Goal: Information Seeking & Learning: Learn about a topic

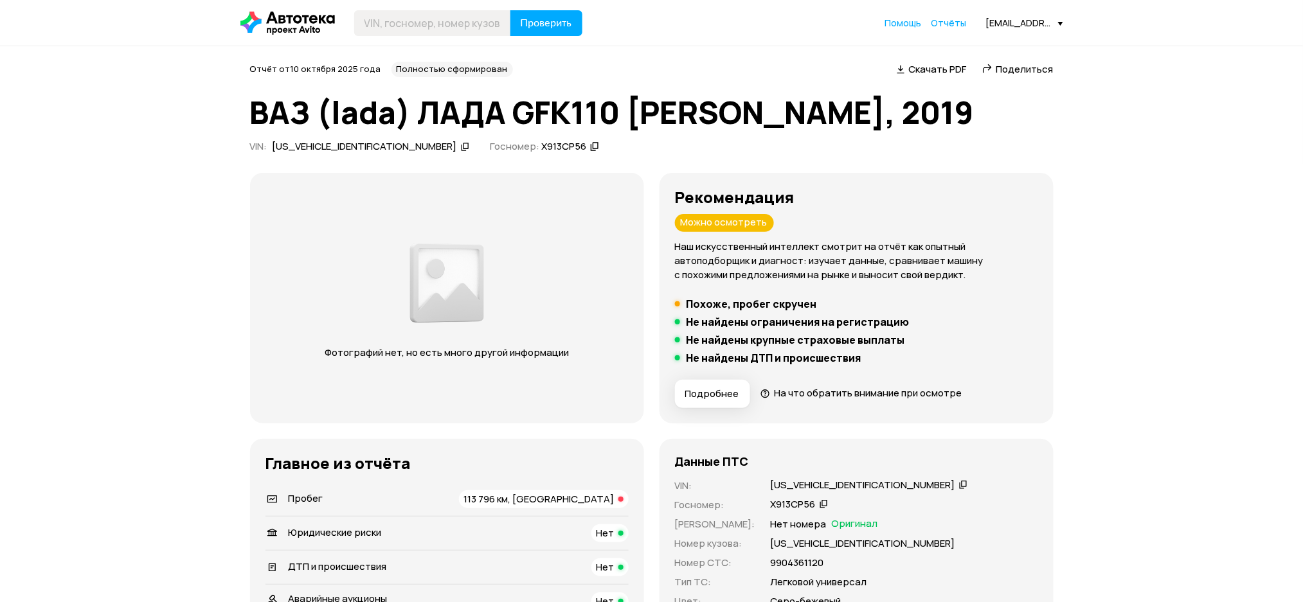
click at [461, 149] on icon at bounding box center [465, 146] width 9 height 13
click at [365, 149] on div "XTAGFK110KY268186" at bounding box center [365, 146] width 184 height 13
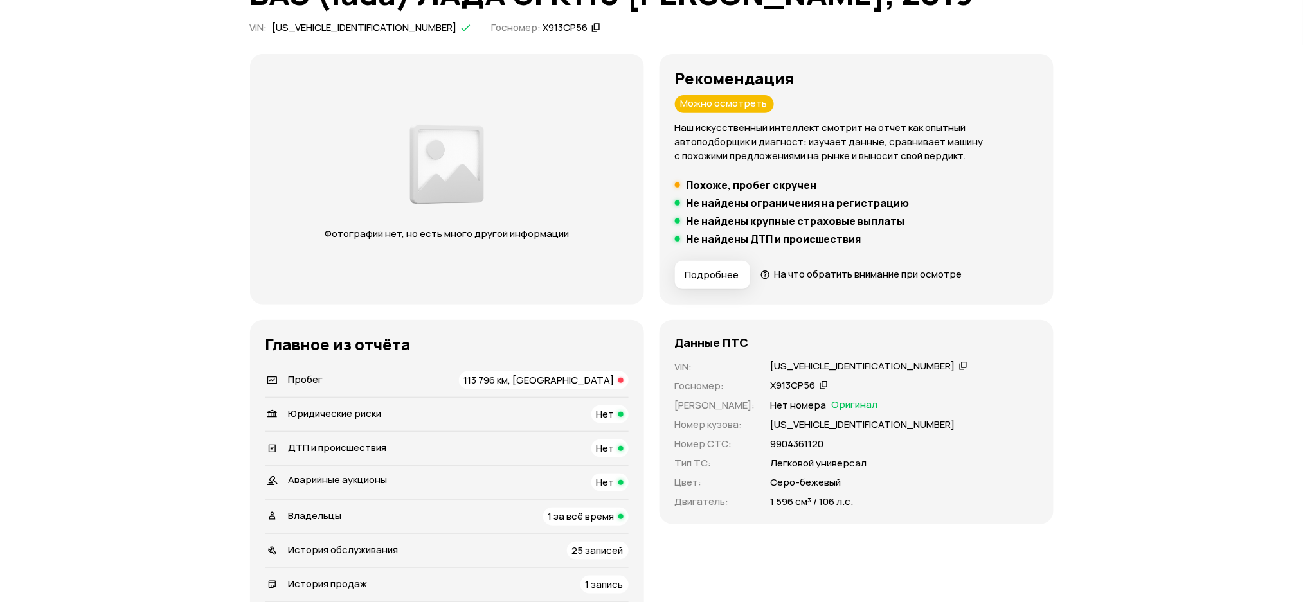
scroll to position [257, 0]
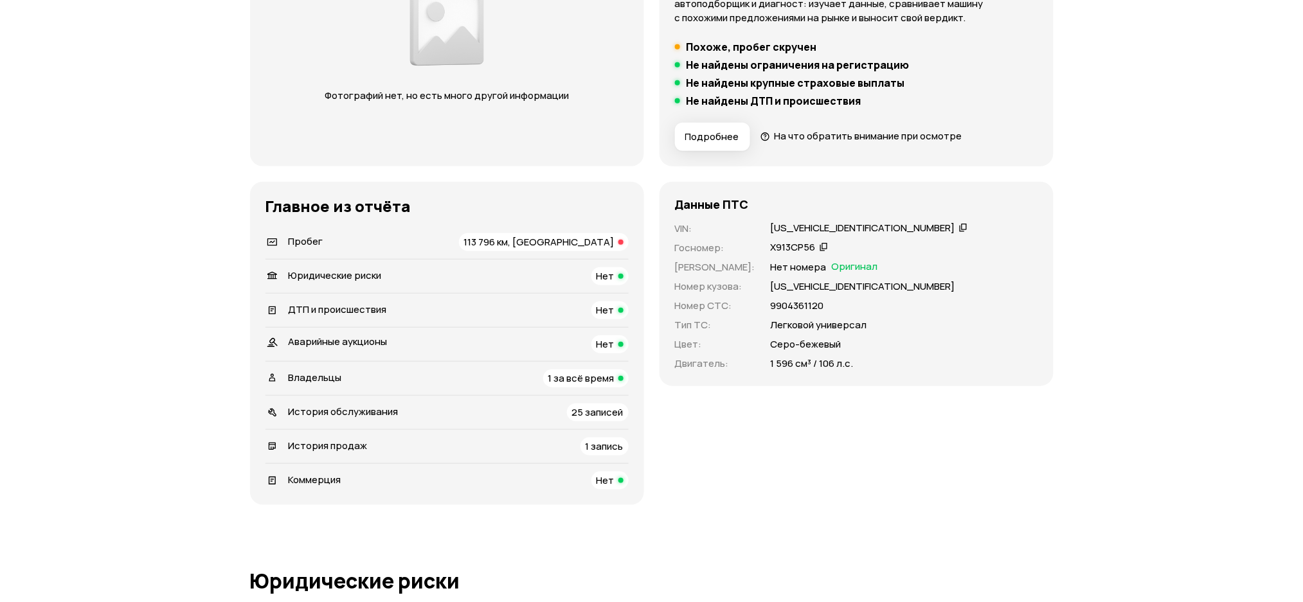
click at [372, 443] on div "История продаж 1 запись" at bounding box center [446, 447] width 363 height 18
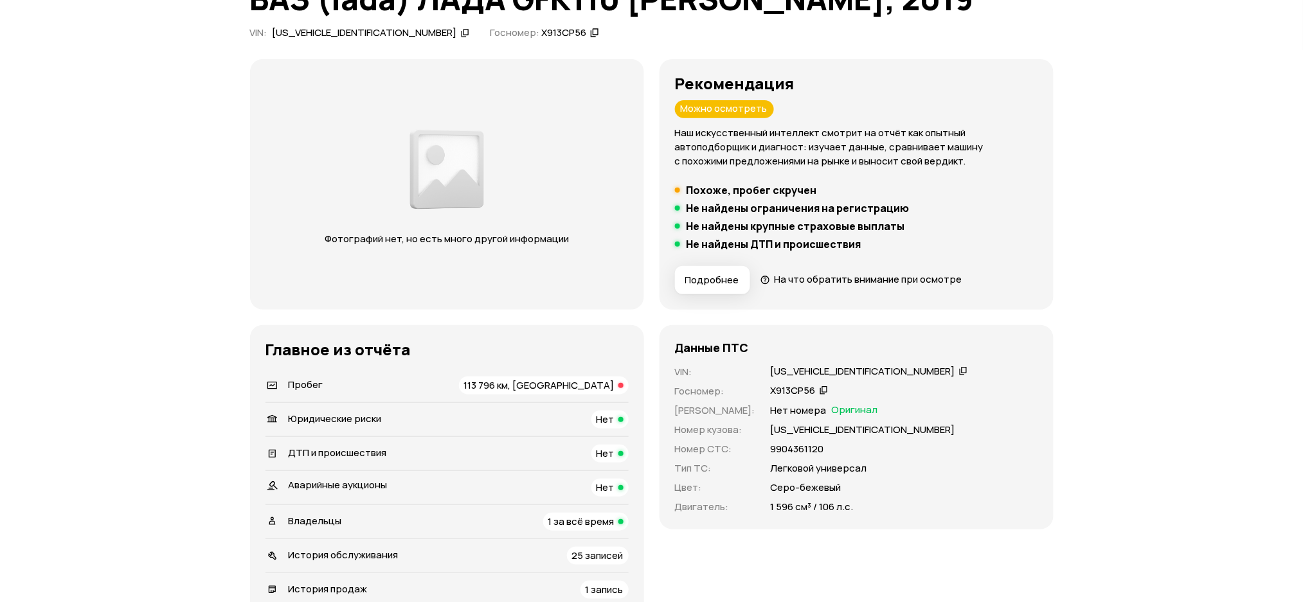
scroll to position [212, 0]
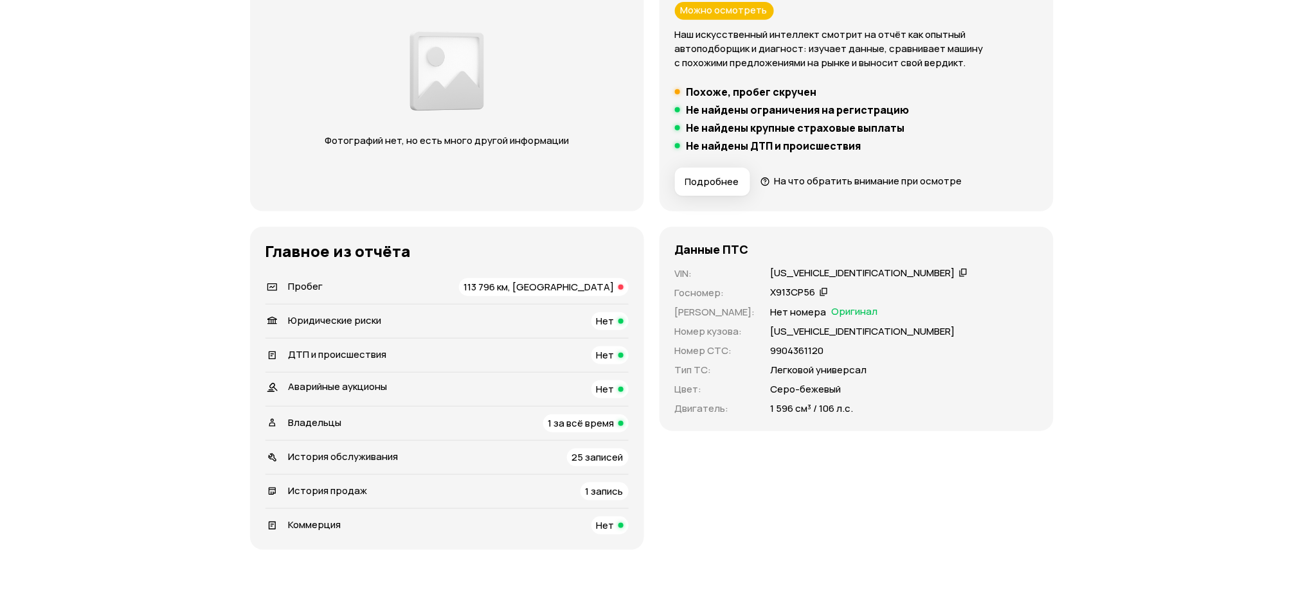
click at [358, 422] on div "Владельцы 1 за всё время" at bounding box center [446, 424] width 363 height 18
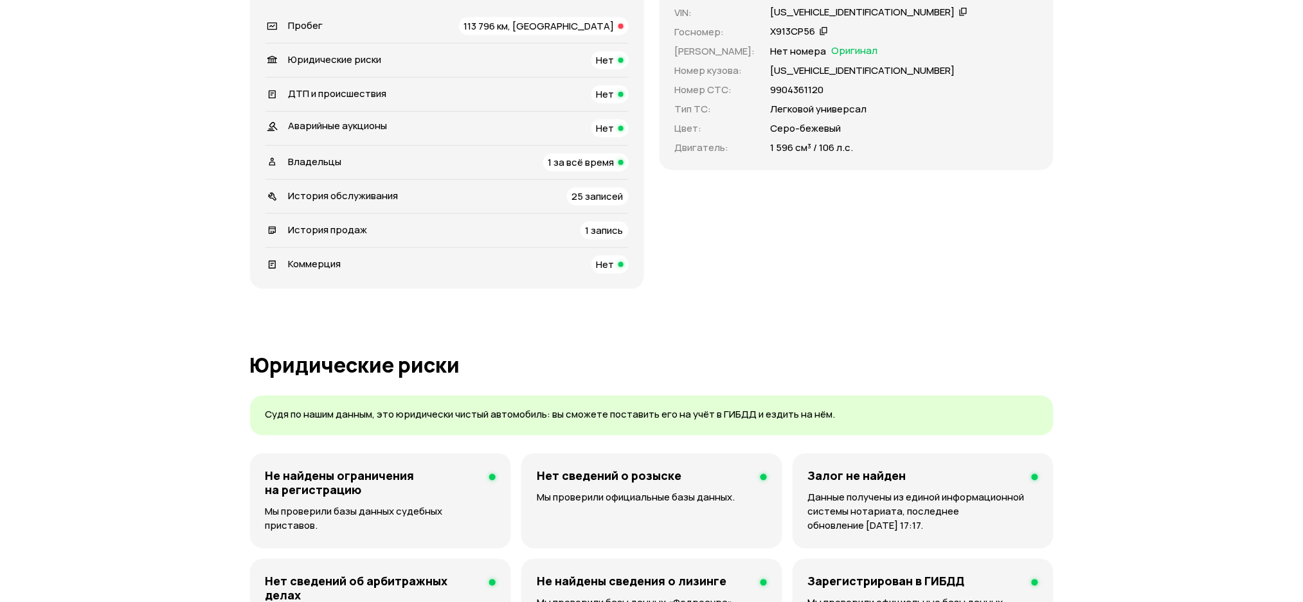
scroll to position [0, 0]
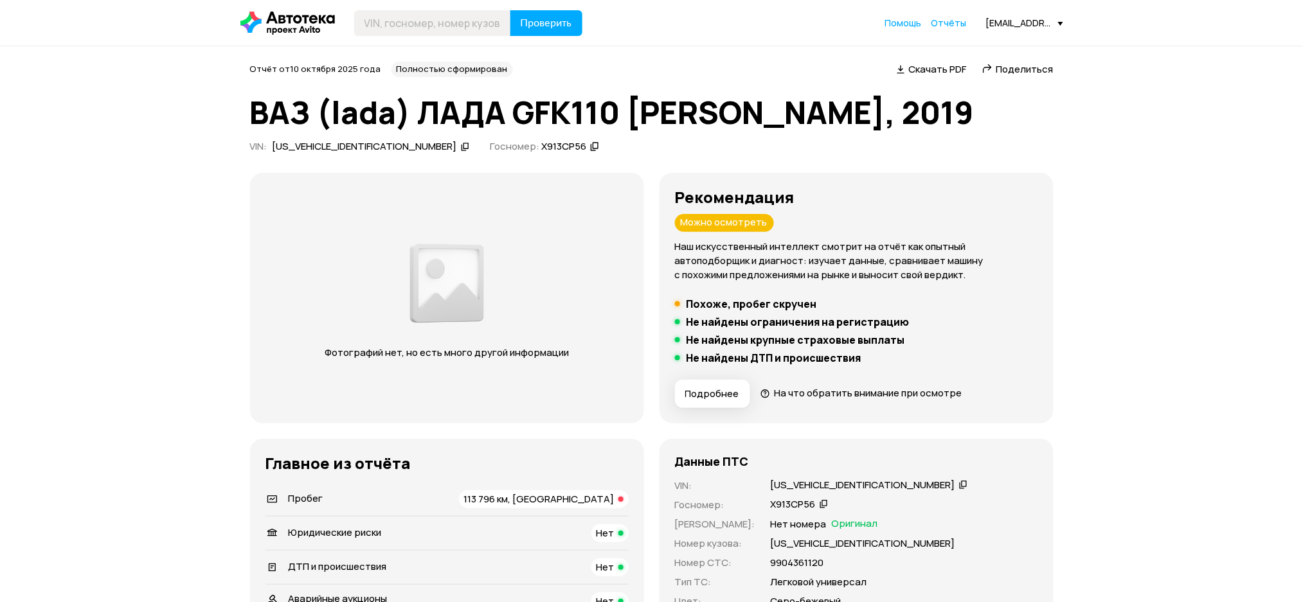
drag, startPoint x: 504, startPoint y: 148, endPoint x: 528, endPoint y: 73, distance: 79.7
click at [590, 148] on icon at bounding box center [594, 146] width 9 height 13
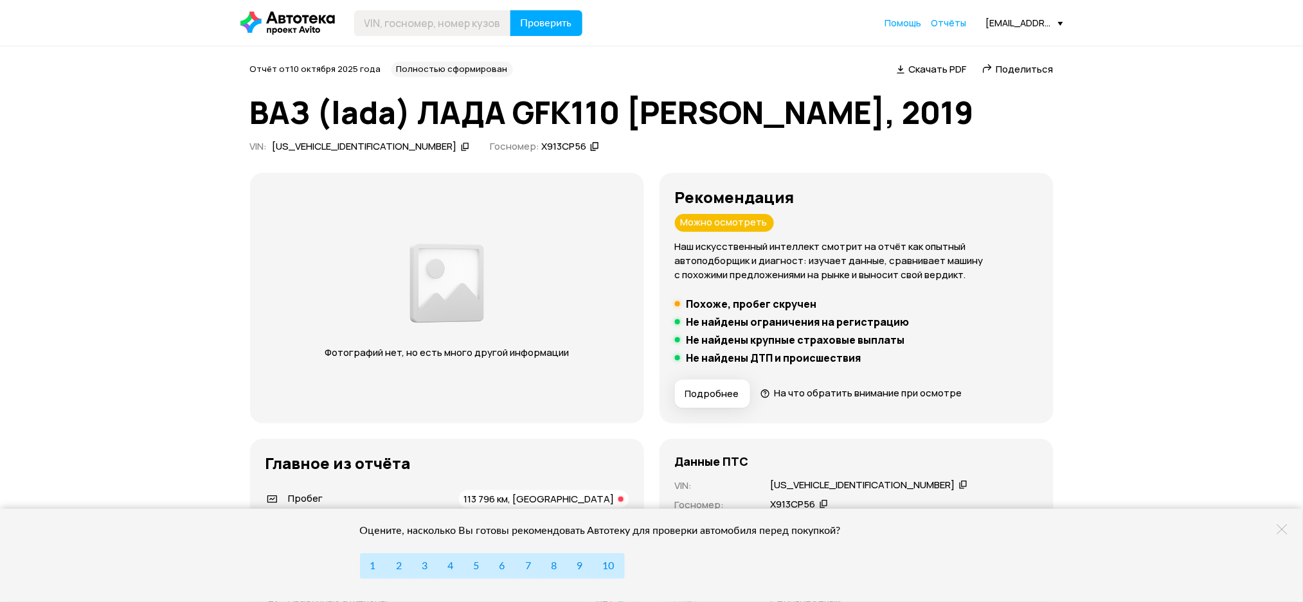
click at [367, 148] on div "XTAGFK110KY268186" at bounding box center [371, 146] width 201 height 13
paste input "XTAGFK110KY268186"
click at [408, 17] on input "text" at bounding box center [432, 23] width 157 height 26
type input "XTAGFK110KY268186"
click at [568, 25] on span "Проверить" at bounding box center [546, 23] width 51 height 10
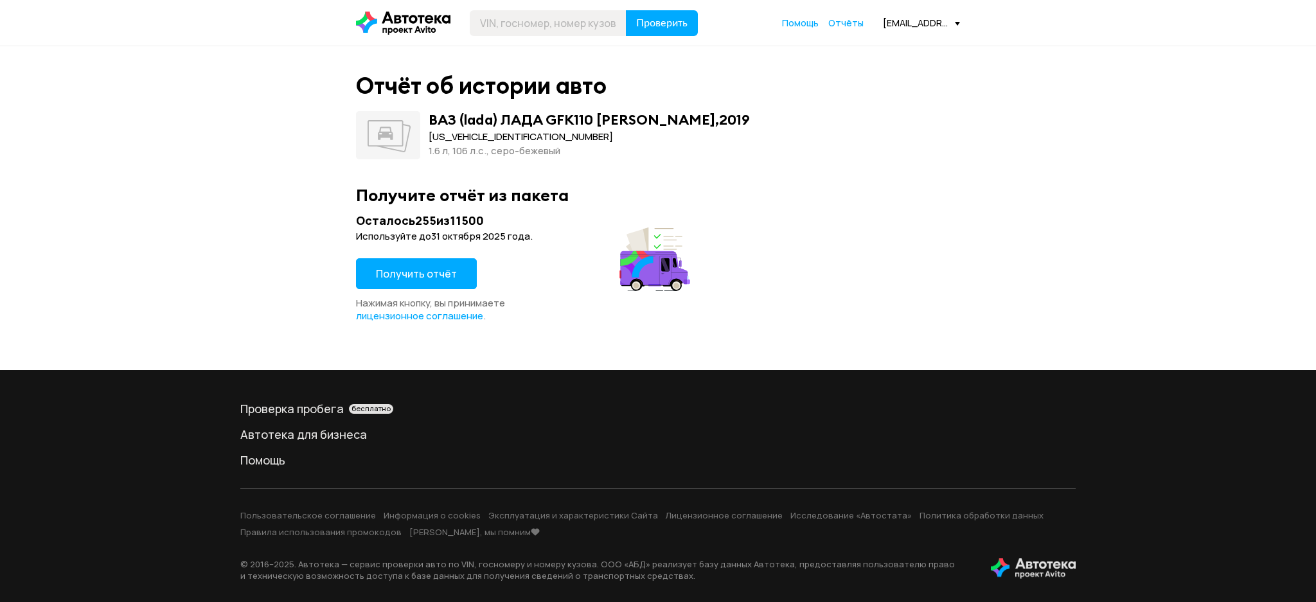
click at [452, 271] on span "Получить отчёт" at bounding box center [416, 274] width 81 height 14
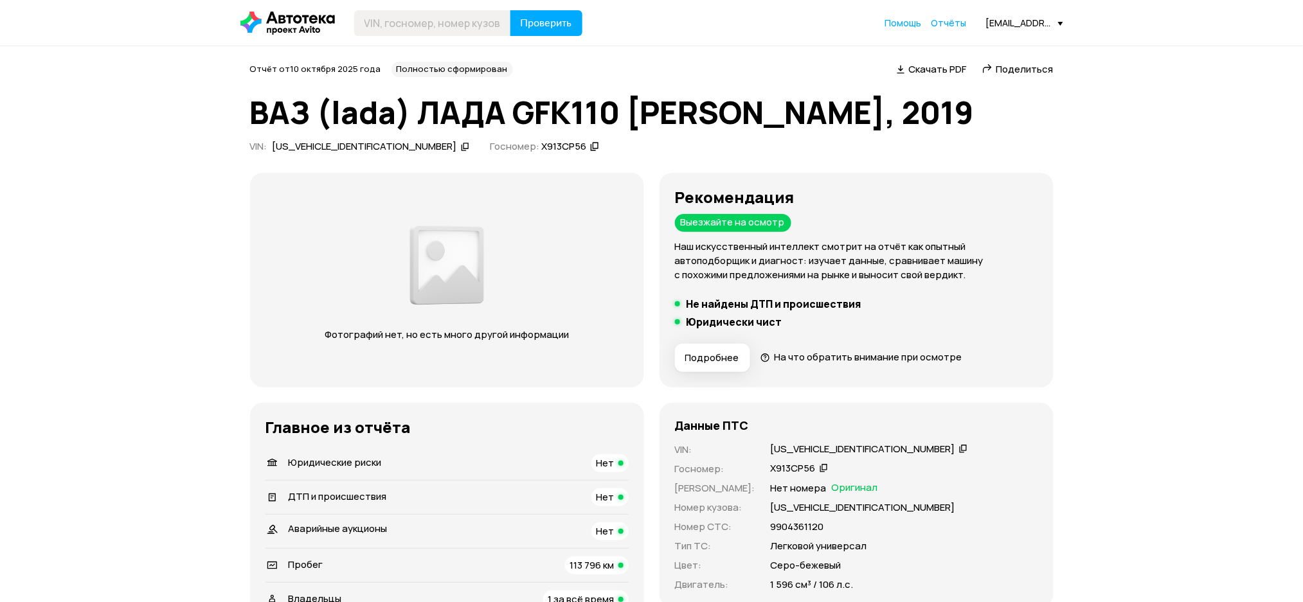
scroll to position [343, 0]
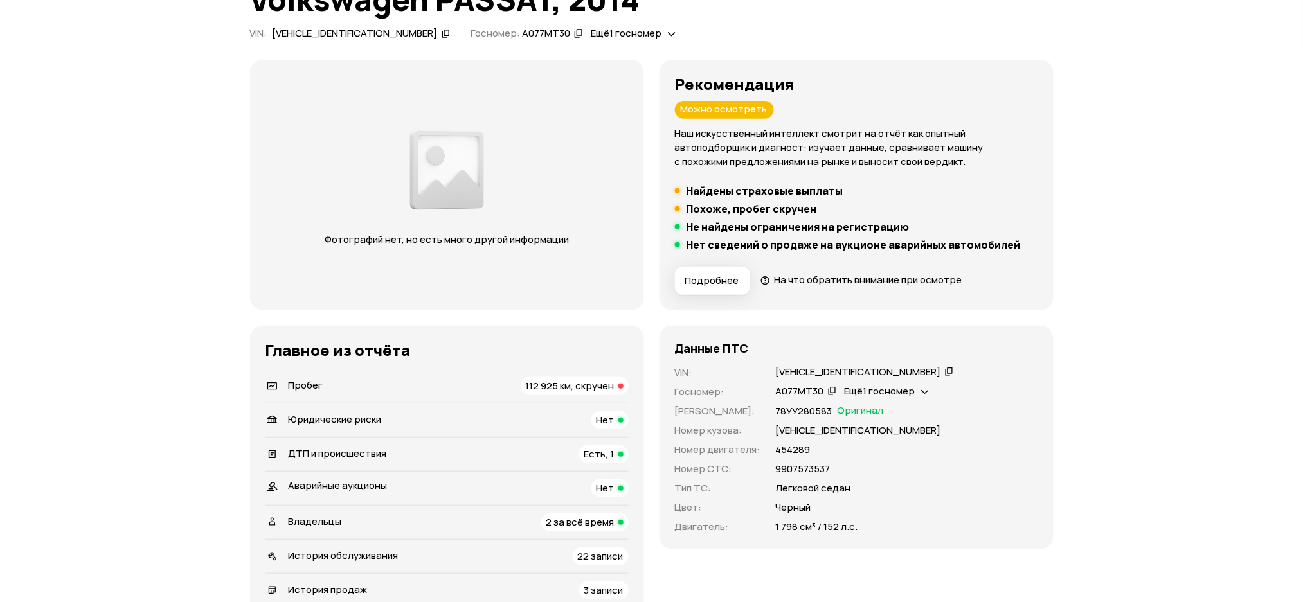
scroll to position [257, 0]
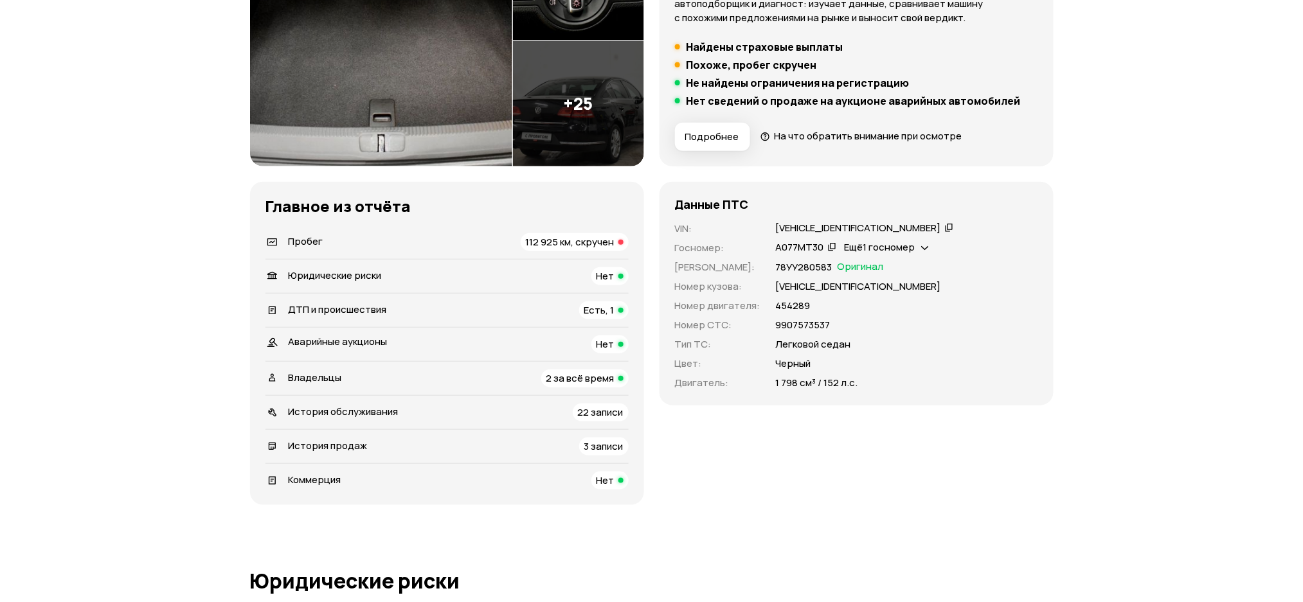
click at [469, 438] on div "История продаж 3 записи" at bounding box center [446, 447] width 363 height 18
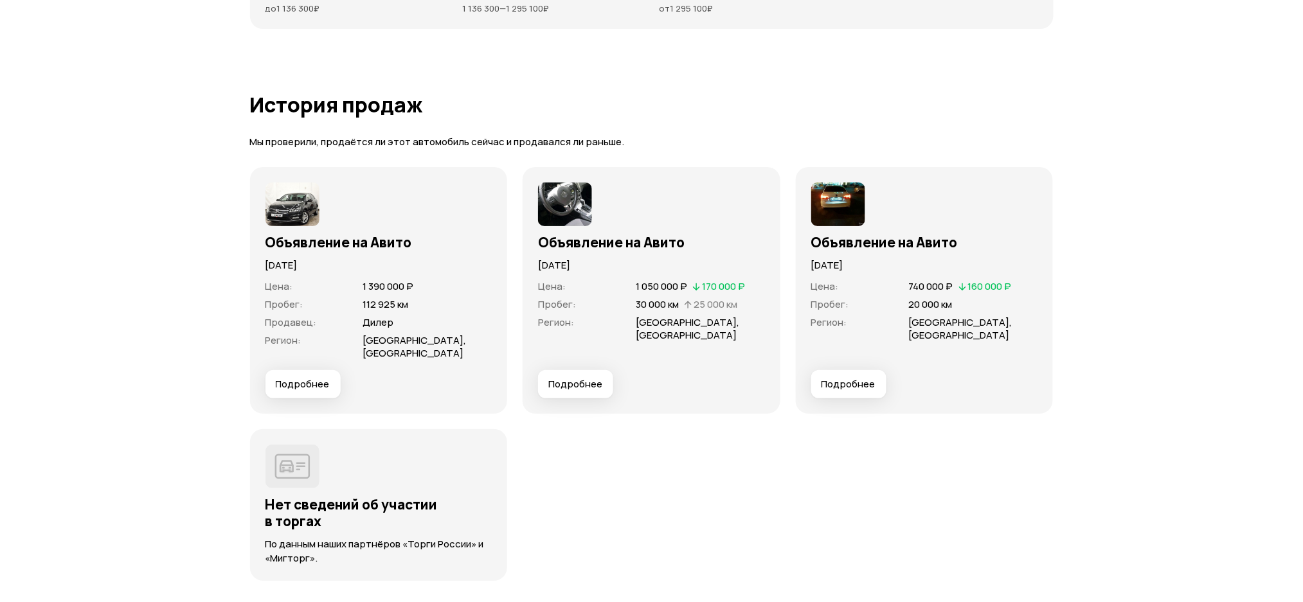
scroll to position [3543, 0]
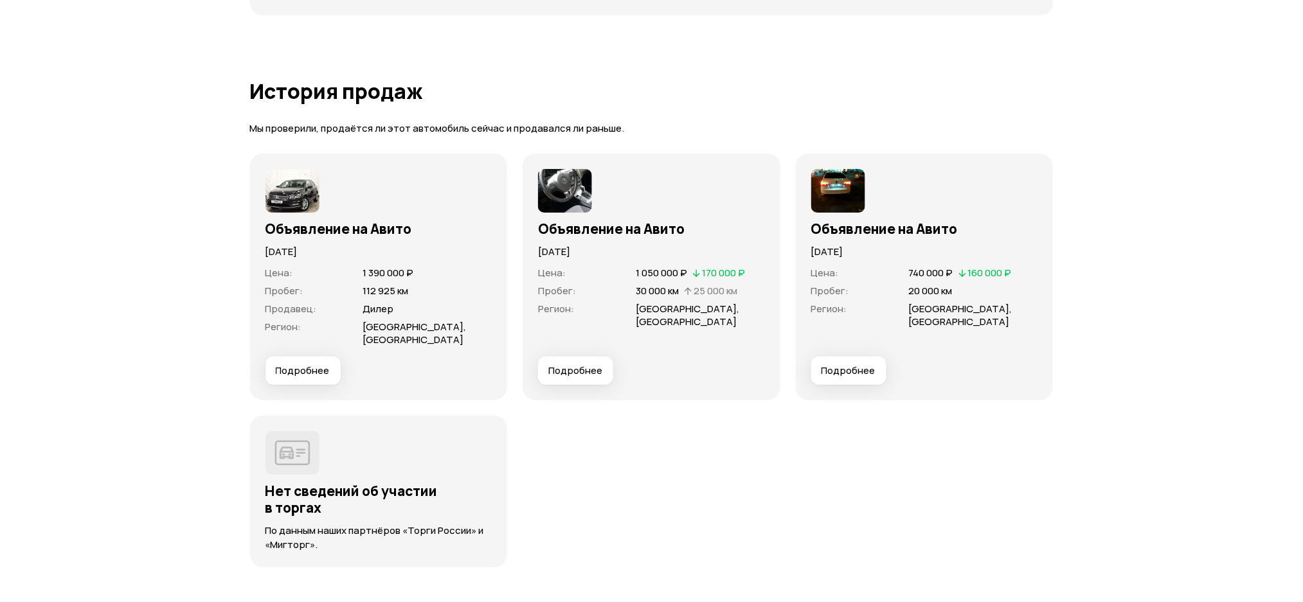
click at [840, 364] on span "Подробнее" at bounding box center [848, 370] width 54 height 13
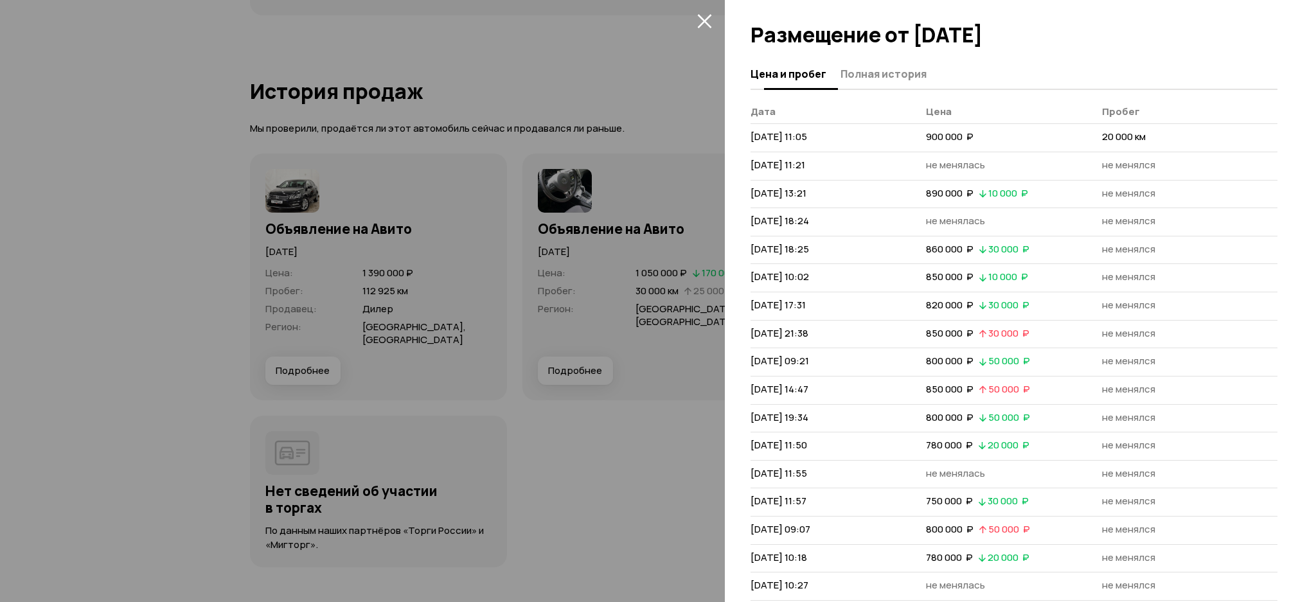
click at [870, 63] on button "Полная история" at bounding box center [882, 73] width 90 height 25
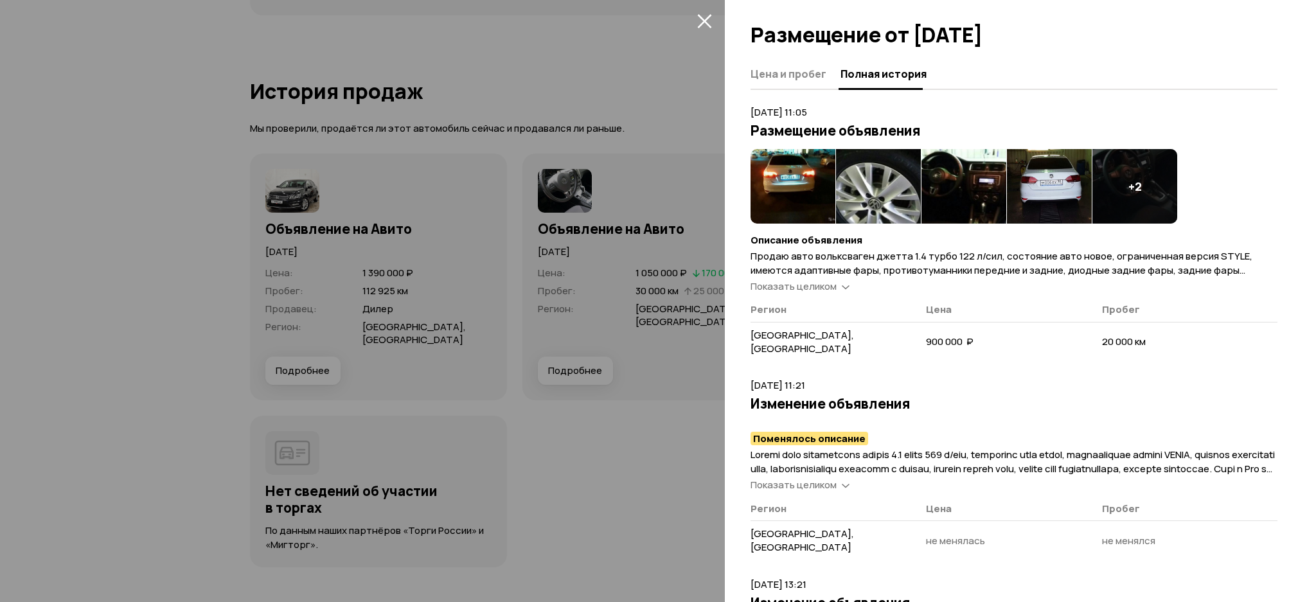
click at [812, 161] on img at bounding box center [793, 186] width 85 height 75
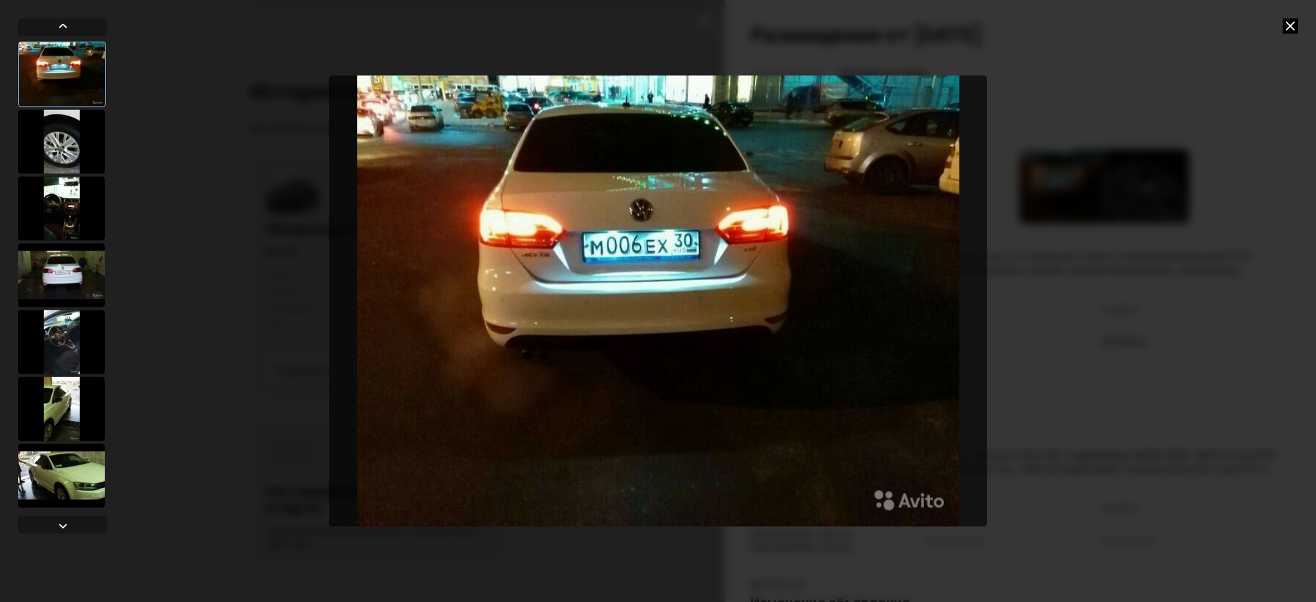
click at [579, 231] on img "Go to Slide 1" at bounding box center [658, 301] width 658 height 452
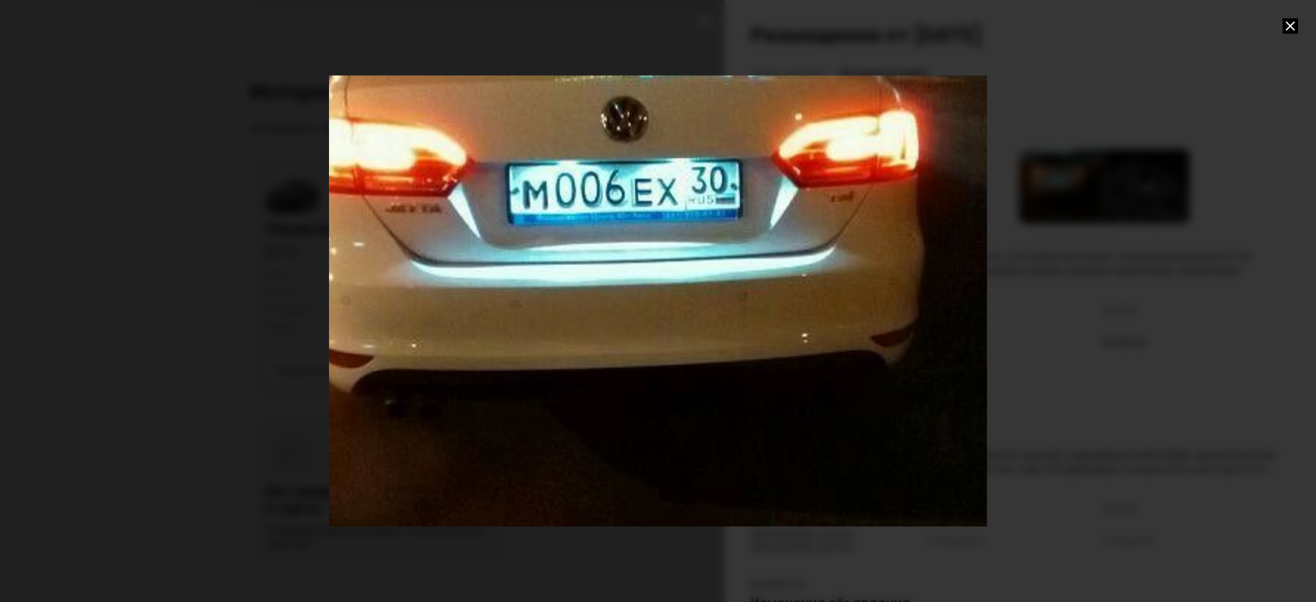
click at [579, 231] on div "Go to Slide 1" at bounding box center [658, 302] width 1316 height 904
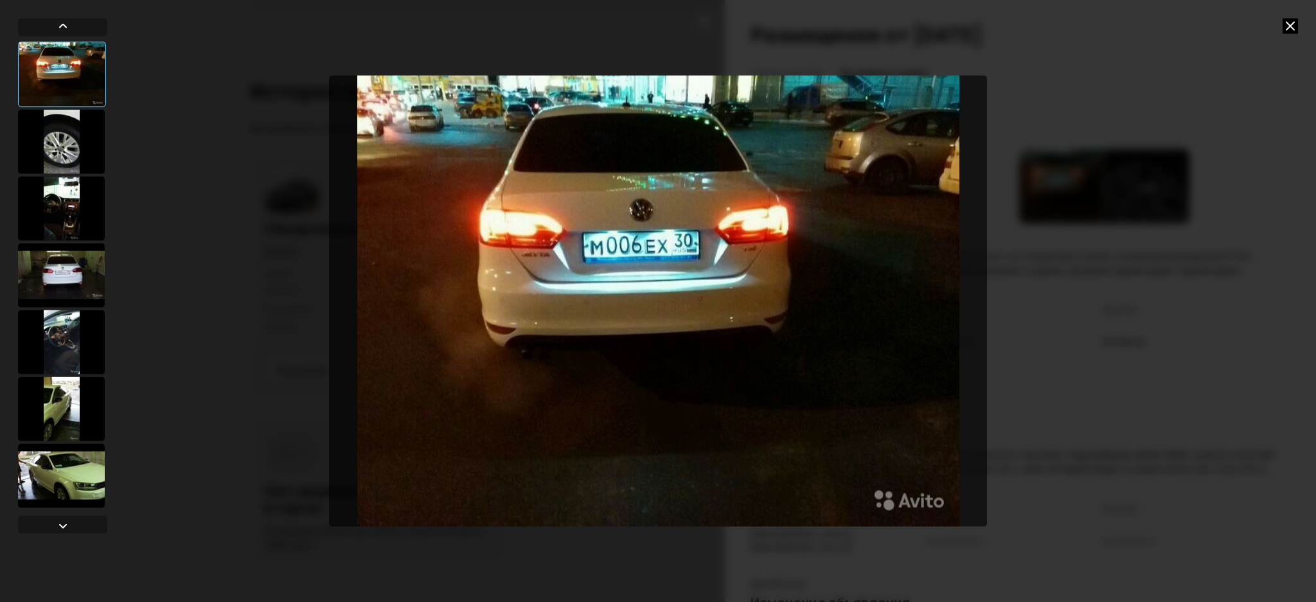
click at [1289, 26] on icon at bounding box center [1290, 25] width 15 height 15
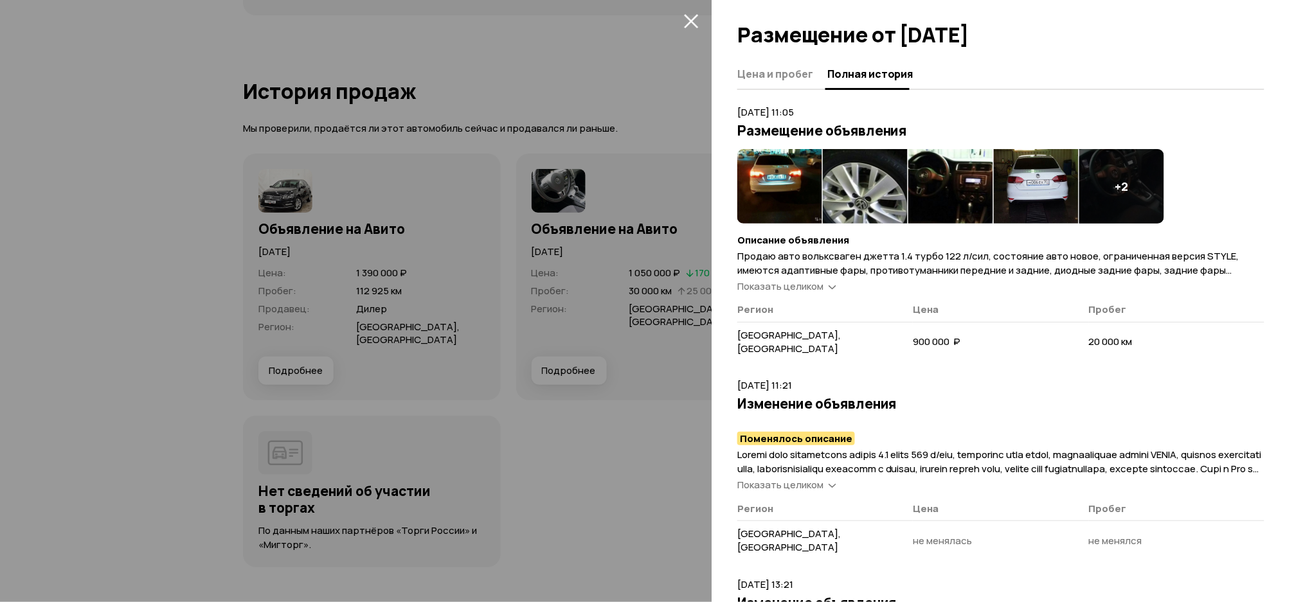
click at [720, 139] on div "Цена и пробег Полная история 4 августа 2015 г. 11:05 Размещение объявления + 2 …" at bounding box center [1007, 330] width 591 height 543
click at [693, 114] on div at bounding box center [651, 301] width 1303 height 602
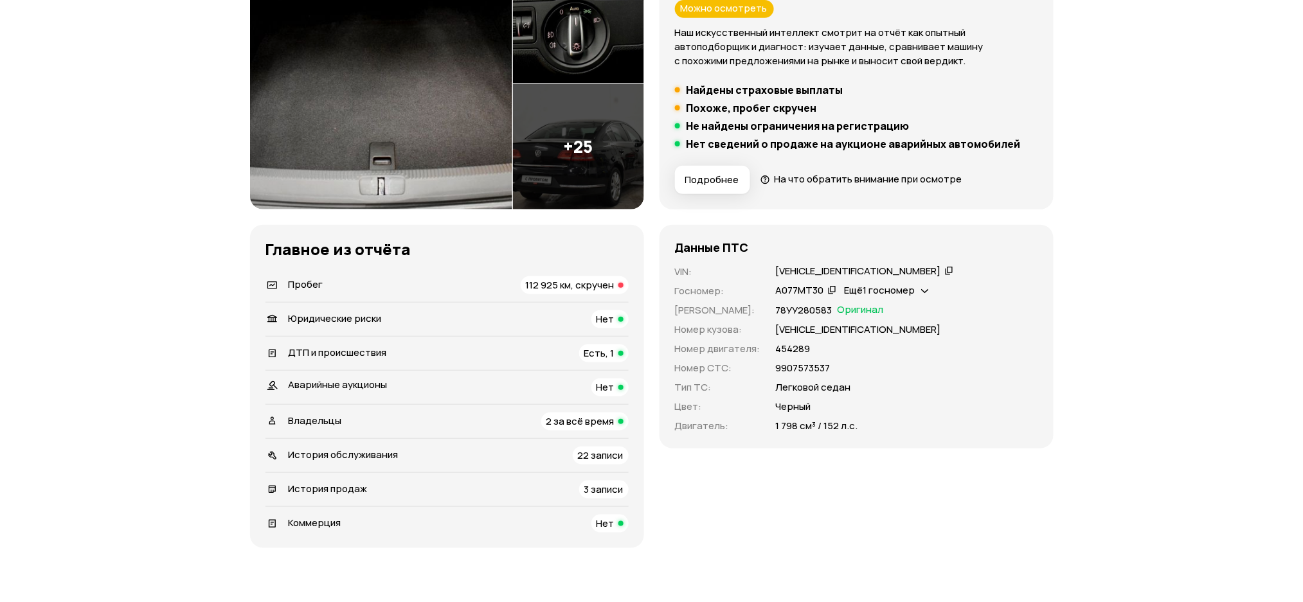
scroll to position [0, 0]
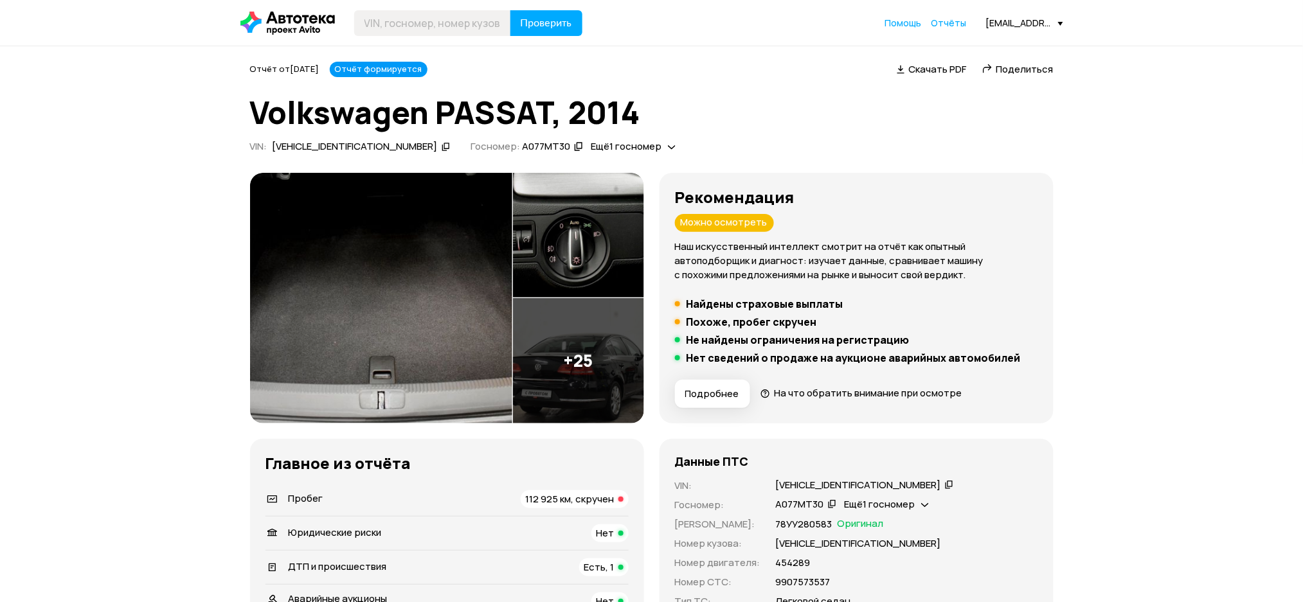
click at [591, 145] on span "Ещё 1 госномер" at bounding box center [626, 145] width 71 height 13
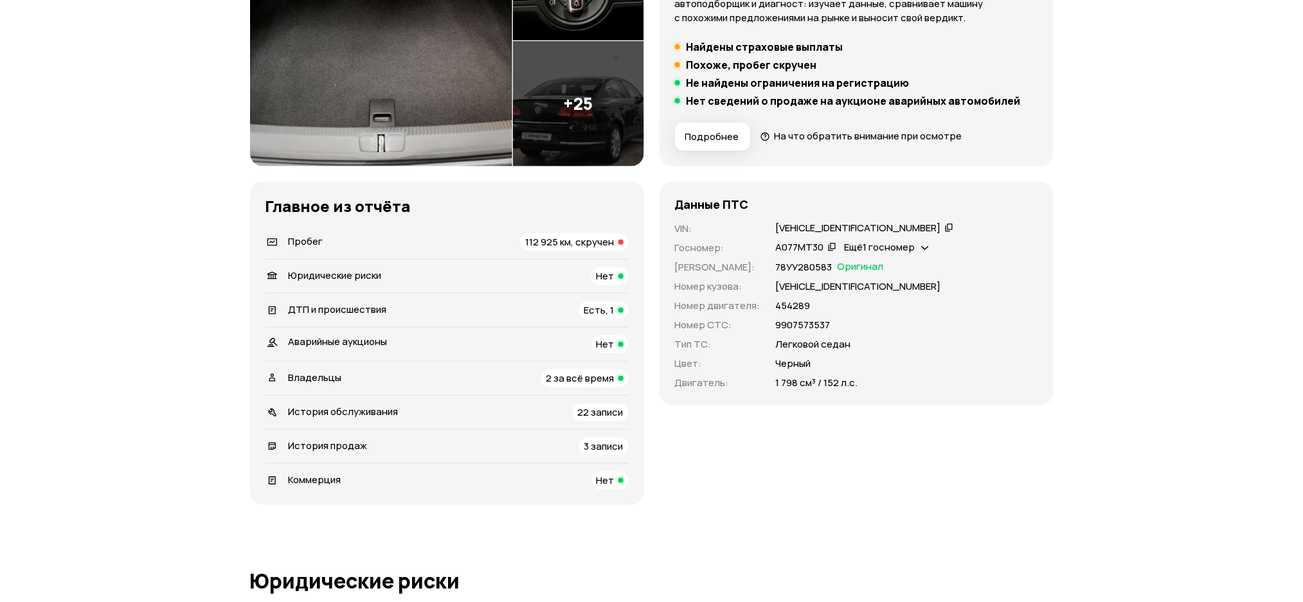
click at [382, 438] on div "История продаж 3 записи" at bounding box center [446, 447] width 363 height 18
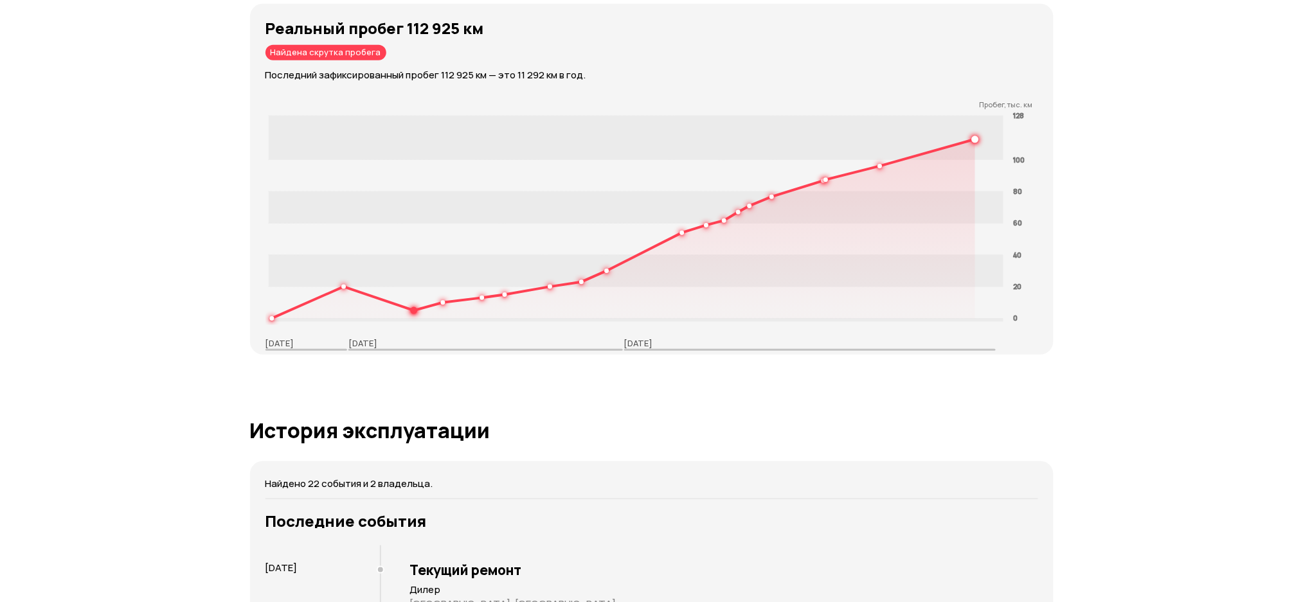
scroll to position [51, 0]
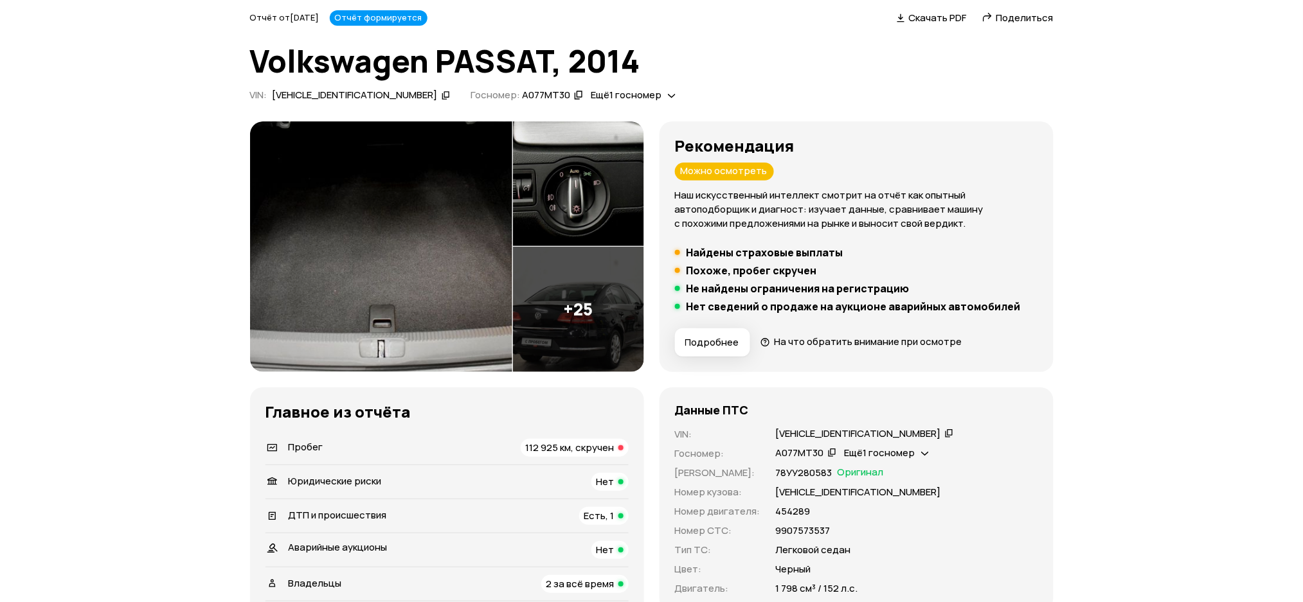
click at [442, 98] on icon at bounding box center [446, 95] width 9 height 13
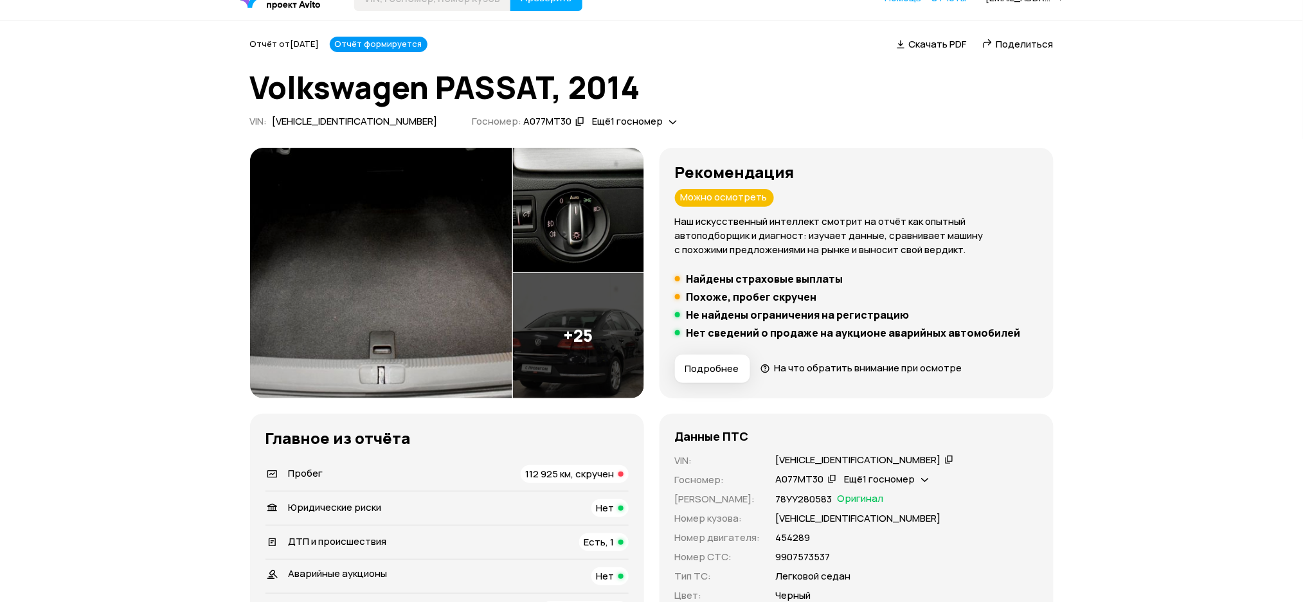
scroll to position [0, 0]
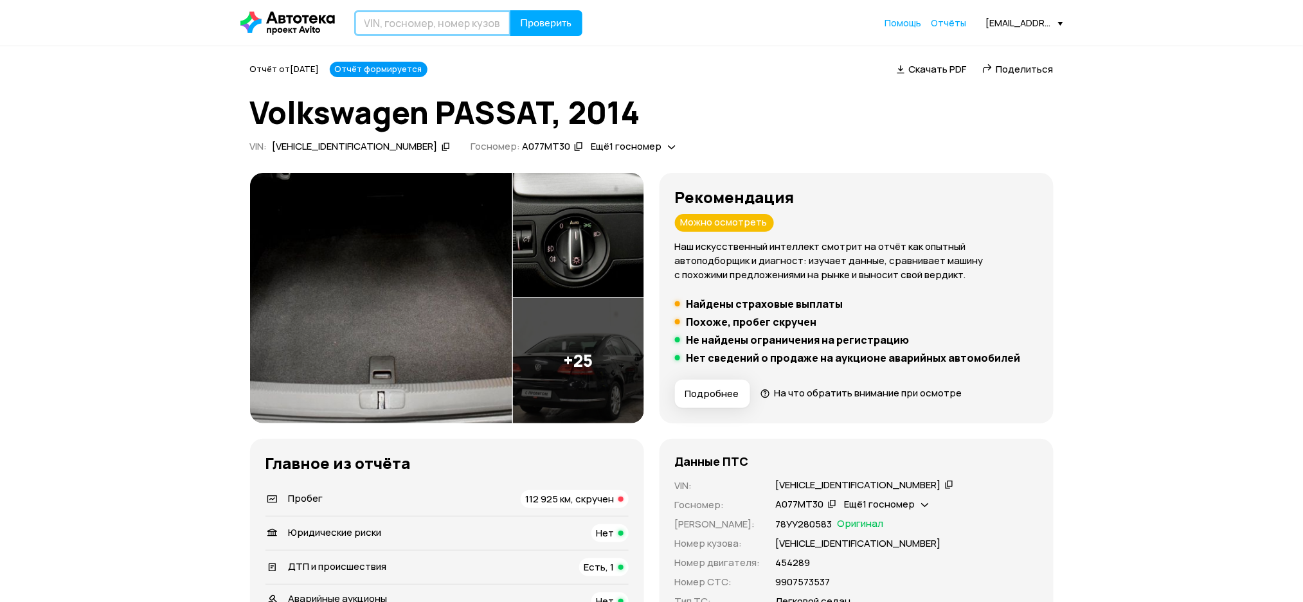
click at [475, 24] on input "text" at bounding box center [432, 23] width 157 height 26
paste input "WVWZZZ3CZEE162659"
type input "WVWZZZ3CZEE162659"
click at [542, 18] on span "Проверить" at bounding box center [546, 23] width 51 height 10
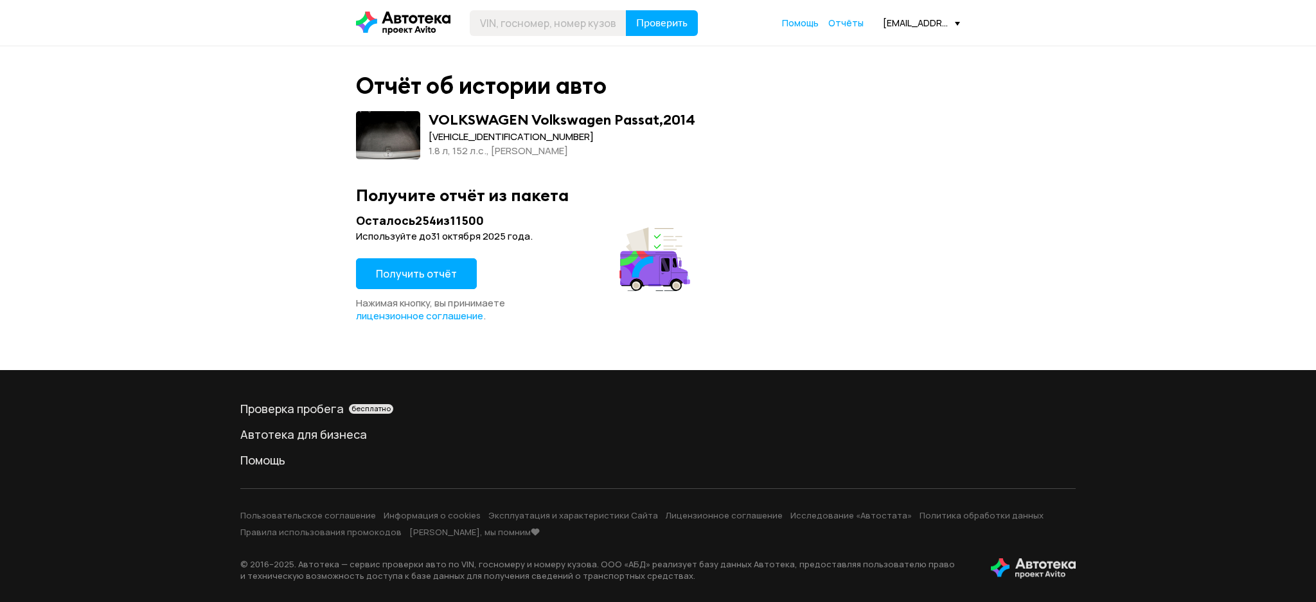
click at [427, 267] on span "Получить отчёт" at bounding box center [416, 274] width 81 height 14
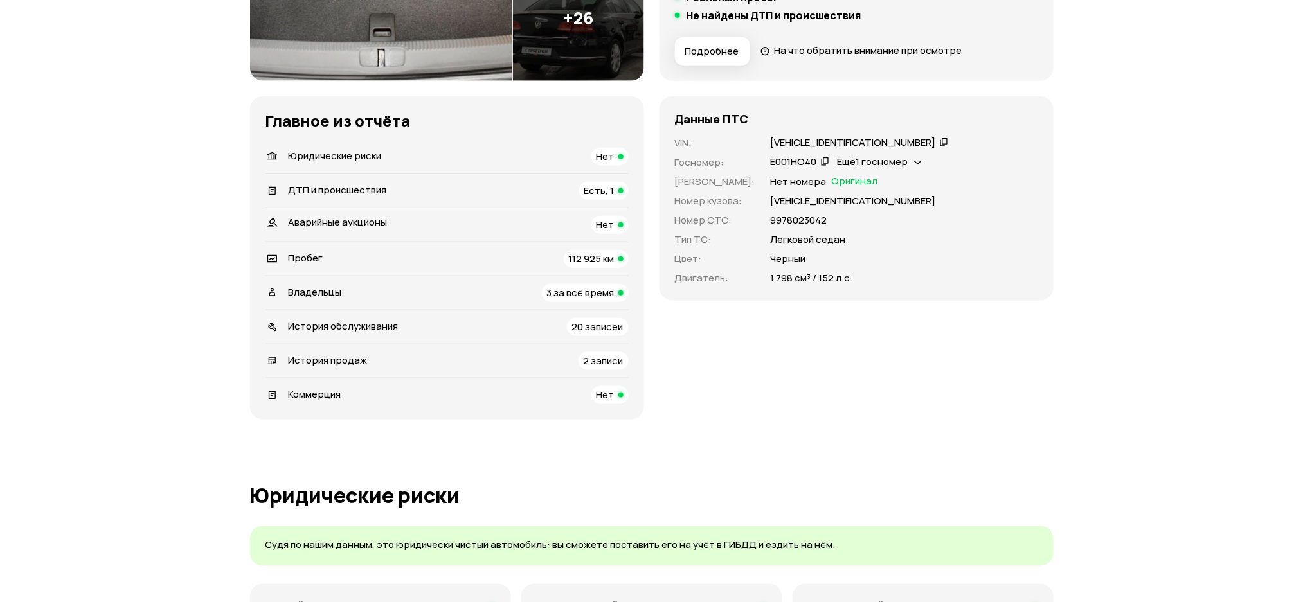
click at [443, 358] on div "История продаж 2 записи" at bounding box center [446, 361] width 363 height 18
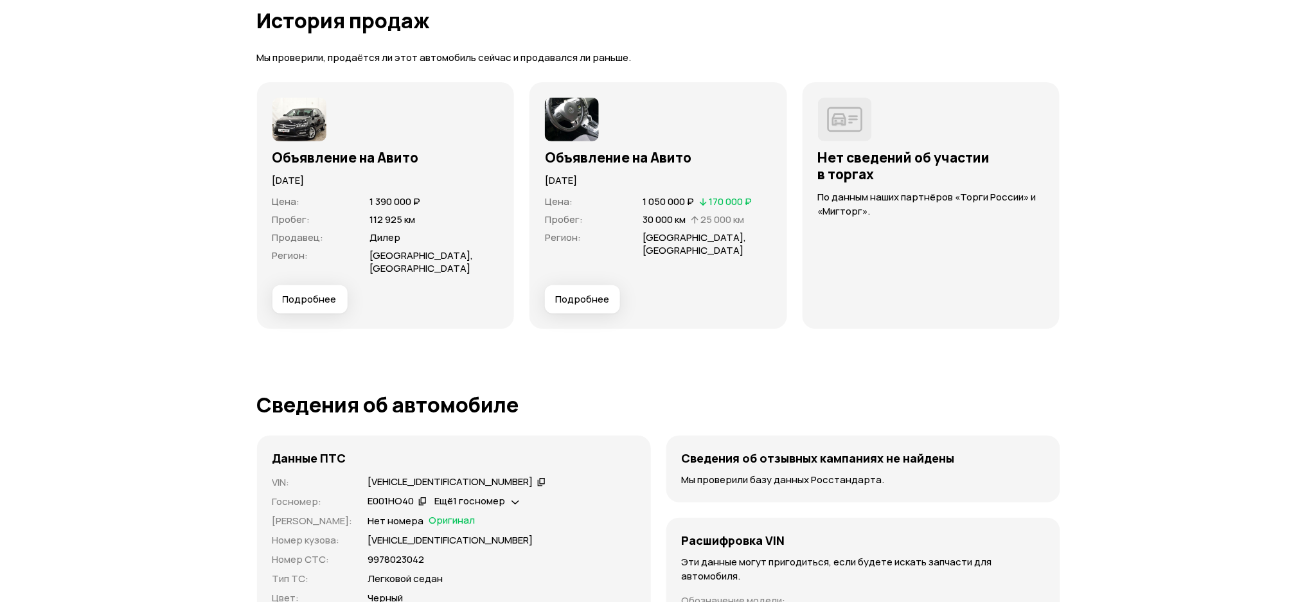
scroll to position [3657, 0]
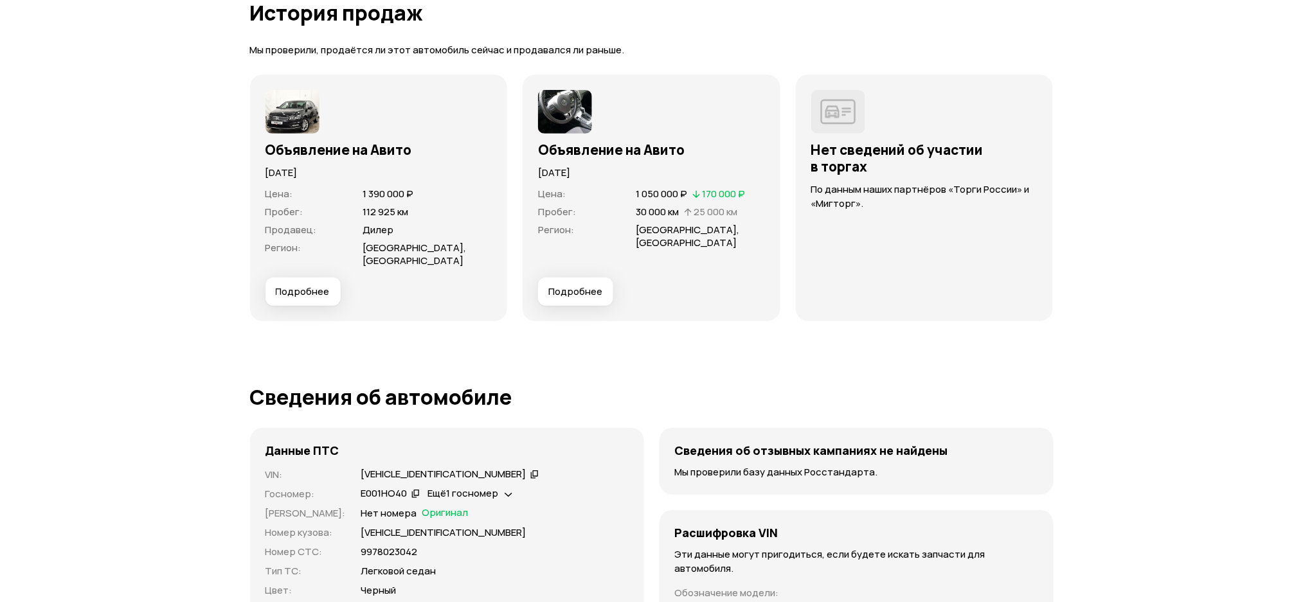
click at [583, 293] on div "Объявление на Авито 20 августа 2016 года Цена : 1 050 000 ₽   170 000 ₽ Пробег …" at bounding box center [652, 198] width 258 height 247
click at [585, 287] on button "Подробнее" at bounding box center [575, 292] width 75 height 28
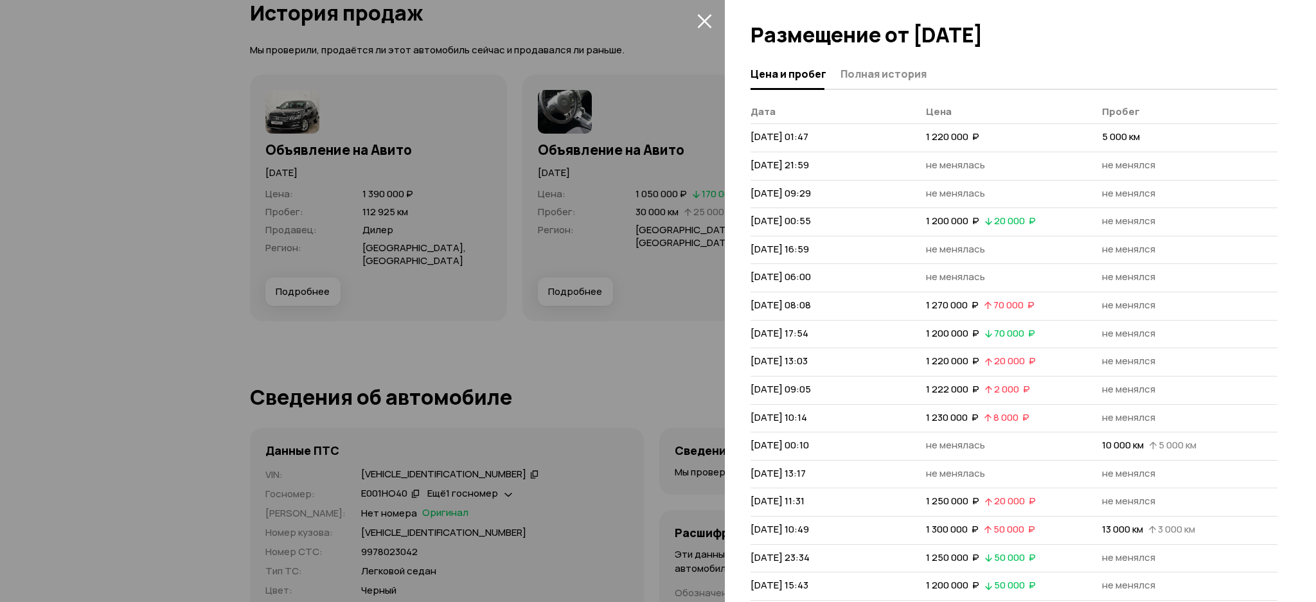
click at [909, 75] on span "Полная история" at bounding box center [884, 73] width 86 height 13
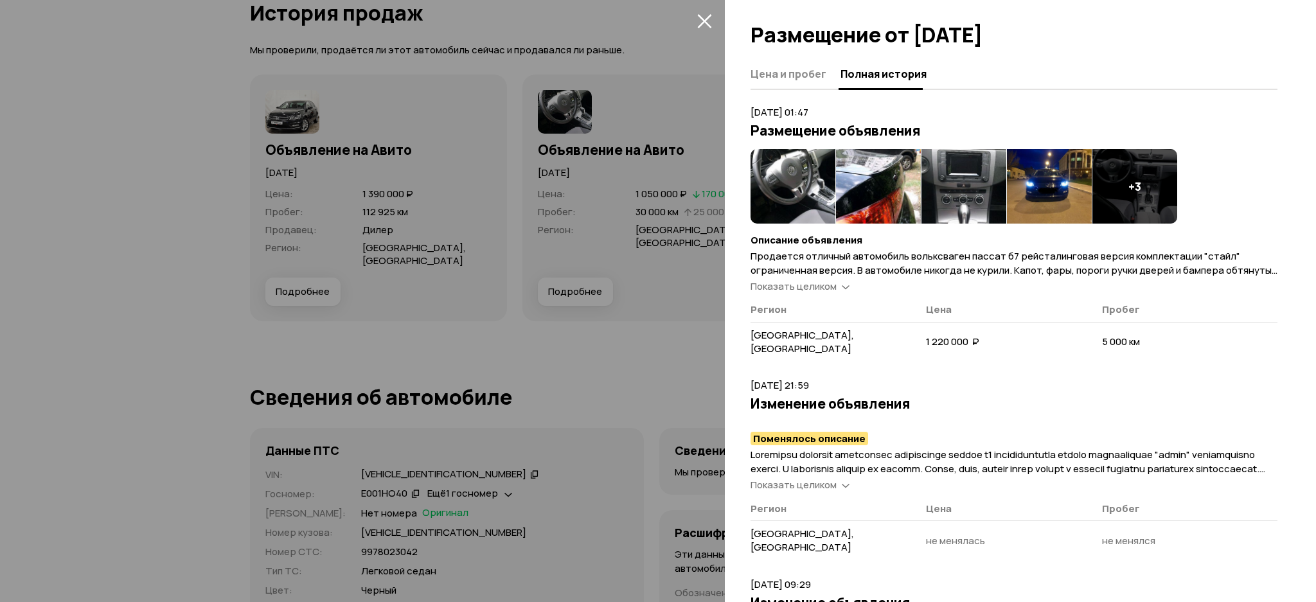
click at [1020, 172] on img at bounding box center [1049, 186] width 85 height 75
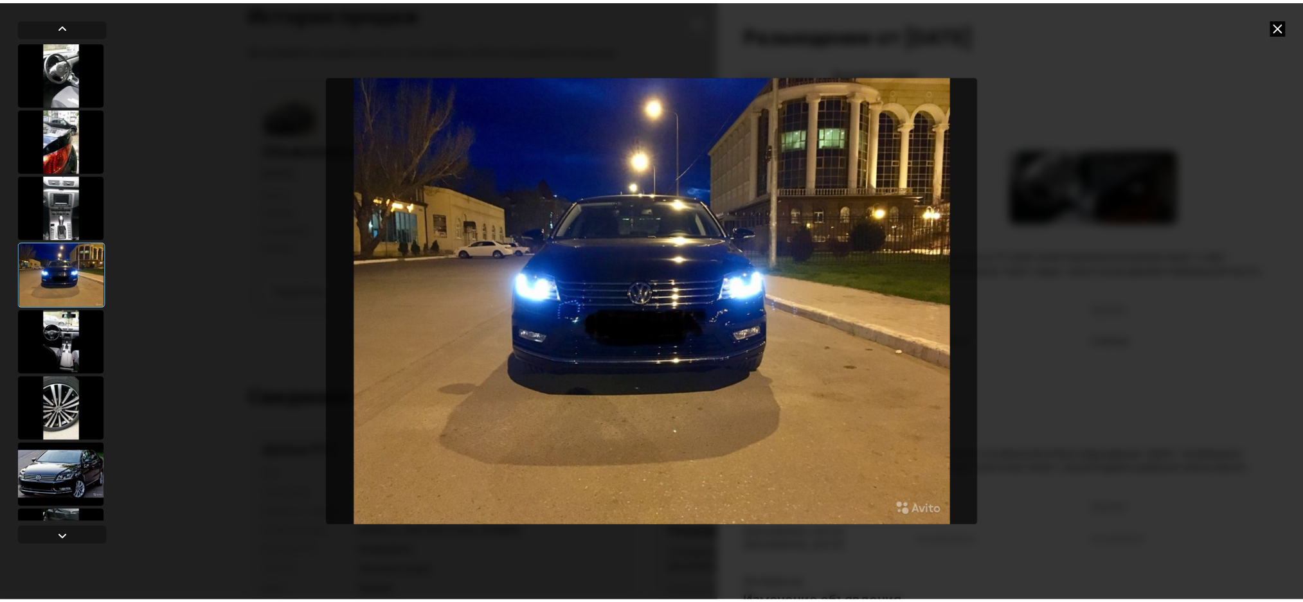
scroll to position [54, 0]
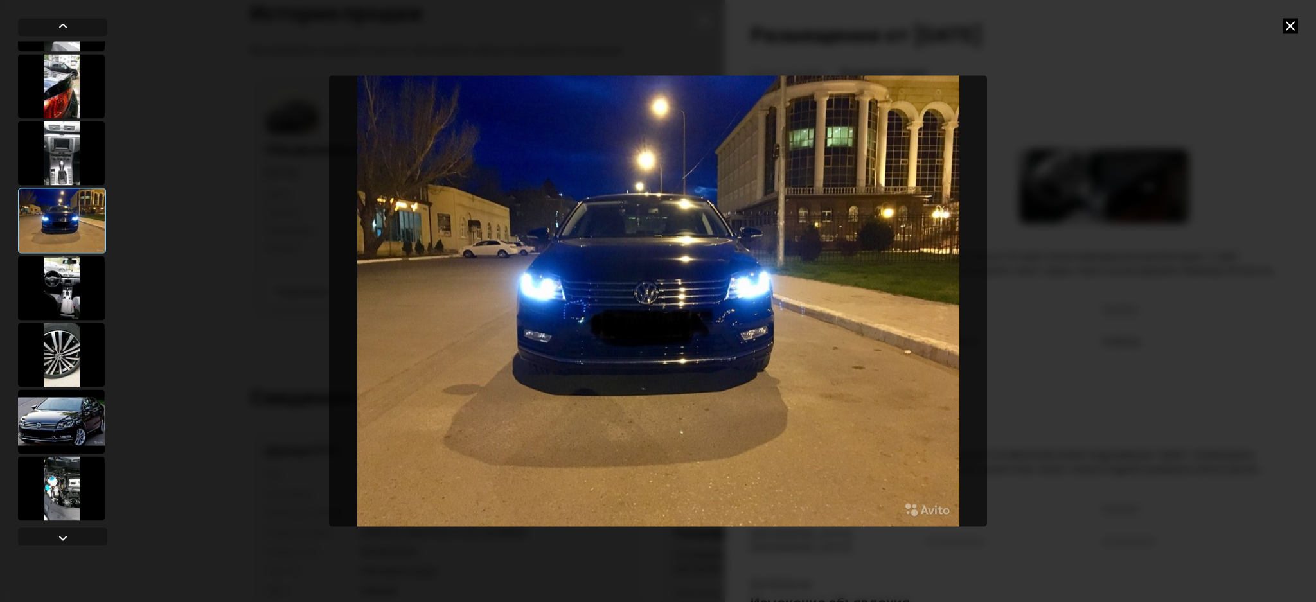
click at [78, 404] on div at bounding box center [61, 422] width 87 height 64
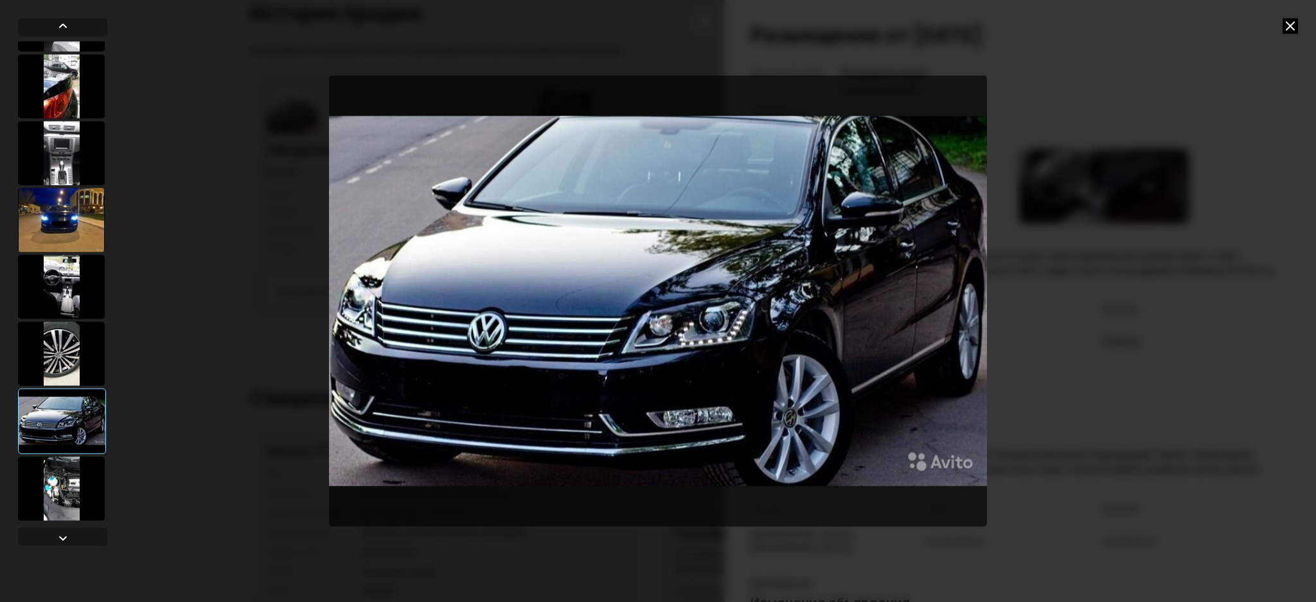
click at [55, 89] on div at bounding box center [61, 86] width 87 height 64
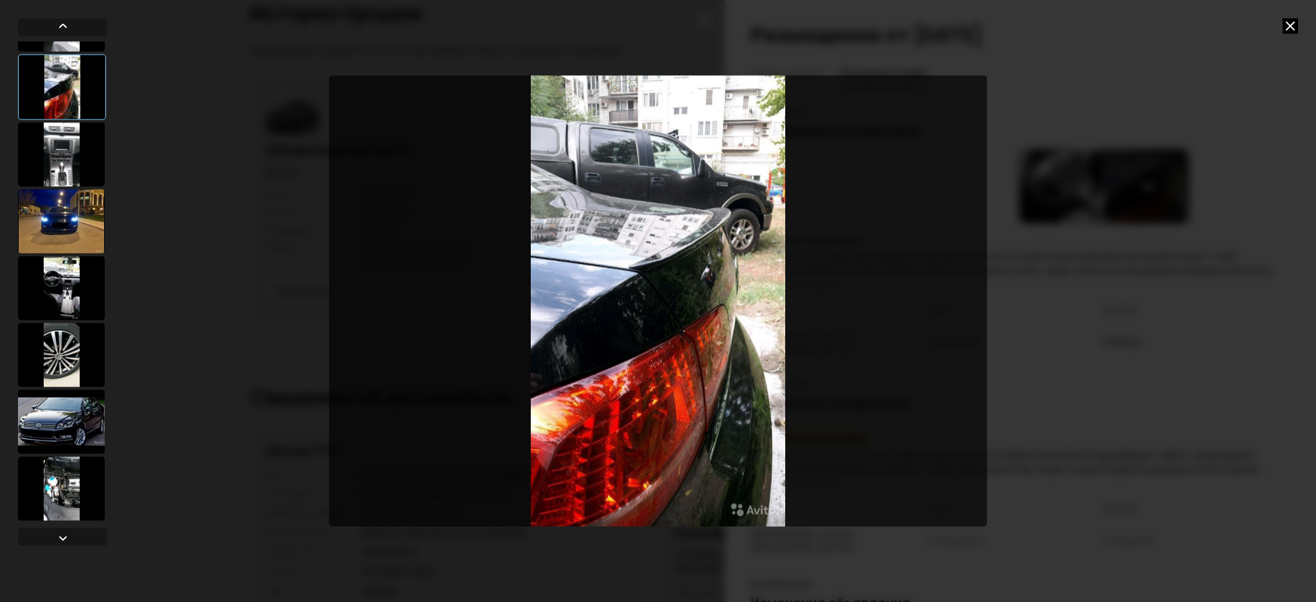
click at [1289, 26] on icon at bounding box center [1290, 25] width 15 height 15
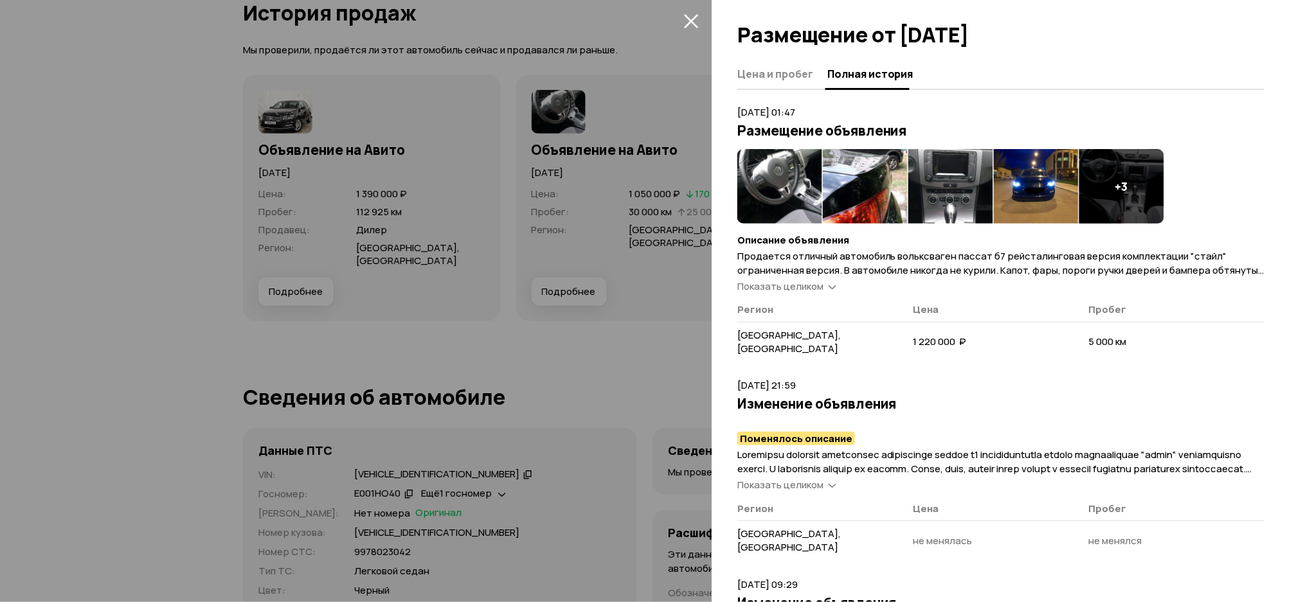
click at [491, 182] on div at bounding box center [651, 301] width 1303 height 602
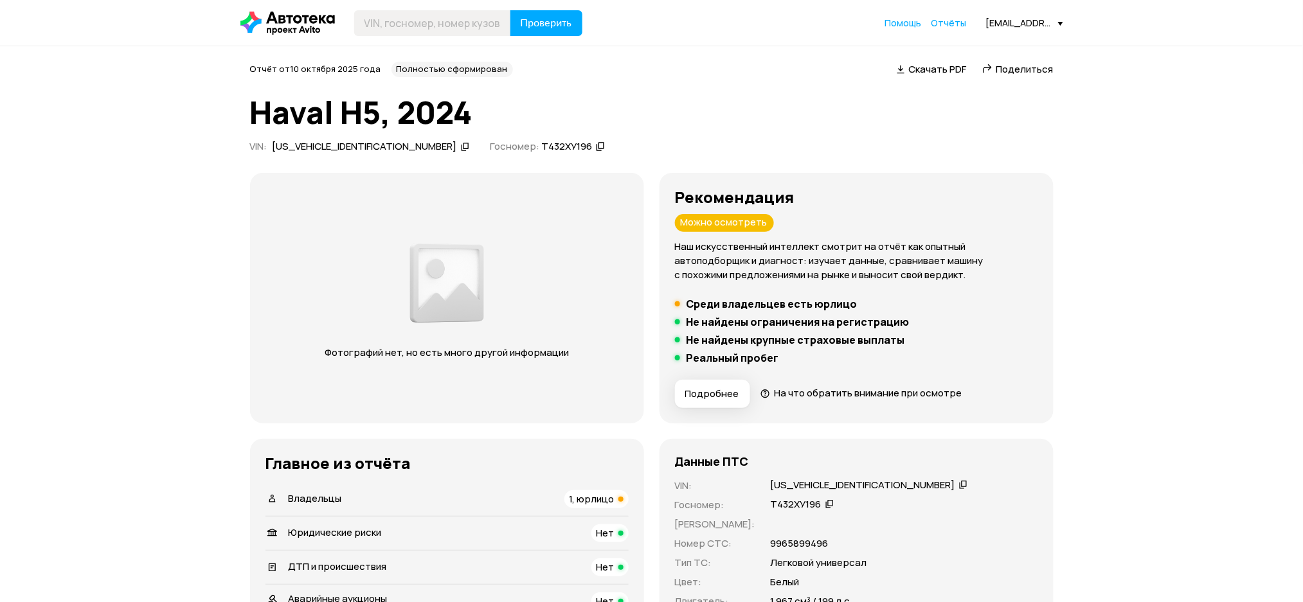
click at [461, 144] on icon at bounding box center [465, 146] width 9 height 13
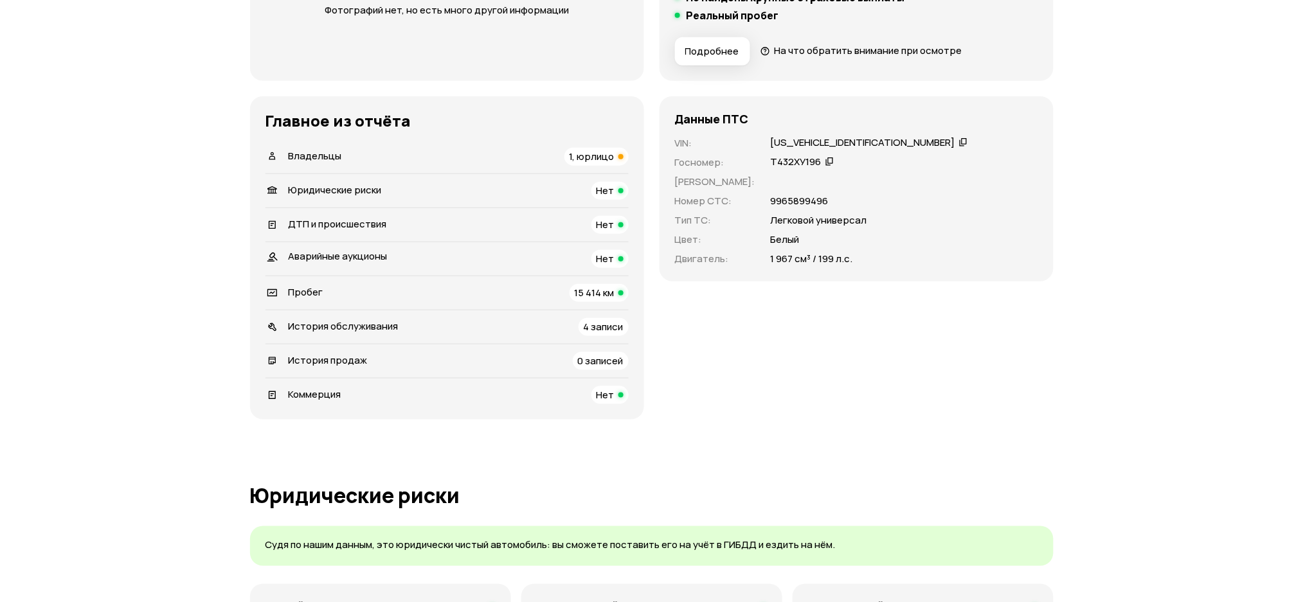
click at [357, 289] on div "Пробег 15 414 км" at bounding box center [446, 293] width 363 height 18
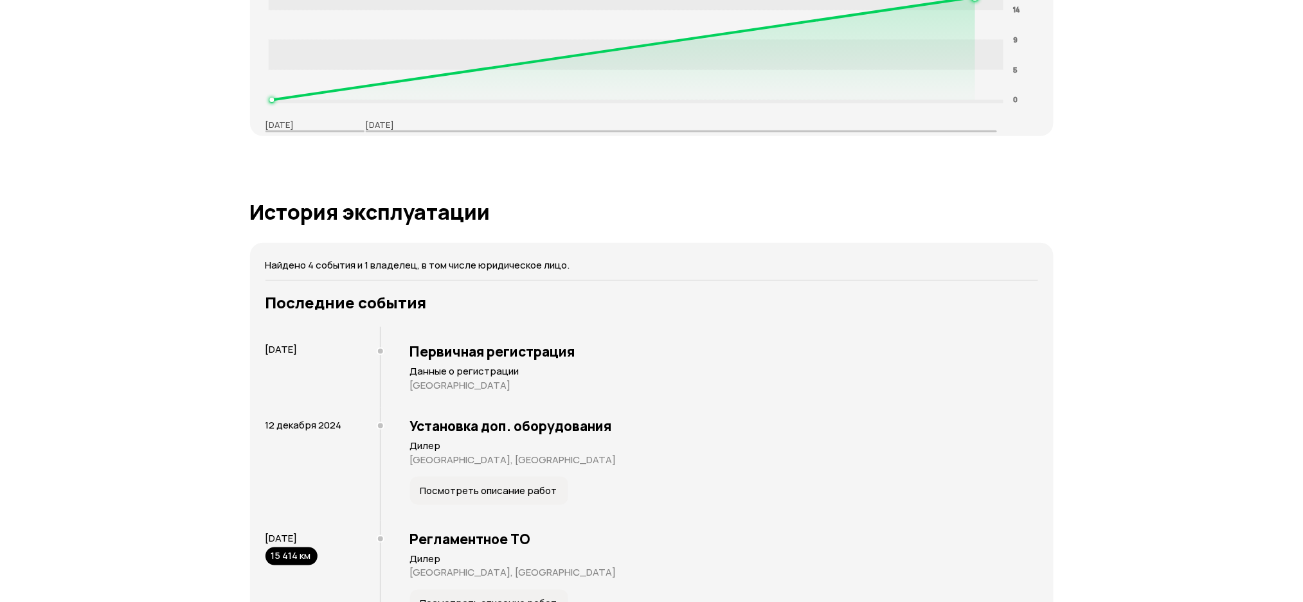
scroll to position [2356, 0]
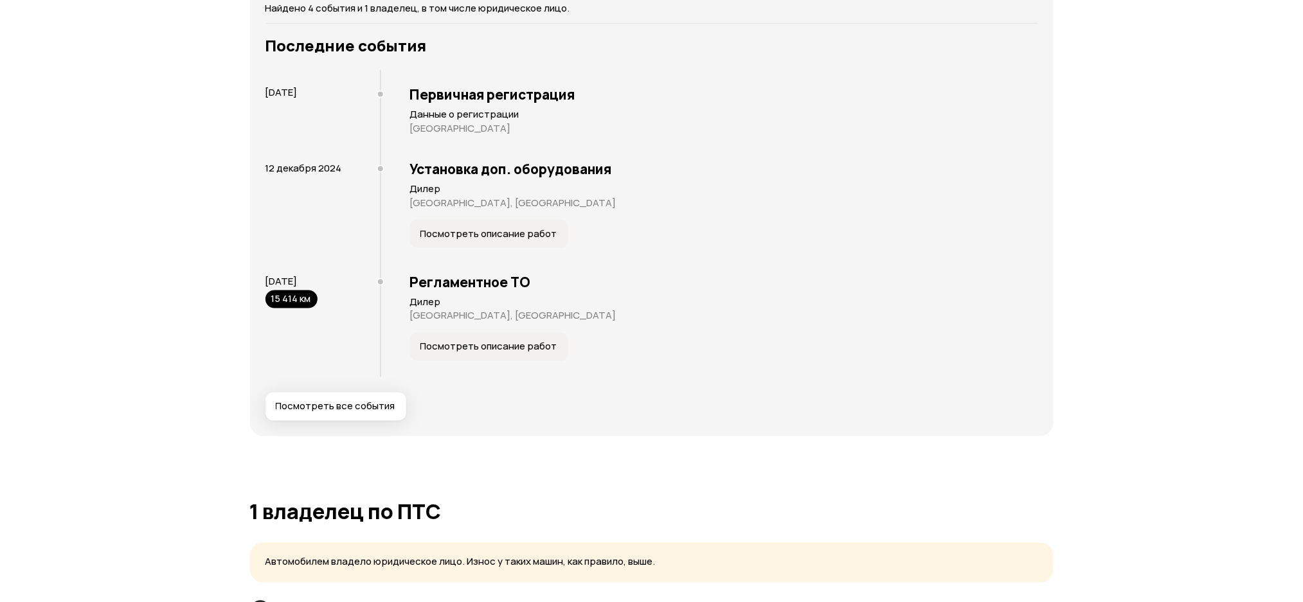
click at [339, 399] on button "Посмотреть все события" at bounding box center [335, 407] width 141 height 28
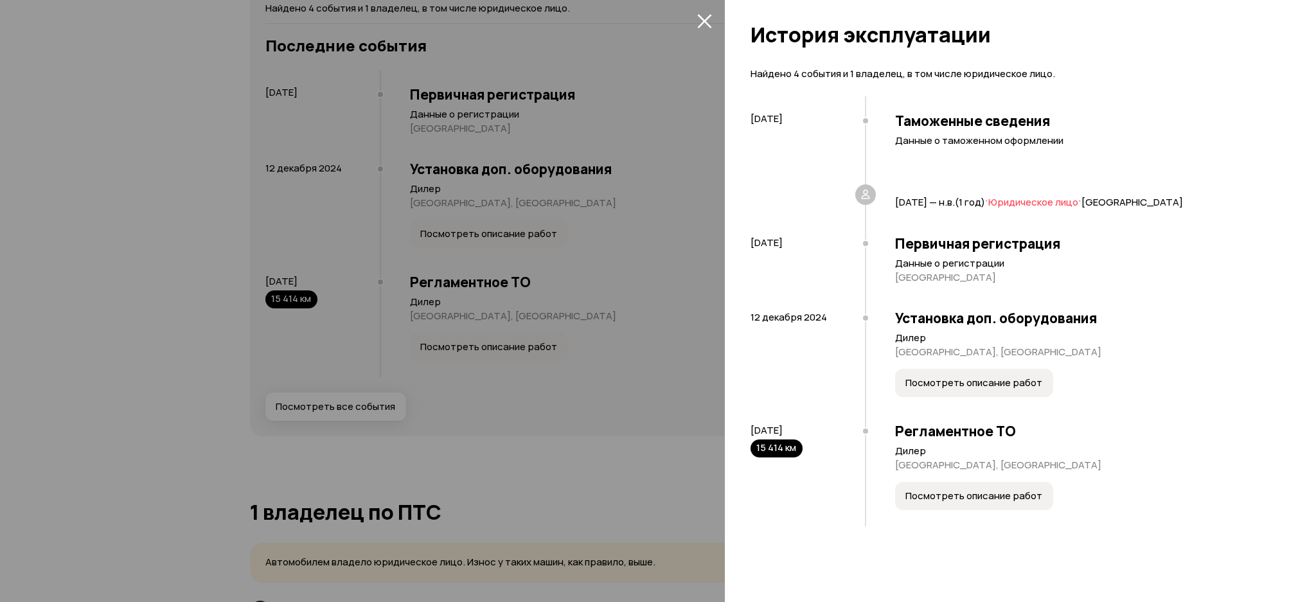
click at [663, 287] on div at bounding box center [658, 301] width 1316 height 602
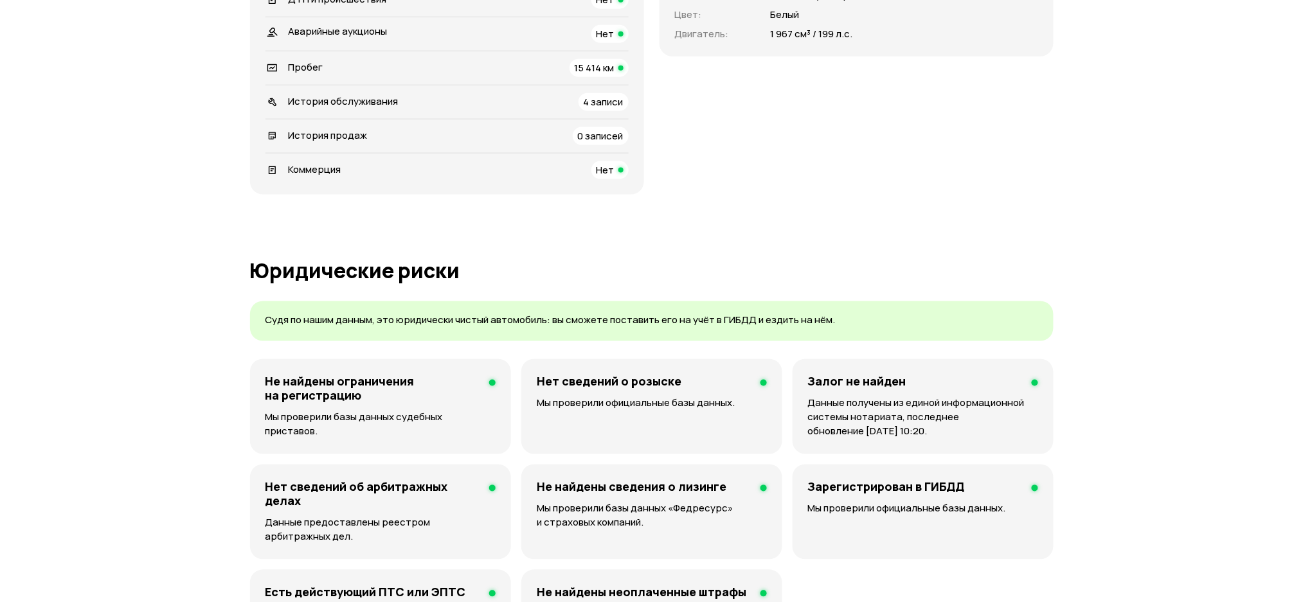
scroll to position [0, 0]
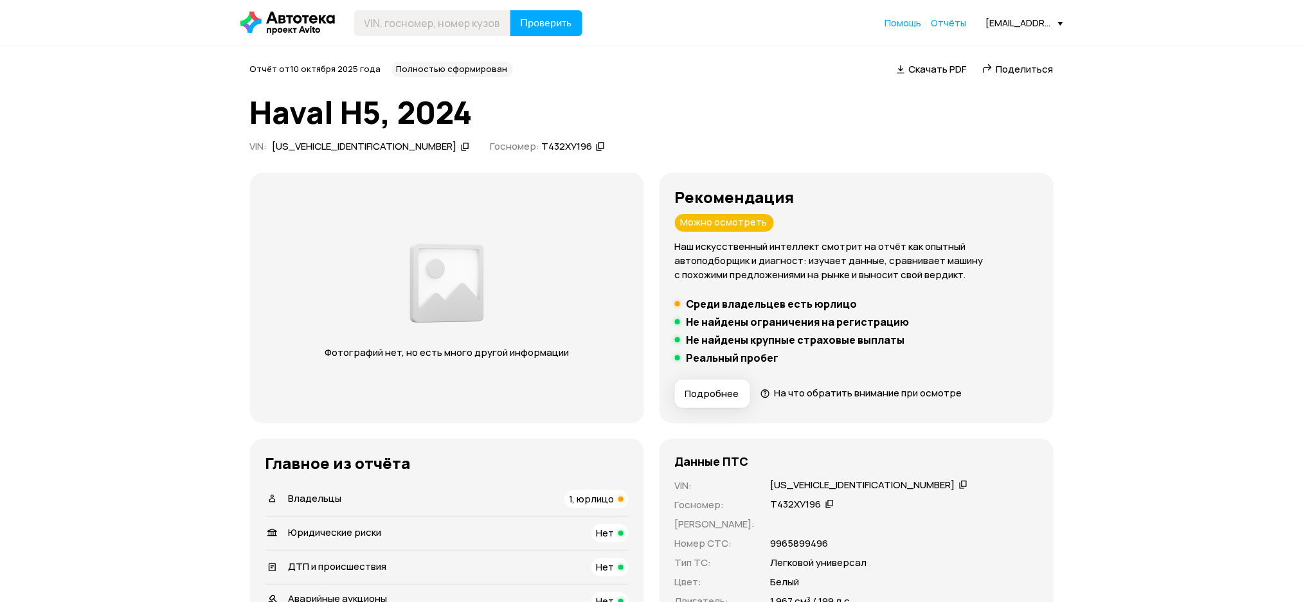
click at [461, 143] on icon at bounding box center [465, 146] width 9 height 13
click at [433, 27] on input "text" at bounding box center [432, 23] width 157 height 26
paste input "LGWFG6A88RM610335"
type input "LGWFG6A88RM610335"
click at [546, 28] on span "Проверить" at bounding box center [546, 23] width 51 height 10
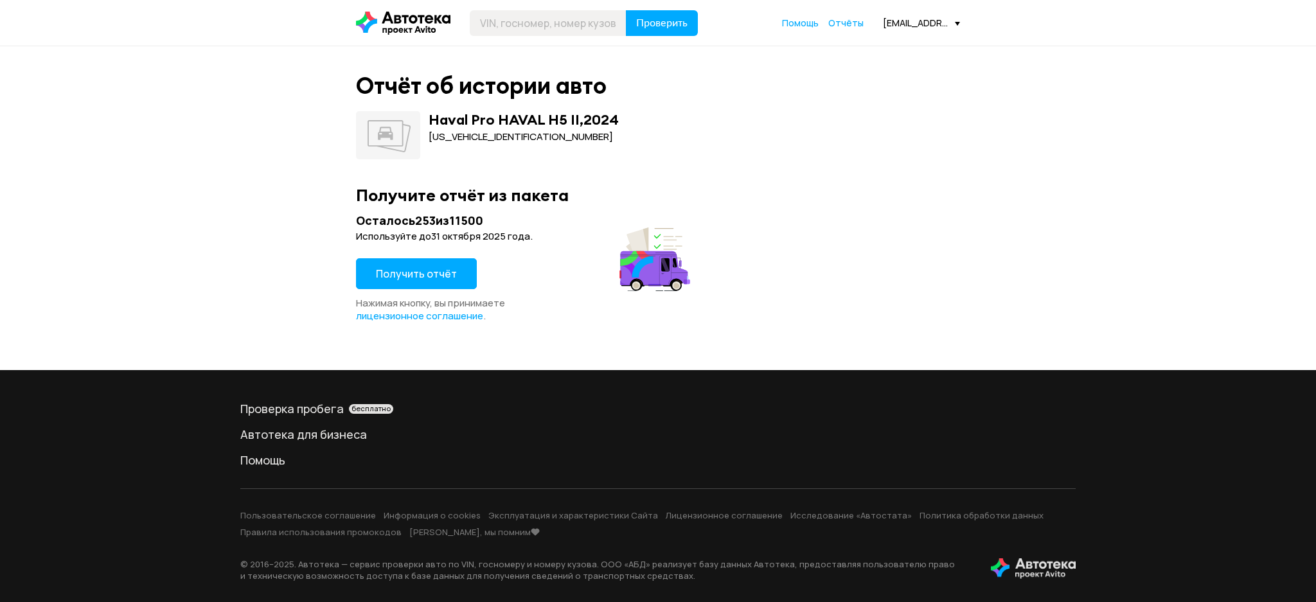
click at [467, 272] on button "Получить отчёт" at bounding box center [416, 273] width 121 height 31
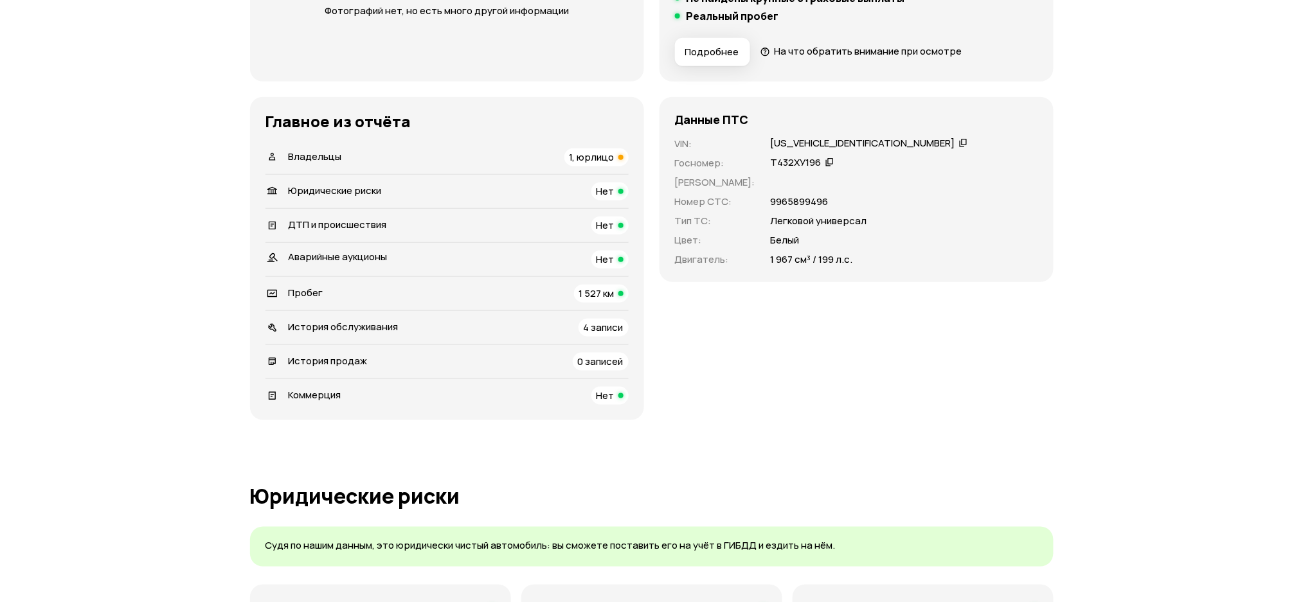
scroll to position [343, 0]
click at [365, 287] on div "Пробег 1 527 км" at bounding box center [446, 293] width 363 height 18
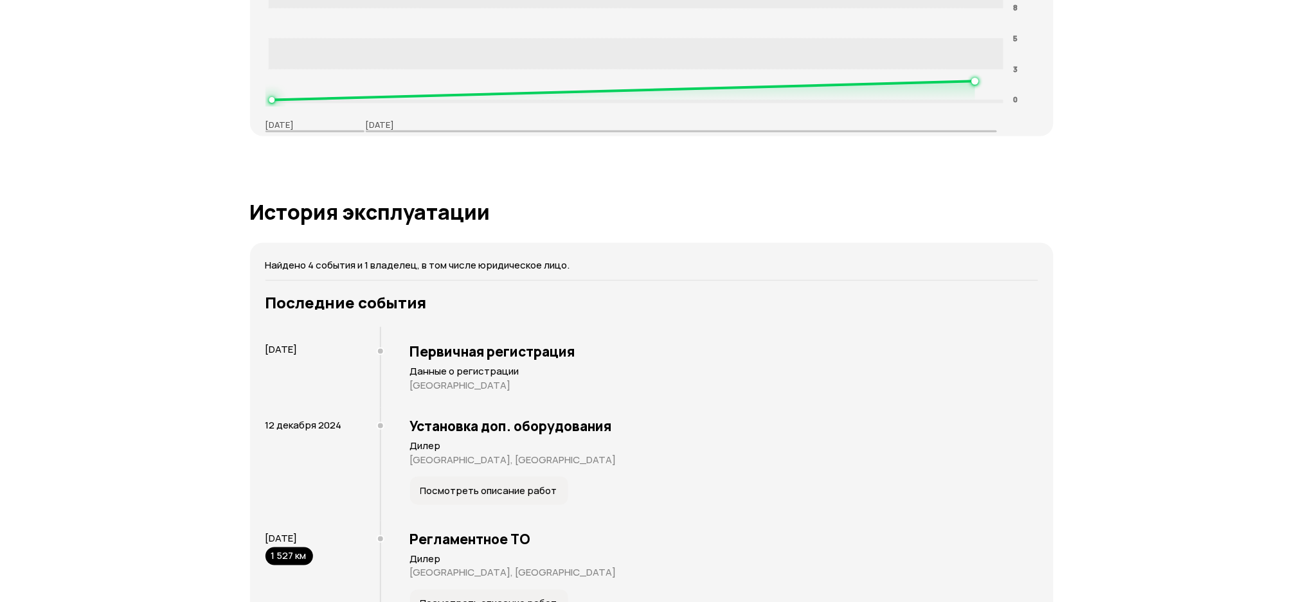
scroll to position [2270, 0]
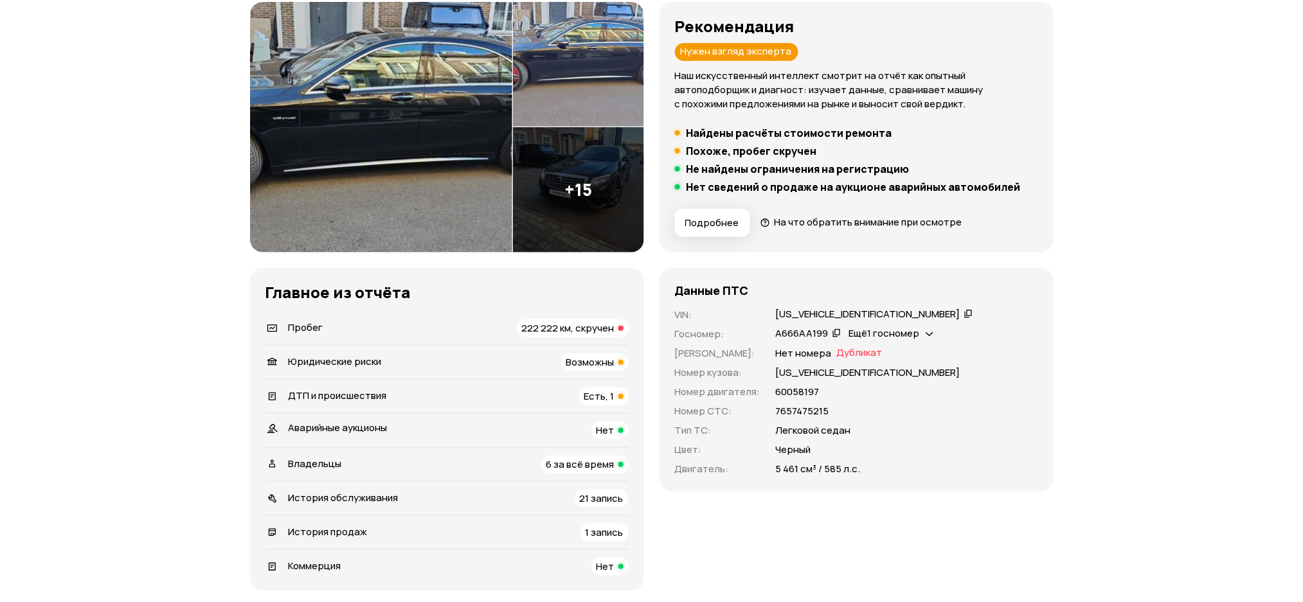
click at [384, 530] on div "История продаж 1 запись" at bounding box center [446, 533] width 363 height 18
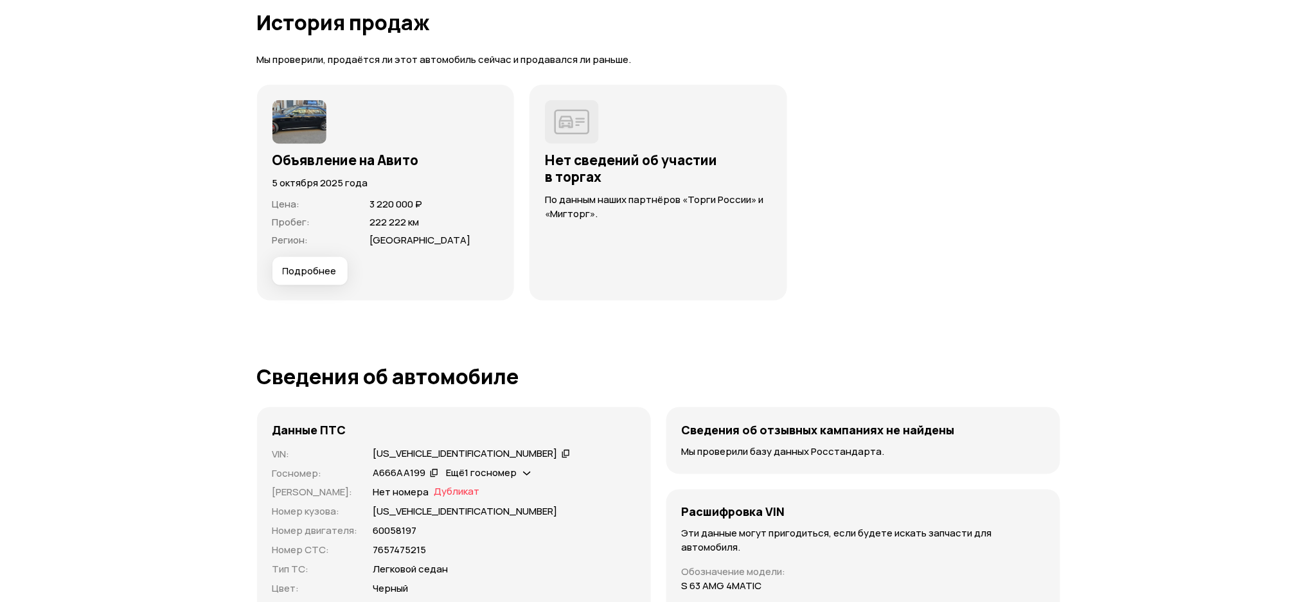
scroll to position [3961, 0]
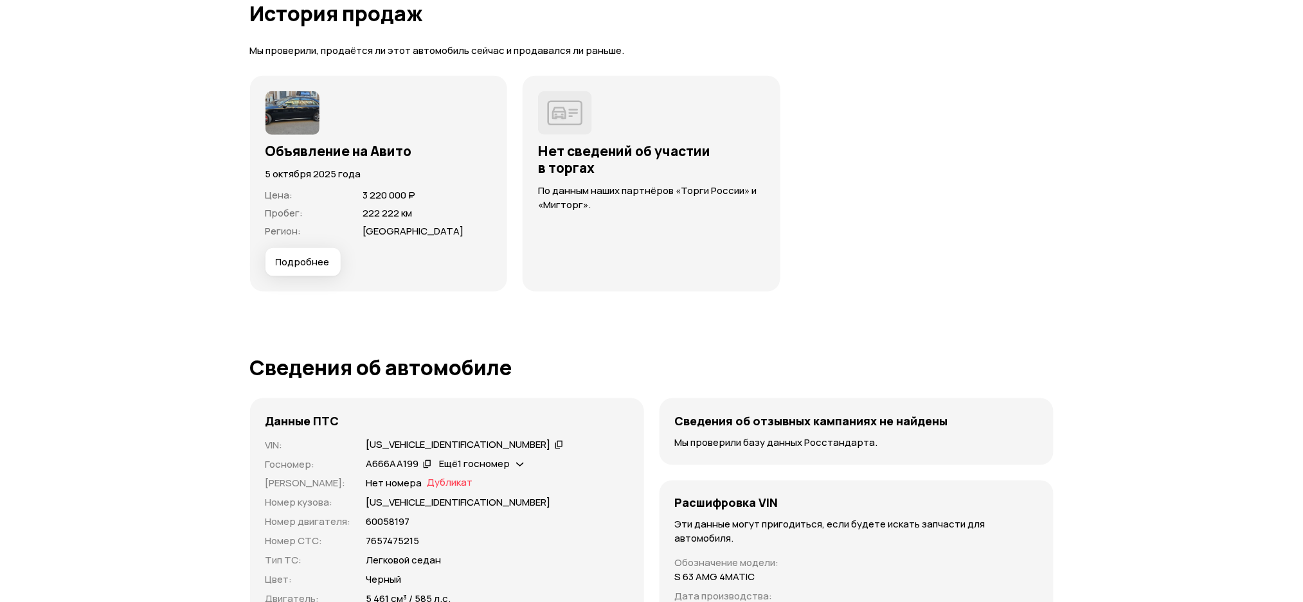
click at [306, 265] on span "Подробнее" at bounding box center [303, 262] width 54 height 13
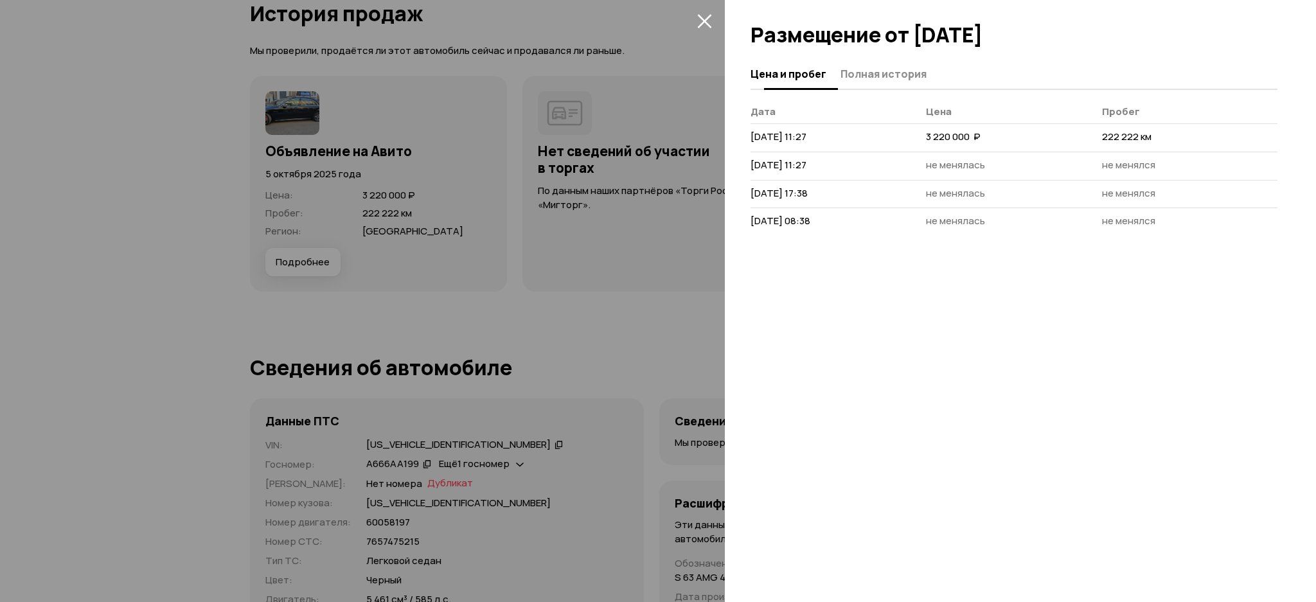
click at [875, 69] on span "Полная история" at bounding box center [884, 73] width 86 height 13
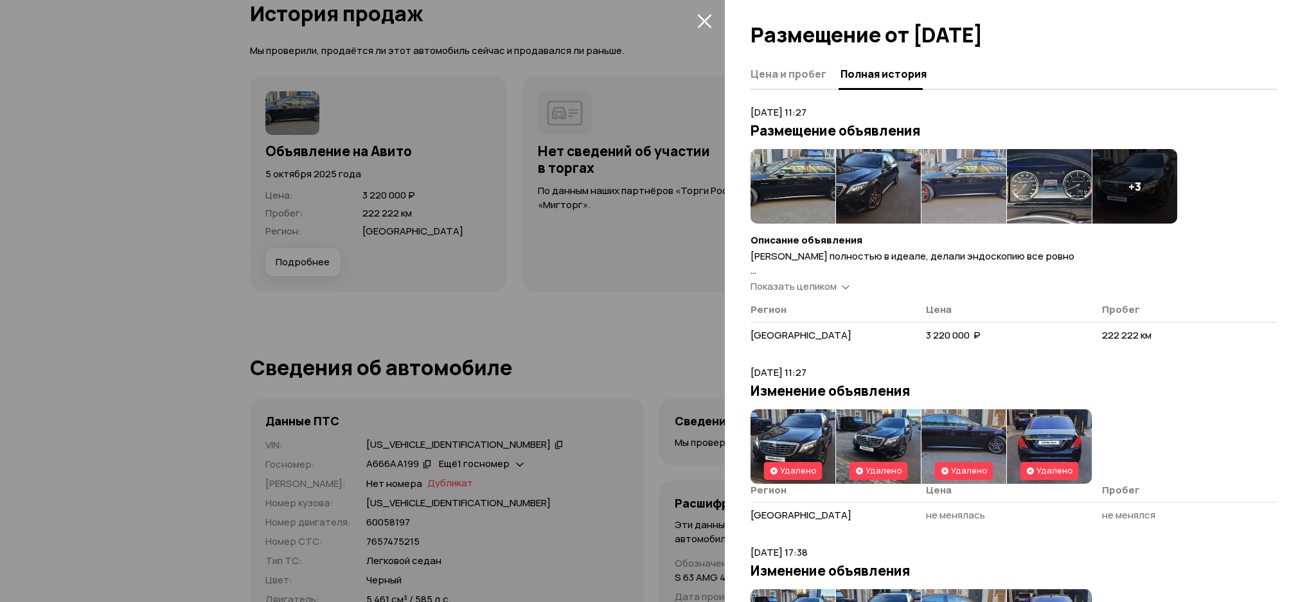
click at [812, 181] on img at bounding box center [793, 186] width 85 height 75
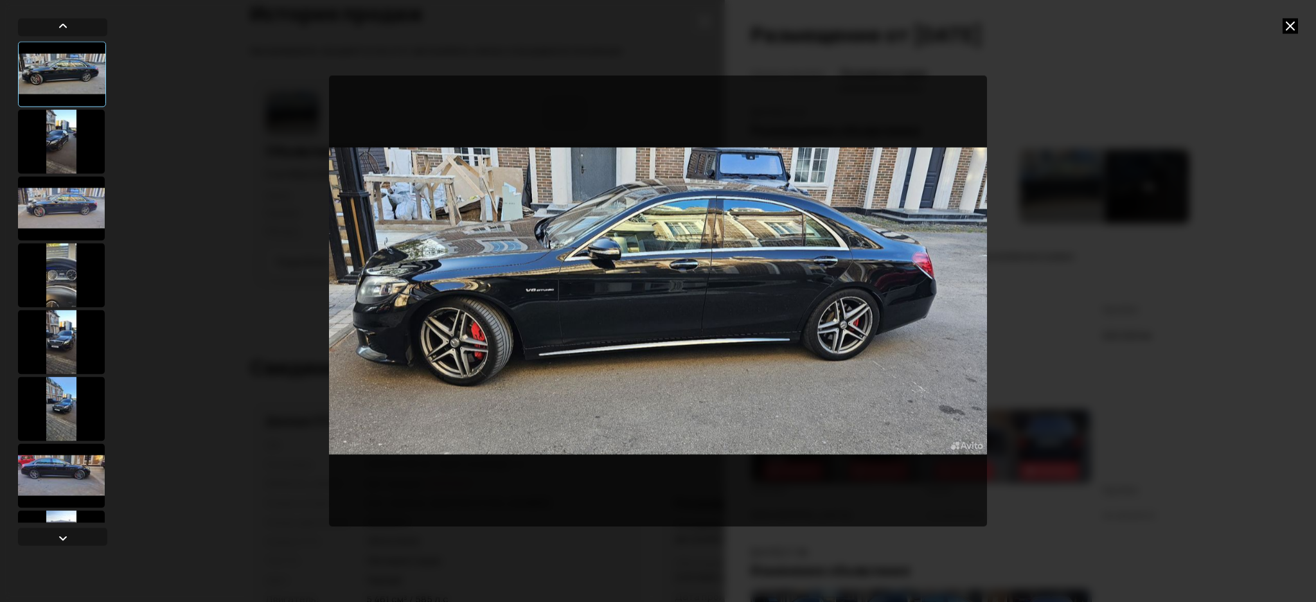
click at [57, 271] on div at bounding box center [61, 275] width 87 height 64
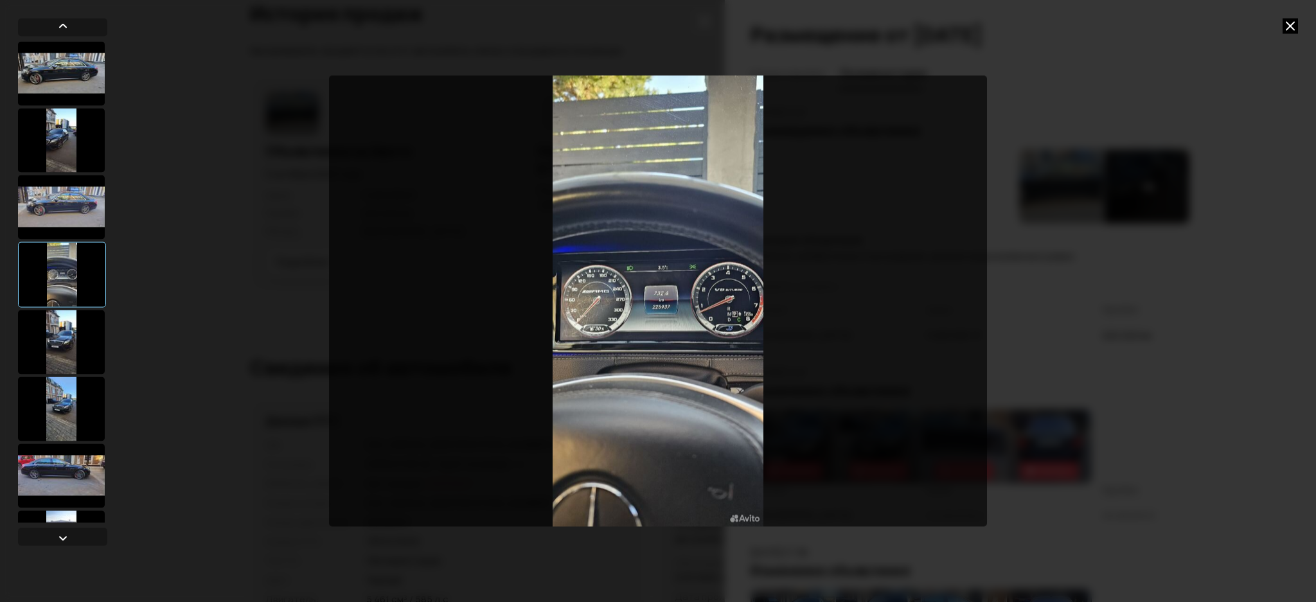
click at [557, 275] on img "Go to Slide 4" at bounding box center [658, 301] width 658 height 452
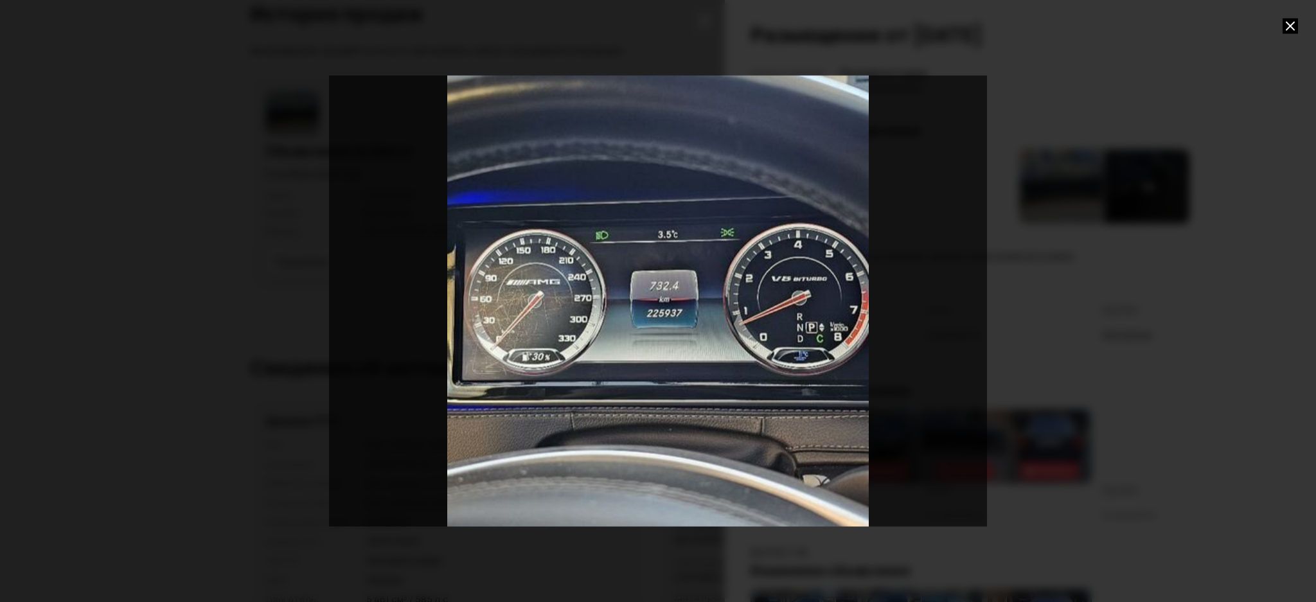
click at [611, 283] on div "Go to Slide 4" at bounding box center [658, 302] width 1316 height 904
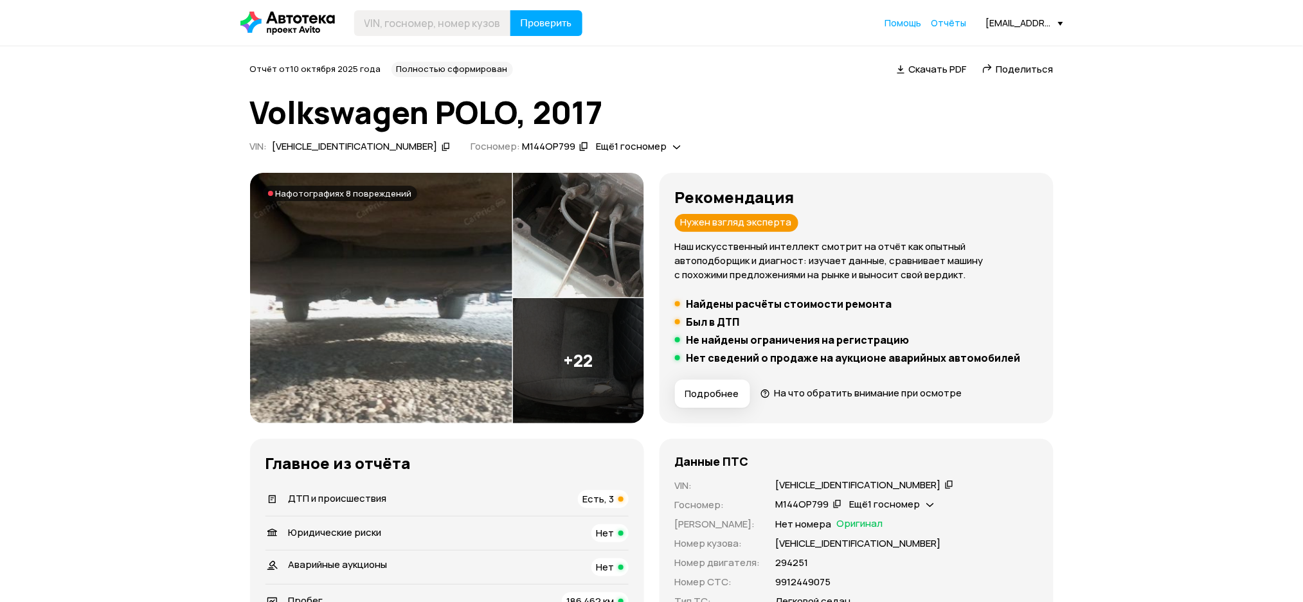
click at [442, 141] on icon at bounding box center [446, 146] width 9 height 13
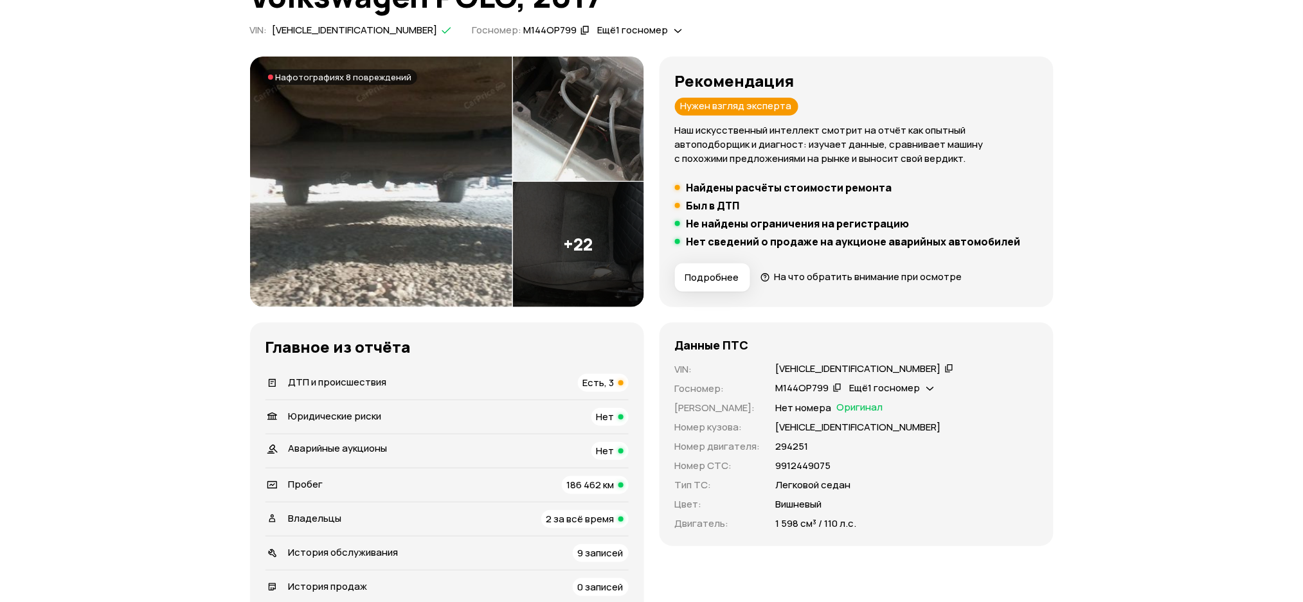
scroll to position [257, 0]
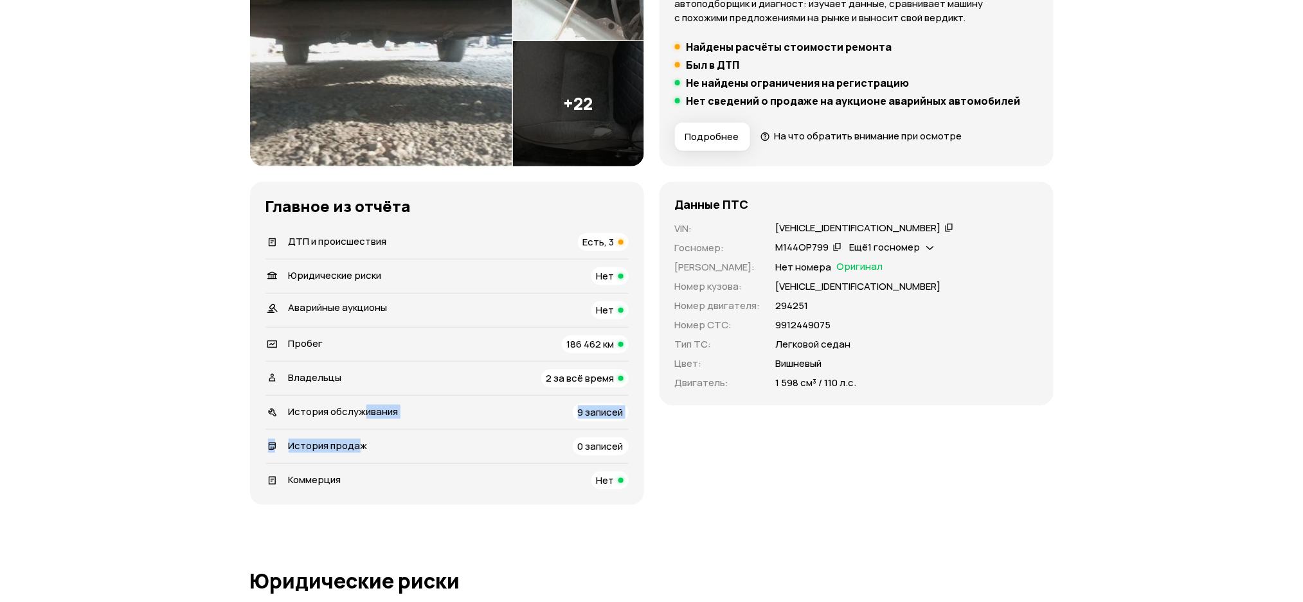
drag, startPoint x: 361, startPoint y: 445, endPoint x: 364, endPoint y: 418, distance: 27.3
click at [364, 418] on ul "ДТП и происшествия Есть, 3   Юридические риски Нет Аварийные аукционы Нет   Про…" at bounding box center [446, 358] width 363 height 264
click at [364, 413] on span "История обслуживания" at bounding box center [344, 411] width 110 height 13
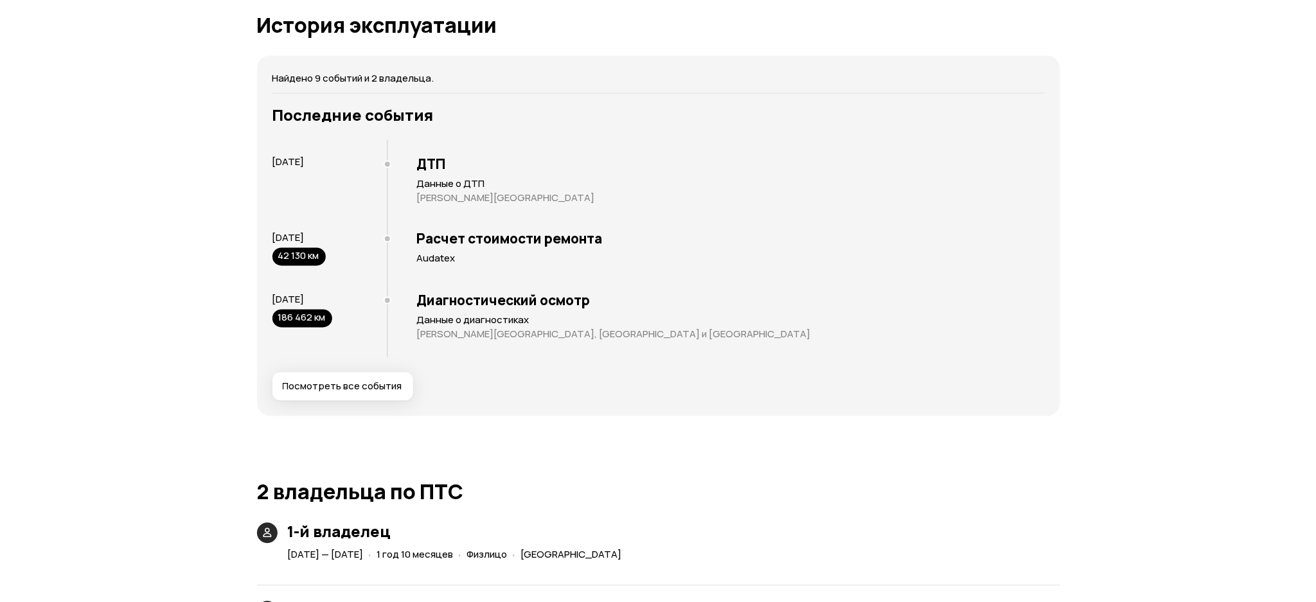
scroll to position [2643, 0]
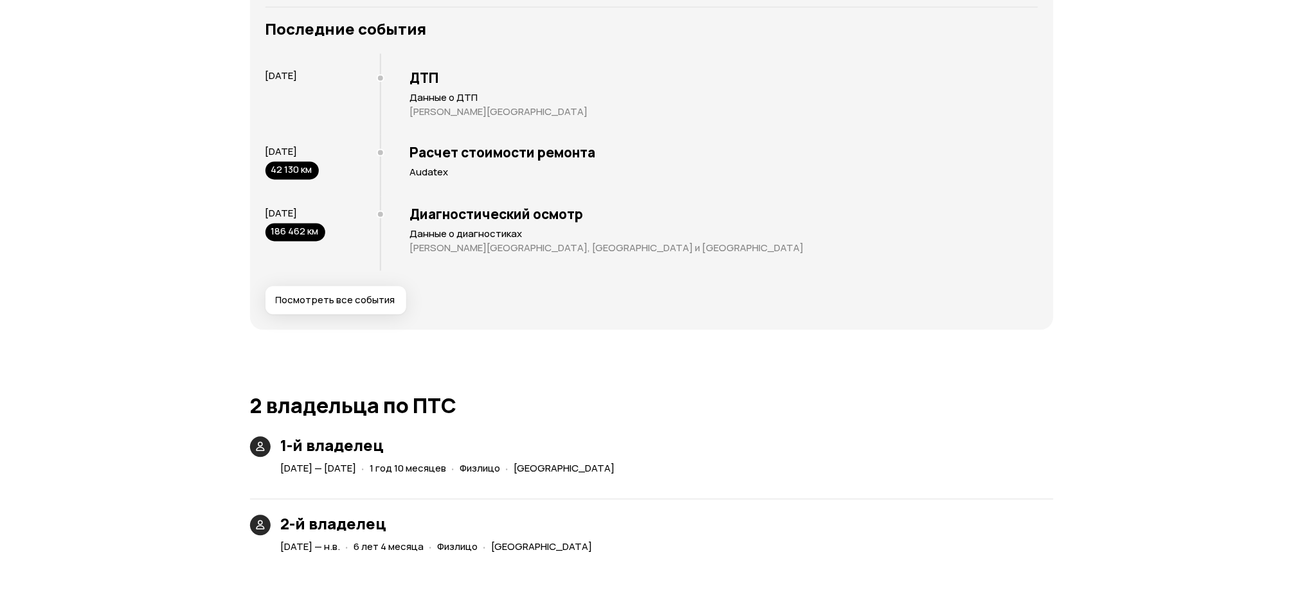
click at [365, 294] on span "Посмотреть все события" at bounding box center [336, 300] width 120 height 13
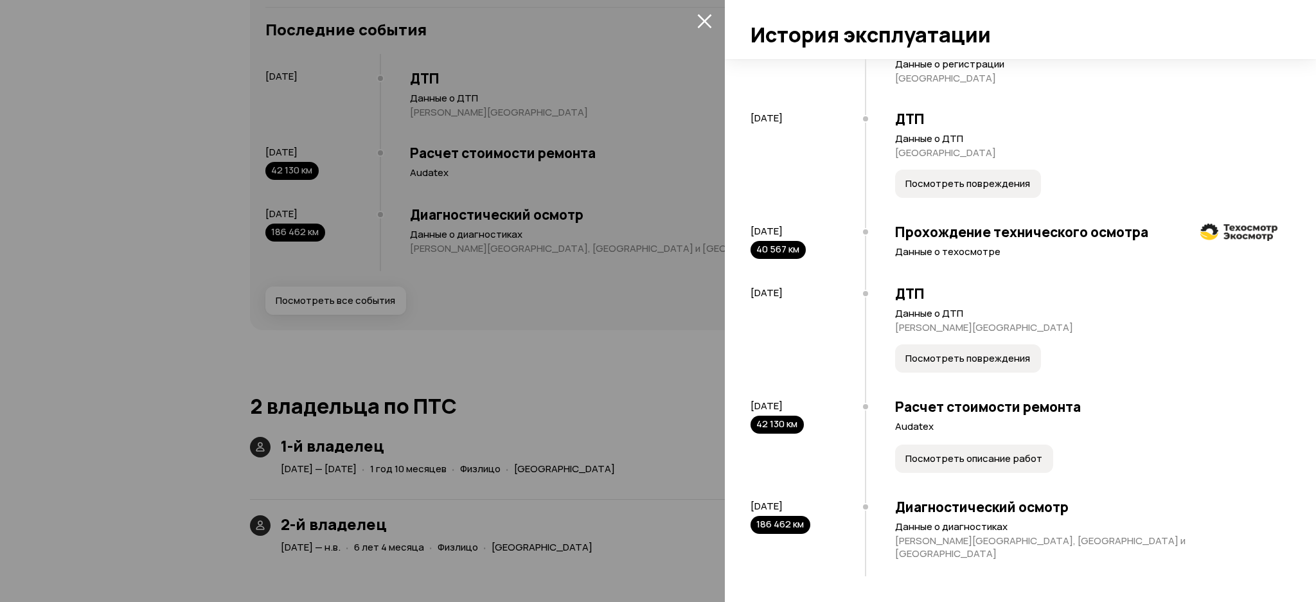
scroll to position [425, 0]
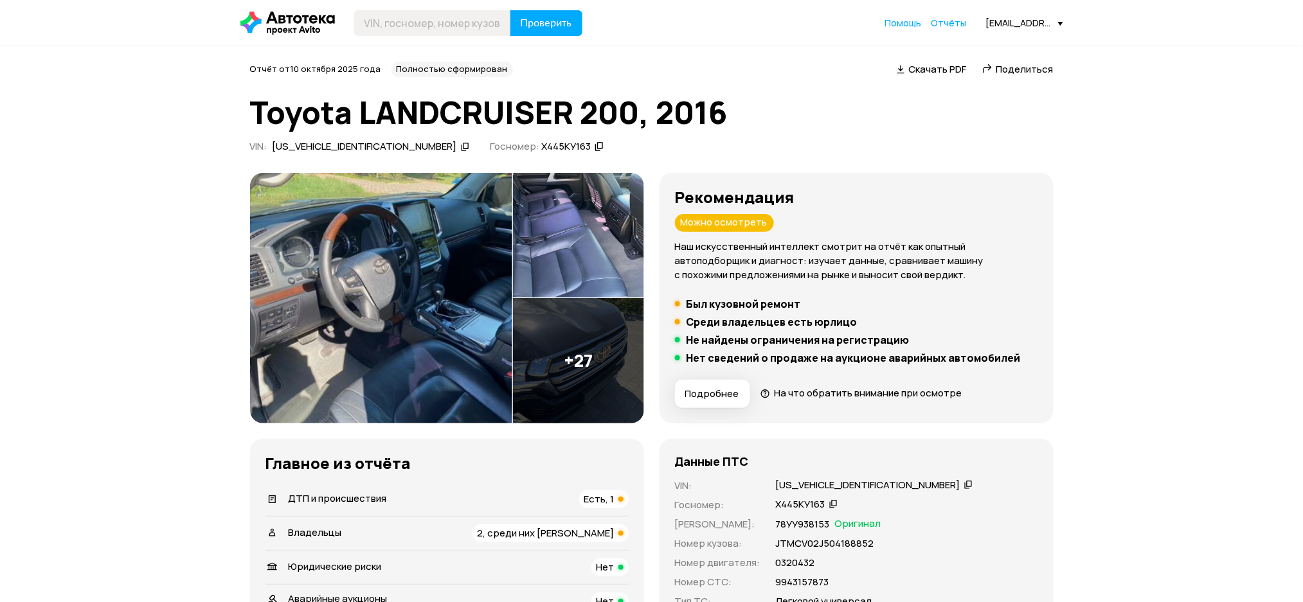
click at [461, 142] on icon at bounding box center [465, 146] width 9 height 13
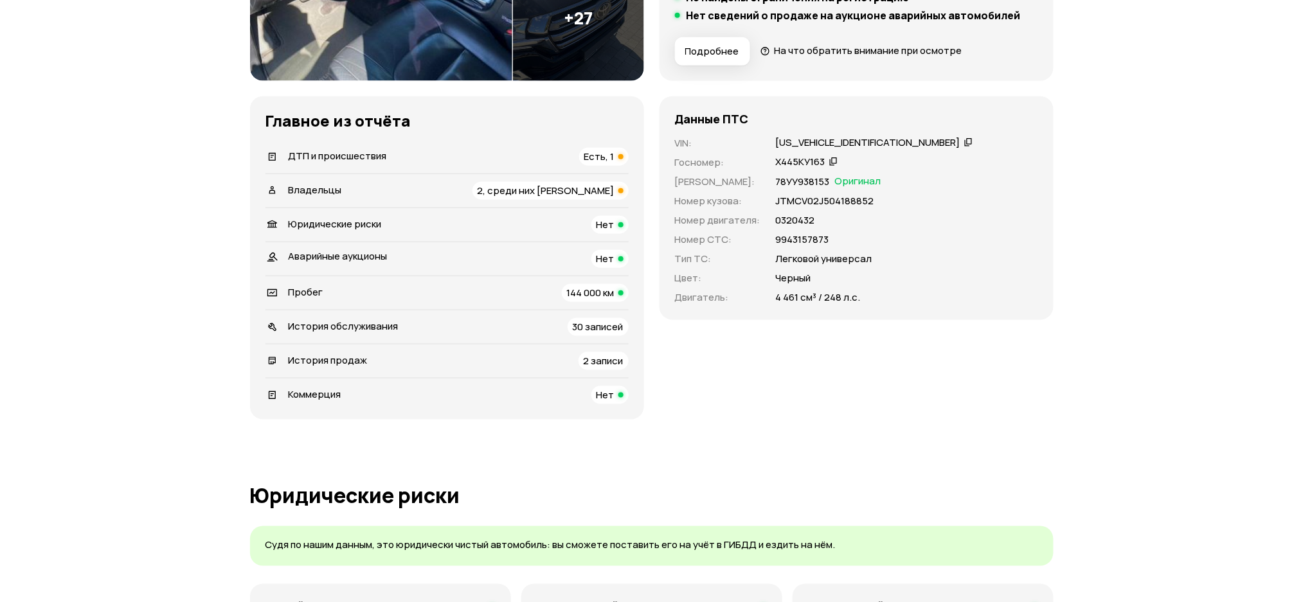
click at [357, 333] on span "История обслуживания" at bounding box center [344, 325] width 110 height 13
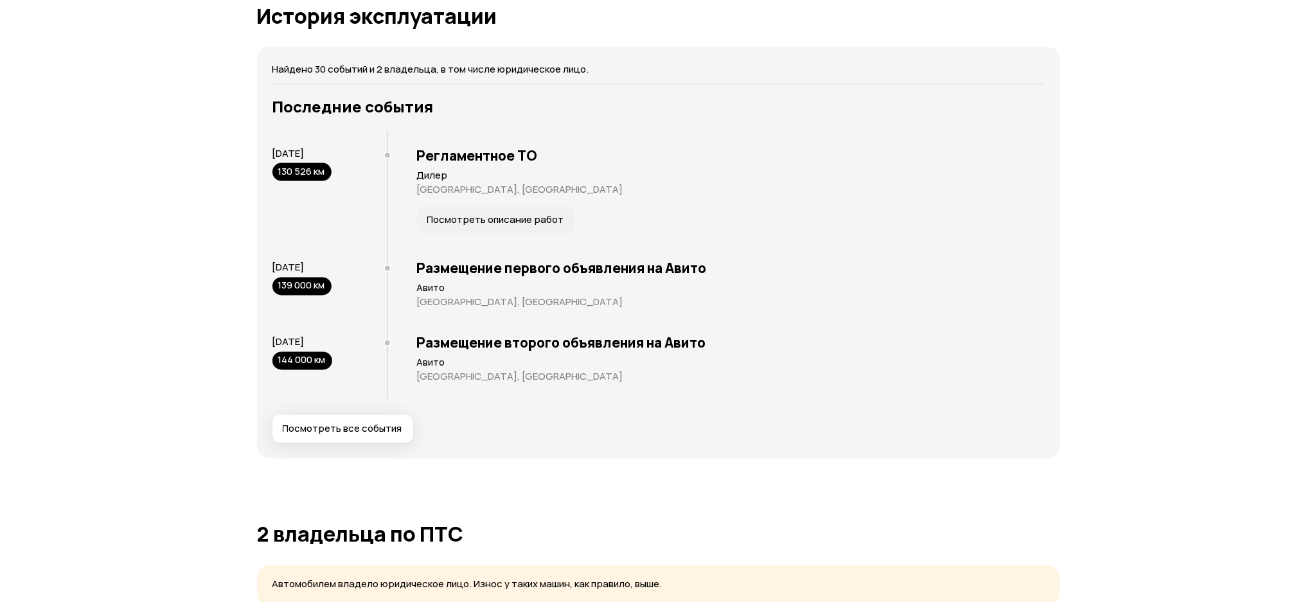
scroll to position [2455, 0]
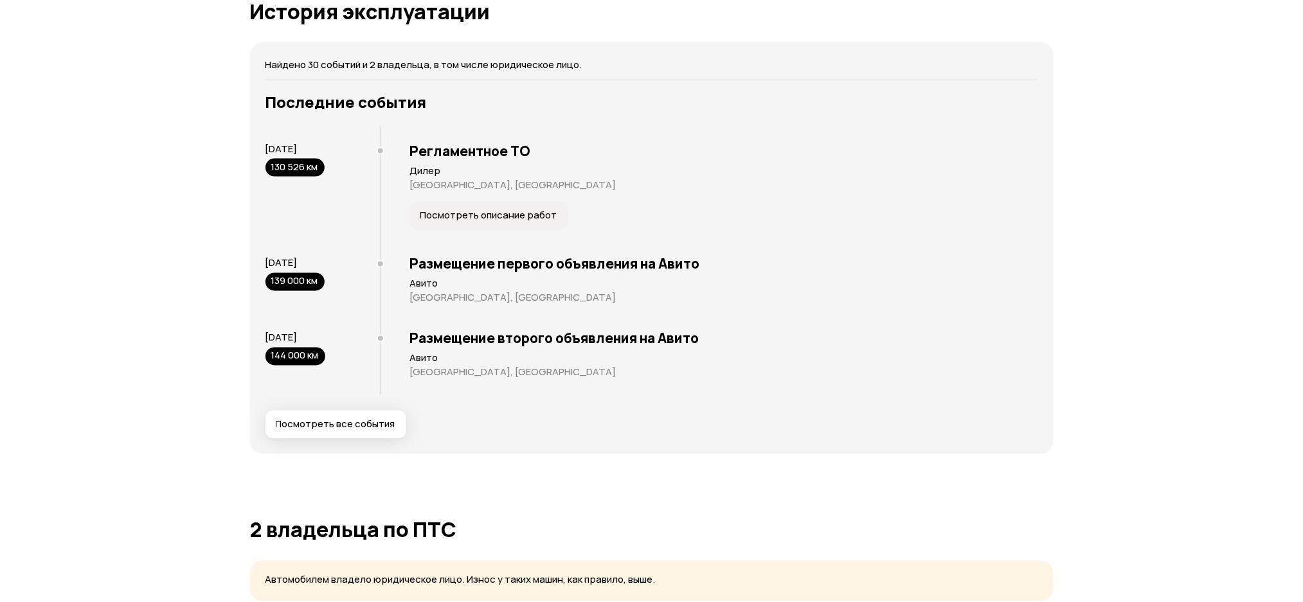
click at [334, 418] on span "Посмотреть все события" at bounding box center [336, 424] width 120 height 13
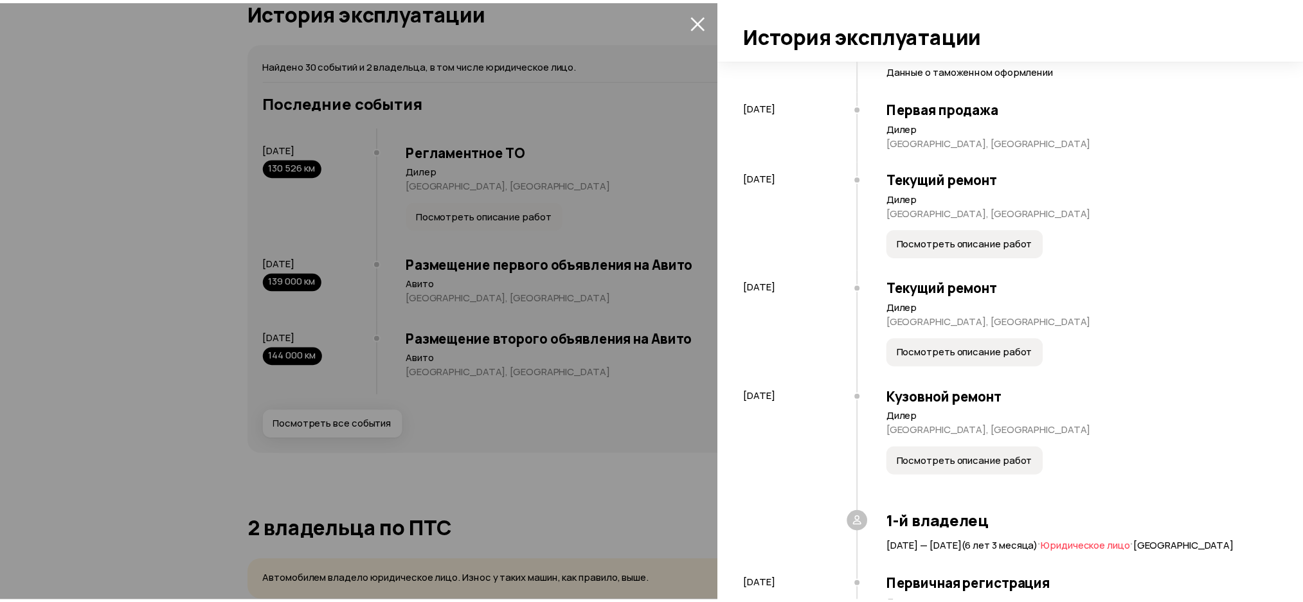
scroll to position [171, 0]
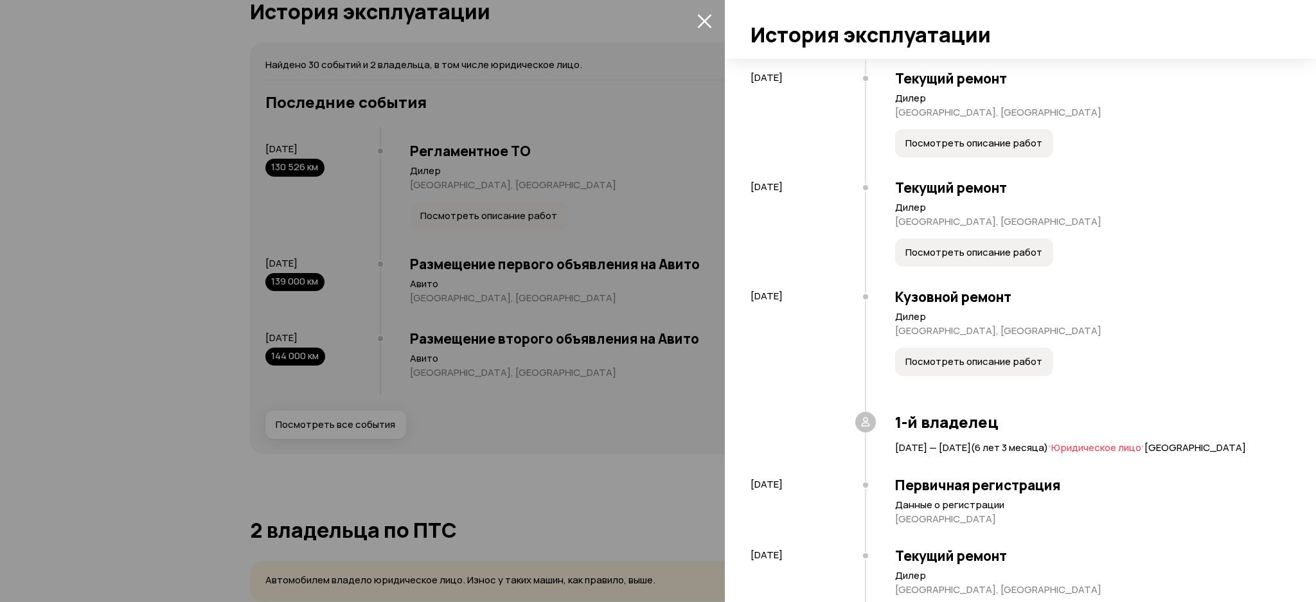
click at [924, 356] on span "Посмотреть описание работ" at bounding box center [974, 361] width 137 height 13
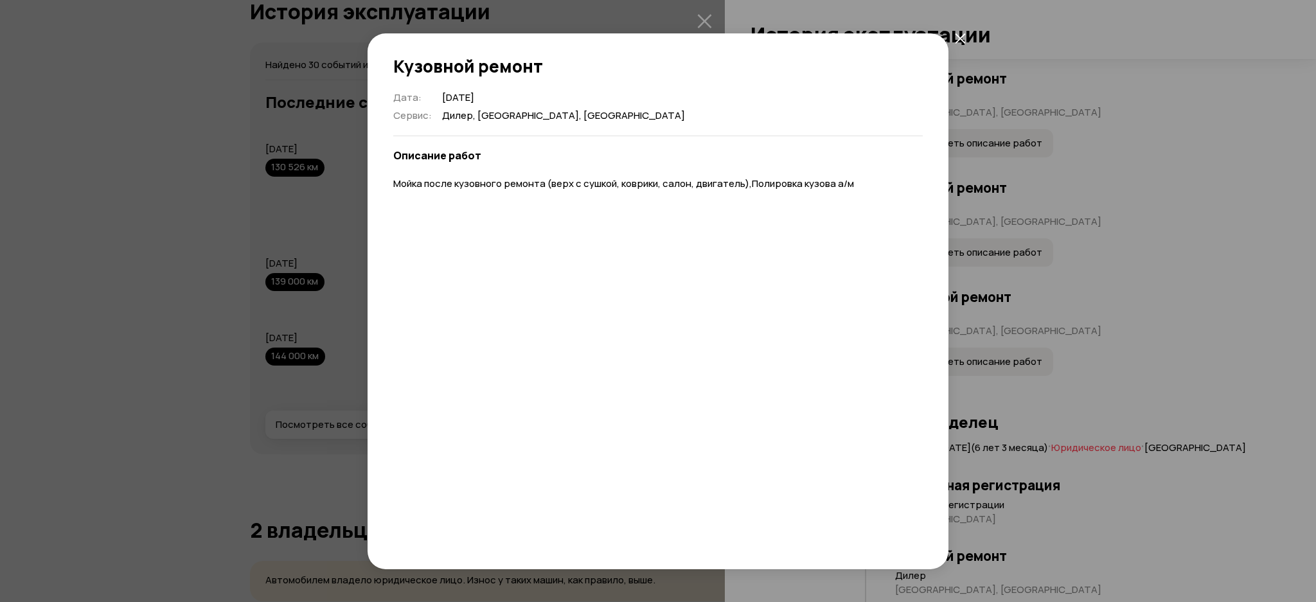
click at [953, 213] on div "Кузовной ремонт Дата : [DATE] Сервис : [GEOGRAPHIC_DATA], [GEOGRAPHIC_DATA], [G…" at bounding box center [658, 301] width 1316 height 602
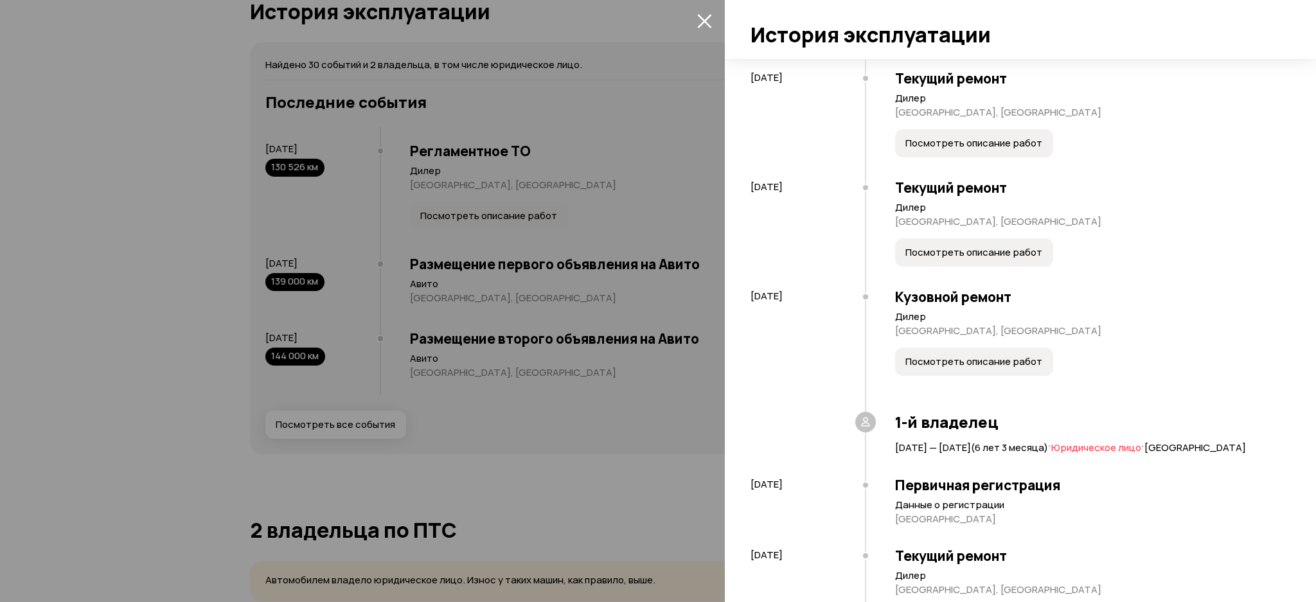
click at [557, 186] on div at bounding box center [658, 301] width 1316 height 602
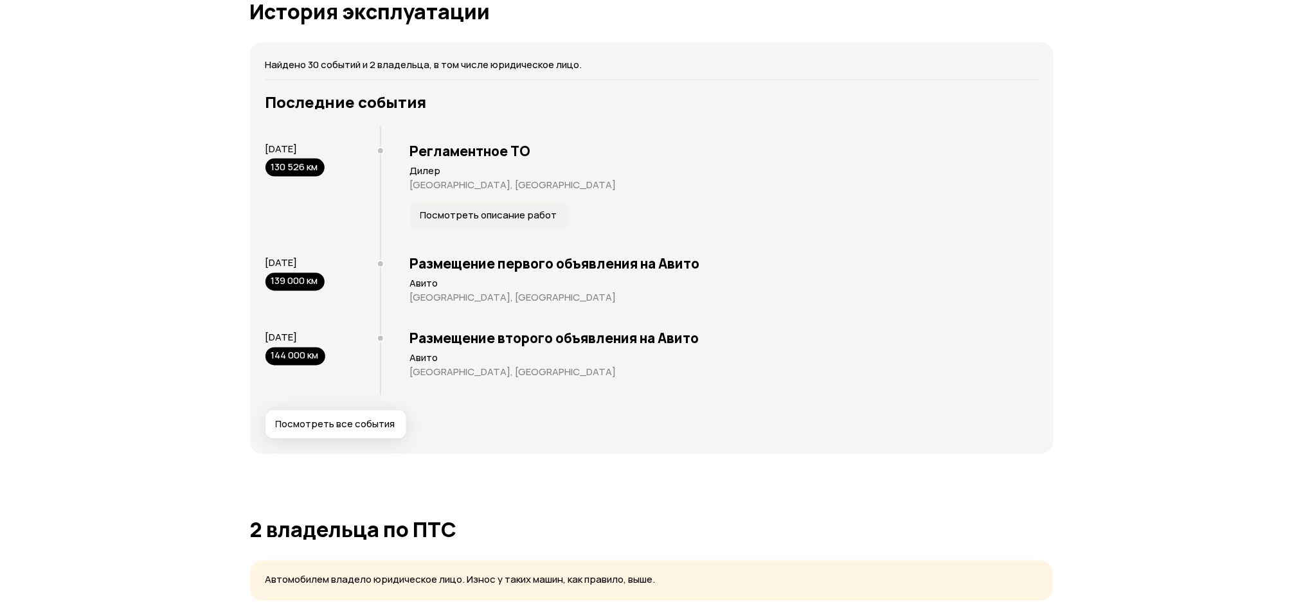
scroll to position [0, 0]
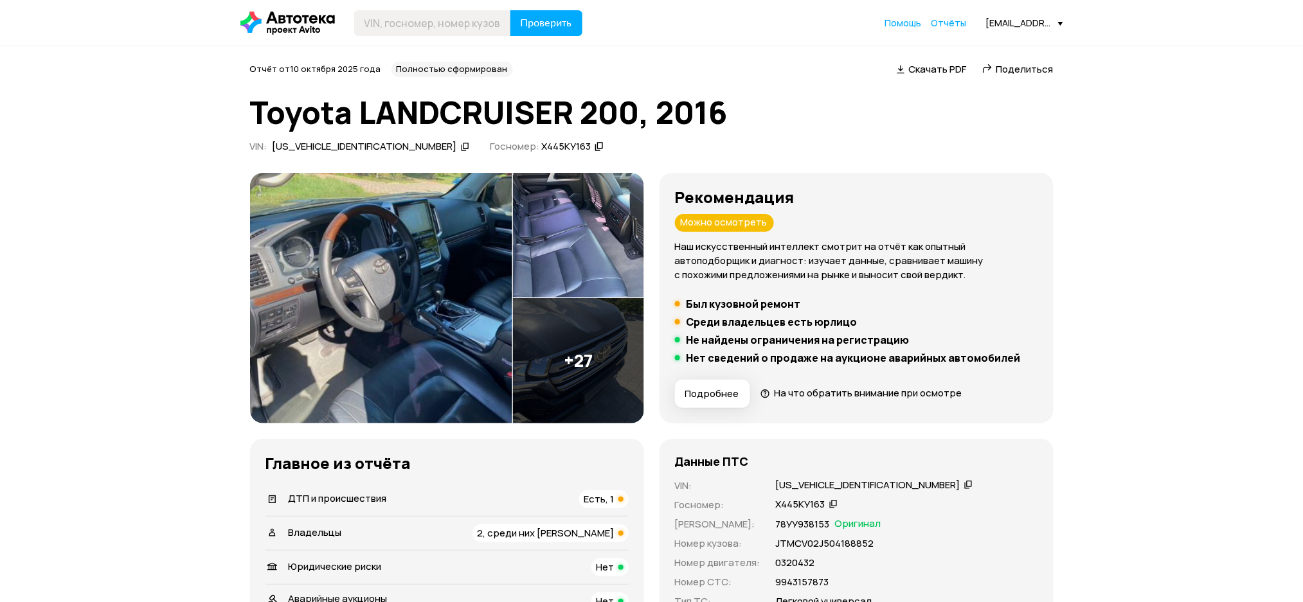
click at [375, 154] on div "VIN : JTMCV02J504188852" at bounding box center [360, 148] width 220 height 17
click at [461, 141] on icon at bounding box center [465, 146] width 9 height 13
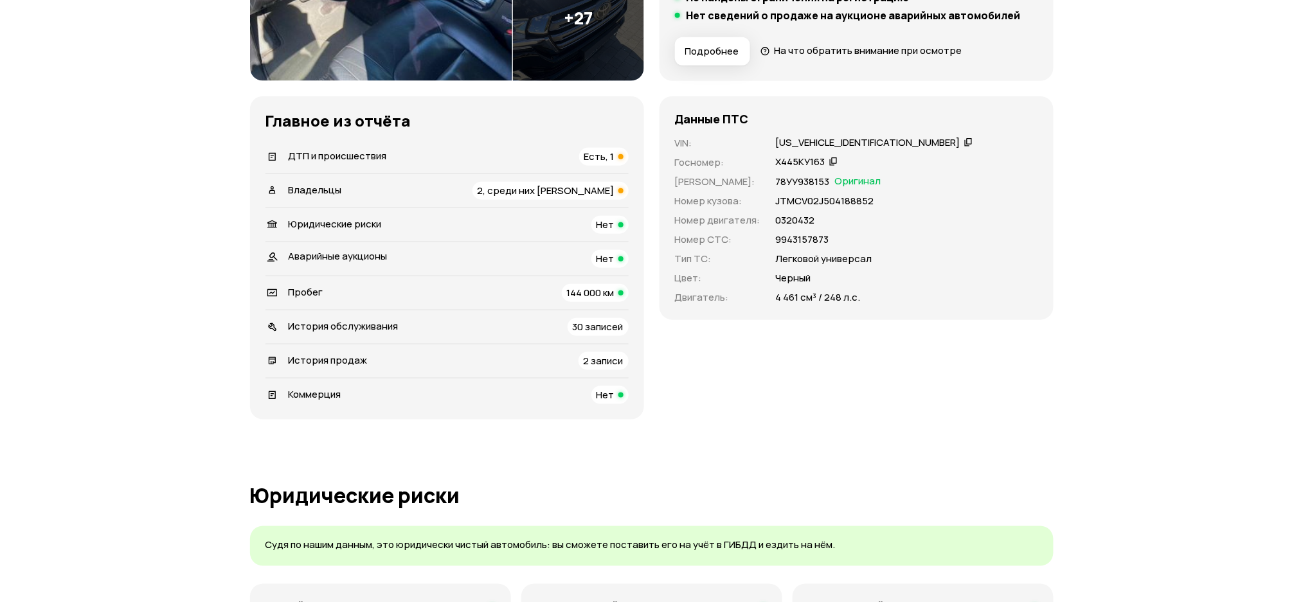
click at [350, 352] on div "История продаж 2 записи" at bounding box center [446, 361] width 363 height 18
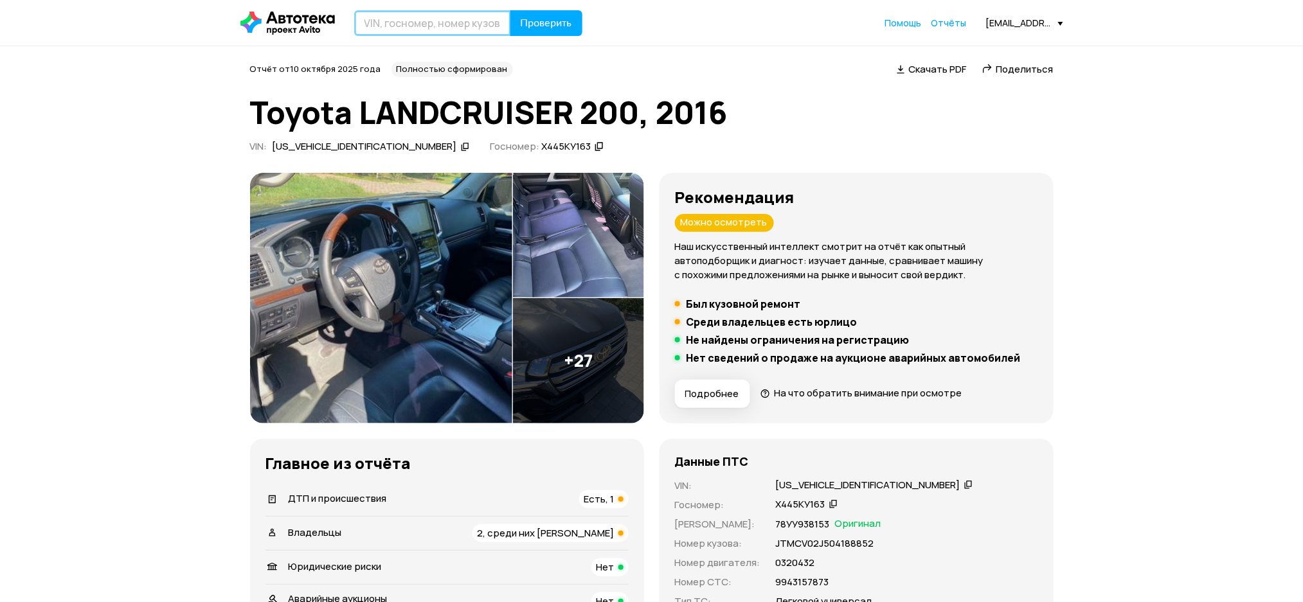
click at [476, 31] on input "text" at bounding box center [432, 23] width 157 height 26
paste input "JTMCV02J504188852"
type input "JTMCV02J504188852"
click at [535, 27] on span "Проверить" at bounding box center [546, 23] width 51 height 10
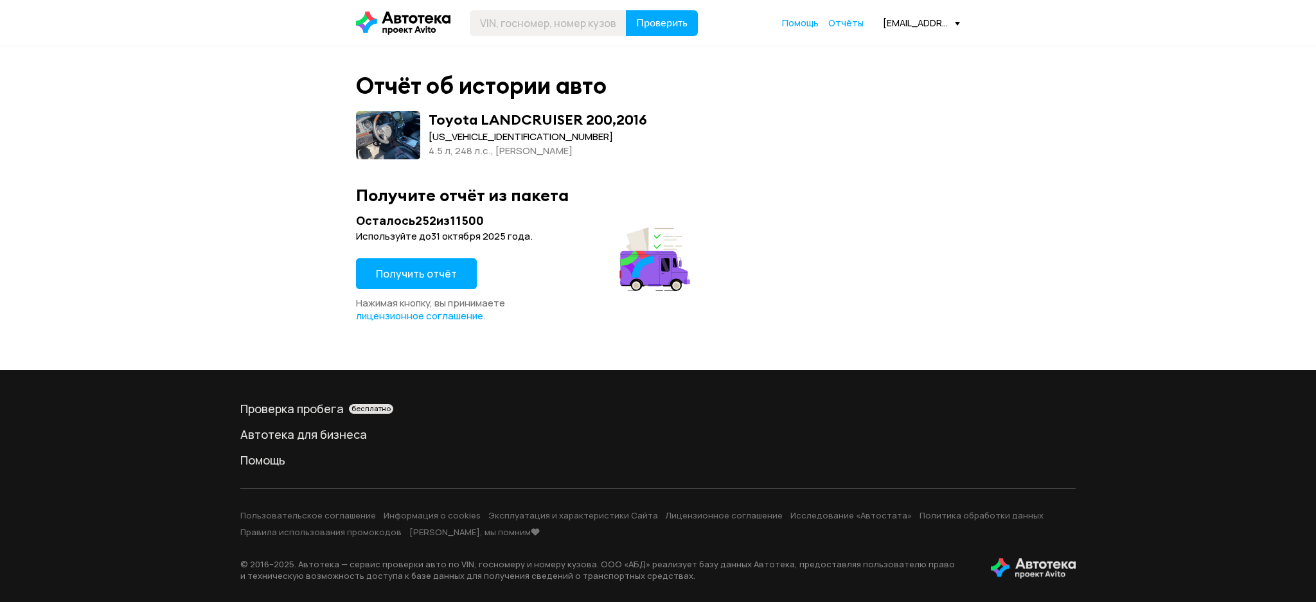
click at [444, 269] on span "Получить отчёт" at bounding box center [416, 274] width 81 height 14
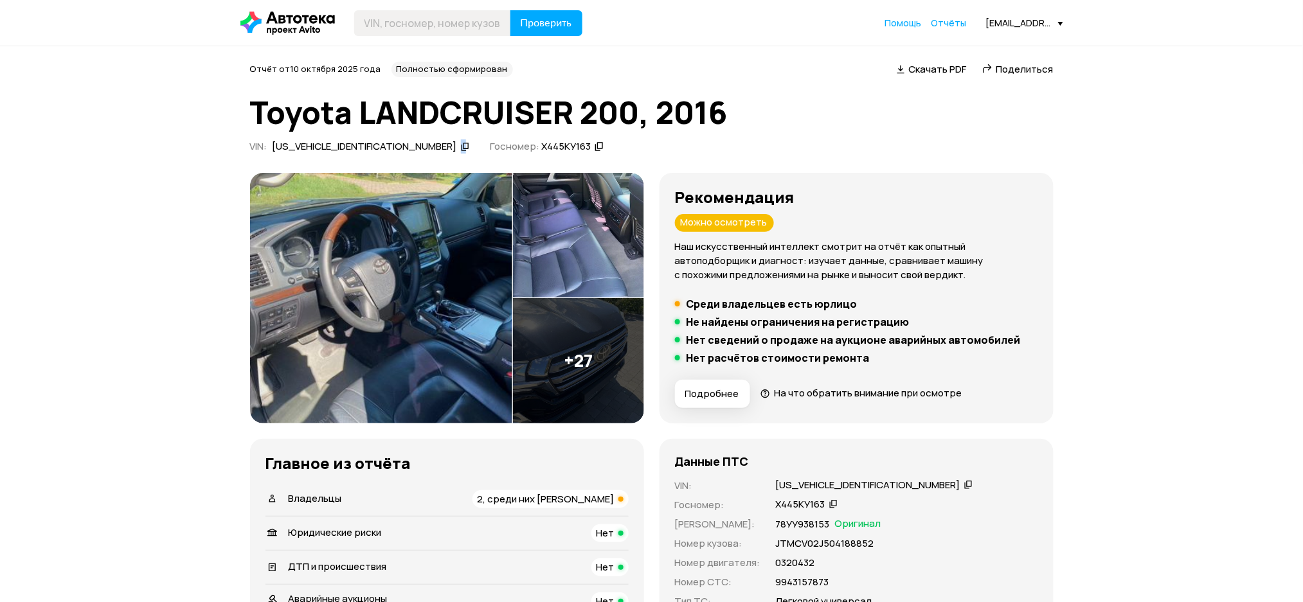
click at [373, 150] on div "JTMCV02J504188852" at bounding box center [371, 146] width 201 height 13
click at [424, 22] on input "text" at bounding box center [432, 23] width 157 height 26
paste input "JTMCV02J504188852"
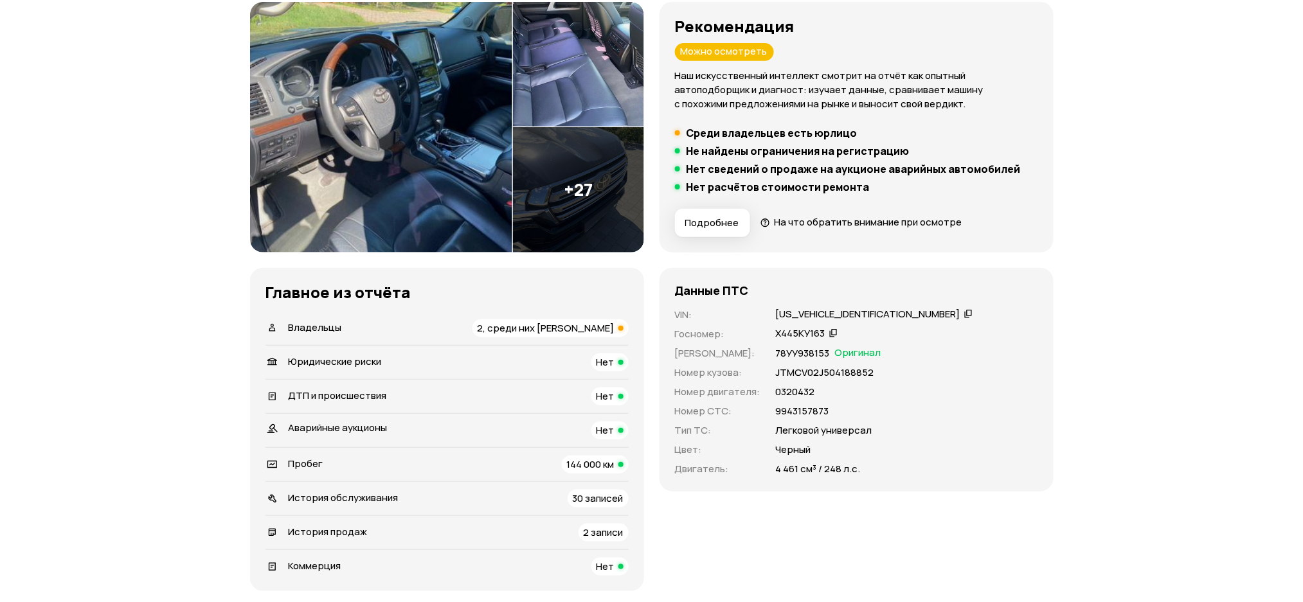
scroll to position [85, 0]
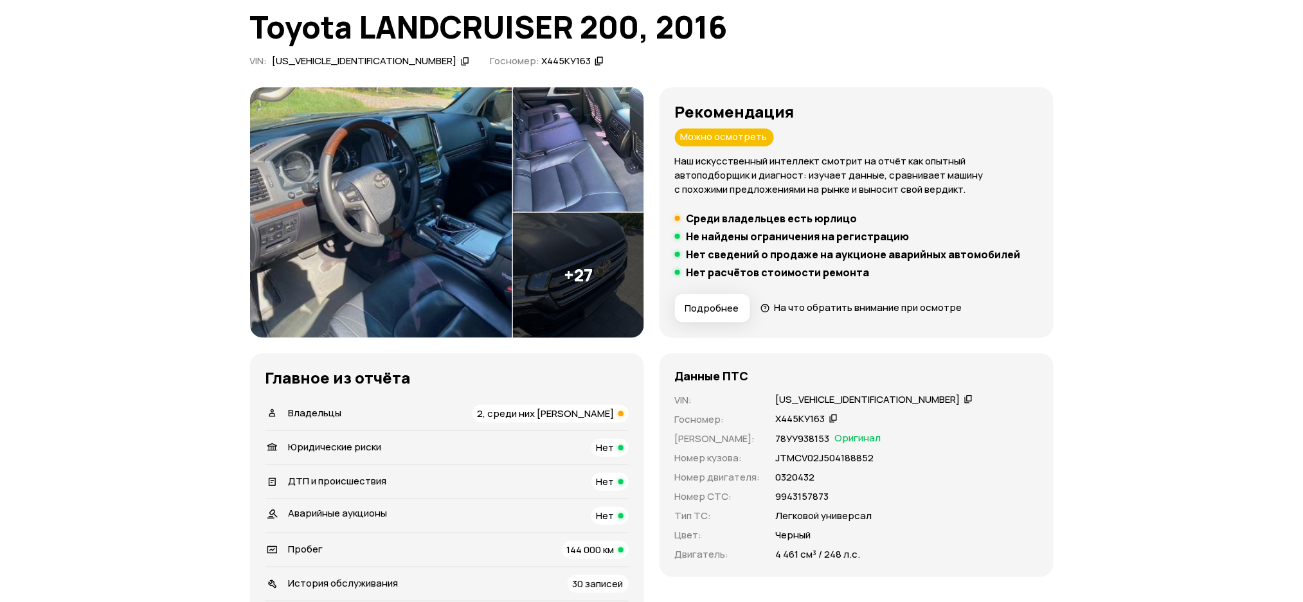
type input "JTMCV02J504188852"
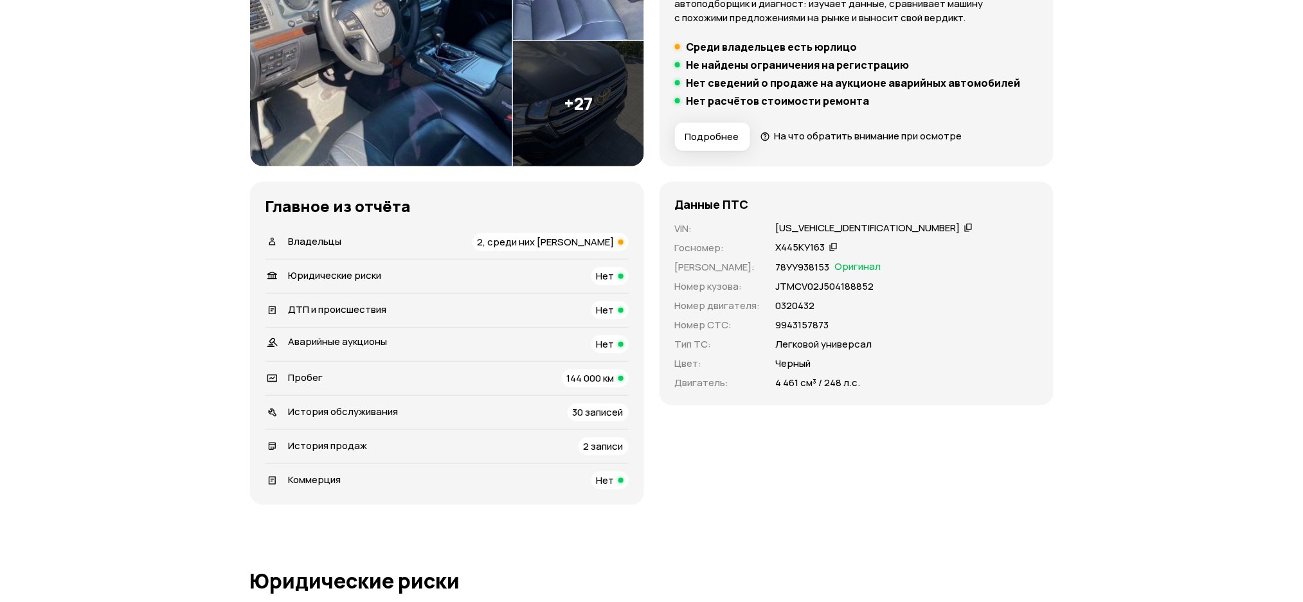
click at [372, 410] on span "История обслуживания" at bounding box center [344, 411] width 110 height 13
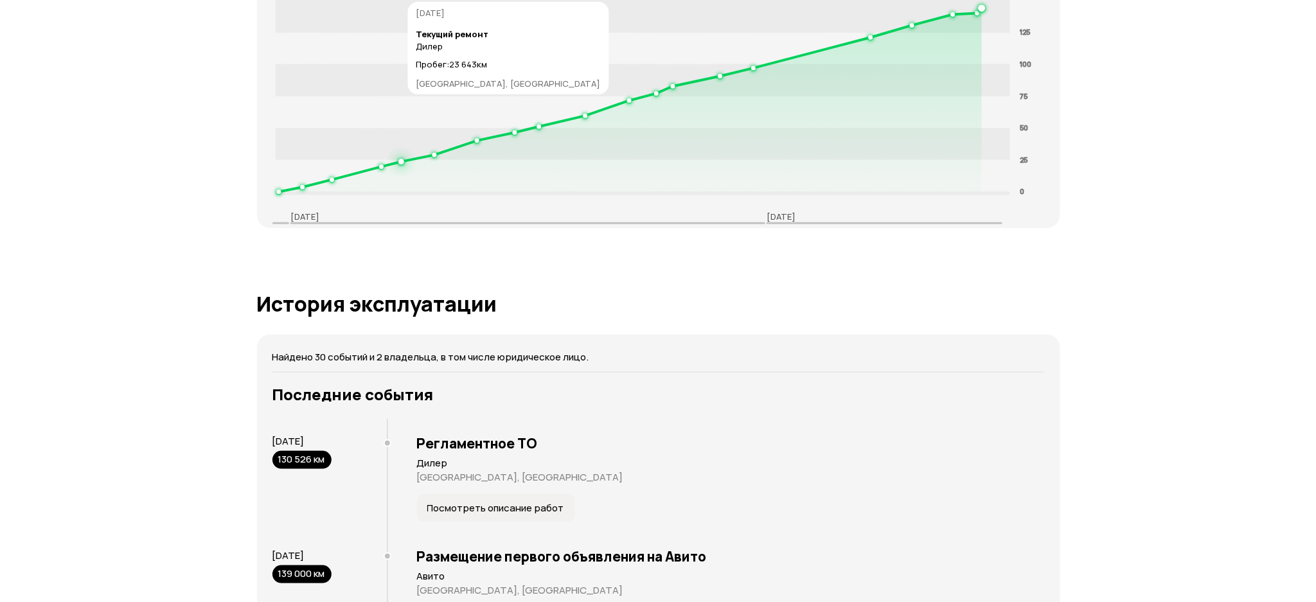
scroll to position [2319, 0]
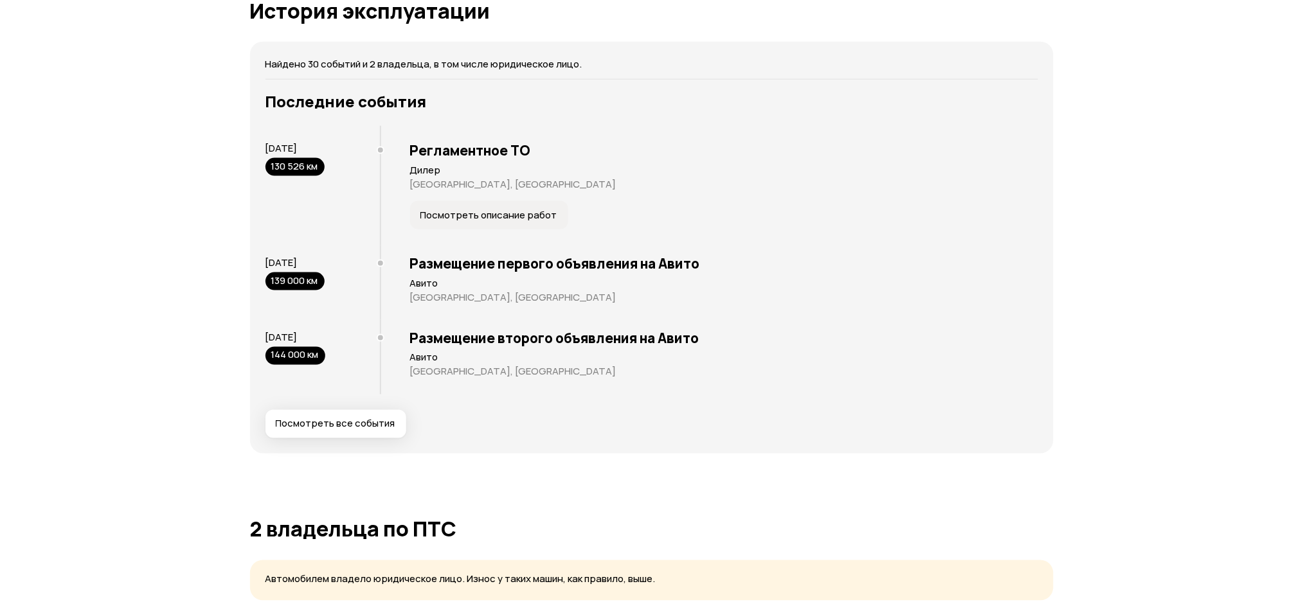
click at [377, 418] on span "Посмотреть все события" at bounding box center [336, 424] width 120 height 13
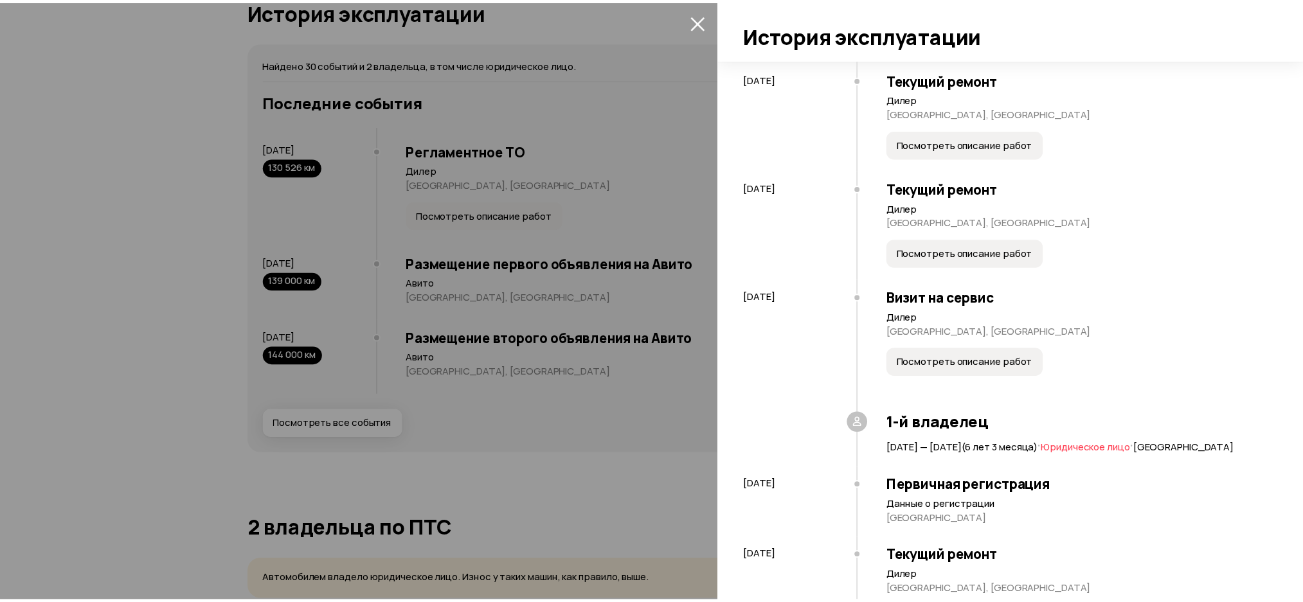
scroll to position [171, 0]
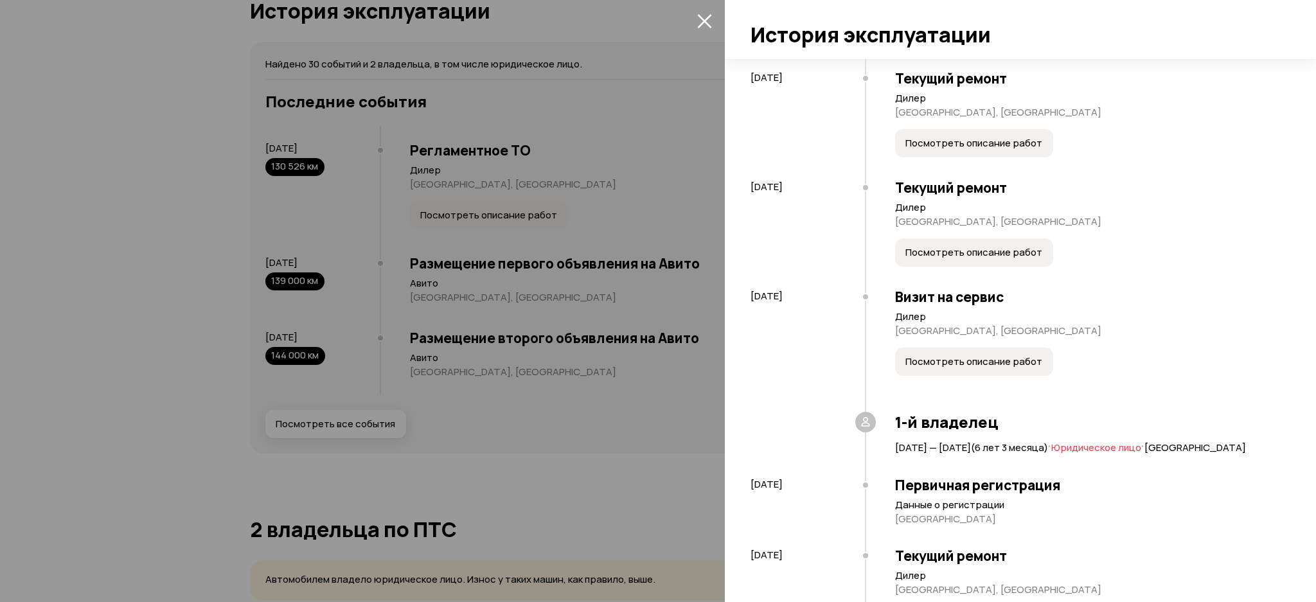
click at [957, 346] on div "Визит на сервис Дилер Самарская область, Тольятти Посмотреть описание работ" at bounding box center [1071, 346] width 413 height 134
click at [954, 357] on span "Посмотреть описание работ" at bounding box center [974, 361] width 137 height 13
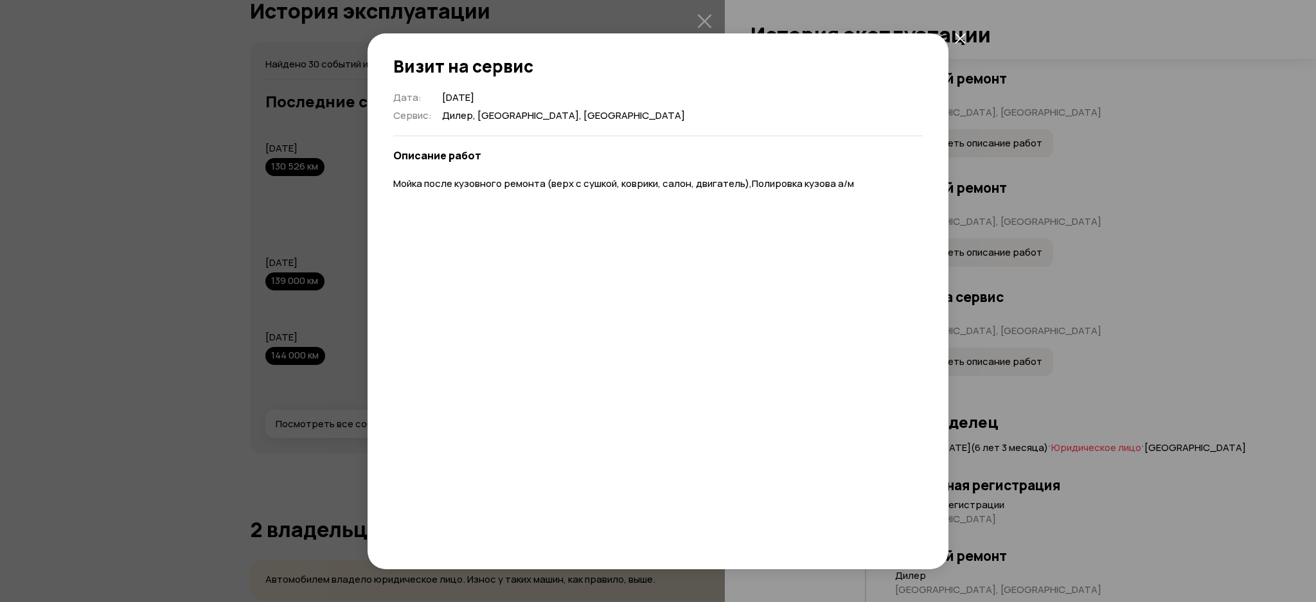
click at [1023, 281] on div "Визит на сервис Дата : 2 июня 2016 Сервис : Дилер, Самарская область, Тольятти …" at bounding box center [658, 301] width 1316 height 602
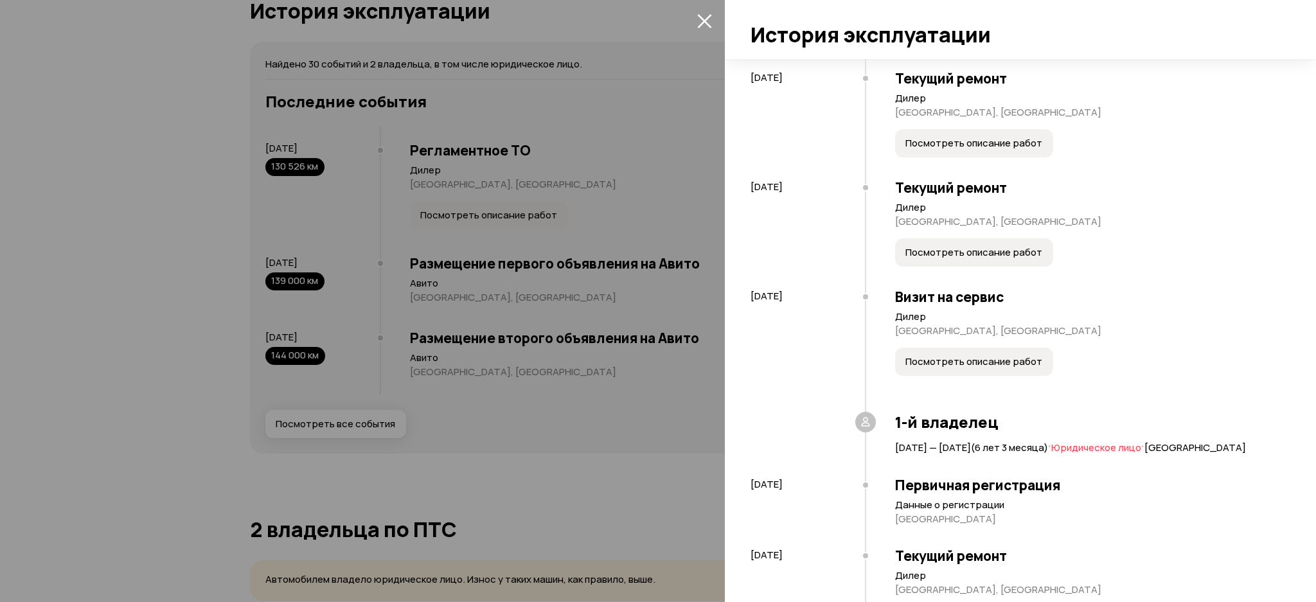
click at [681, 238] on div at bounding box center [658, 301] width 1316 height 602
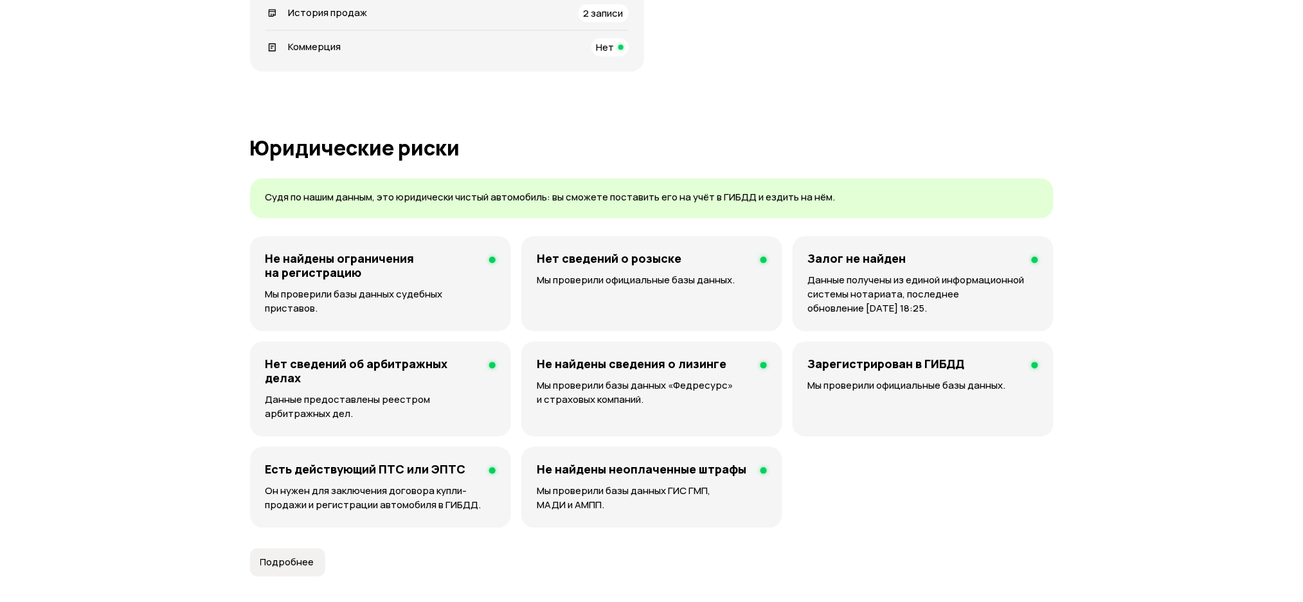
scroll to position [0, 0]
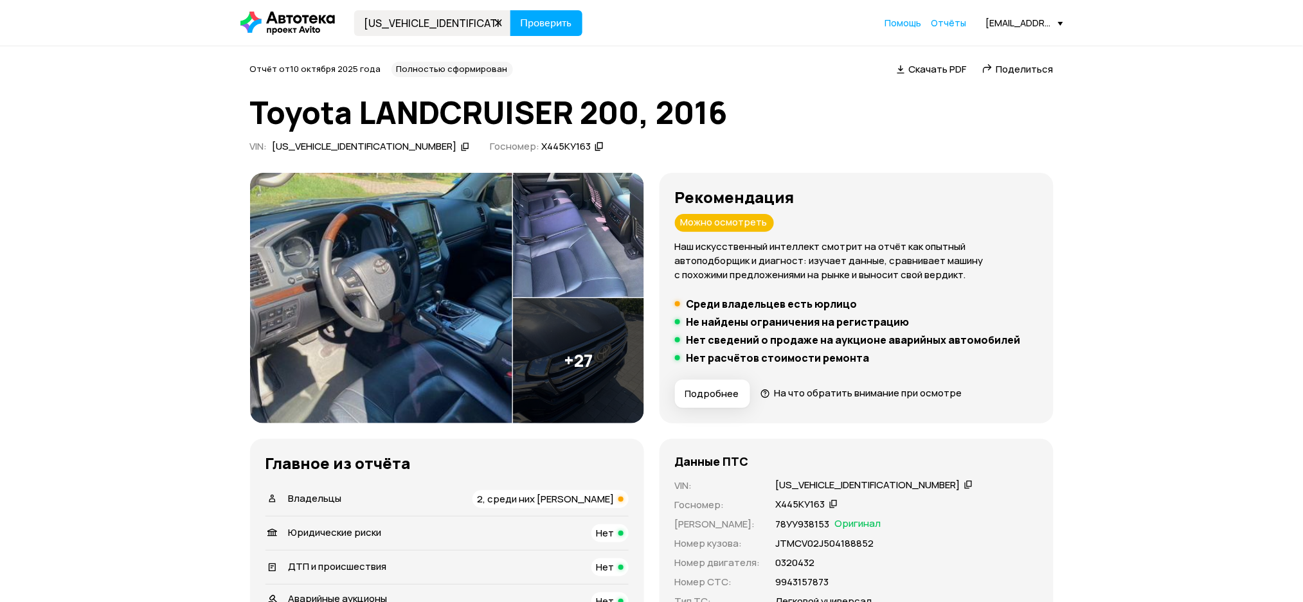
click at [461, 147] on icon at bounding box center [465, 146] width 9 height 13
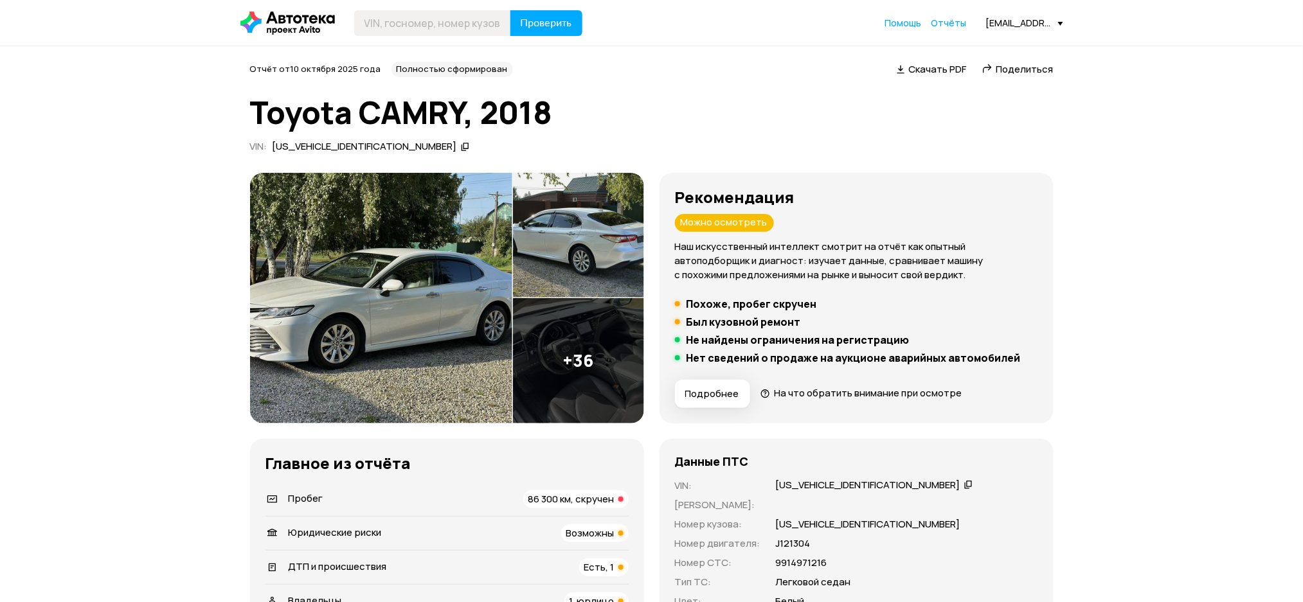
click at [461, 145] on icon at bounding box center [465, 146] width 9 height 13
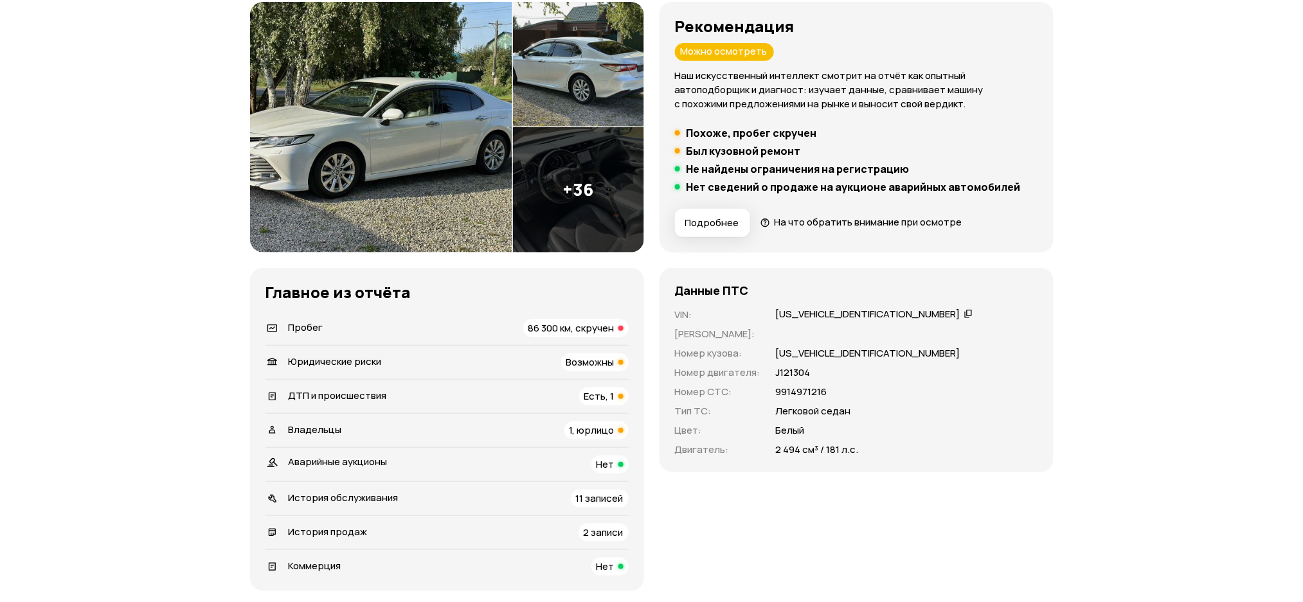
click at [363, 326] on div "Пробег 86 300 км, скручен" at bounding box center [446, 328] width 363 height 18
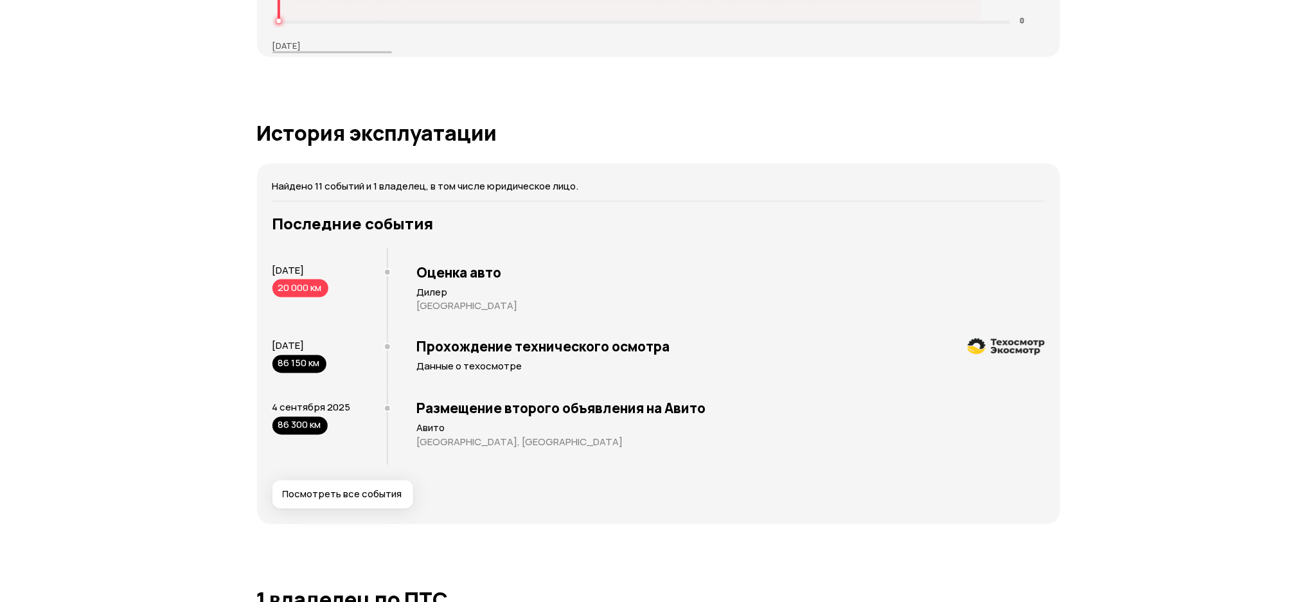
scroll to position [2368, 0]
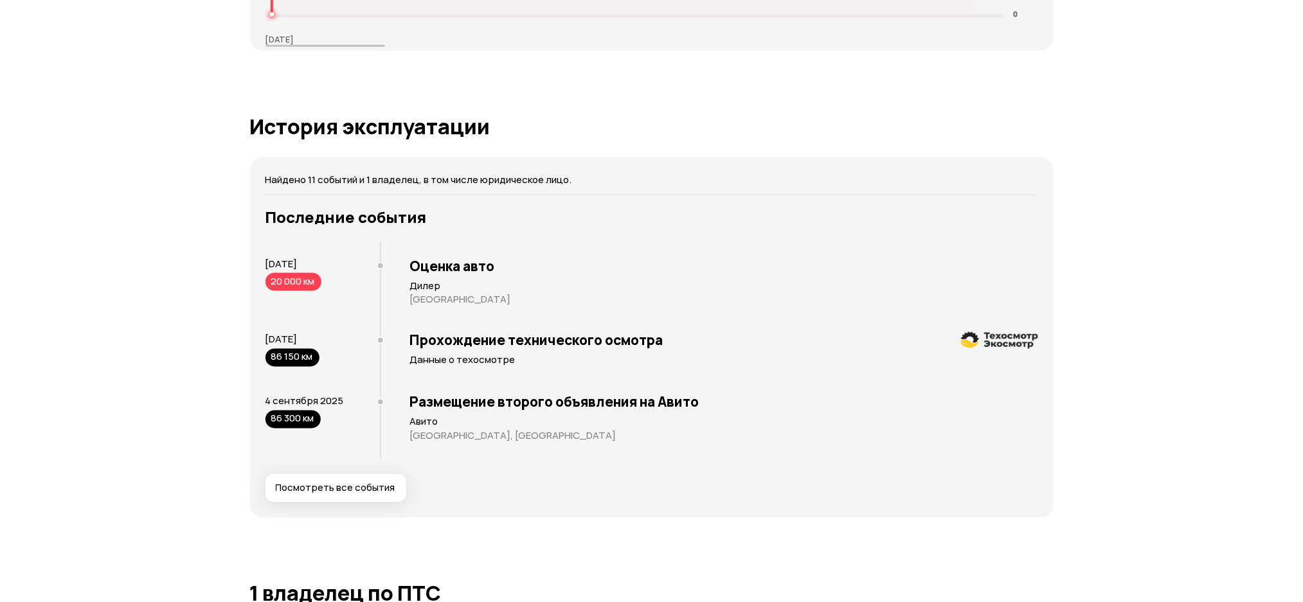
click at [332, 472] on div "Последние события [DATE] 20 000 км Оценка авто [GEOGRAPHIC_DATA] [GEOGRAPHIC_DA…" at bounding box center [651, 355] width 773 height 294
click at [336, 484] on span "Посмотреть все события" at bounding box center [336, 488] width 120 height 13
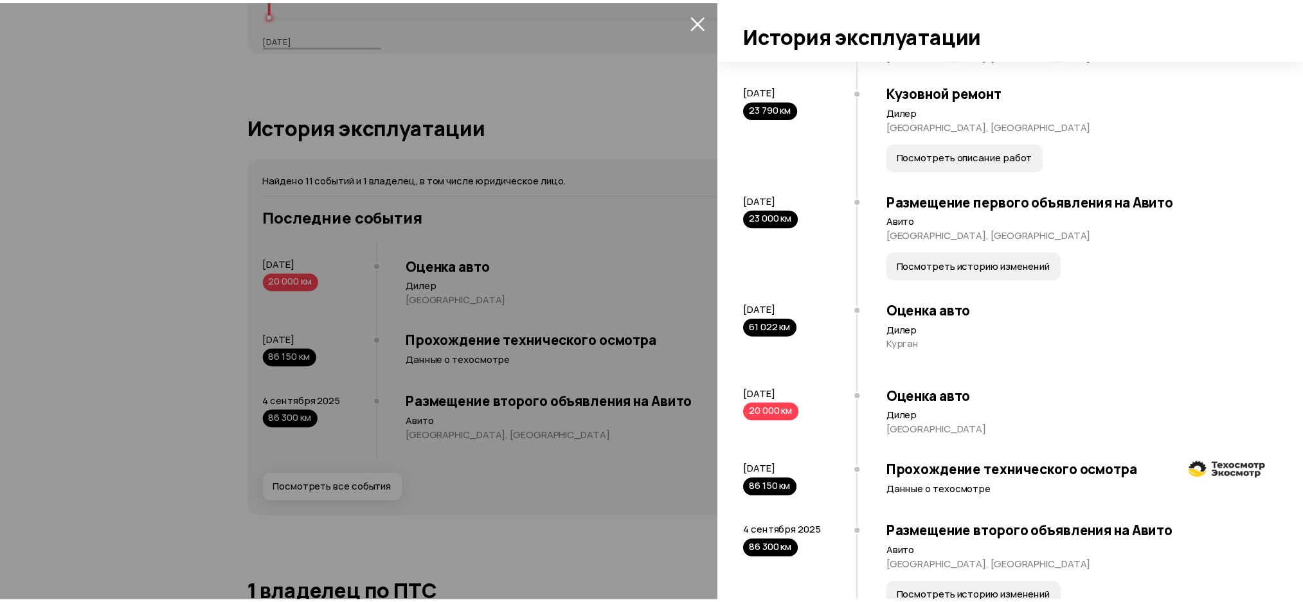
scroll to position [496, 0]
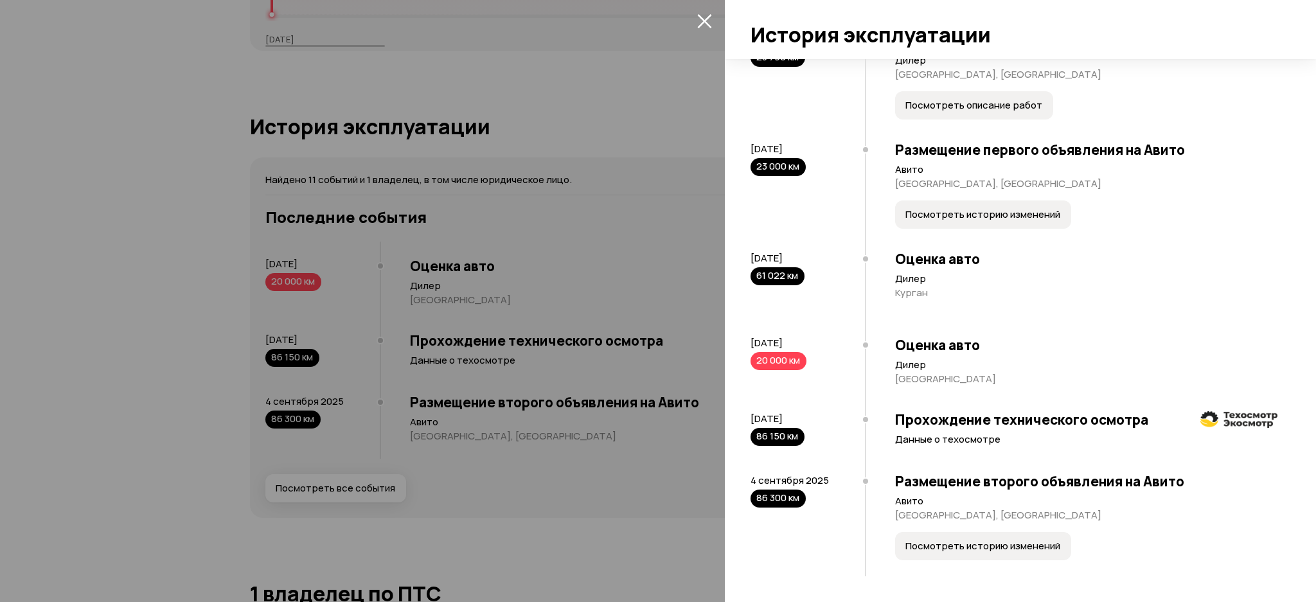
click at [657, 287] on div at bounding box center [658, 301] width 1316 height 602
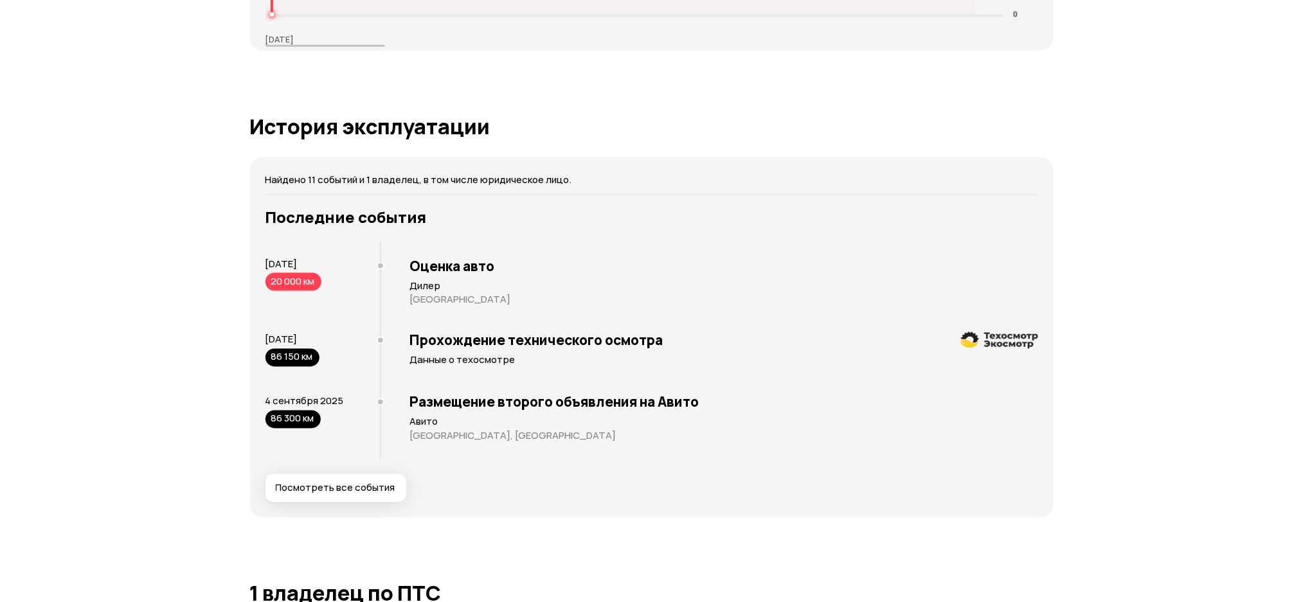
scroll to position [0, 0]
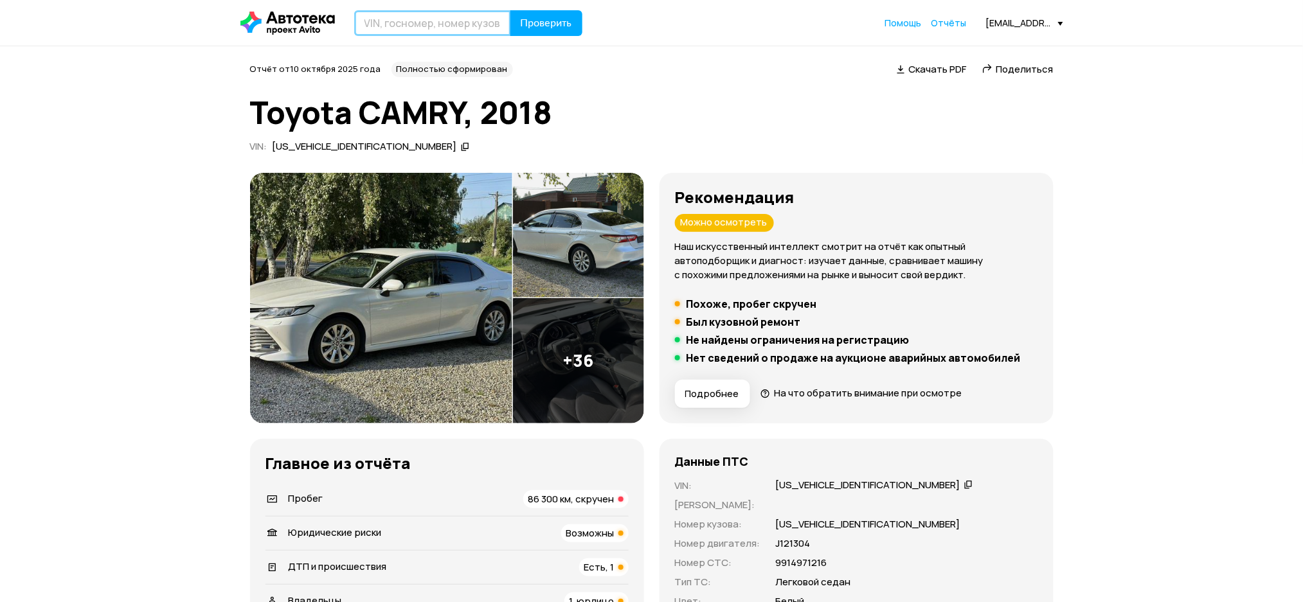
click at [450, 35] on input "text" at bounding box center [432, 23] width 157 height 26
paste input "[US_VEHICLE_IDENTIFICATION_NUMBER]"
type input "[US_VEHICLE_IDENTIFICATION_NUMBER]"
click at [536, 28] on span "Проверить" at bounding box center [546, 23] width 51 height 10
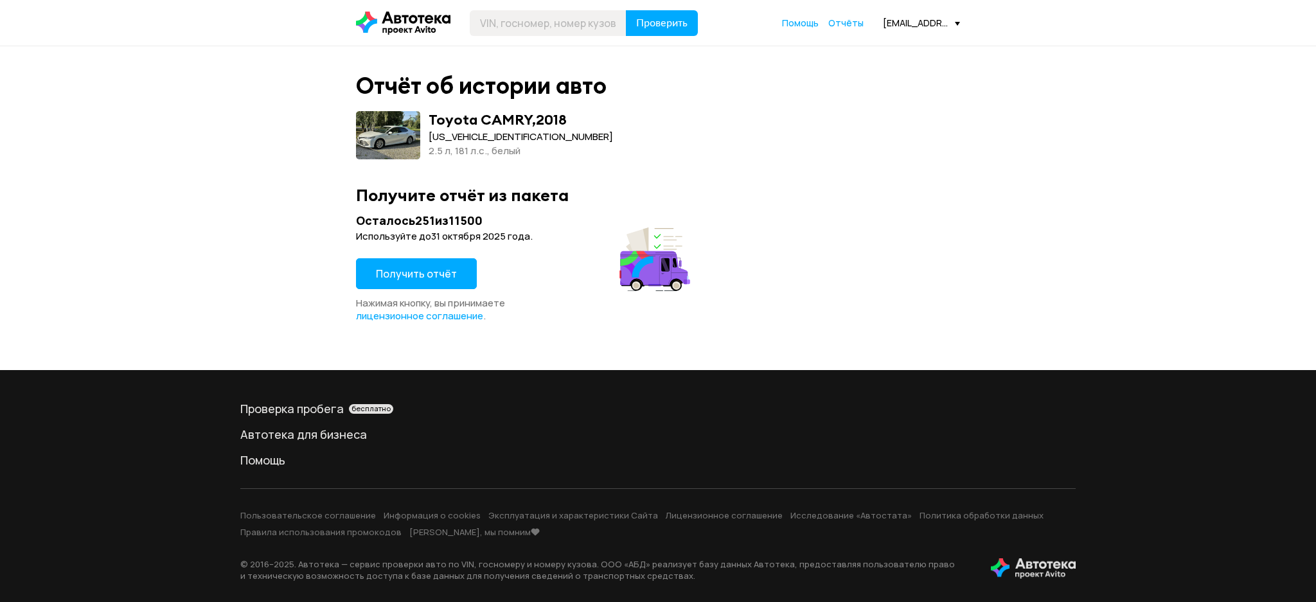
click at [468, 285] on button "Получить отчёт" at bounding box center [416, 273] width 121 height 31
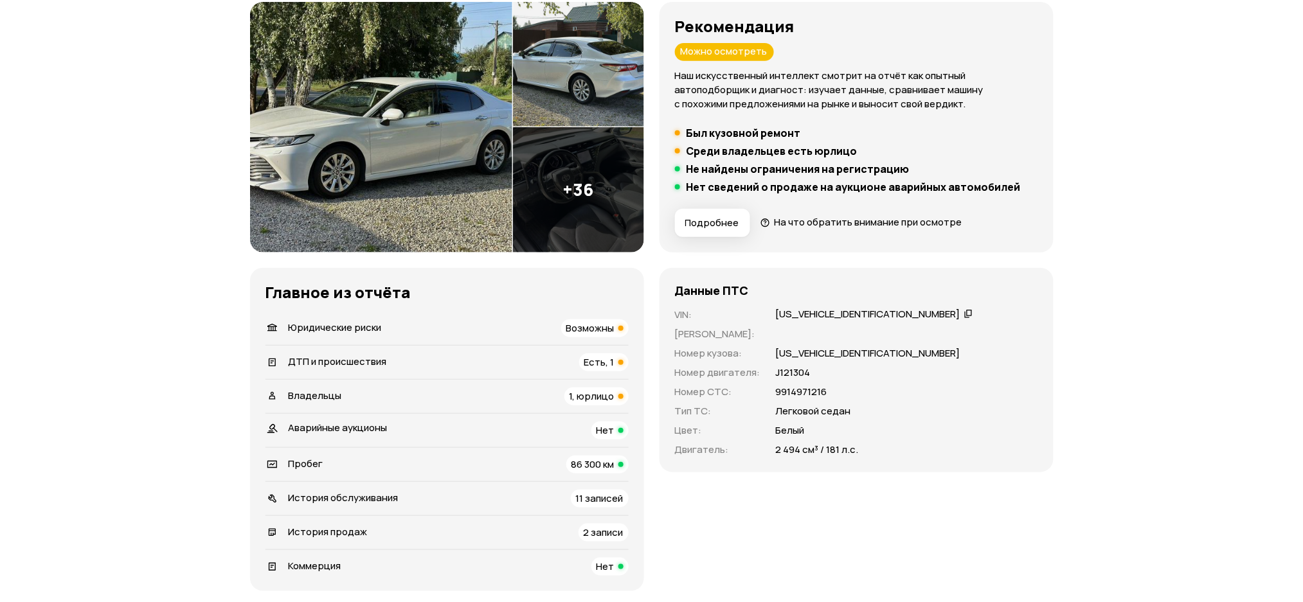
click at [358, 463] on div "Пробег 86 300 км" at bounding box center [446, 465] width 363 height 18
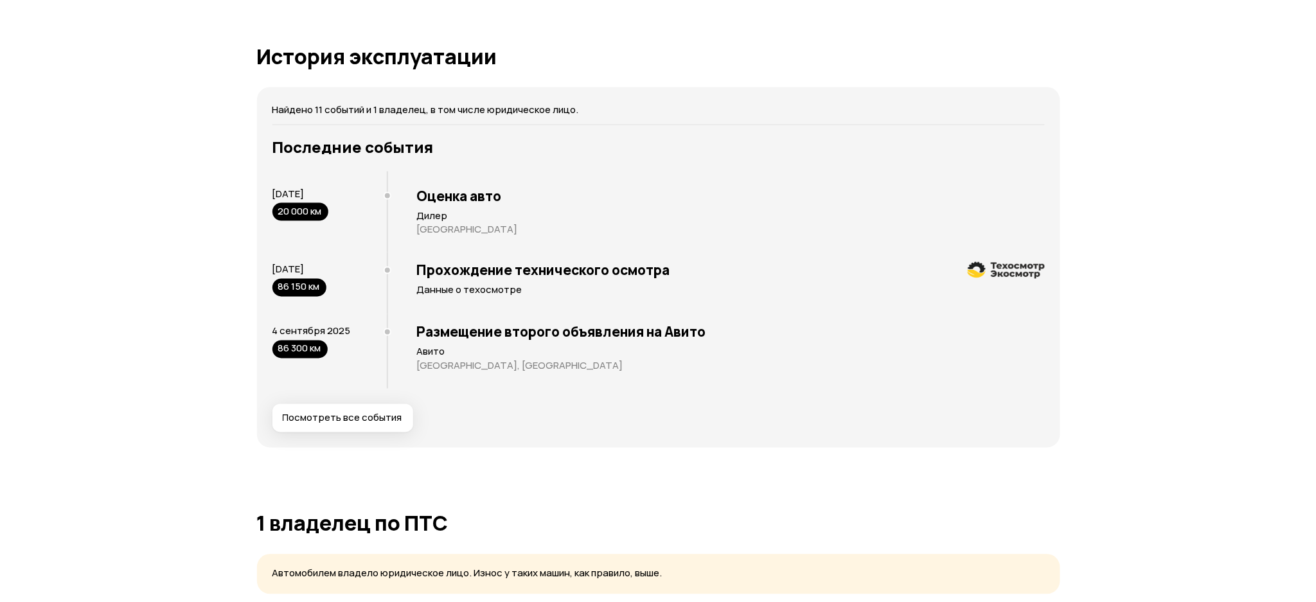
scroll to position [2453, 0]
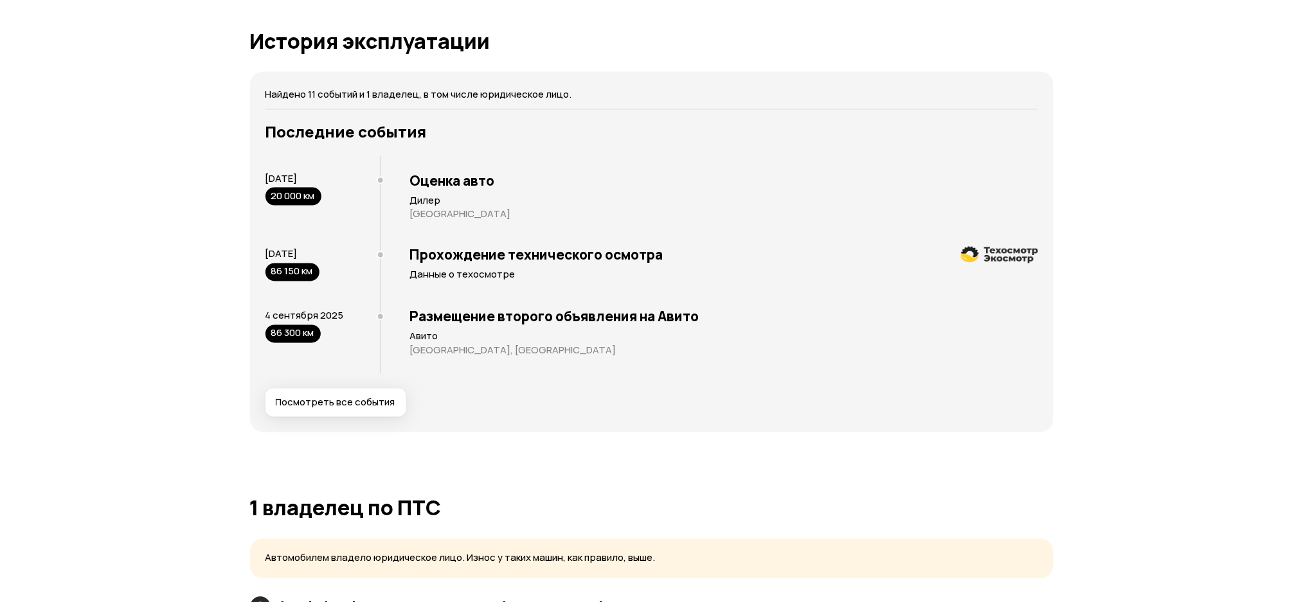
click at [358, 406] on span "Посмотреть все события" at bounding box center [336, 403] width 120 height 13
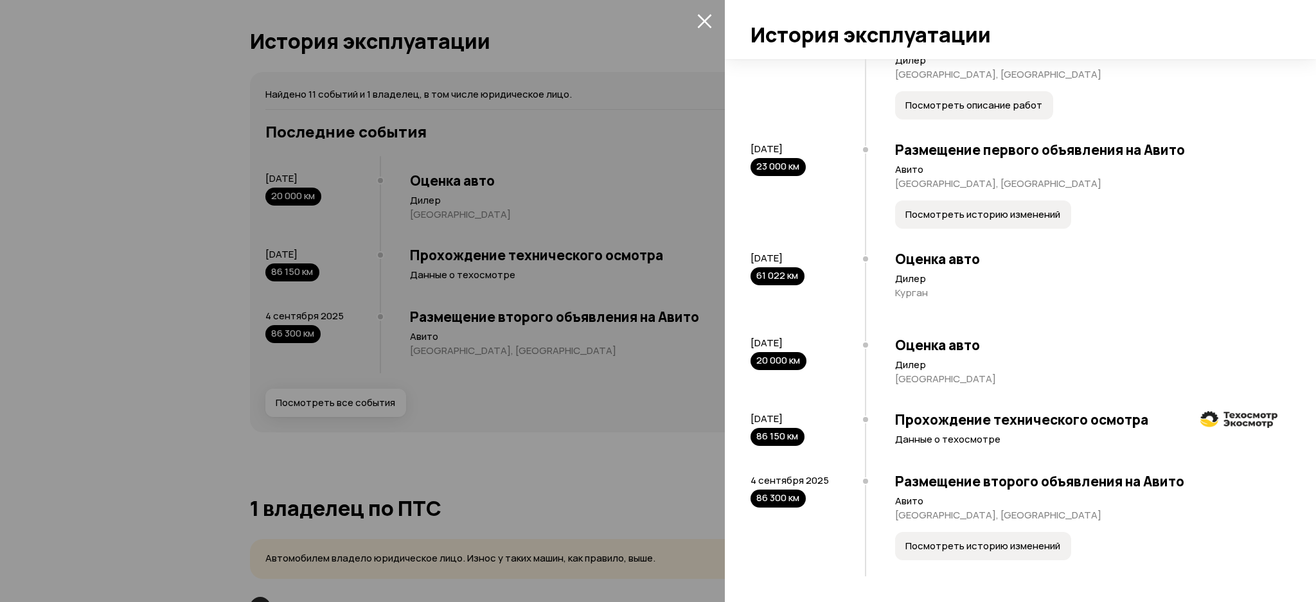
scroll to position [496, 0]
drag, startPoint x: 824, startPoint y: 261, endPoint x: 744, endPoint y: 261, distance: 80.3
click at [744, 261] on div "Найдено 11 событий и 1 владелец, в том числе юридическое лицо. [DATE] — [DATE] …" at bounding box center [1020, 330] width 591 height 543
copy span "[DATE]"
drag, startPoint x: 834, startPoint y: 340, endPoint x: 731, endPoint y: 342, distance: 103.5
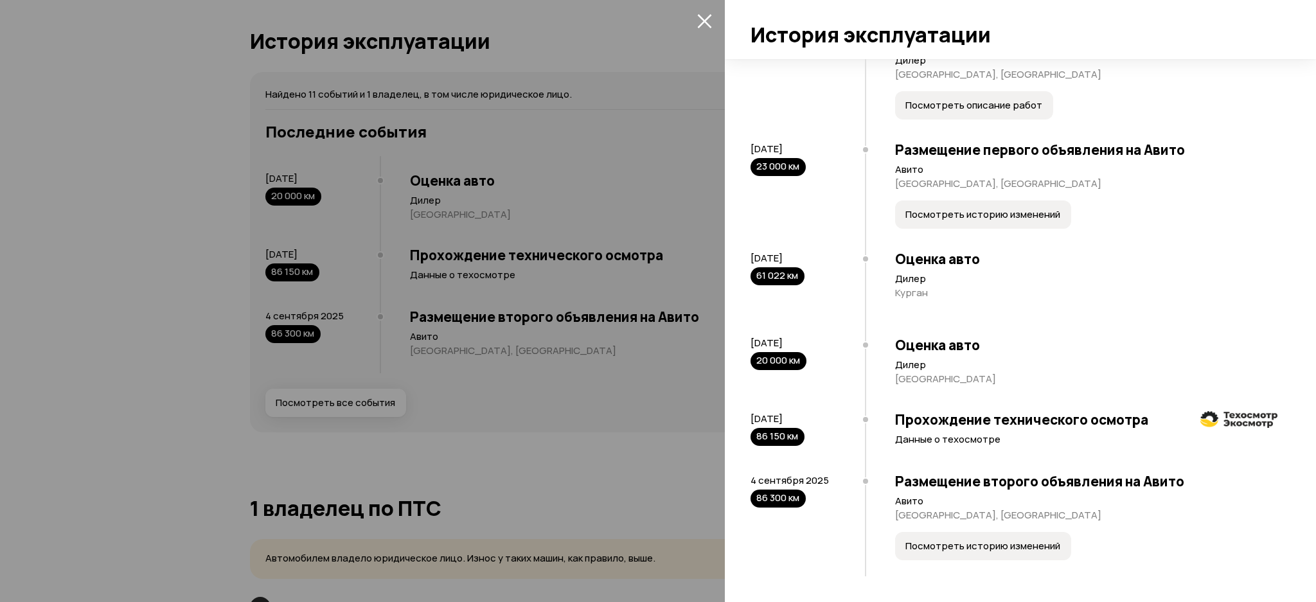
click at [731, 342] on div "Найдено 11 событий и 1 владелец, в том числе юридическое лицо. [DATE] — [DATE] …" at bounding box center [1020, 330] width 591 height 543
copy span "[DATE]"
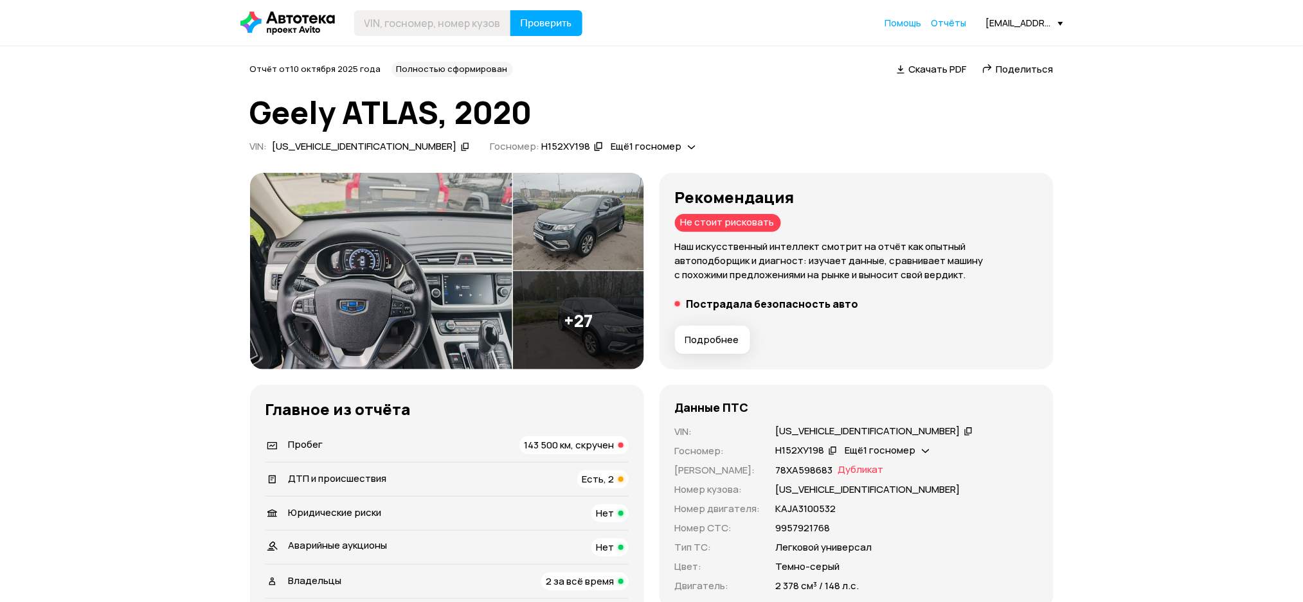
click at [461, 150] on icon at bounding box center [465, 146] width 9 height 13
click at [384, 442] on div "Пробег 143 500 км, скручен" at bounding box center [446, 445] width 363 height 18
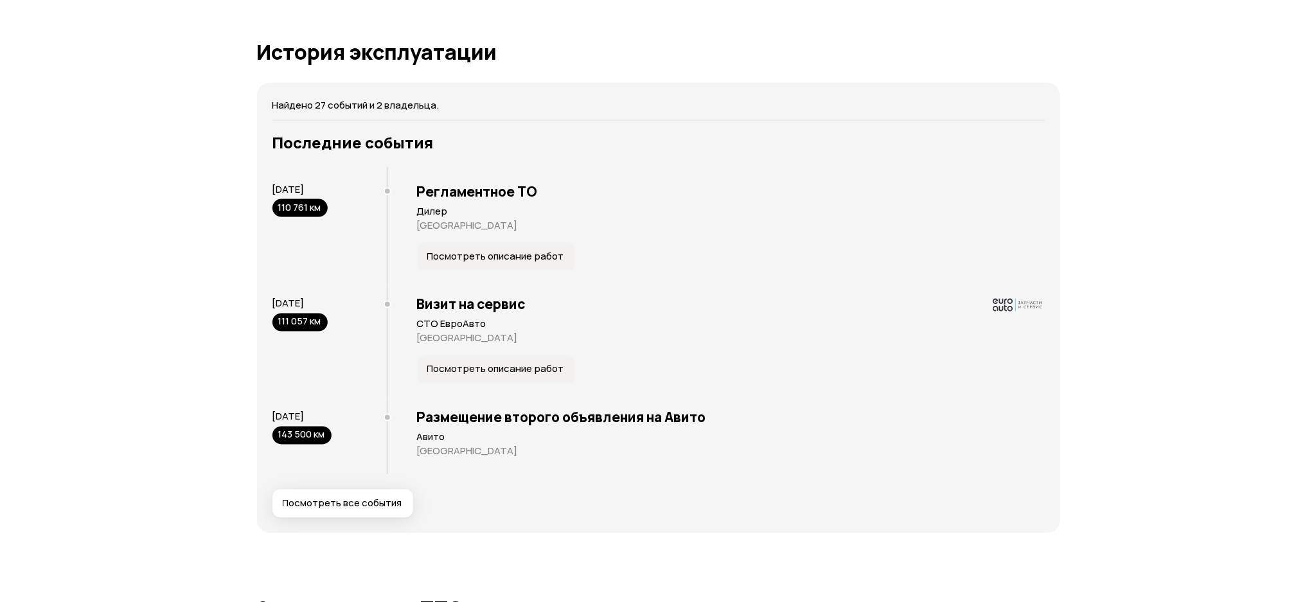
scroll to position [2372, 0]
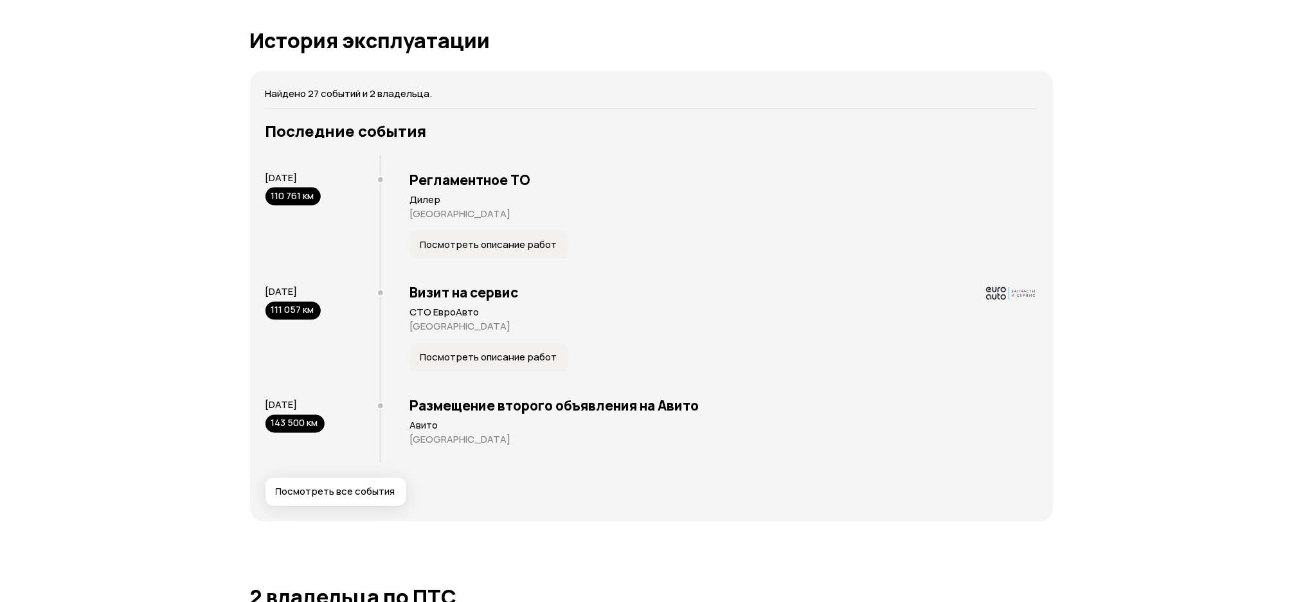
click at [371, 484] on button "Посмотреть все события" at bounding box center [335, 492] width 141 height 28
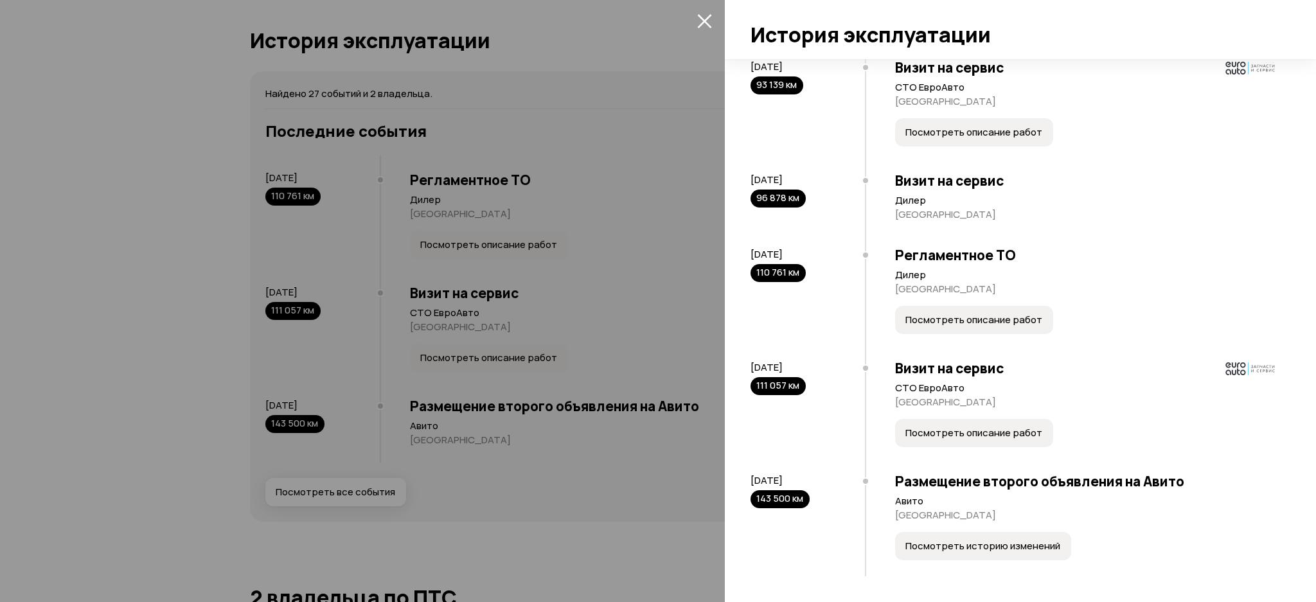
scroll to position [1934, 0]
click at [521, 199] on div at bounding box center [658, 301] width 1316 height 602
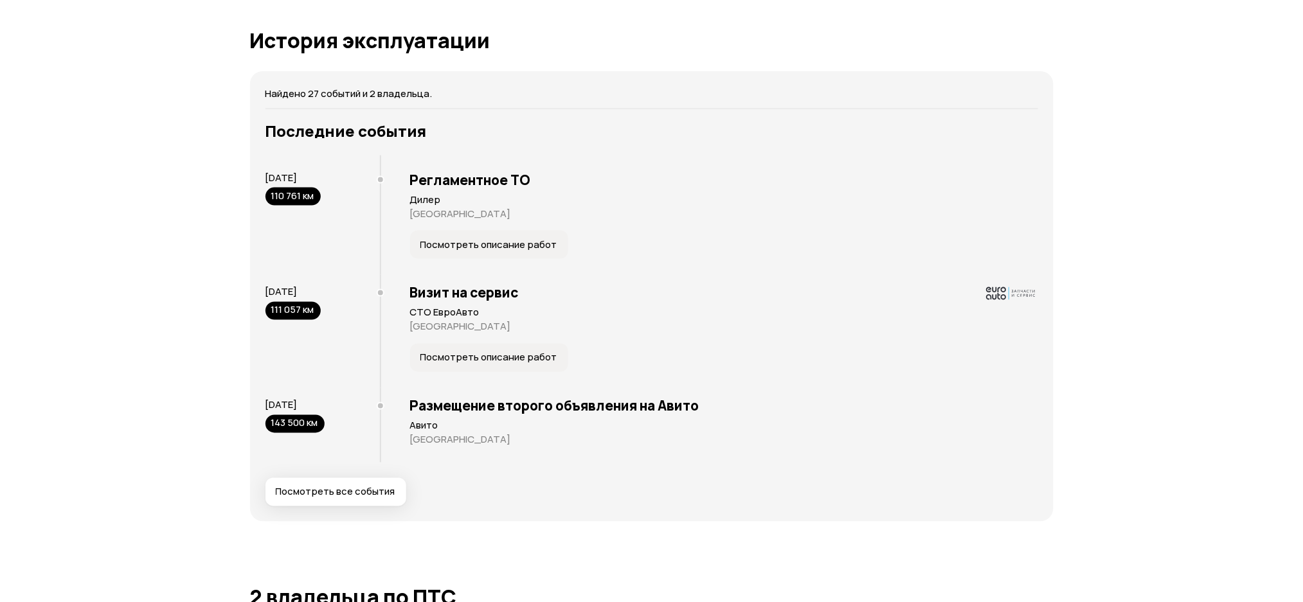
click at [336, 489] on span "Посмотреть все события" at bounding box center [336, 492] width 120 height 13
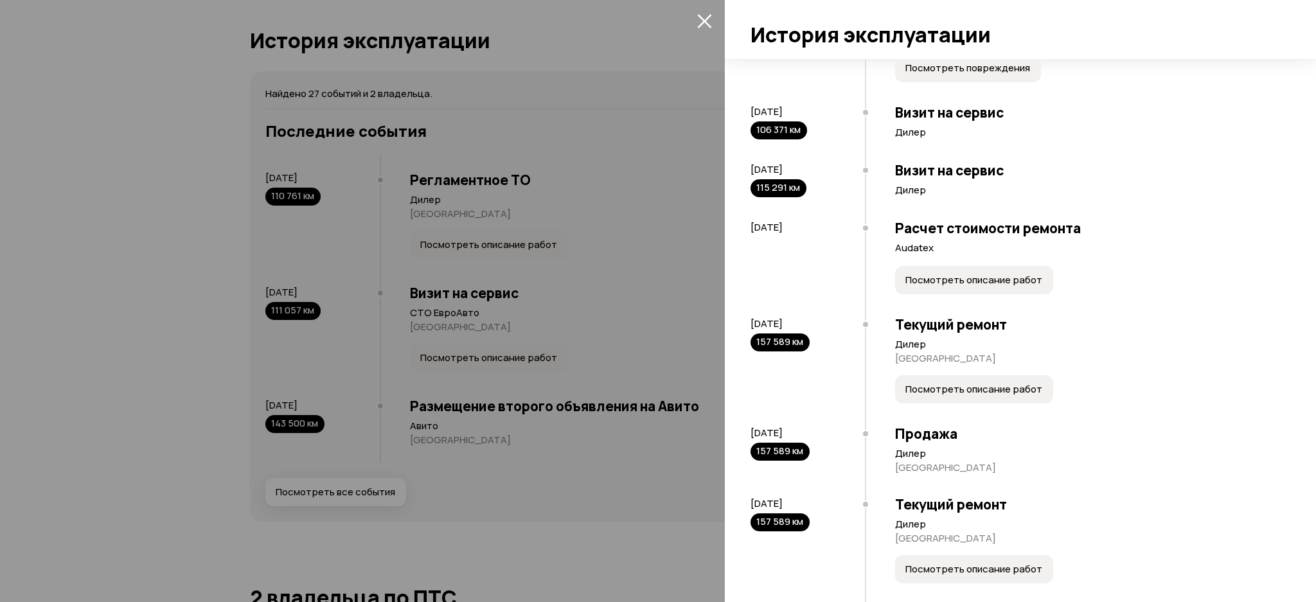
scroll to position [649, 0]
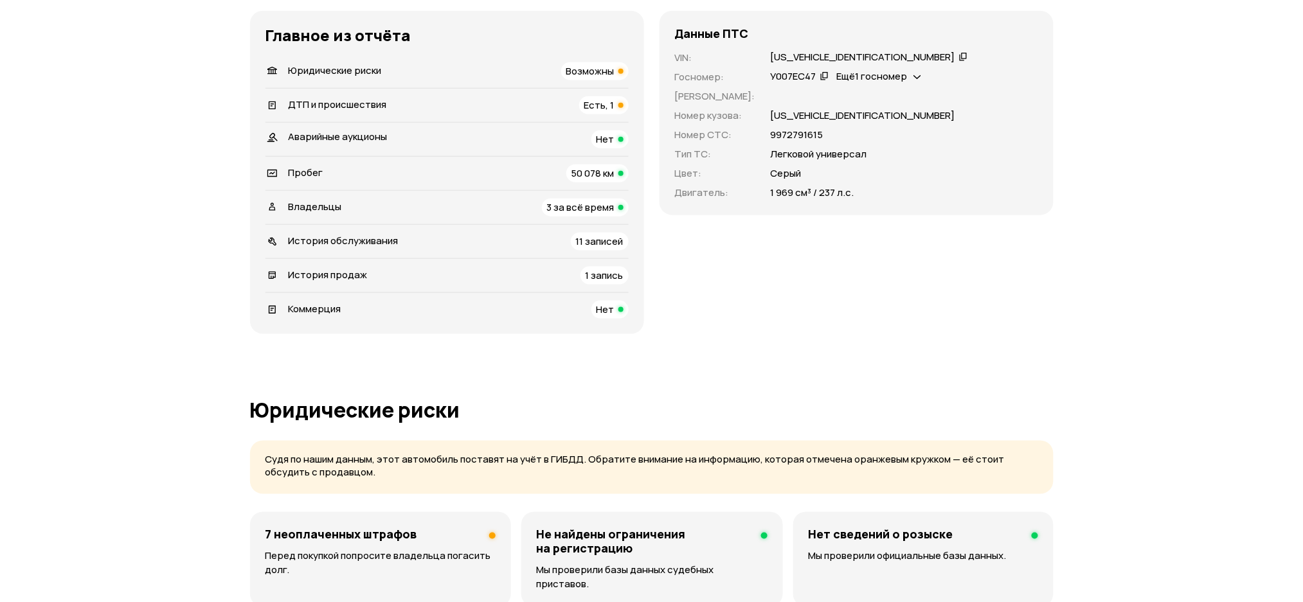
click at [387, 274] on div "История продаж 1 запись" at bounding box center [446, 276] width 363 height 18
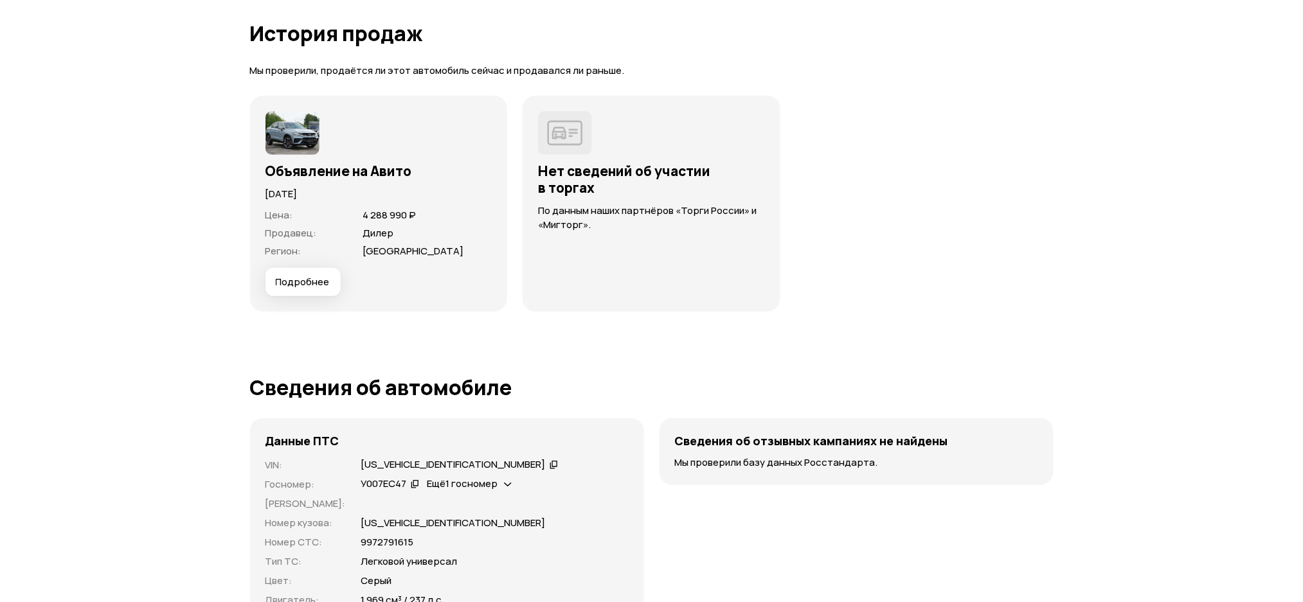
scroll to position [3699, 0]
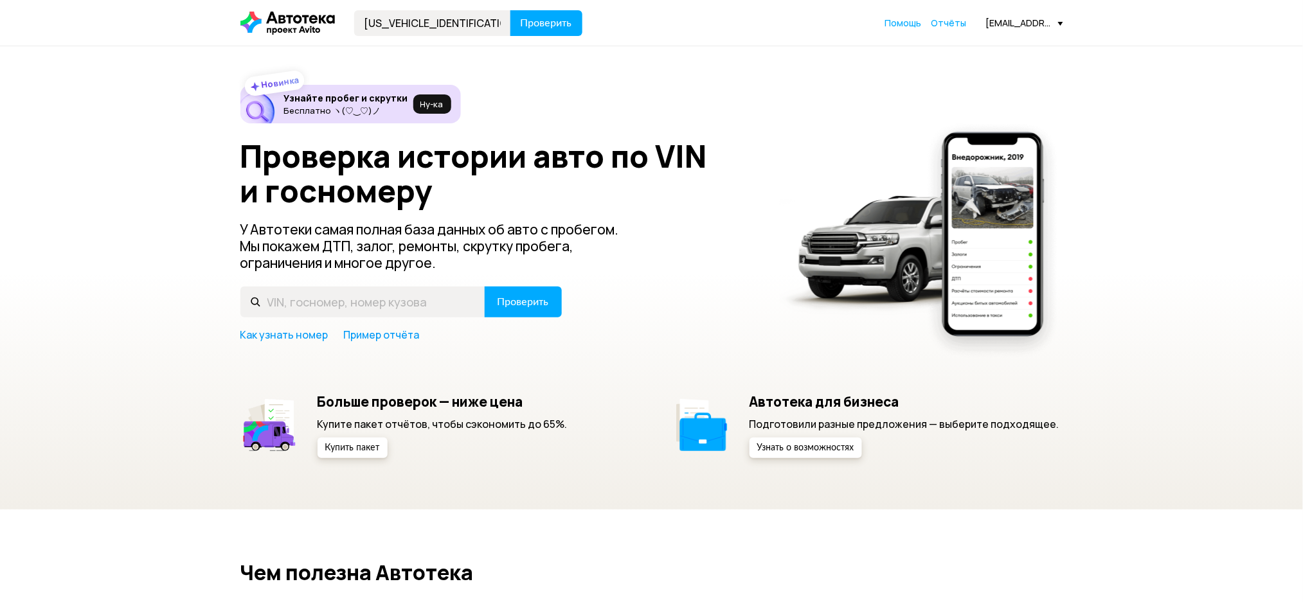
type input "[US_VEHICLE_IDENTIFICATION_NUMBER]"
drag, startPoint x: 0, startPoint y: 0, endPoint x: 554, endPoint y: 19, distance: 554.4
click at [554, 19] on span "Проверить" at bounding box center [546, 23] width 51 height 10
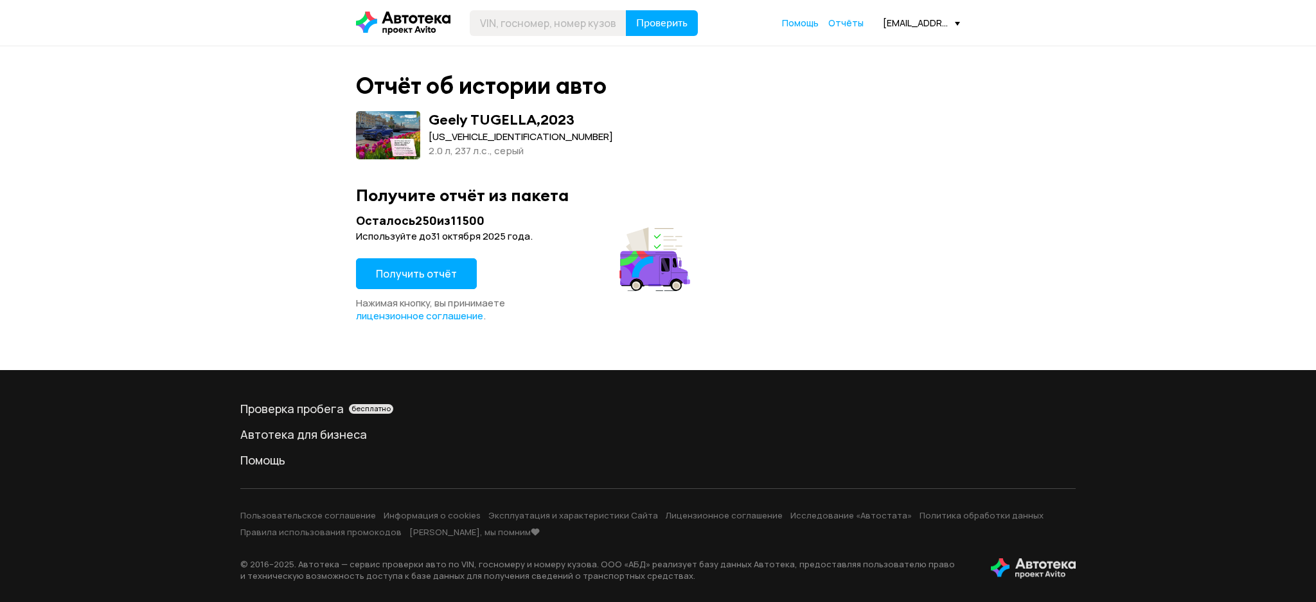
click at [436, 274] on span "Получить отчёт" at bounding box center [416, 274] width 81 height 14
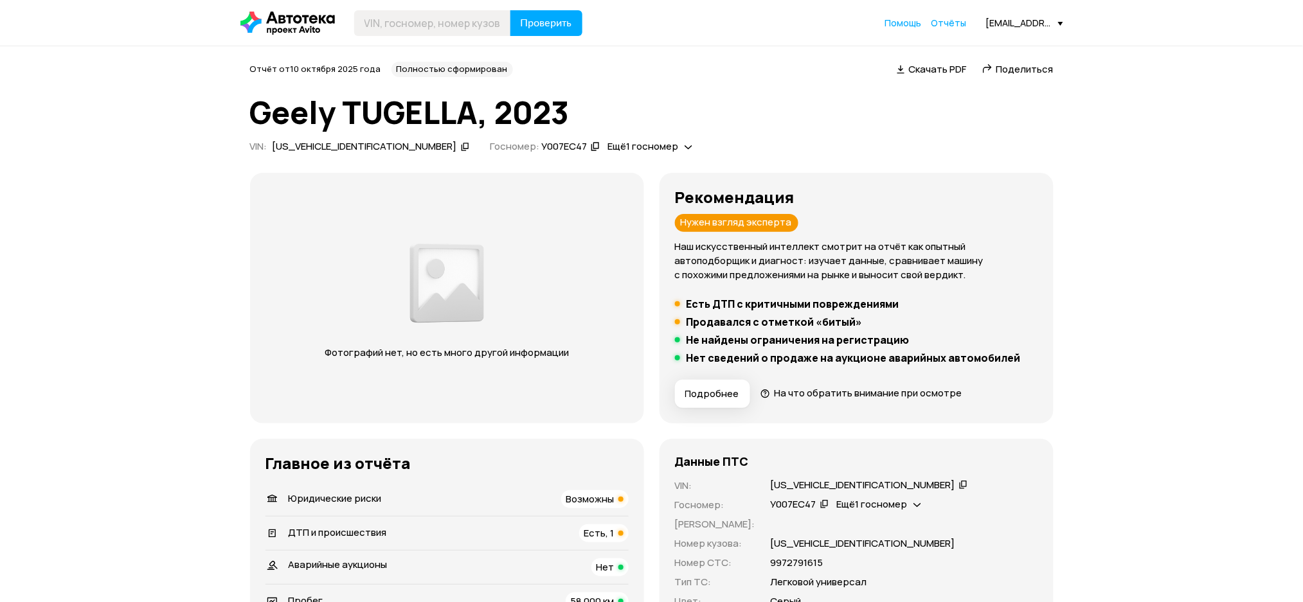
scroll to position [343, 0]
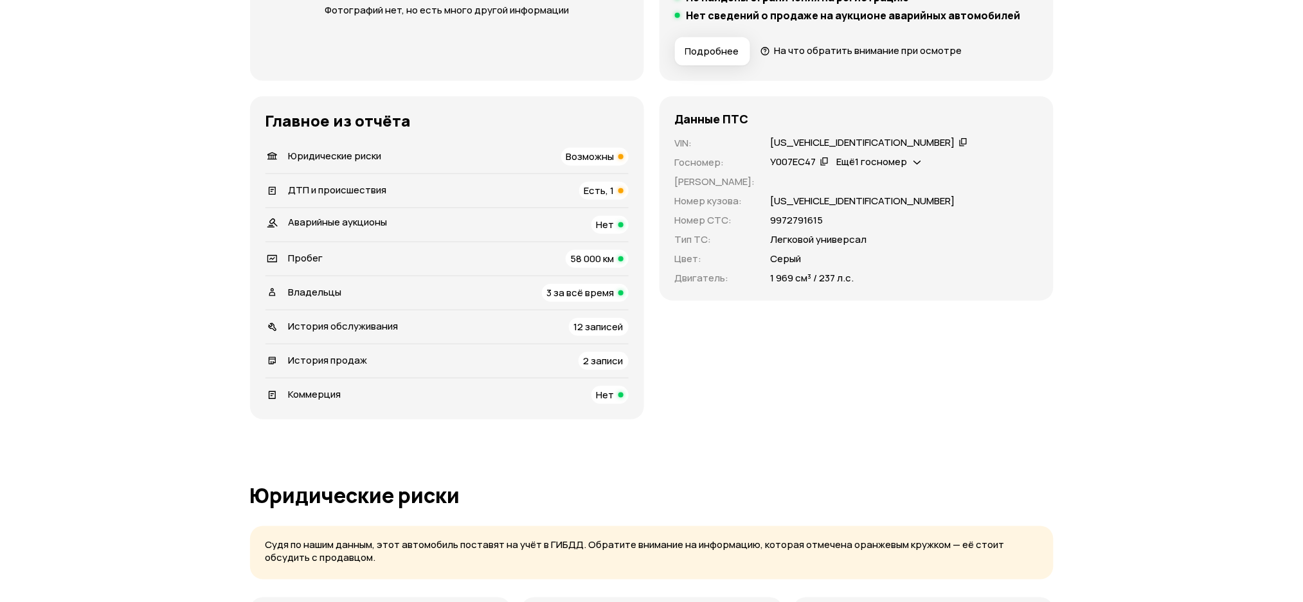
click at [414, 185] on div "ДТП и происшествия Есть, 1" at bounding box center [446, 191] width 363 height 18
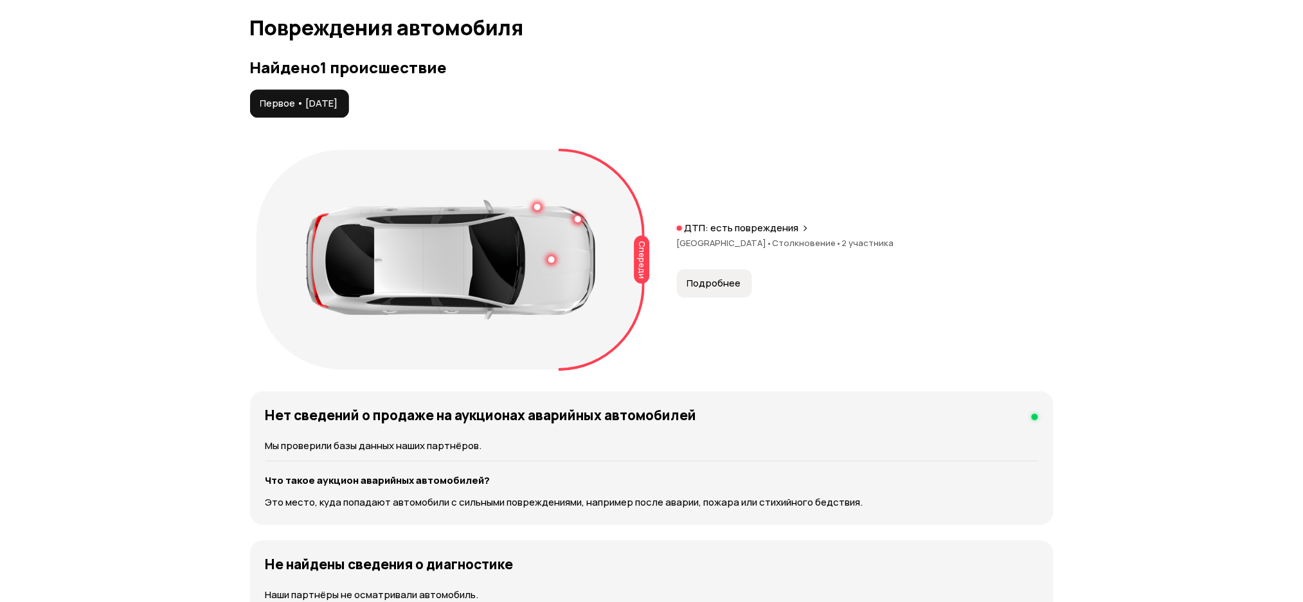
scroll to position [1331, 0]
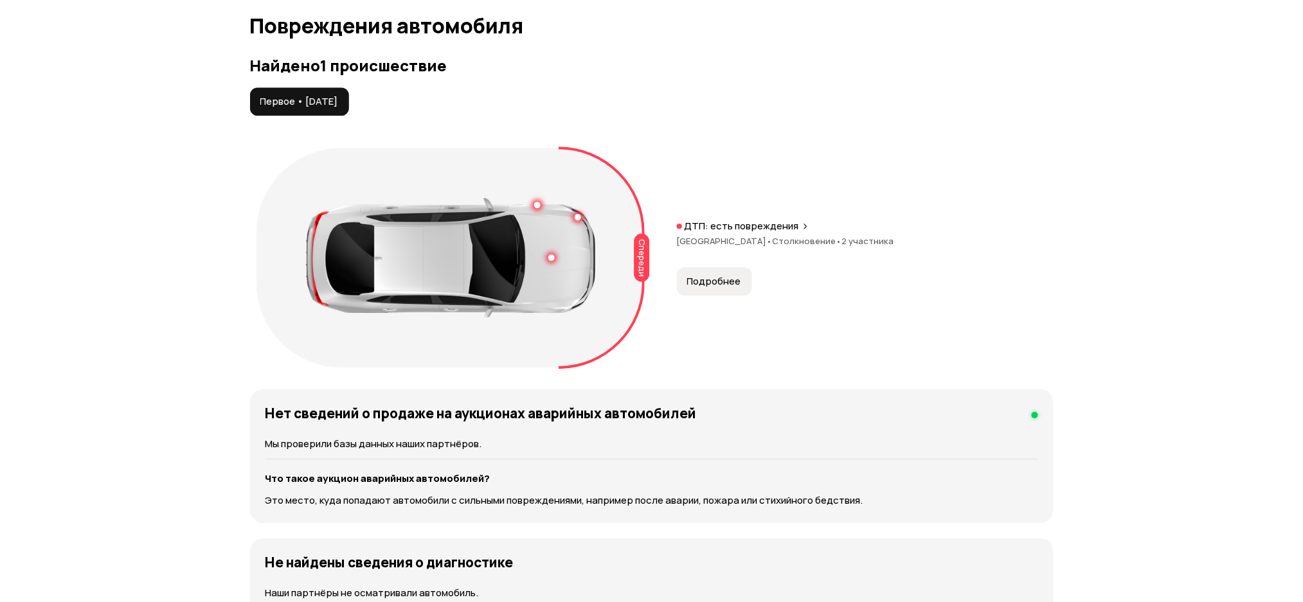
click at [708, 275] on span "Подробнее" at bounding box center [714, 281] width 54 height 13
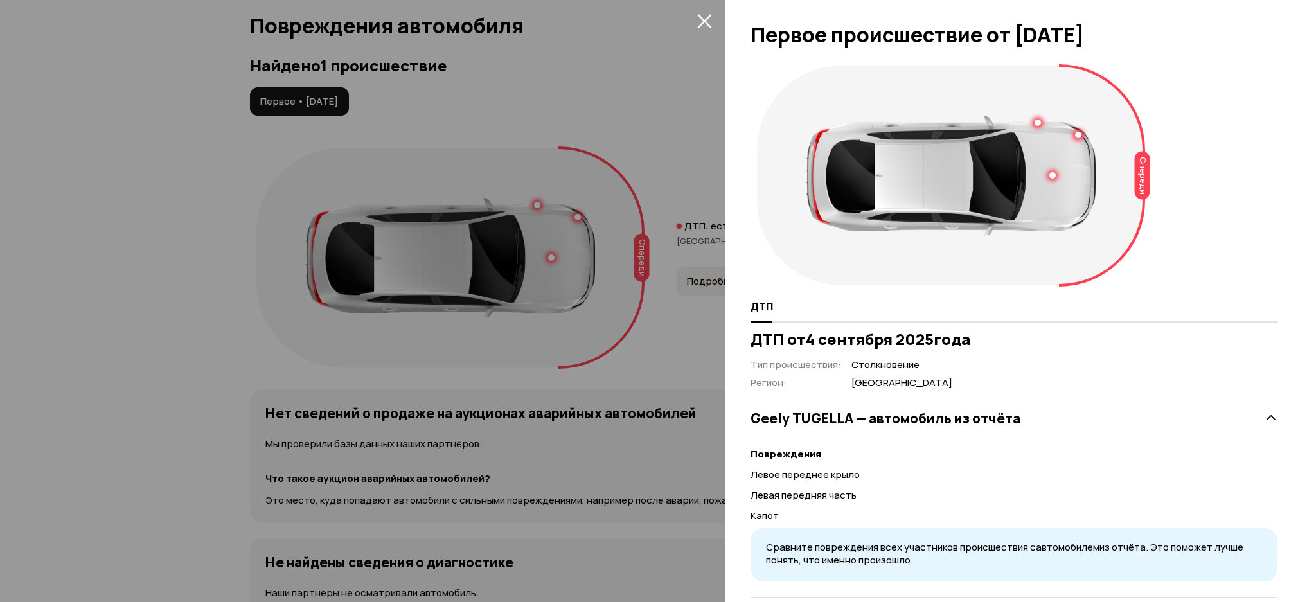
click at [672, 134] on div at bounding box center [658, 301] width 1316 height 602
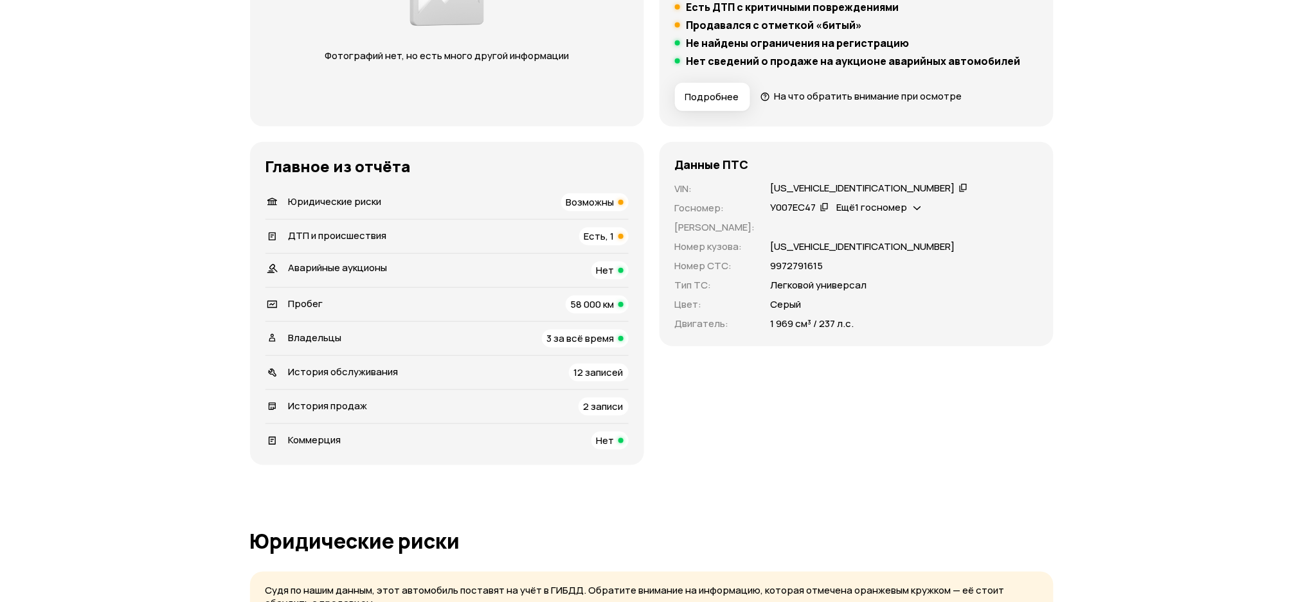
click at [379, 411] on div "История продаж 2 записи" at bounding box center [446, 407] width 363 height 18
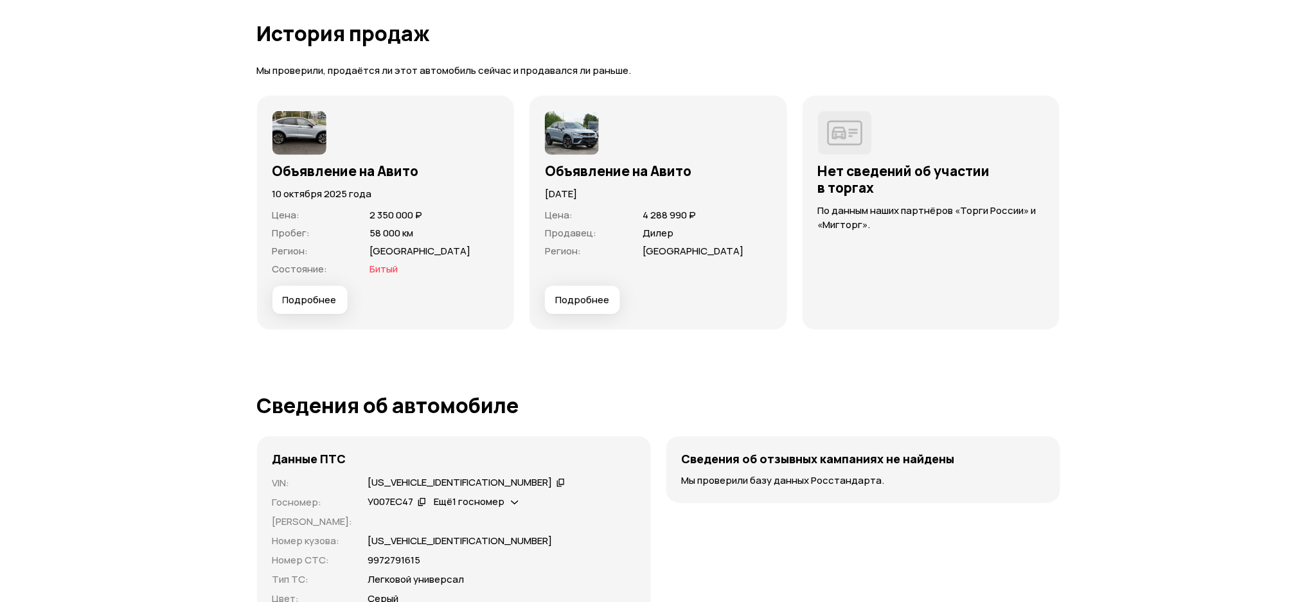
scroll to position [3699, 0]
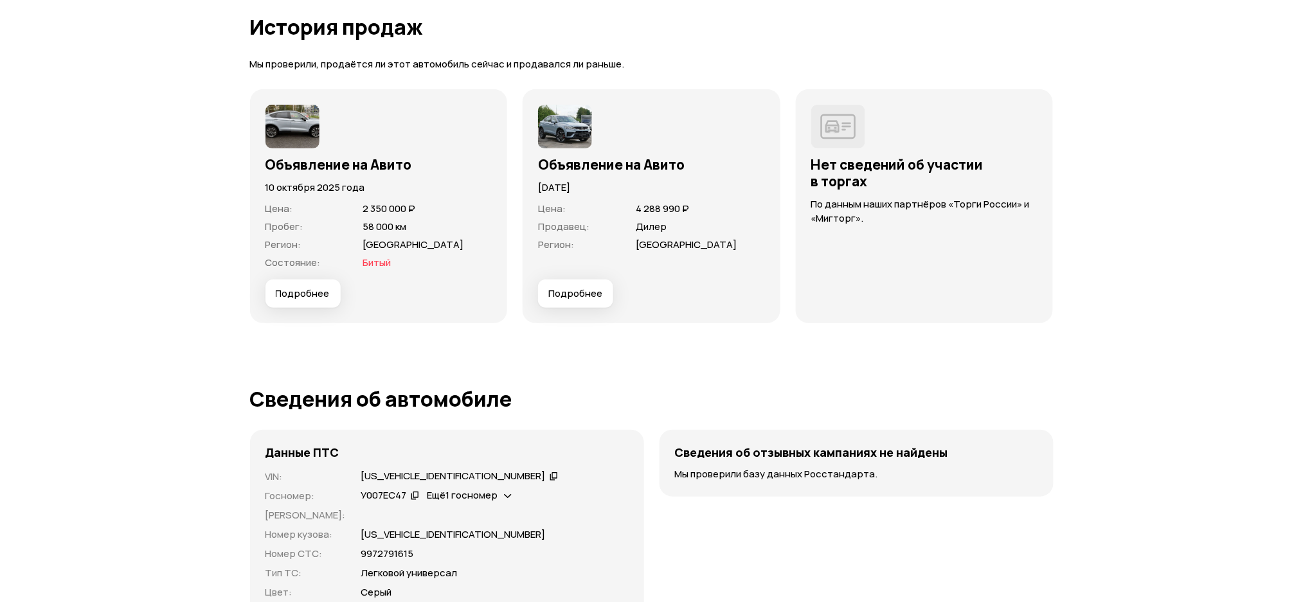
click at [310, 287] on span "Подробнее" at bounding box center [303, 293] width 54 height 13
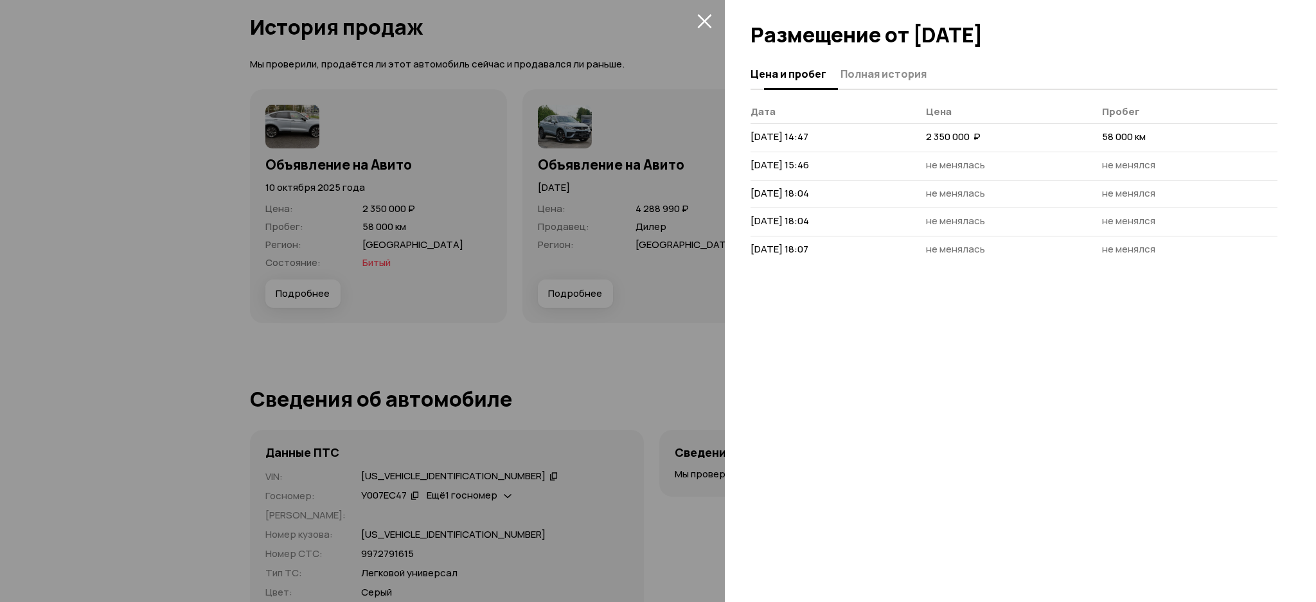
click at [899, 73] on span "Полная история" at bounding box center [884, 73] width 86 height 13
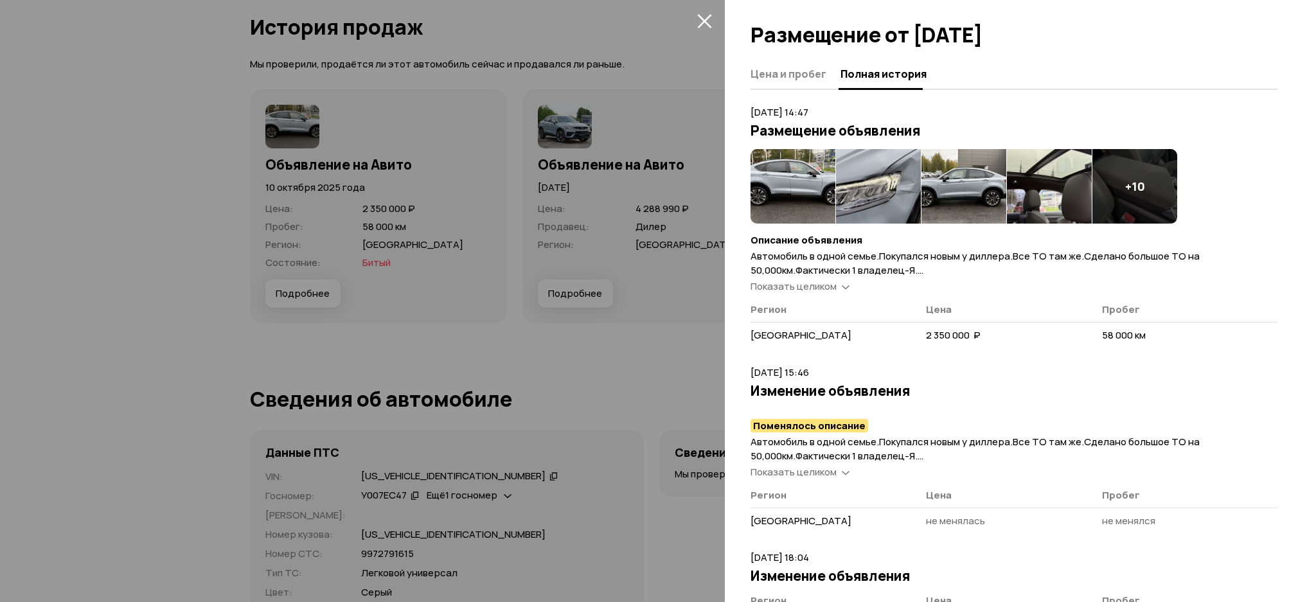
click at [793, 167] on img at bounding box center [793, 186] width 85 height 75
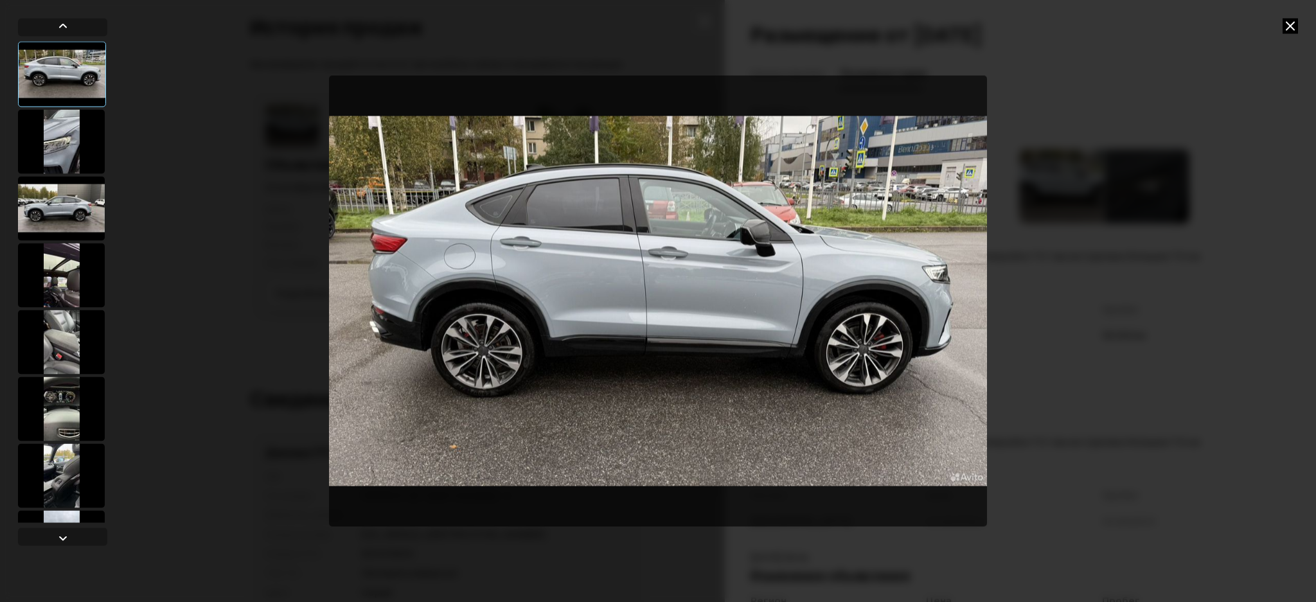
click at [63, 135] on div at bounding box center [61, 141] width 87 height 64
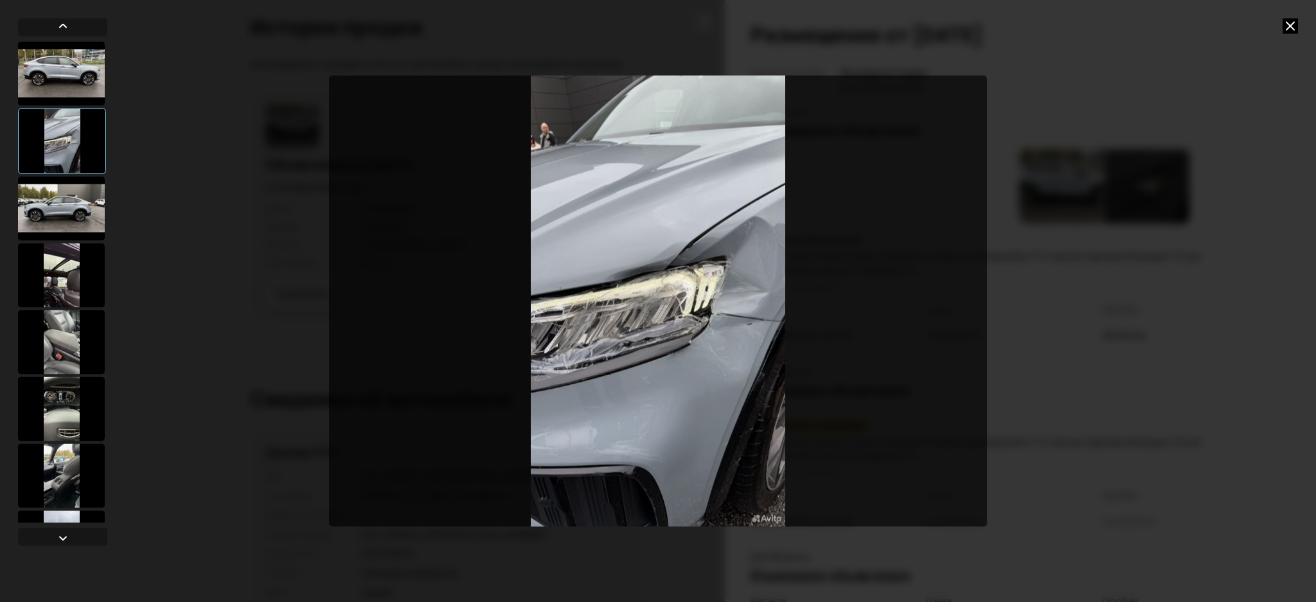
click at [91, 192] on div at bounding box center [61, 208] width 87 height 64
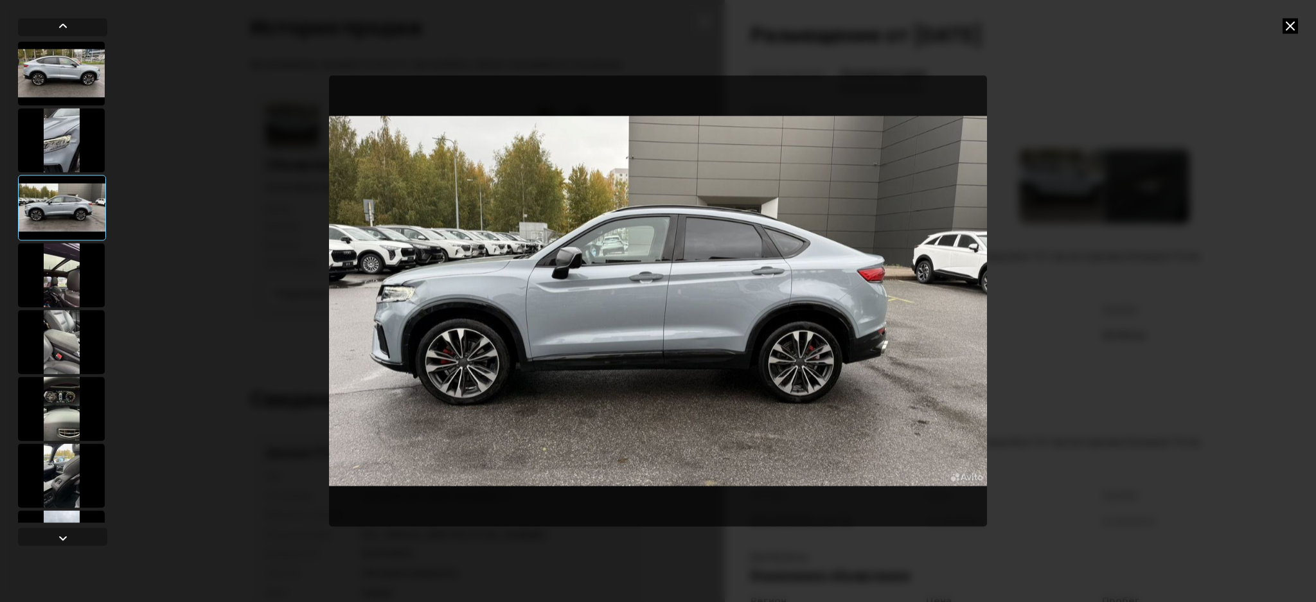
click at [67, 277] on div at bounding box center [61, 275] width 87 height 64
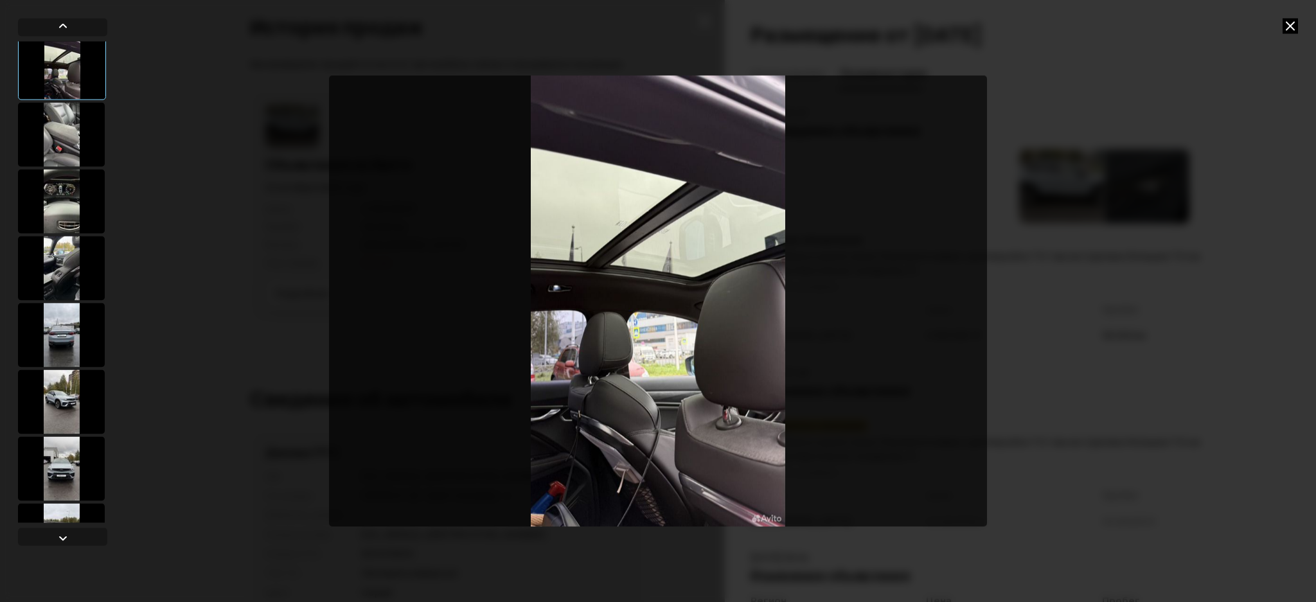
scroll to position [257, 0]
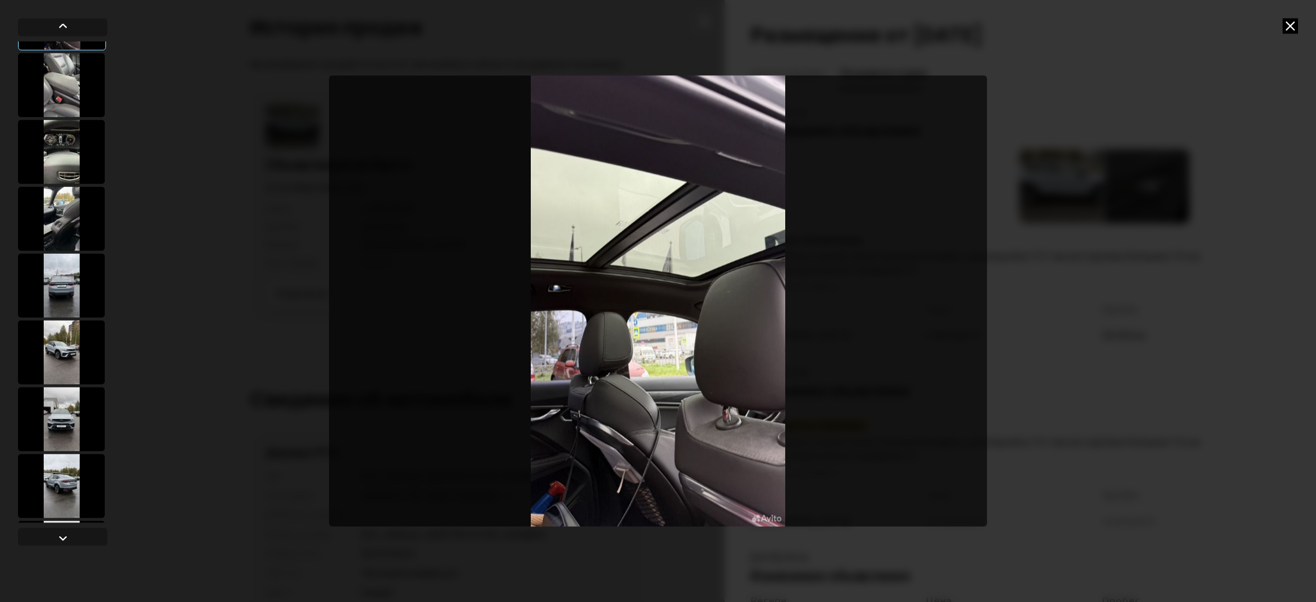
click at [58, 284] on div at bounding box center [61, 285] width 87 height 64
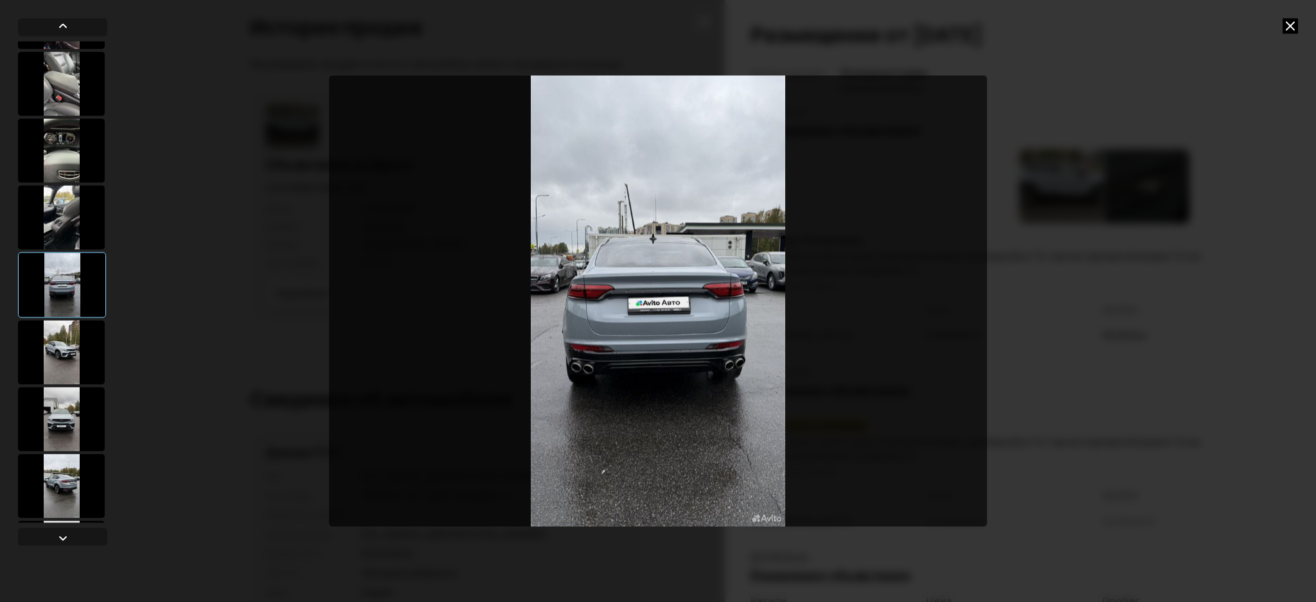
click at [59, 343] on div at bounding box center [61, 352] width 87 height 64
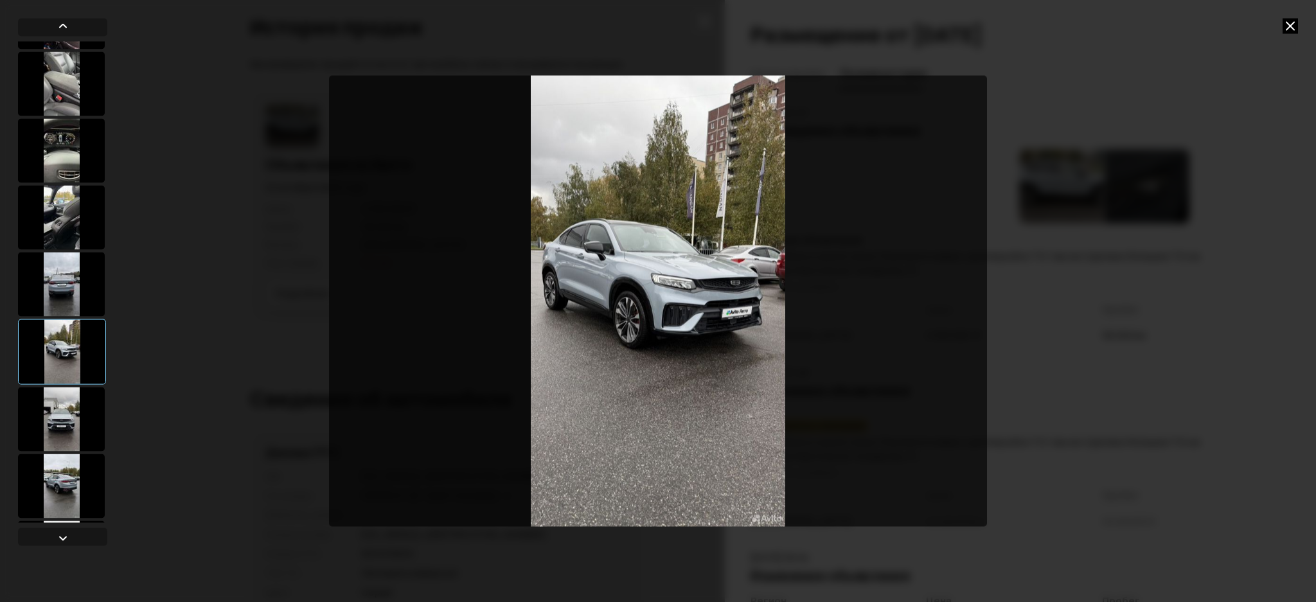
drag, startPoint x: 60, startPoint y: 406, endPoint x: 58, endPoint y: 392, distance: 14.2
click at [58, 407] on div at bounding box center [61, 419] width 87 height 64
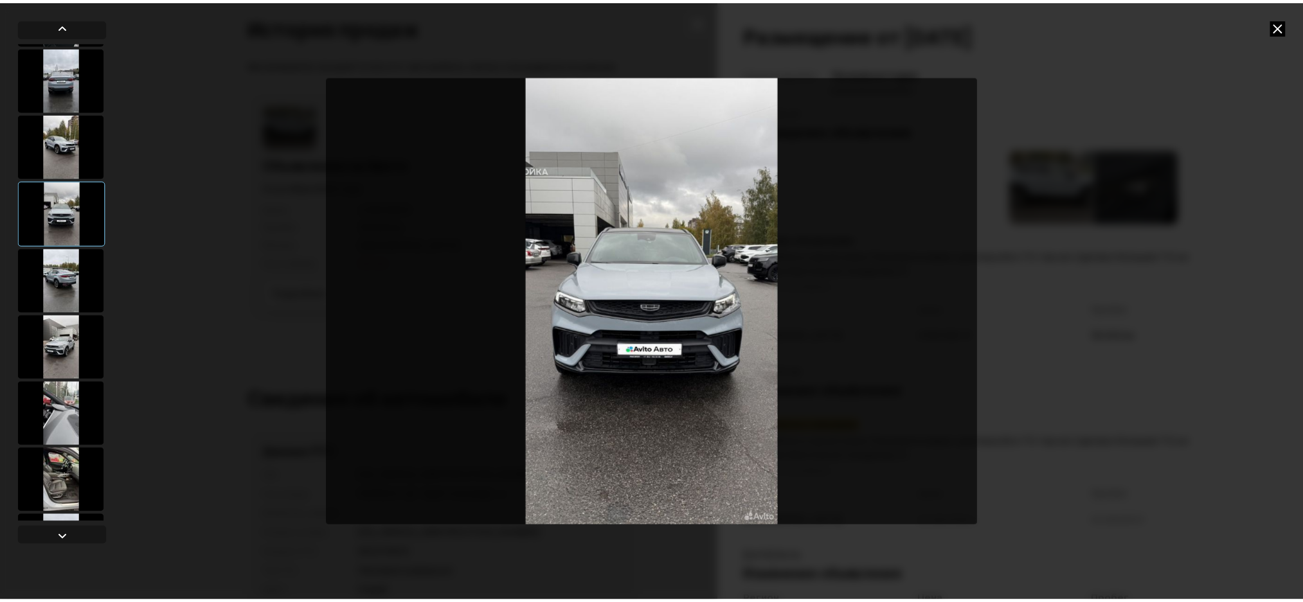
scroll to position [514, 0]
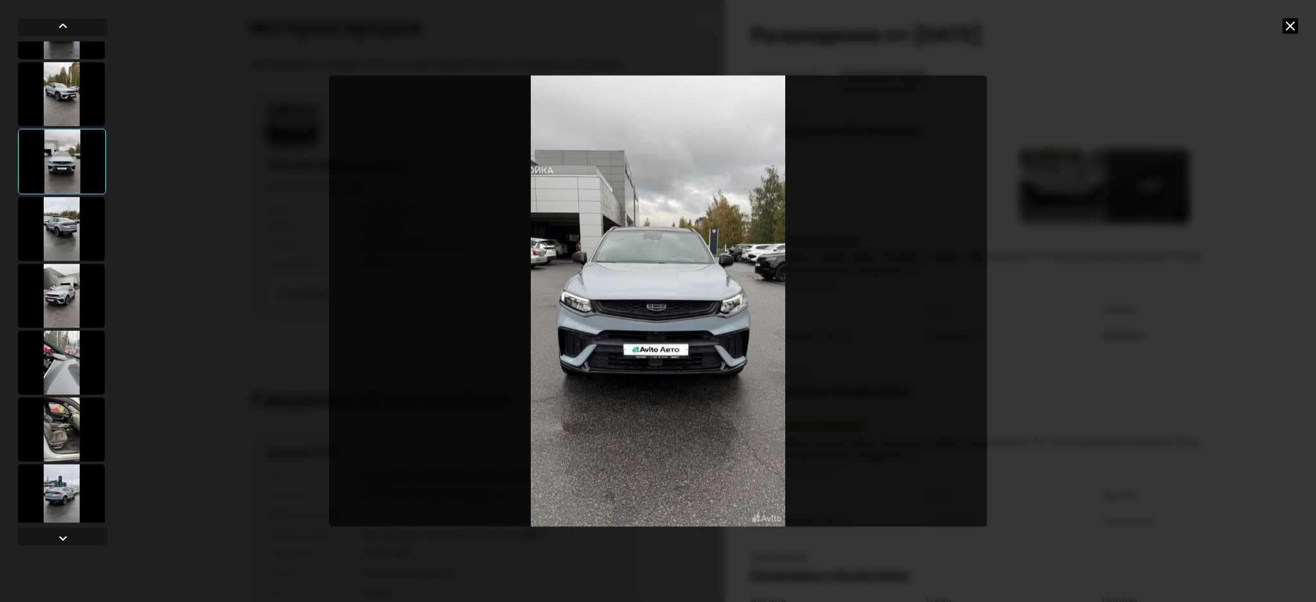
click at [58, 285] on div at bounding box center [61, 296] width 87 height 64
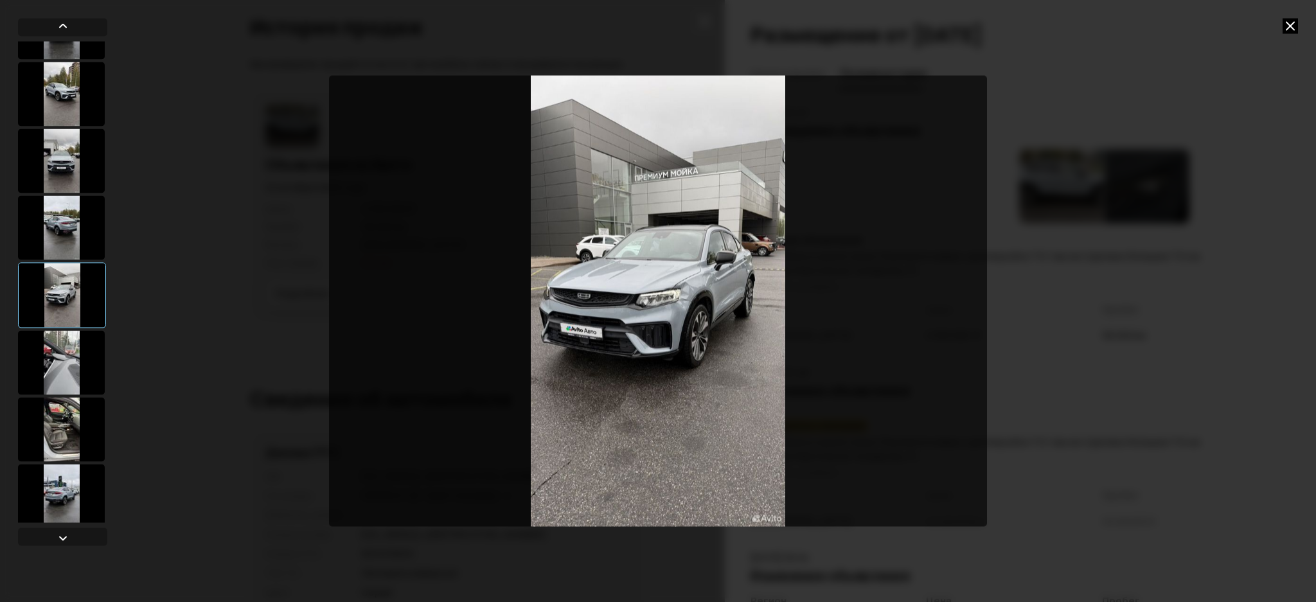
click at [1293, 25] on icon at bounding box center [1290, 25] width 15 height 15
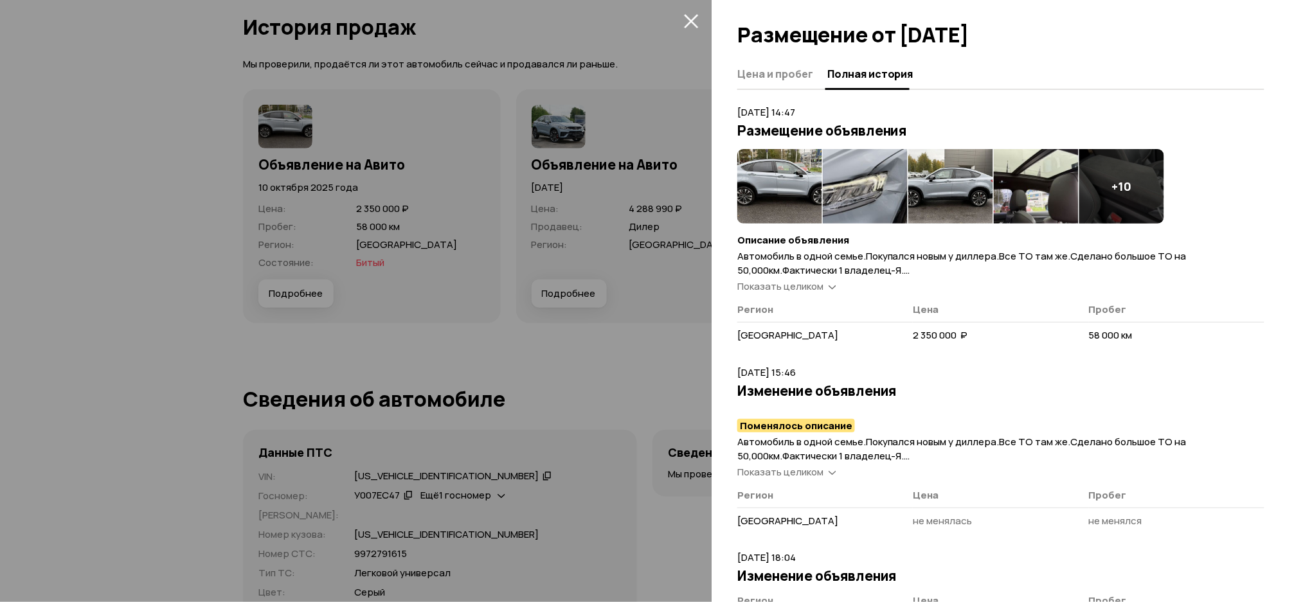
click at [808, 285] on span "Показать целиком" at bounding box center [780, 286] width 86 height 13
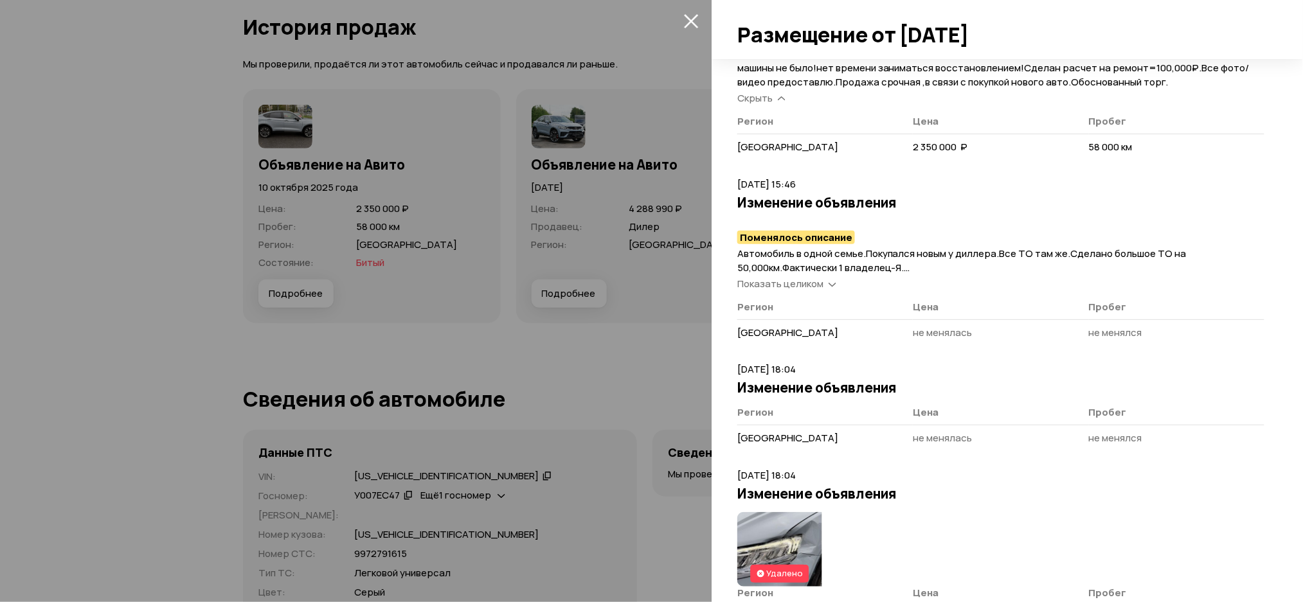
scroll to position [343, 0]
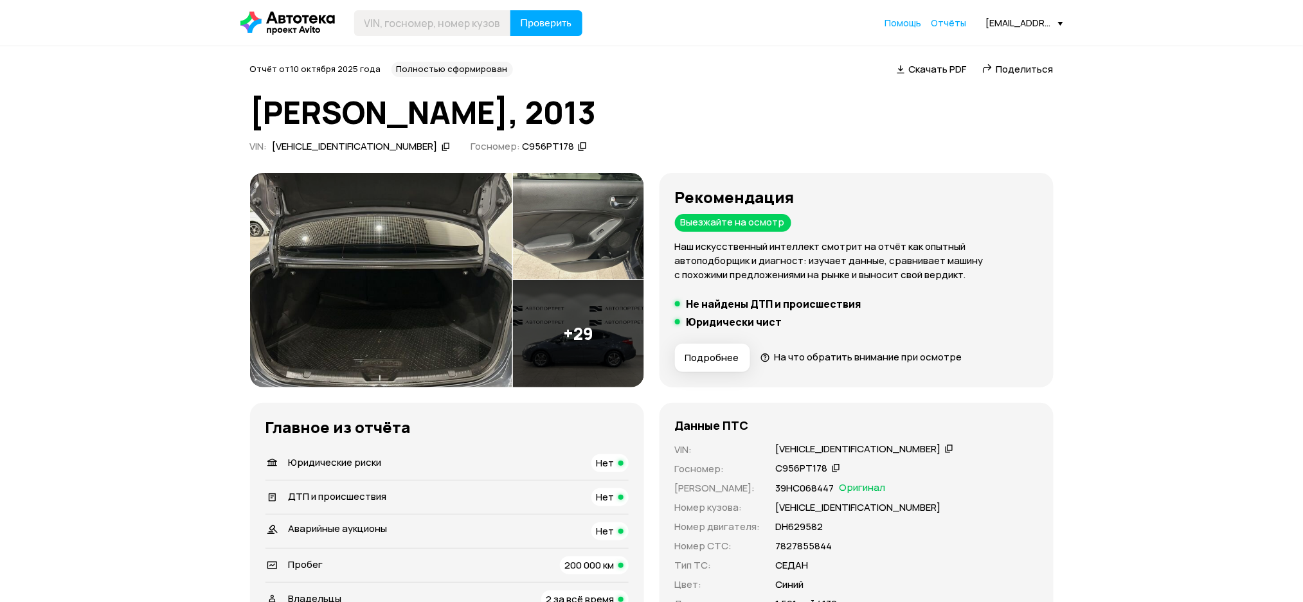
click at [442, 148] on icon at bounding box center [446, 146] width 9 height 13
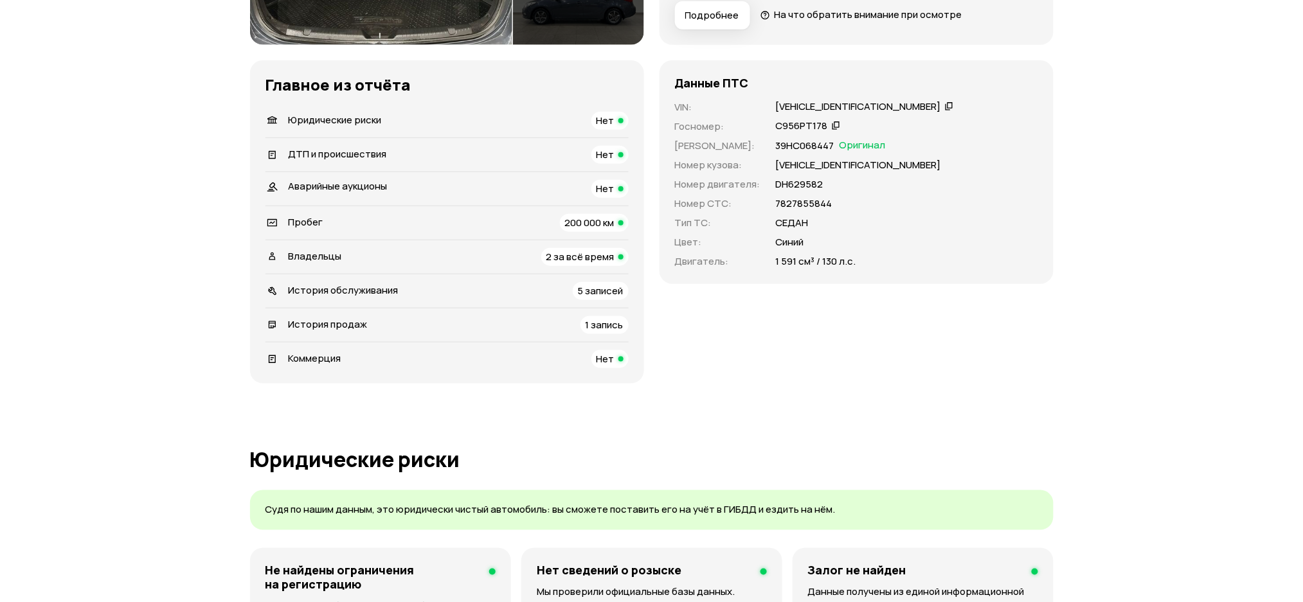
click at [337, 219] on div "Пробег 200 000 км" at bounding box center [446, 223] width 363 height 18
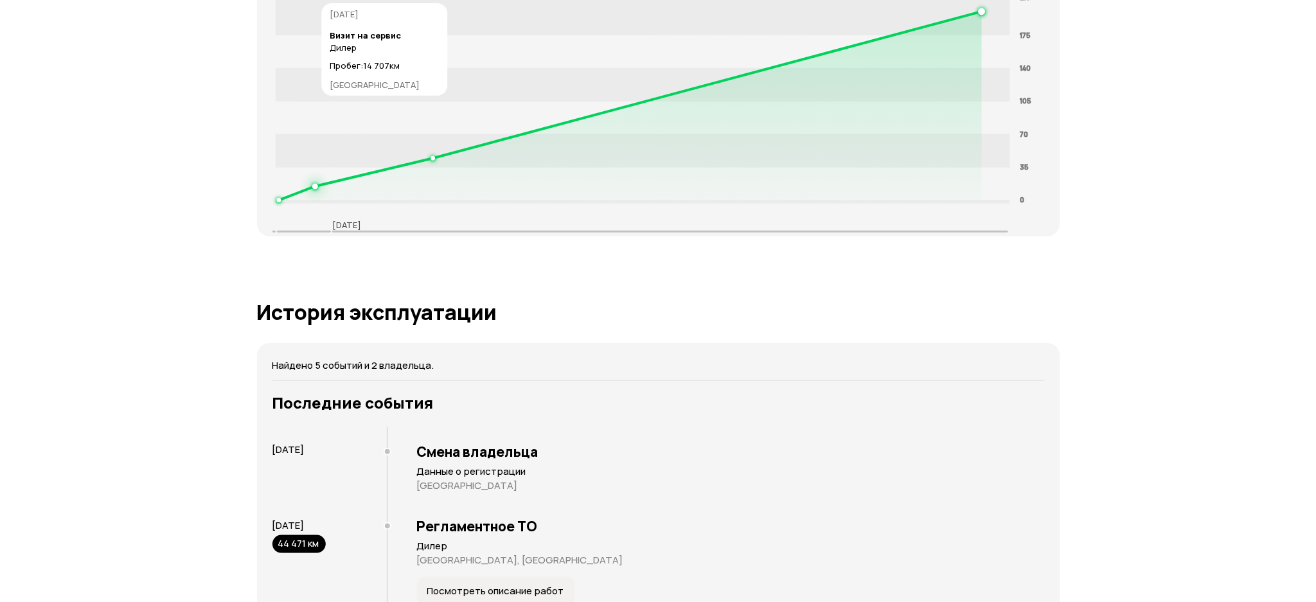
scroll to position [2168, 0]
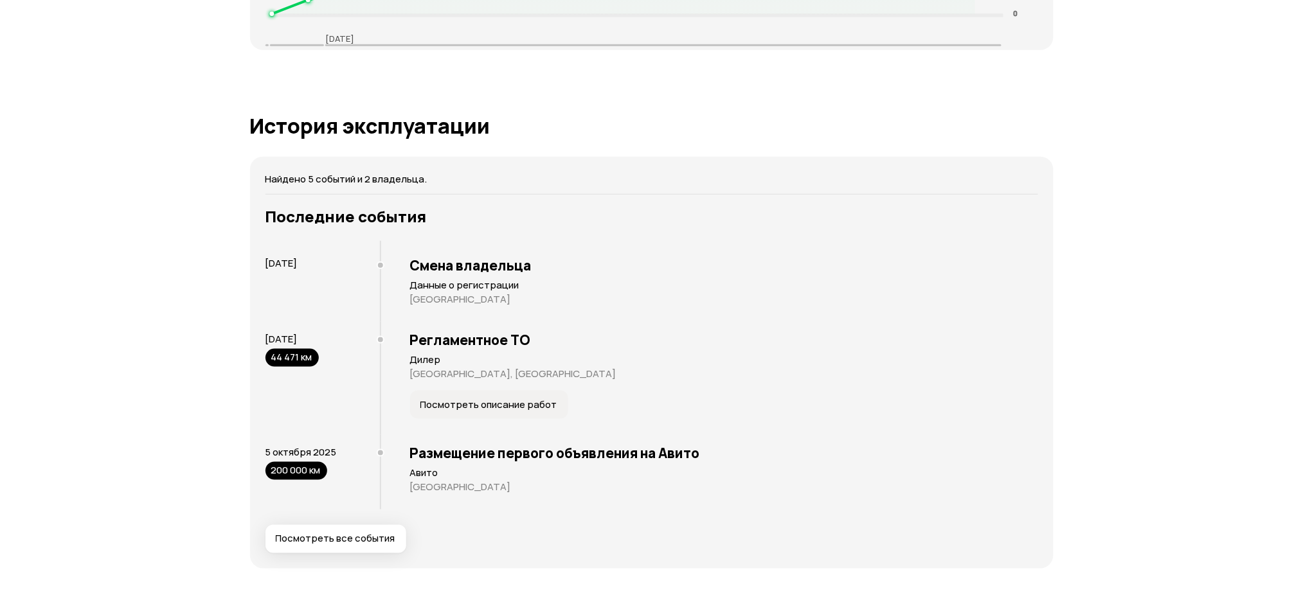
click at [350, 538] on span "Посмотреть все события" at bounding box center [336, 539] width 120 height 13
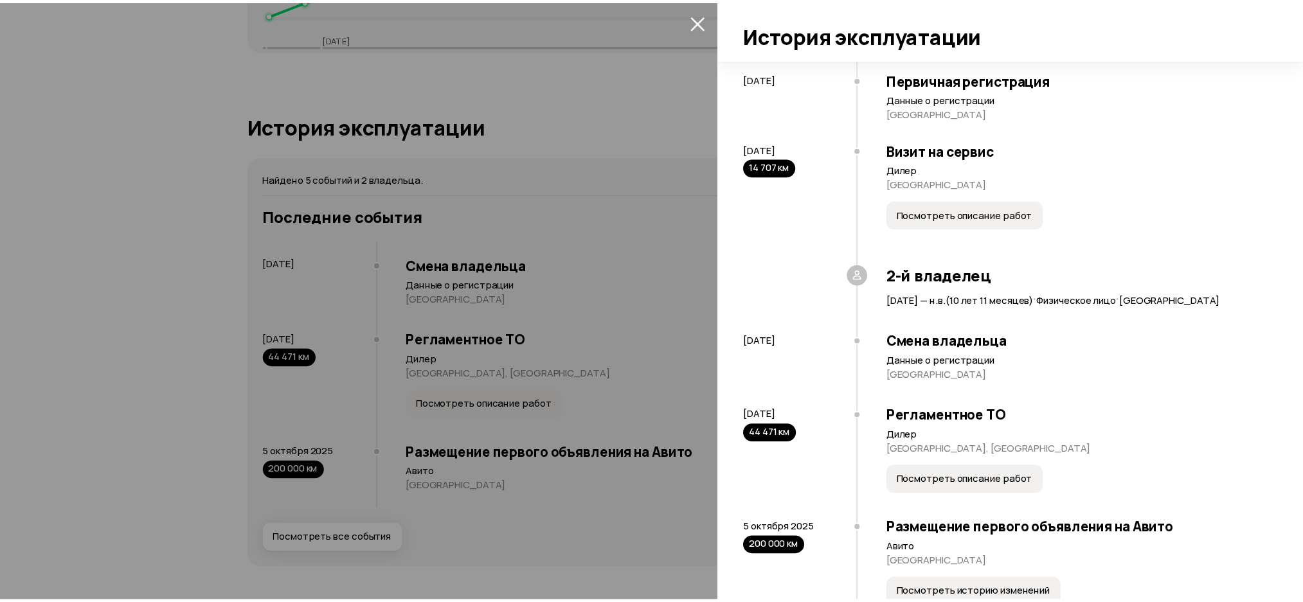
scroll to position [178, 0]
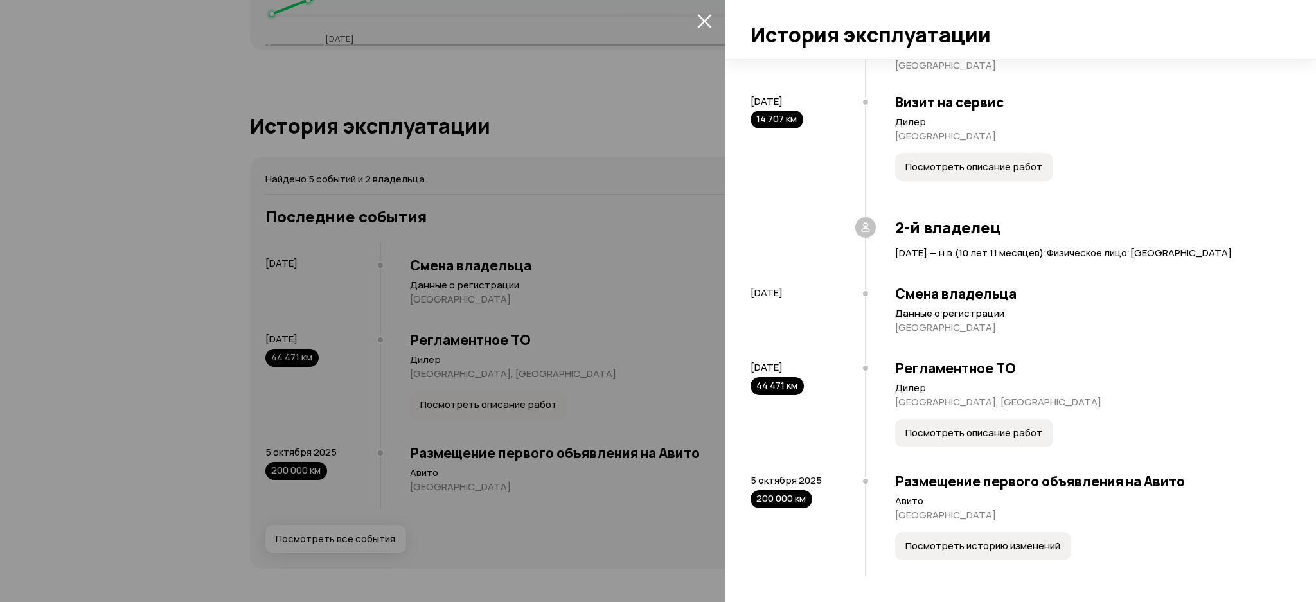
click at [962, 545] on span "Посмотреть историю изменений" at bounding box center [983, 546] width 155 height 13
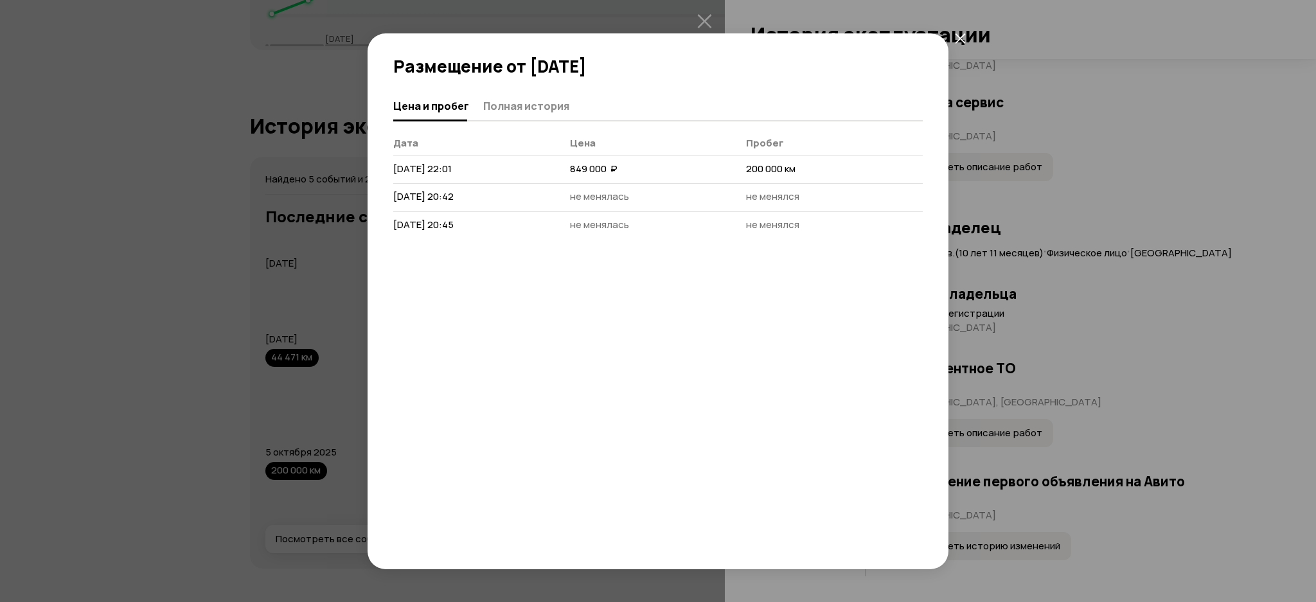
click at [556, 118] on div "Цена и пробег Полная история" at bounding box center [658, 106] width 530 height 31
click at [533, 107] on span "Полная история" at bounding box center [526, 106] width 86 height 13
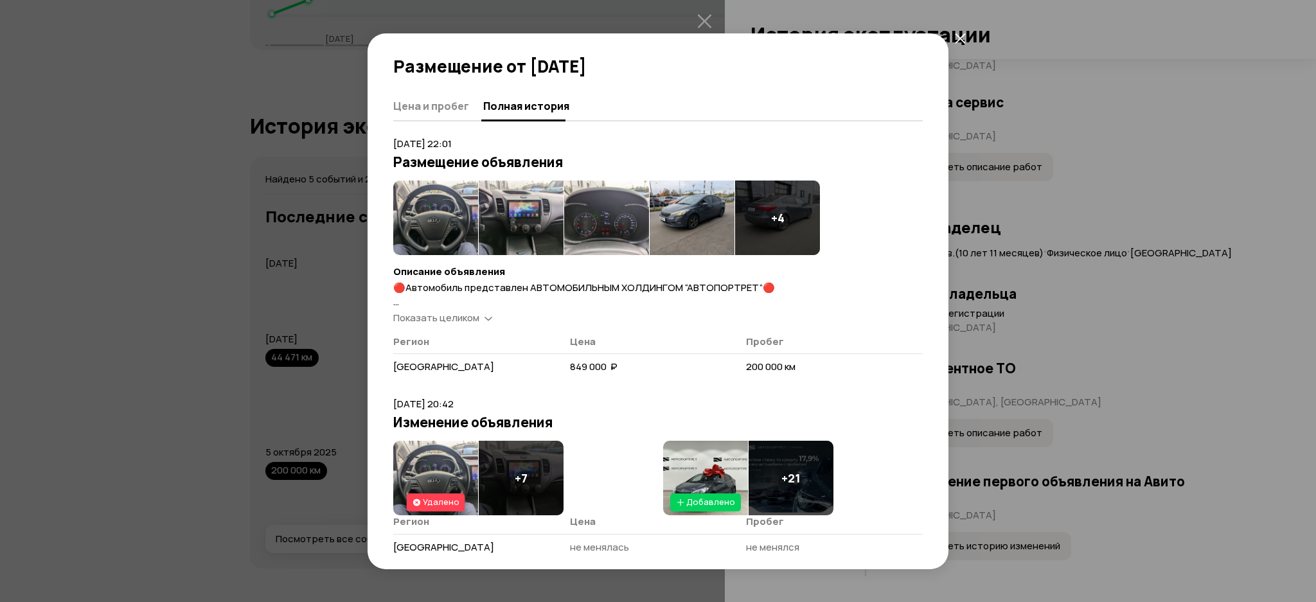
click at [586, 205] on img at bounding box center [606, 218] width 85 height 75
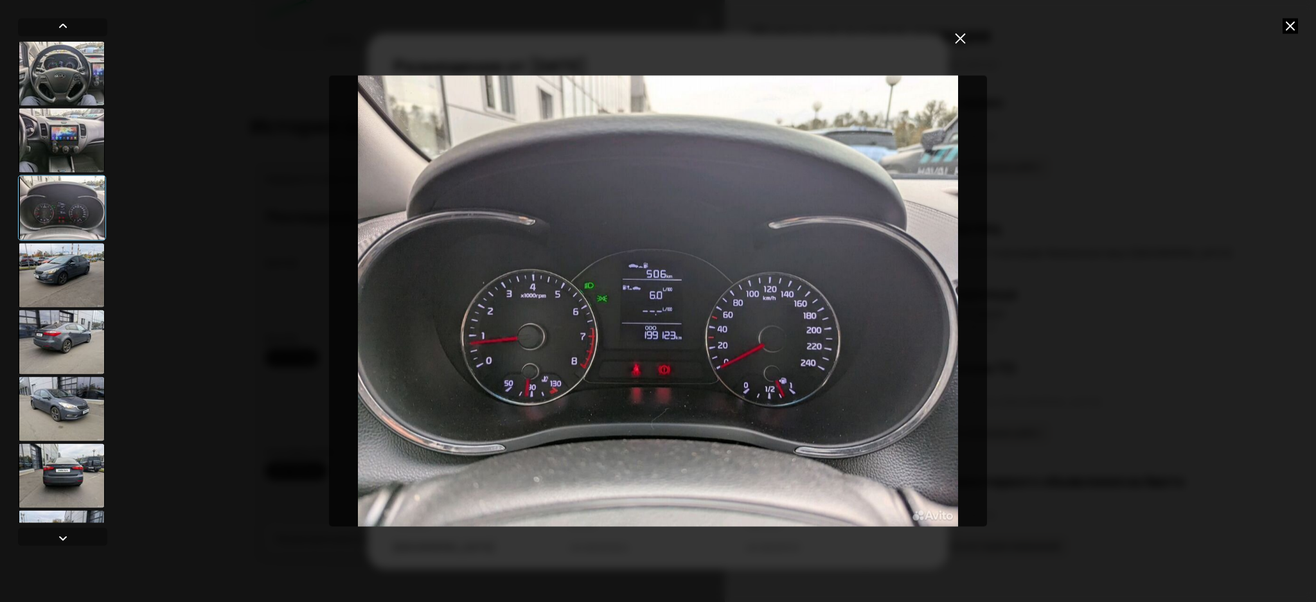
click at [1268, 46] on div at bounding box center [658, 301] width 1316 height 602
click at [1292, 26] on icon at bounding box center [1290, 25] width 15 height 15
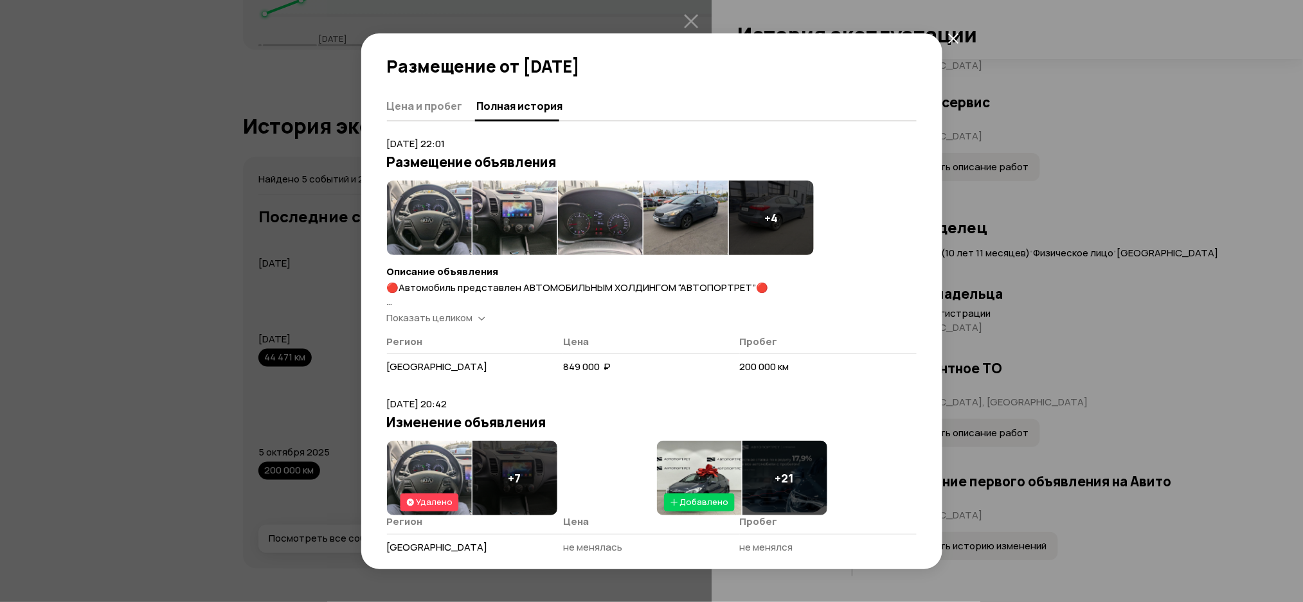
click at [316, 221] on div "Размещение от 5 октября 2025 года Цена и пробег Полная история 5 октября 2025 г…" at bounding box center [651, 301] width 1303 height 602
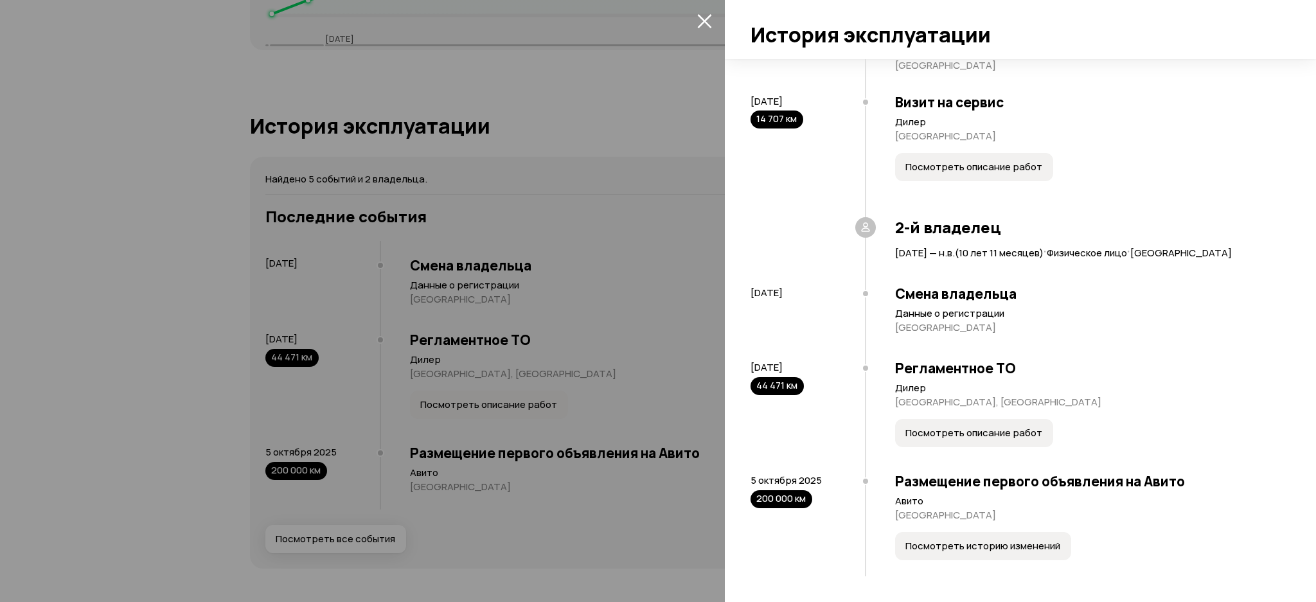
click at [1315, 245] on div "Найдено 5 событий и 2 владельца. 1-й владелец 15 ноября 2013 — 16 октября 2014 …" at bounding box center [1020, 330] width 591 height 543
click at [562, 195] on div at bounding box center [658, 301] width 1316 height 602
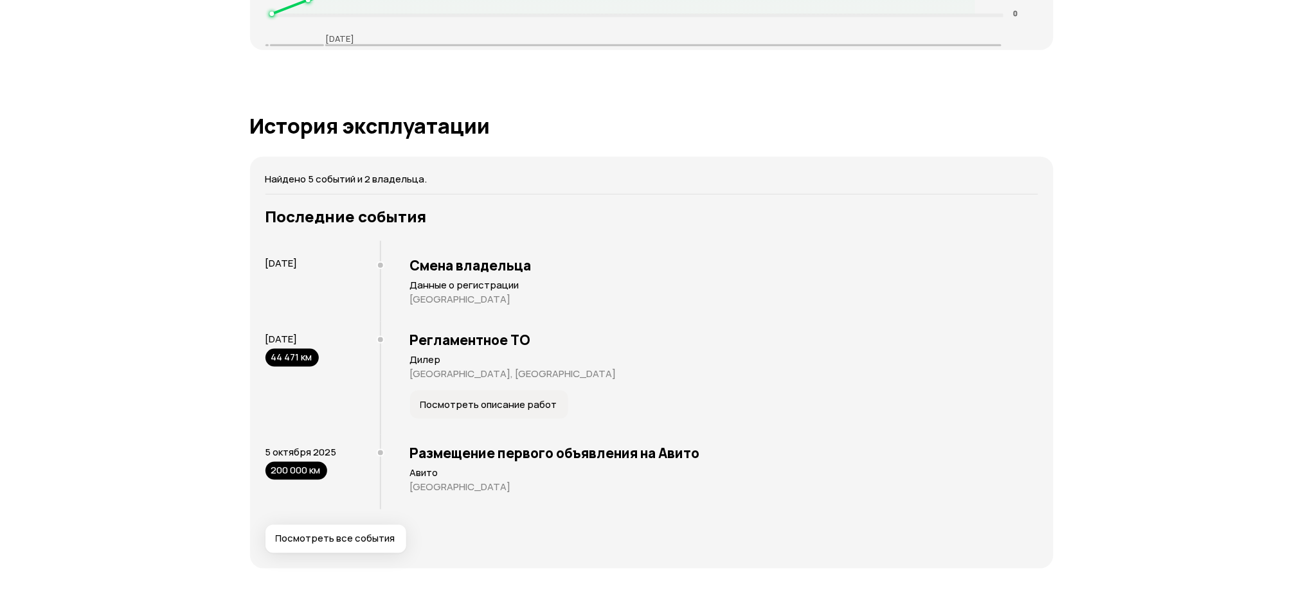
scroll to position [0, 0]
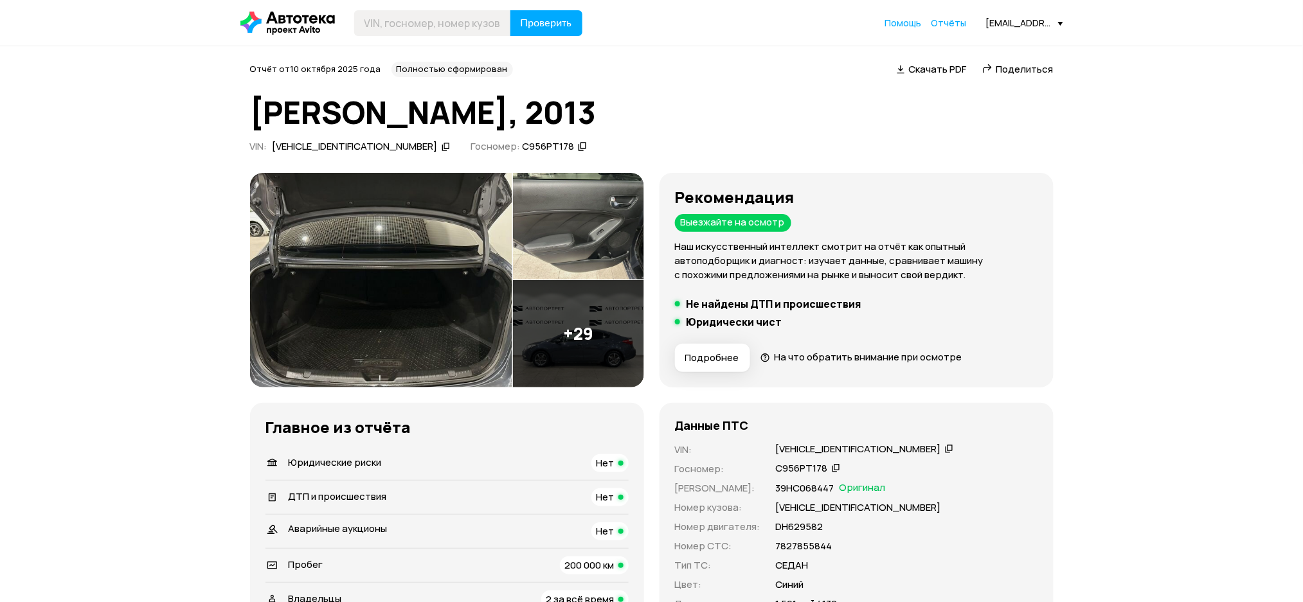
click at [373, 140] on div "XWEFX411AD0001162" at bounding box center [362, 146] width 182 height 13
paste input "XWEFX411AD0001162"
click at [439, 21] on input "XWEFX411AD0001162" at bounding box center [432, 23] width 157 height 26
type input "XWEFX411AD0001162"
click at [550, 24] on span "Проверить" at bounding box center [546, 23] width 51 height 10
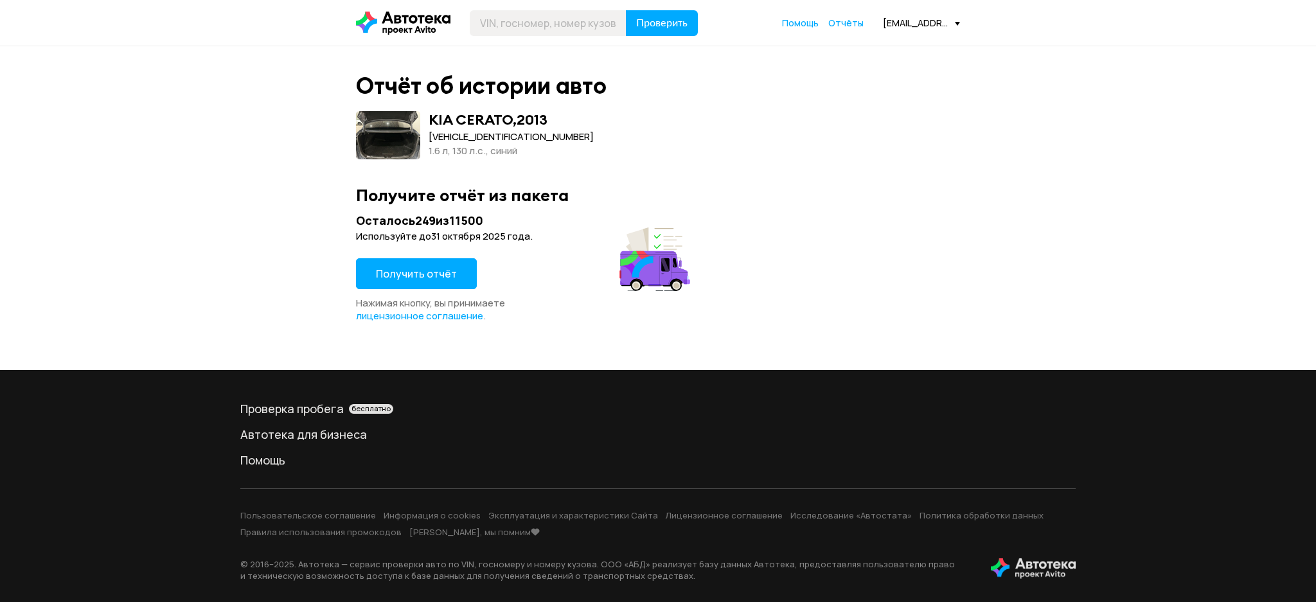
drag, startPoint x: 447, startPoint y: 258, endPoint x: 399, endPoint y: 82, distance: 183.2
click at [447, 260] on button "Получить отчёт" at bounding box center [416, 273] width 121 height 31
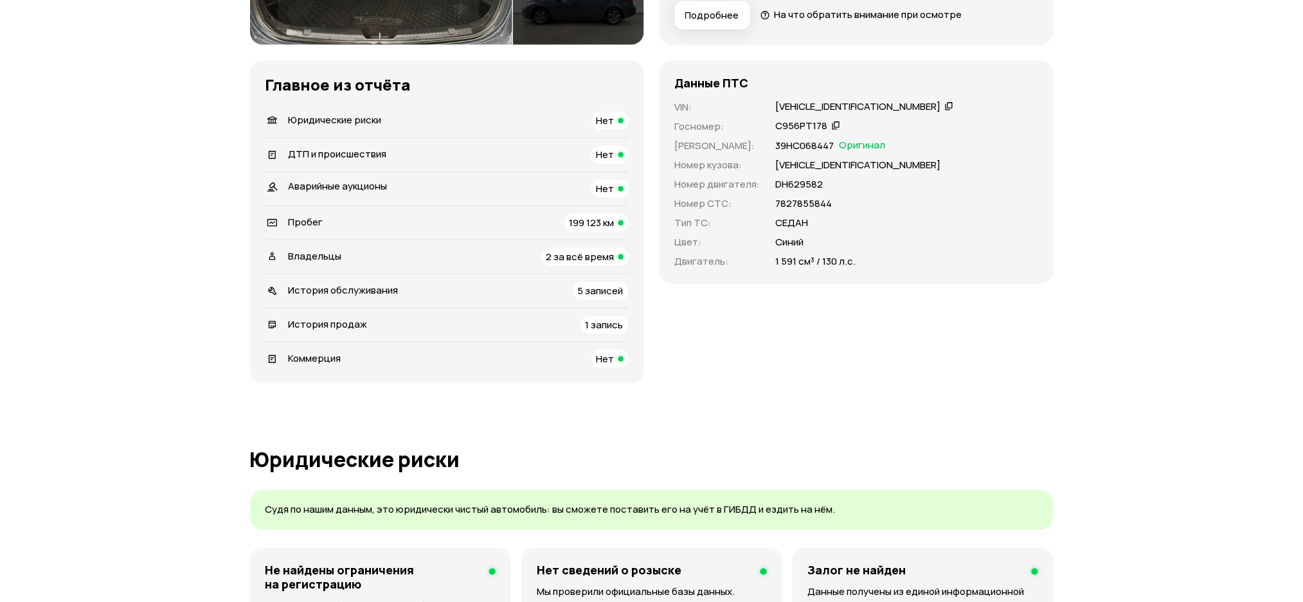
click at [397, 325] on div "История продаж 1 запись" at bounding box center [446, 325] width 363 height 18
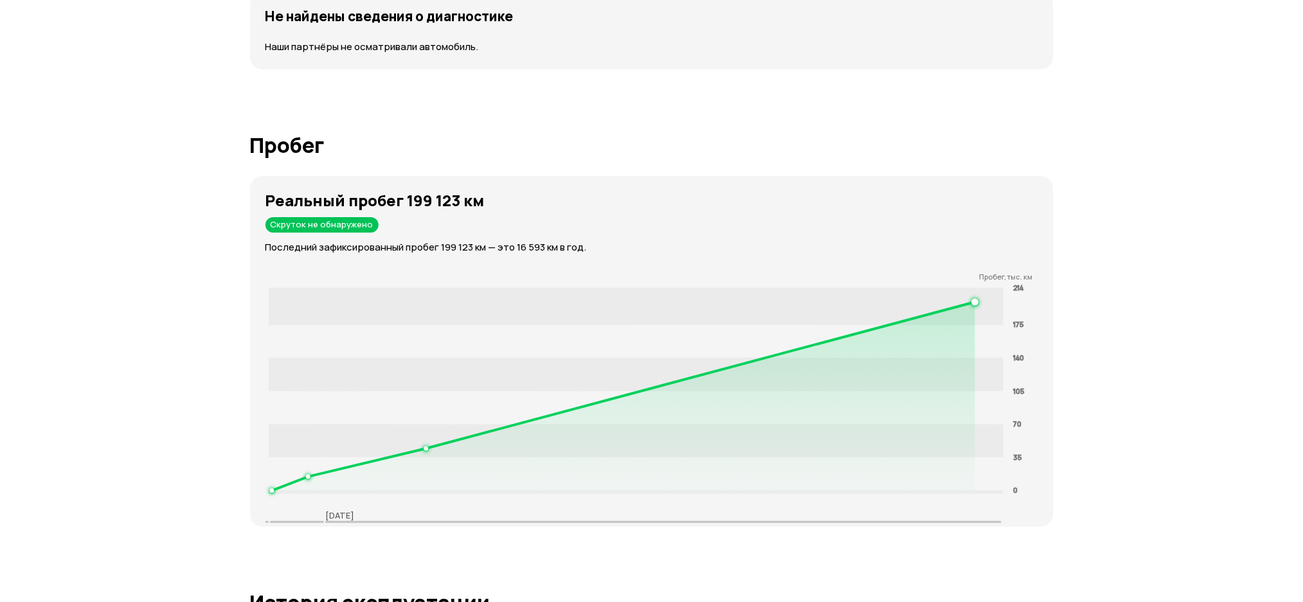
scroll to position [250, 0]
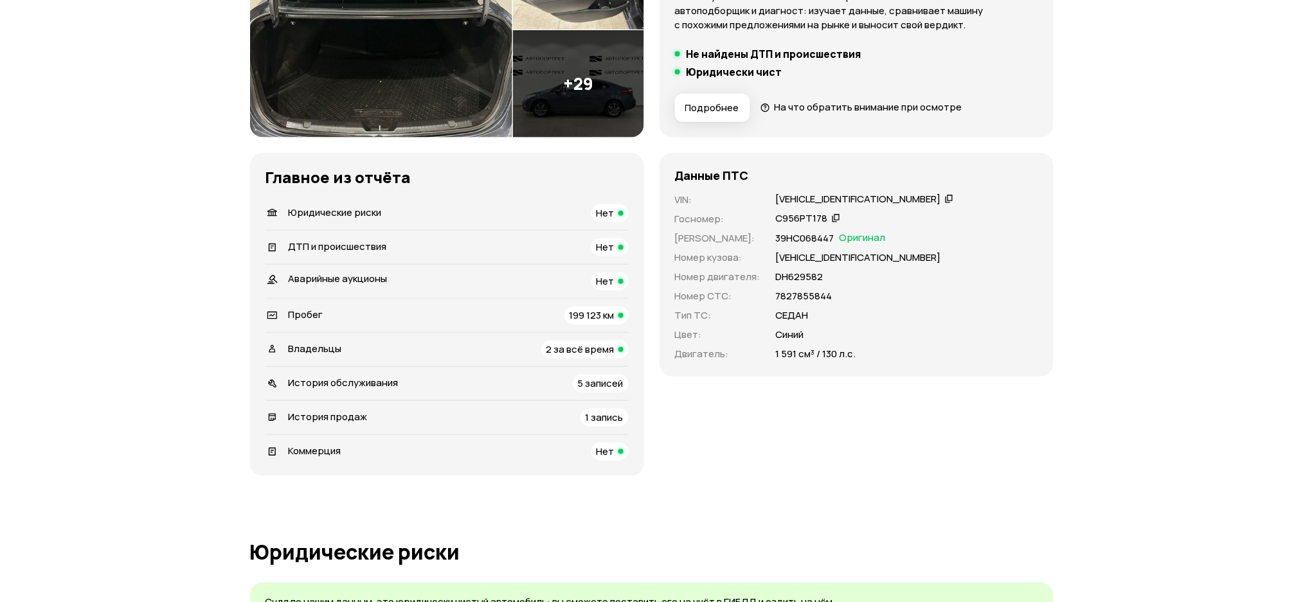
click at [368, 386] on span "История обслуживания" at bounding box center [344, 382] width 110 height 13
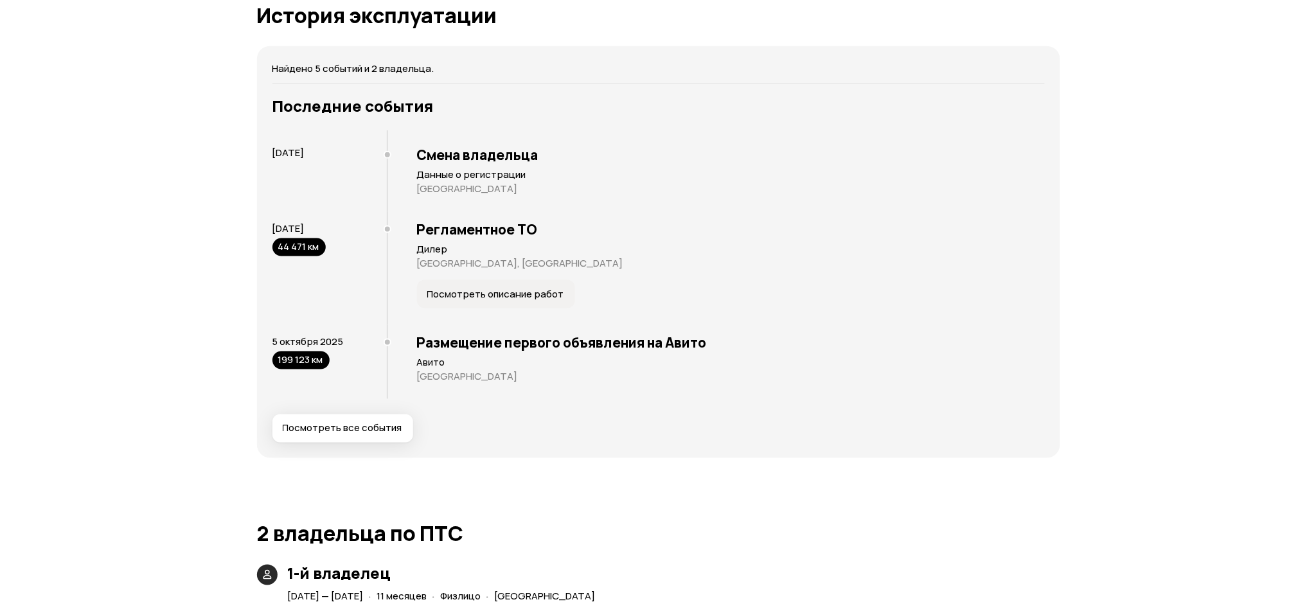
scroll to position [2283, 0]
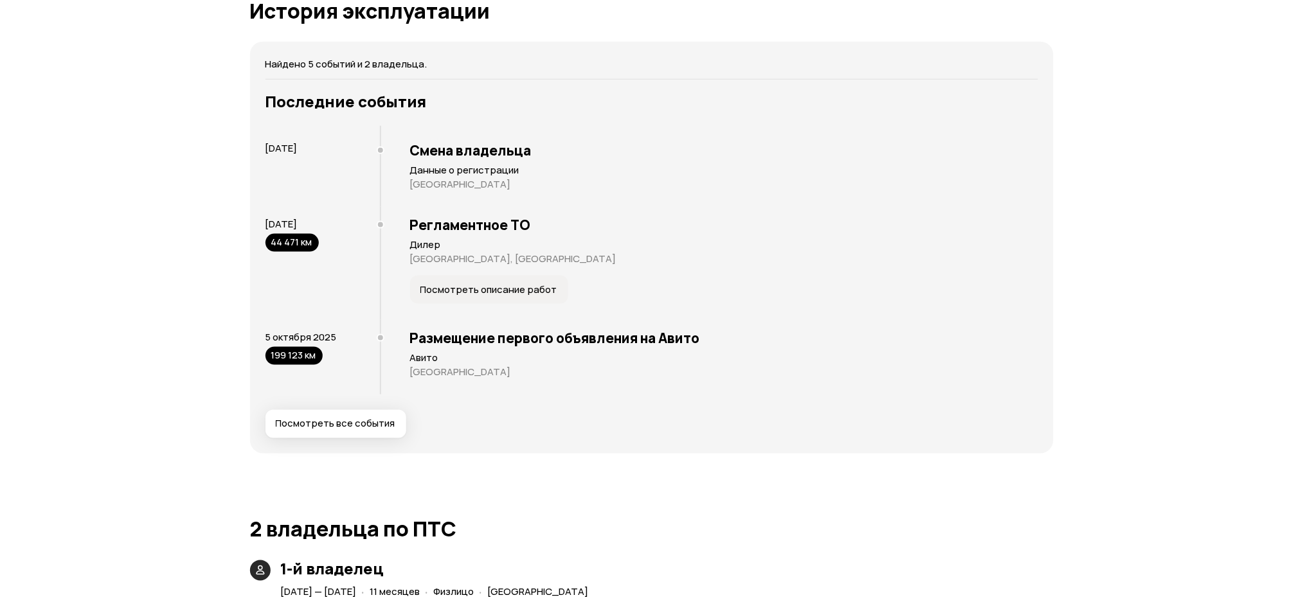
click at [350, 414] on button "Посмотреть все события" at bounding box center [335, 424] width 141 height 28
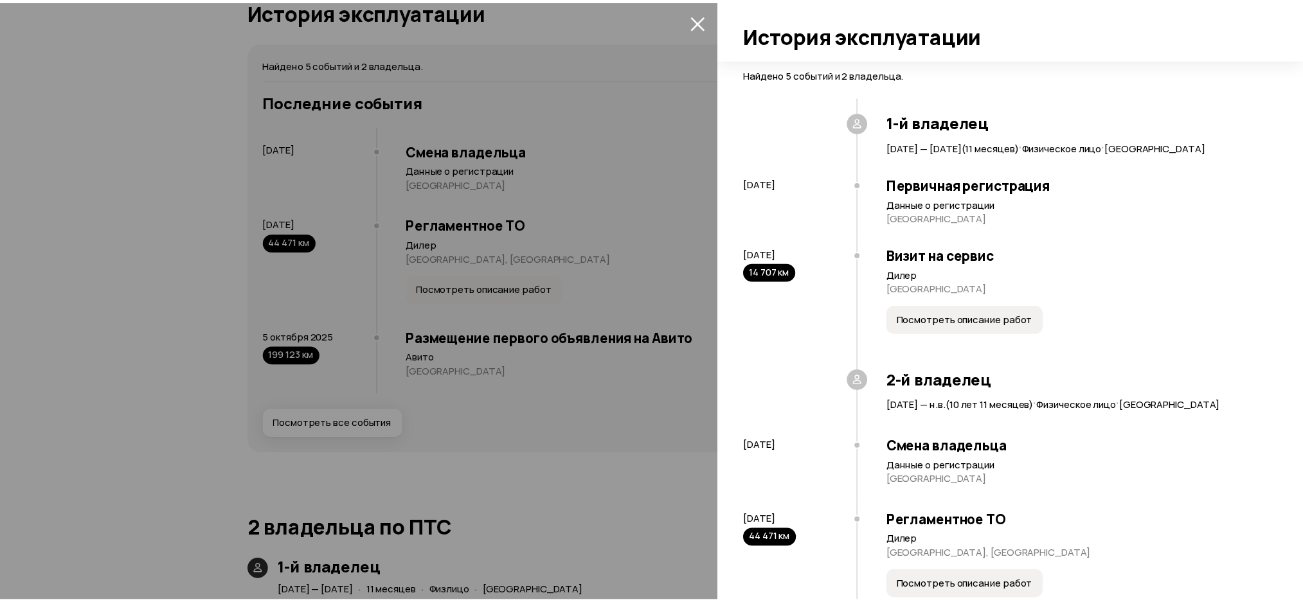
scroll to position [178, 0]
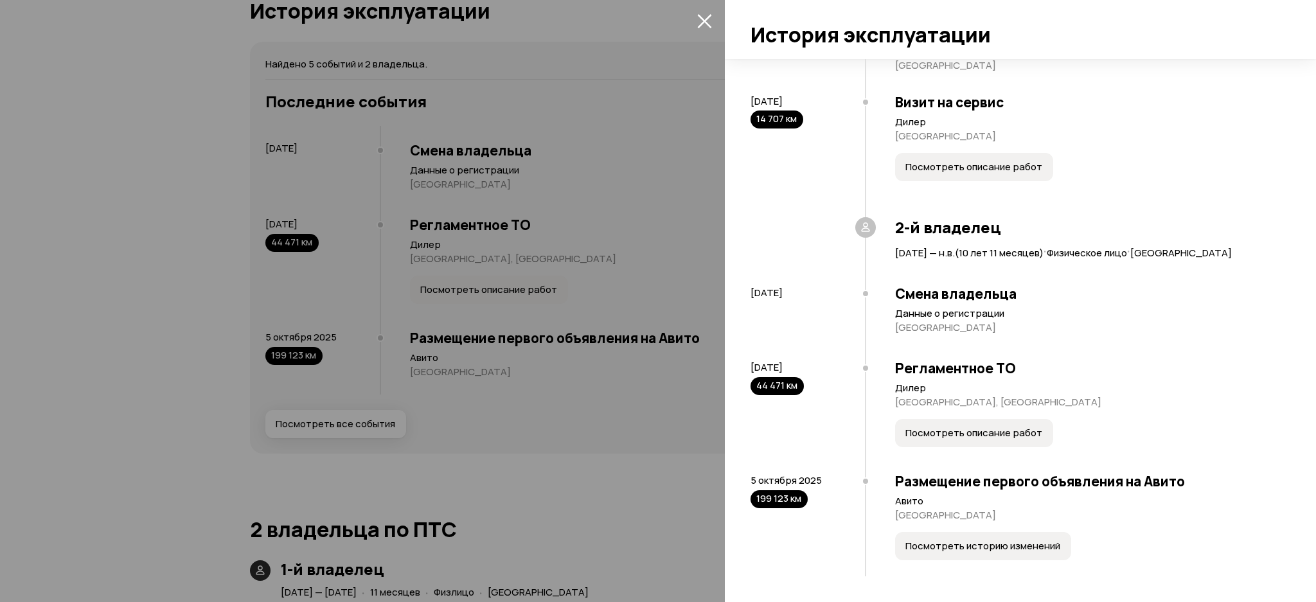
click at [630, 295] on div at bounding box center [658, 301] width 1316 height 602
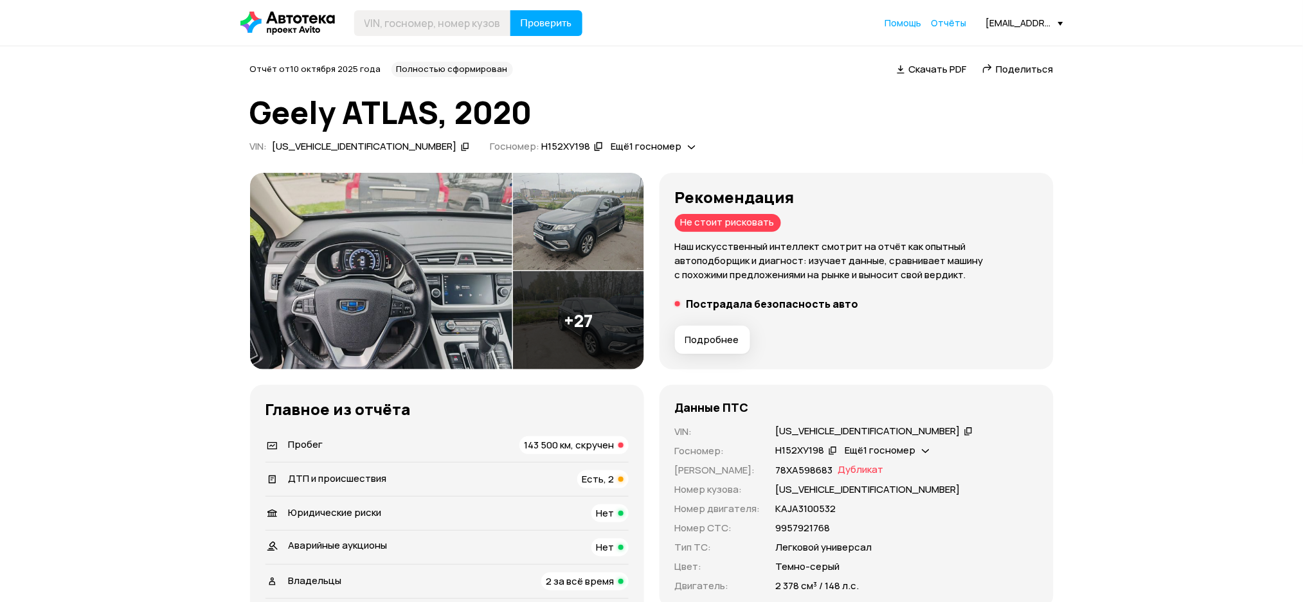
click at [461, 148] on icon at bounding box center [465, 146] width 9 height 13
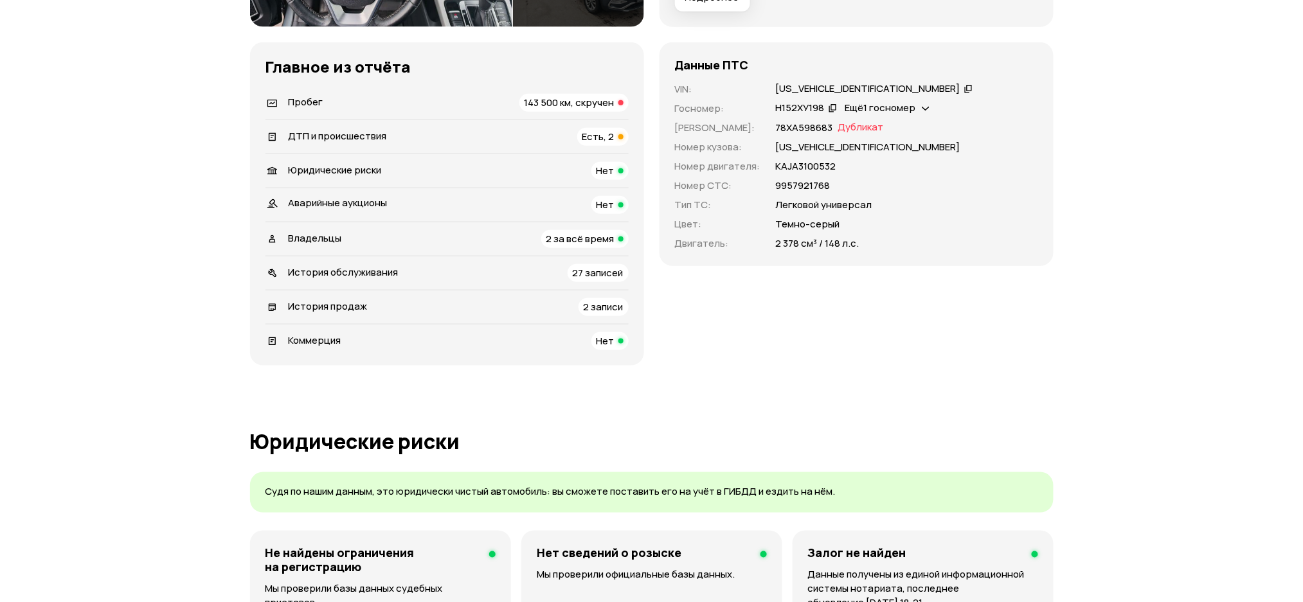
click at [379, 104] on div "Пробег 143 500 км, скручен" at bounding box center [446, 103] width 363 height 18
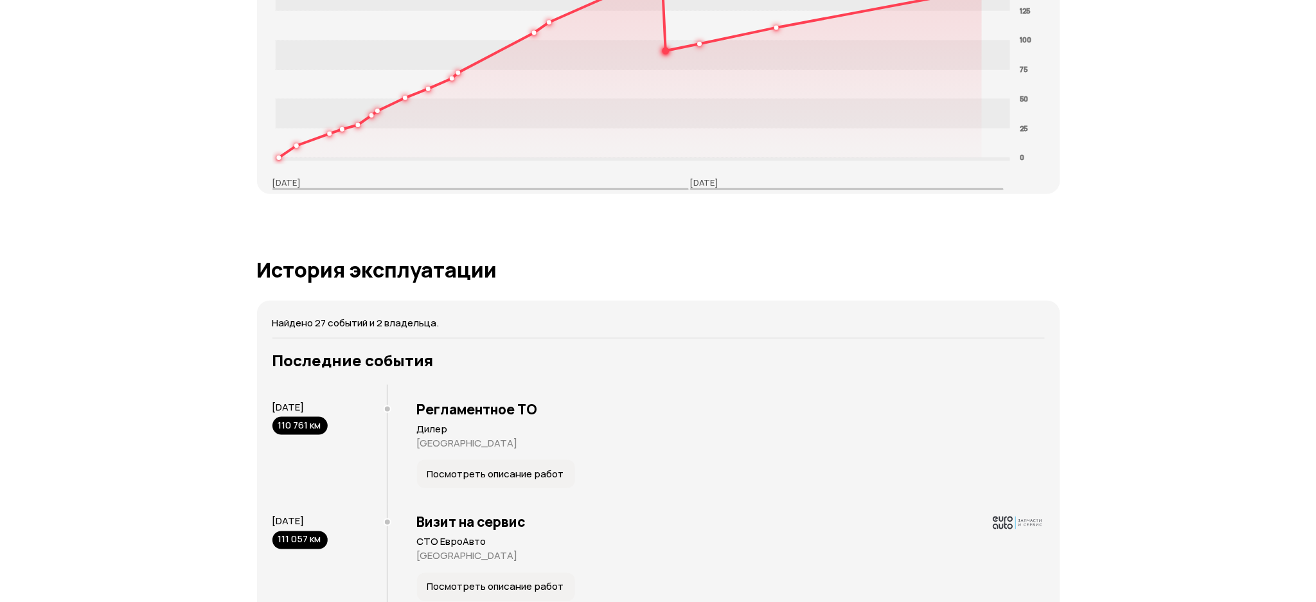
scroll to position [2485, 0]
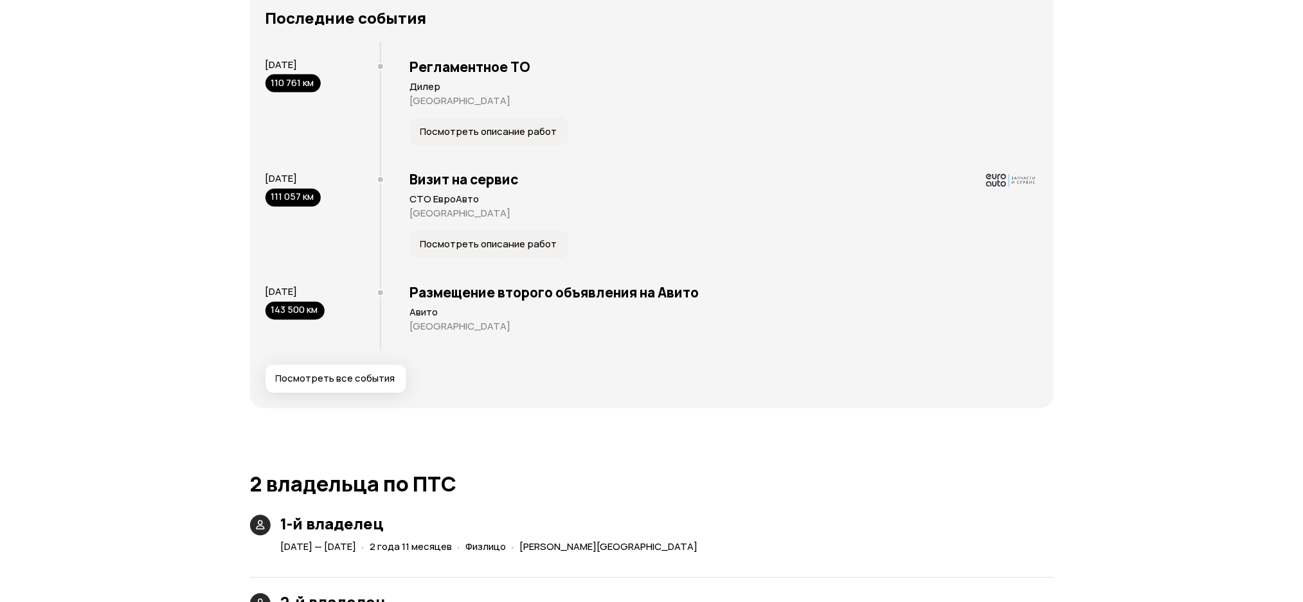
click at [362, 378] on span "Посмотреть все события" at bounding box center [336, 379] width 120 height 13
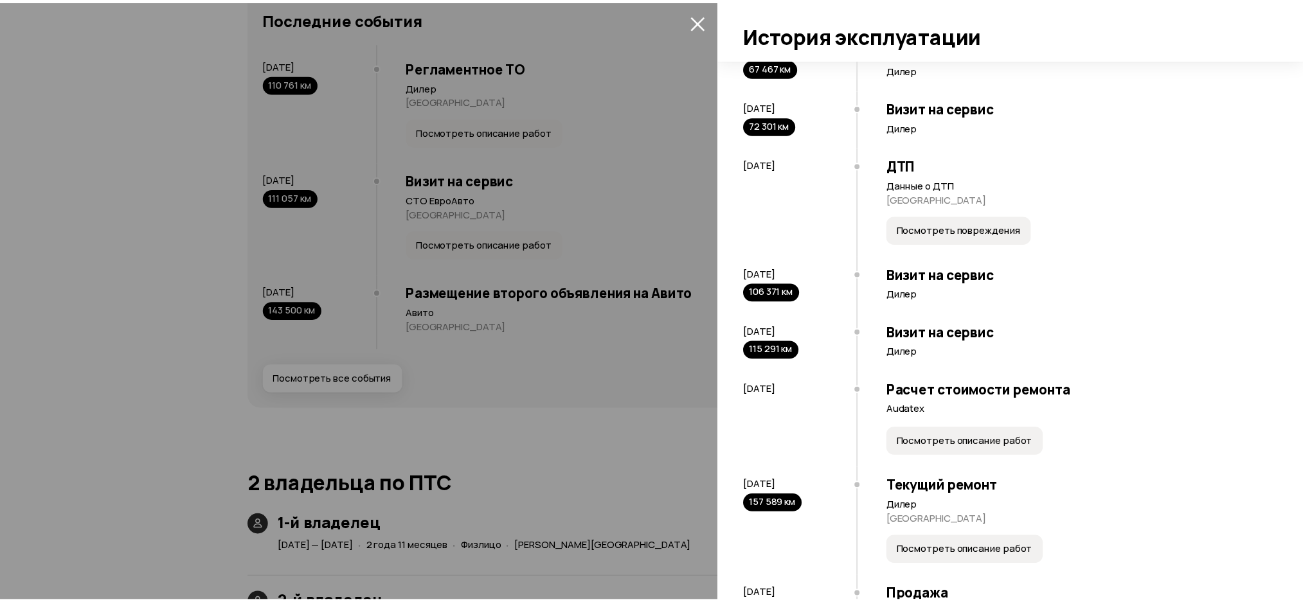
scroll to position [820, 0]
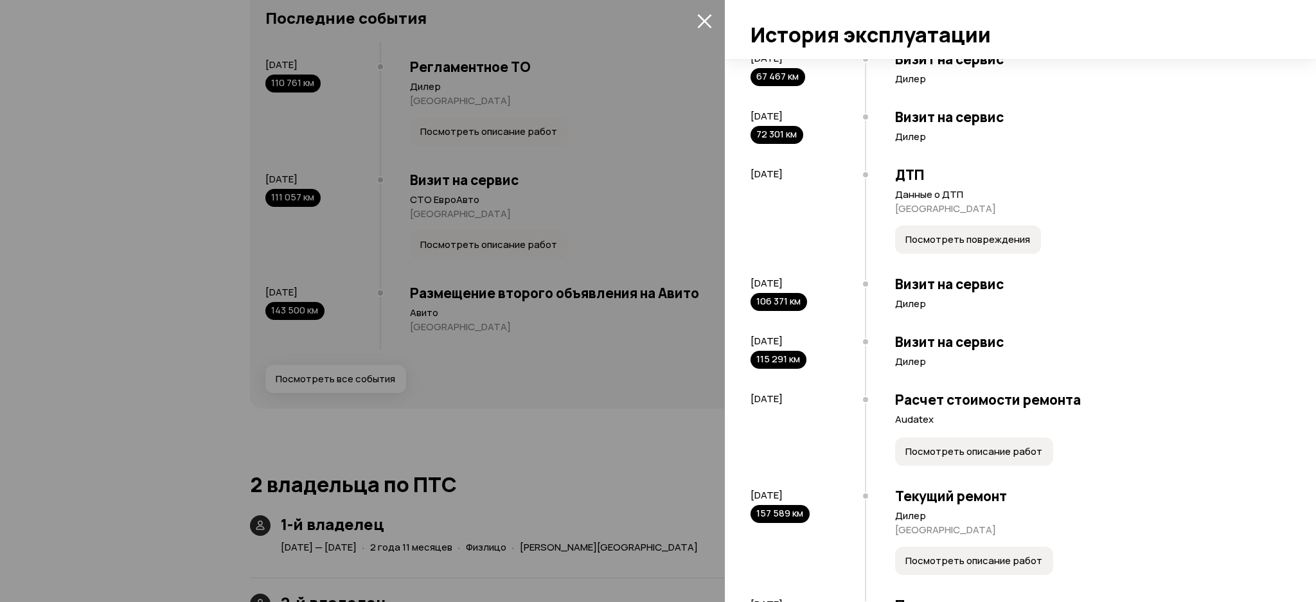
drag, startPoint x: 818, startPoint y: 283, endPoint x: 741, endPoint y: 287, distance: 76.6
click at [741, 287] on div "Найдено 27 событий и 2 владельца. 1-й владелец [DATE] — [DATE] ( 2 года 11 меся…" at bounding box center [1020, 330] width 591 height 543
copy span "[DATE]"
drag, startPoint x: 832, startPoint y: 342, endPoint x: 746, endPoint y: 350, distance: 85.9
click at [746, 350] on div "Найдено 27 событий и 2 владельца. 1-й владелец [DATE] — [DATE] ( 2 года 11 меся…" at bounding box center [1020, 330] width 591 height 543
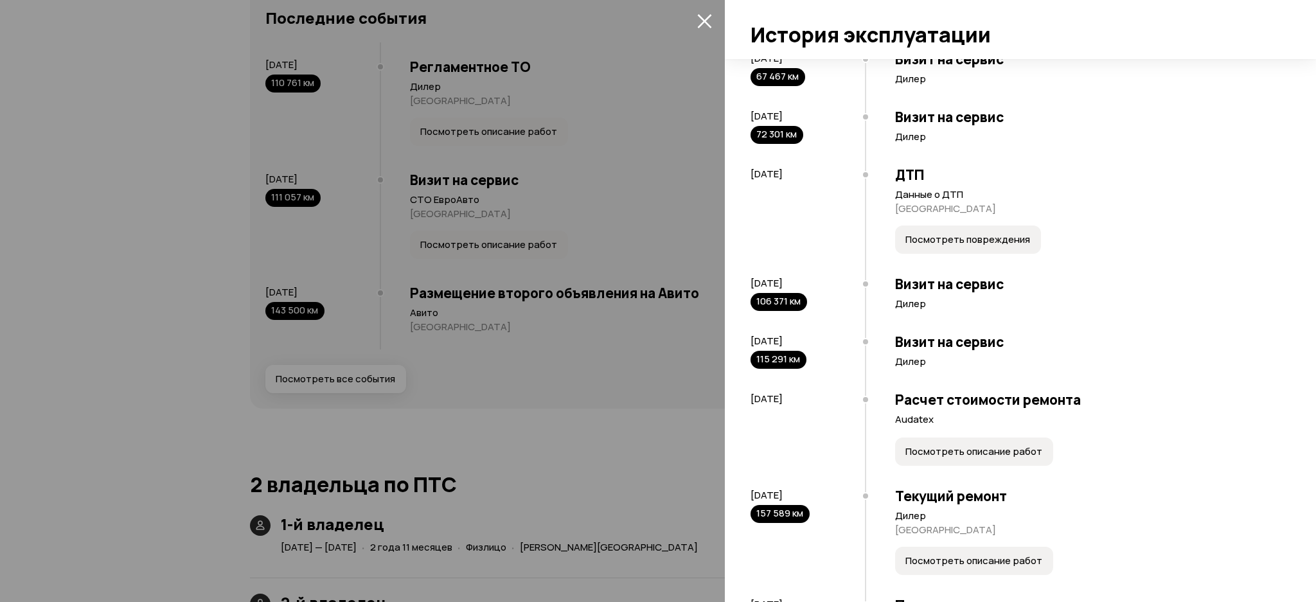
copy span "[DATE]"
click at [655, 202] on div at bounding box center [658, 301] width 1316 height 602
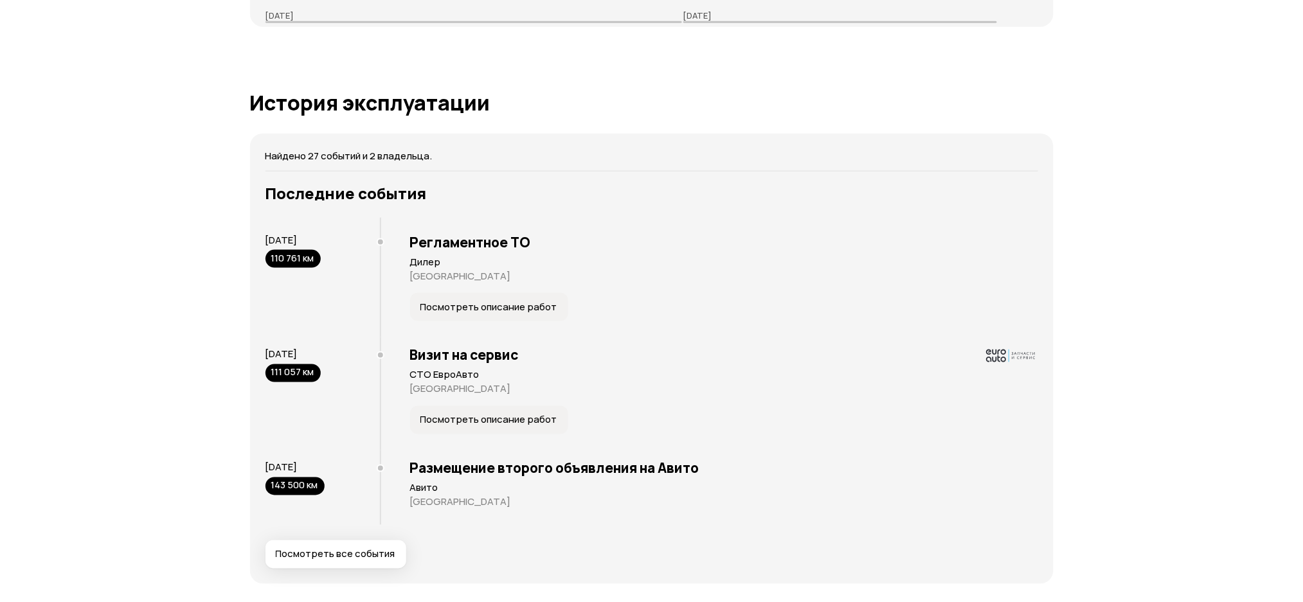
scroll to position [0, 0]
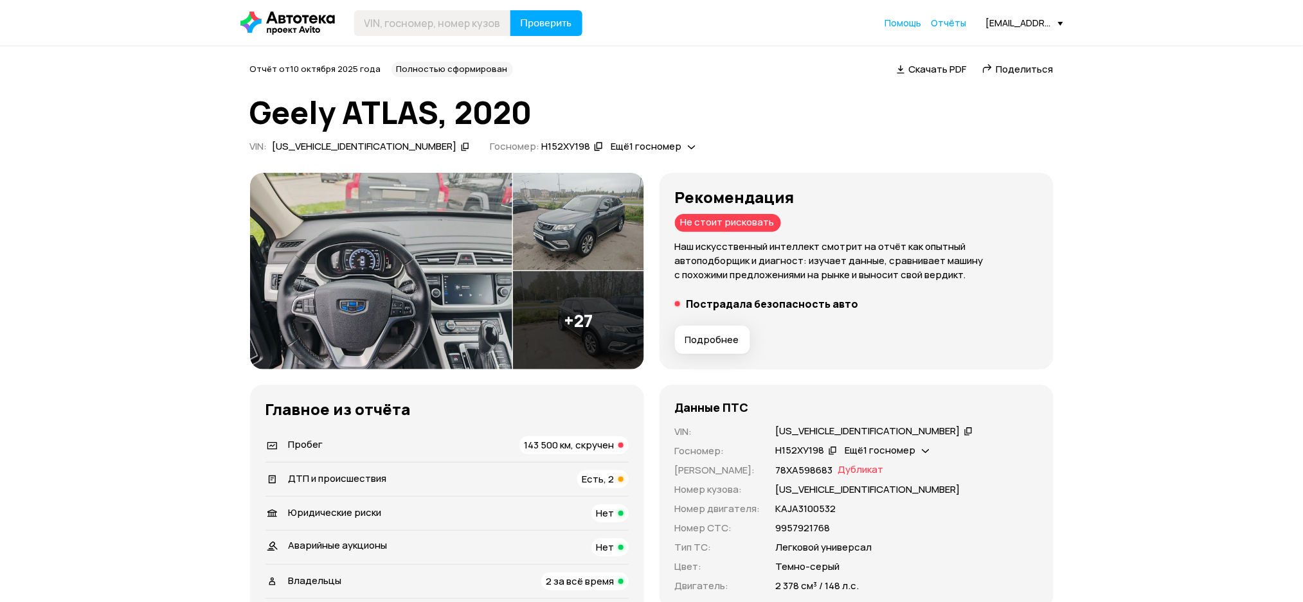
click at [370, 143] on div "Y4K8762D0LB305723" at bounding box center [371, 146] width 201 height 13
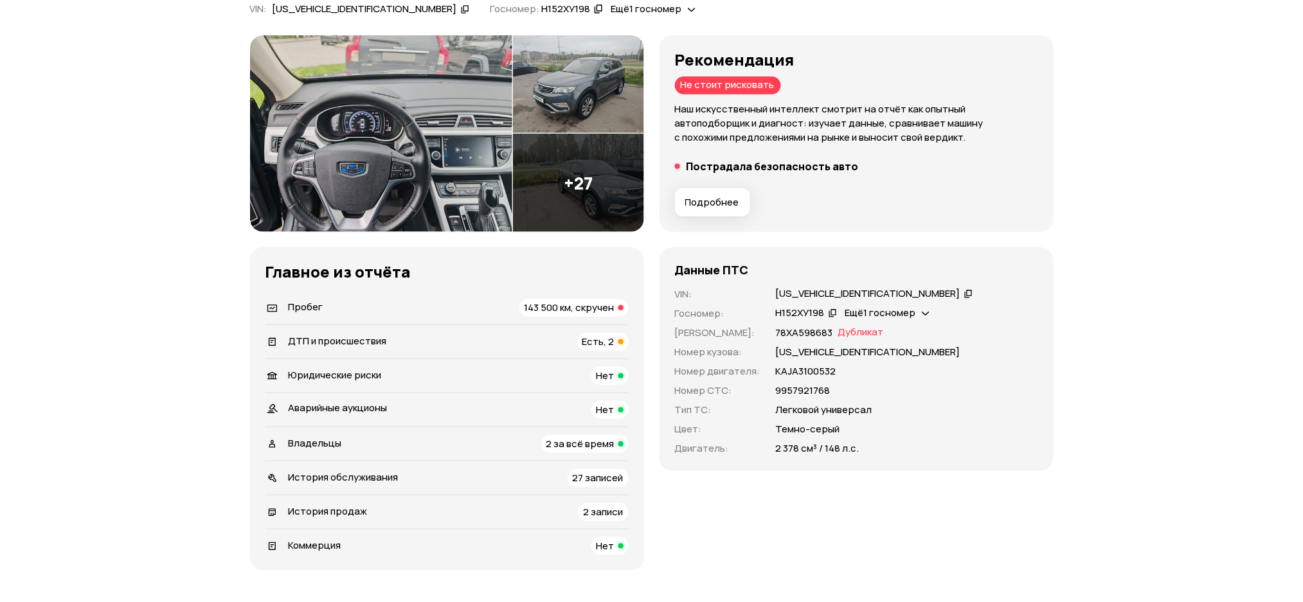
scroll to position [343, 0]
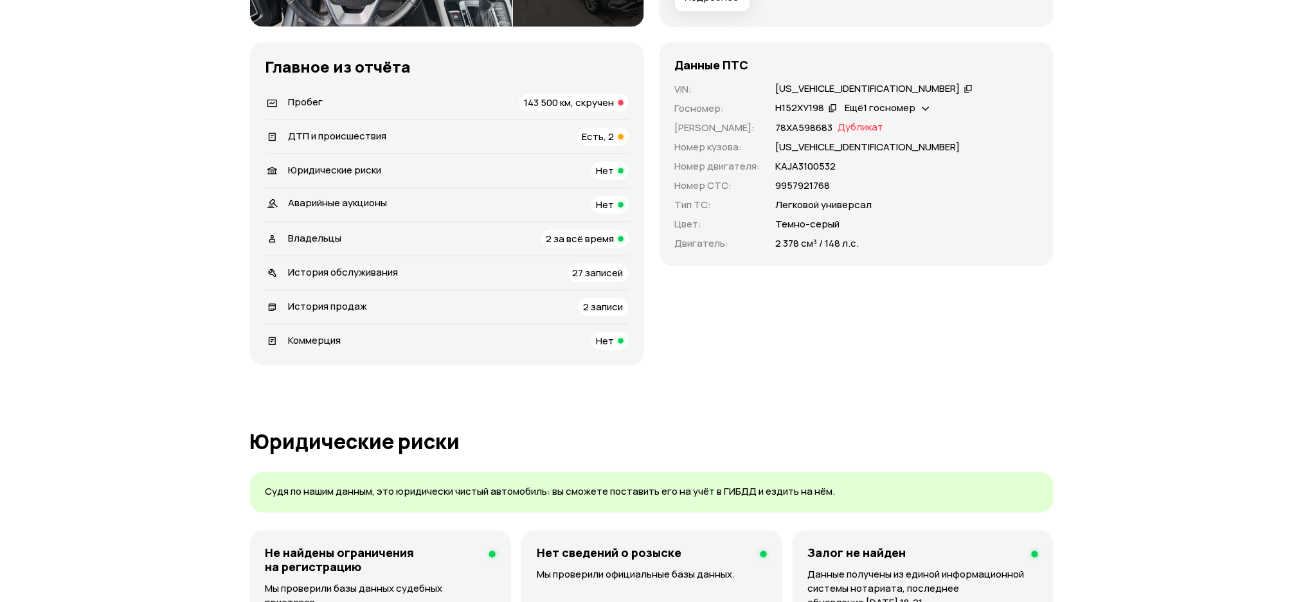
click at [401, 92] on li "Пробег 143 500 км, скручен" at bounding box center [446, 102] width 363 height 33
click at [406, 103] on div "Пробег 143 500 км, скручен" at bounding box center [446, 103] width 363 height 18
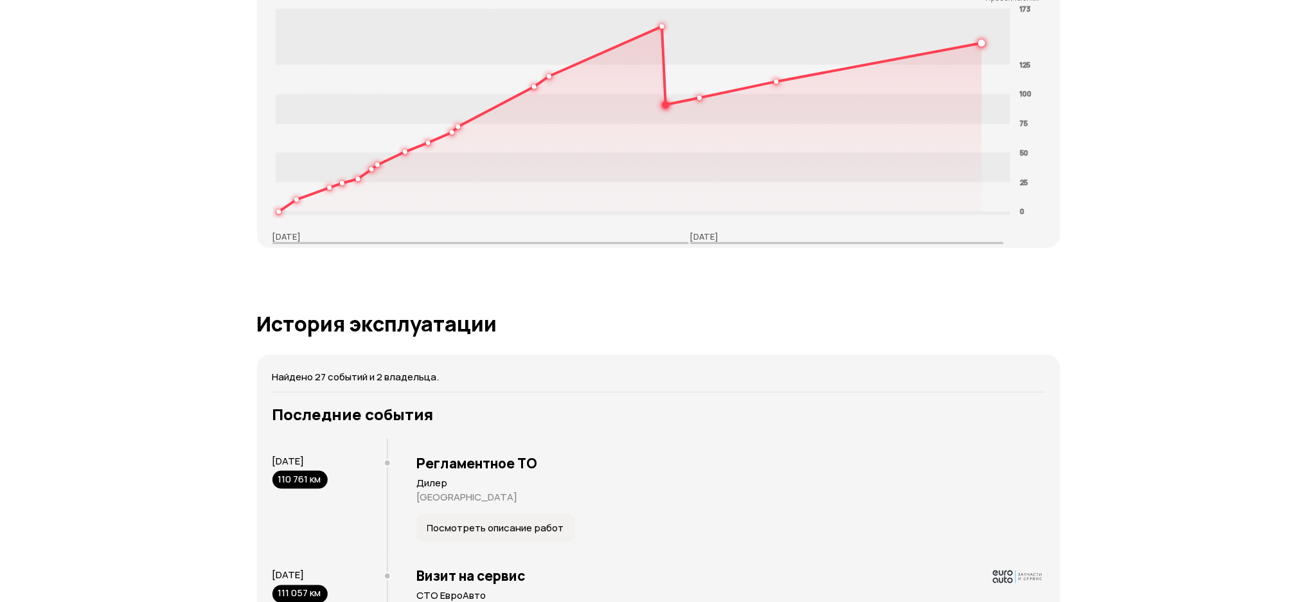
scroll to position [2372, 0]
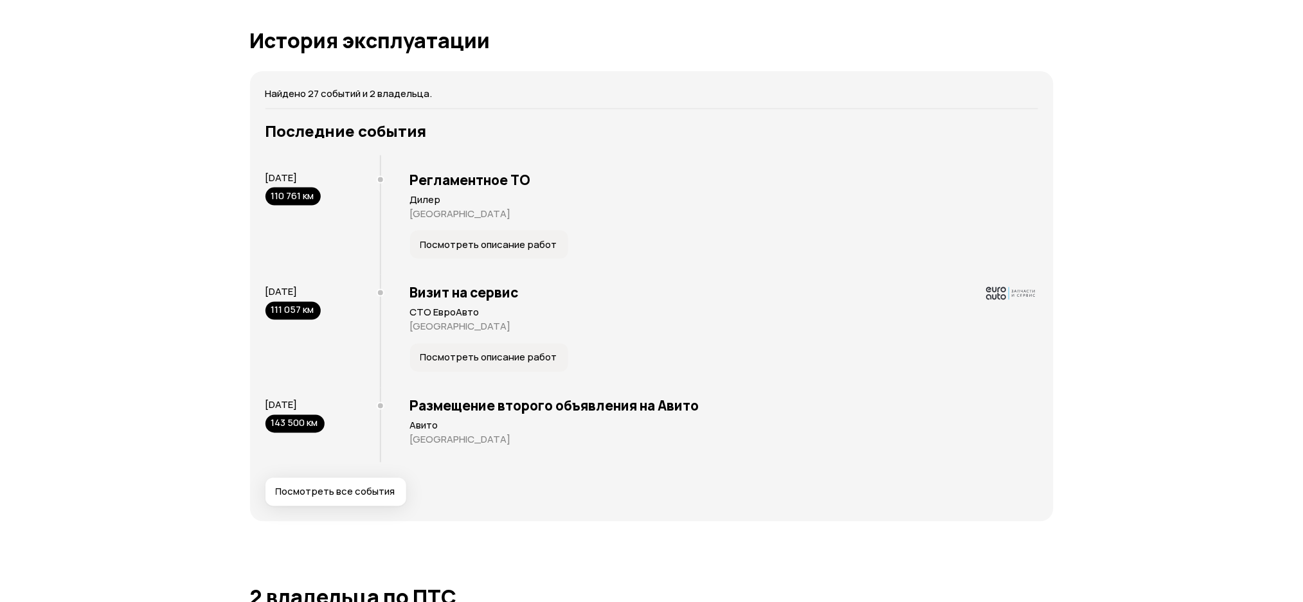
click at [340, 494] on span "Посмотреть все события" at bounding box center [336, 492] width 120 height 13
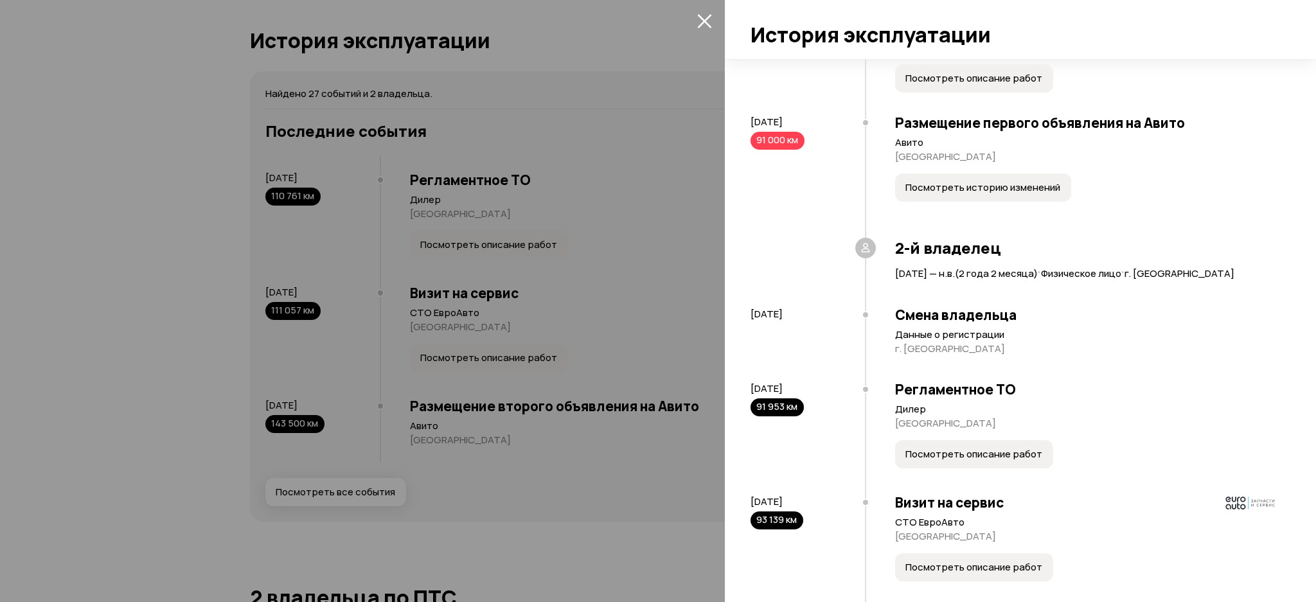
scroll to position [1139, 0]
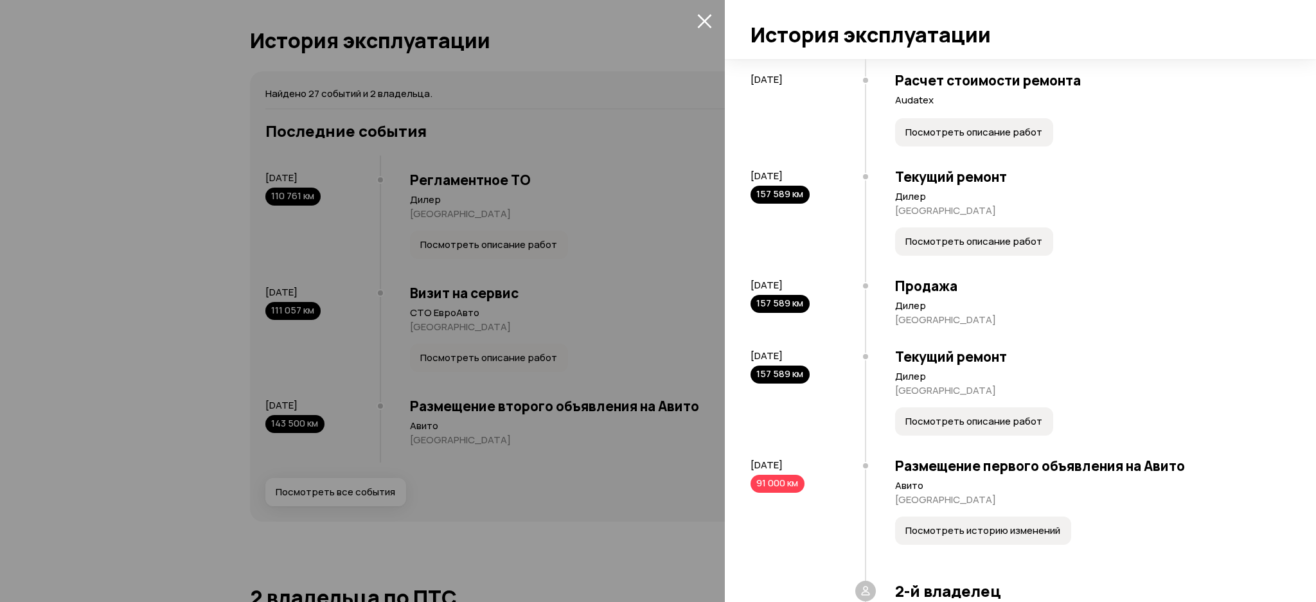
drag, startPoint x: 832, startPoint y: 177, endPoint x: 748, endPoint y: 182, distance: 84.3
click at [748, 182] on div "1-й владелец 2 октября 2020 — 11 августа 2023 ( 2 года 11 месяцев ) · Физическо…" at bounding box center [1014, 155] width 532 height 2397
copy span "27 июня 2023"
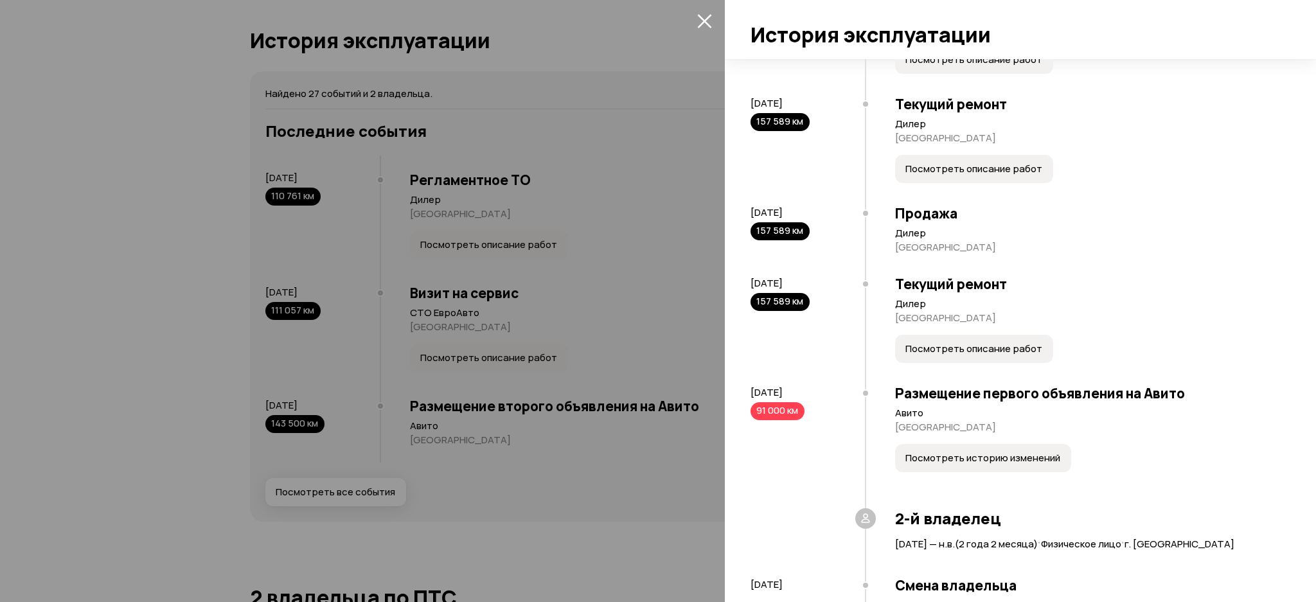
scroll to position [1225, 0]
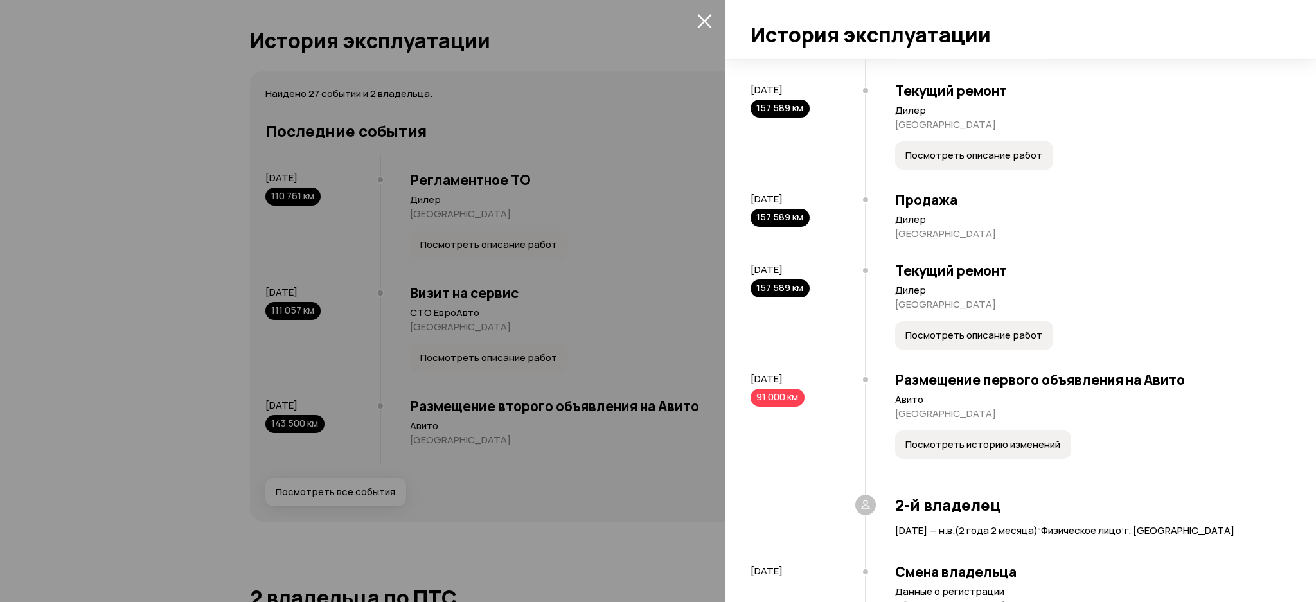
drag, startPoint x: 823, startPoint y: 202, endPoint x: 753, endPoint y: 199, distance: 69.5
click at [753, 199] on div "29 июня 2023 157 589 км" at bounding box center [808, 210] width 114 height 34
copy span "29 июня 2023"
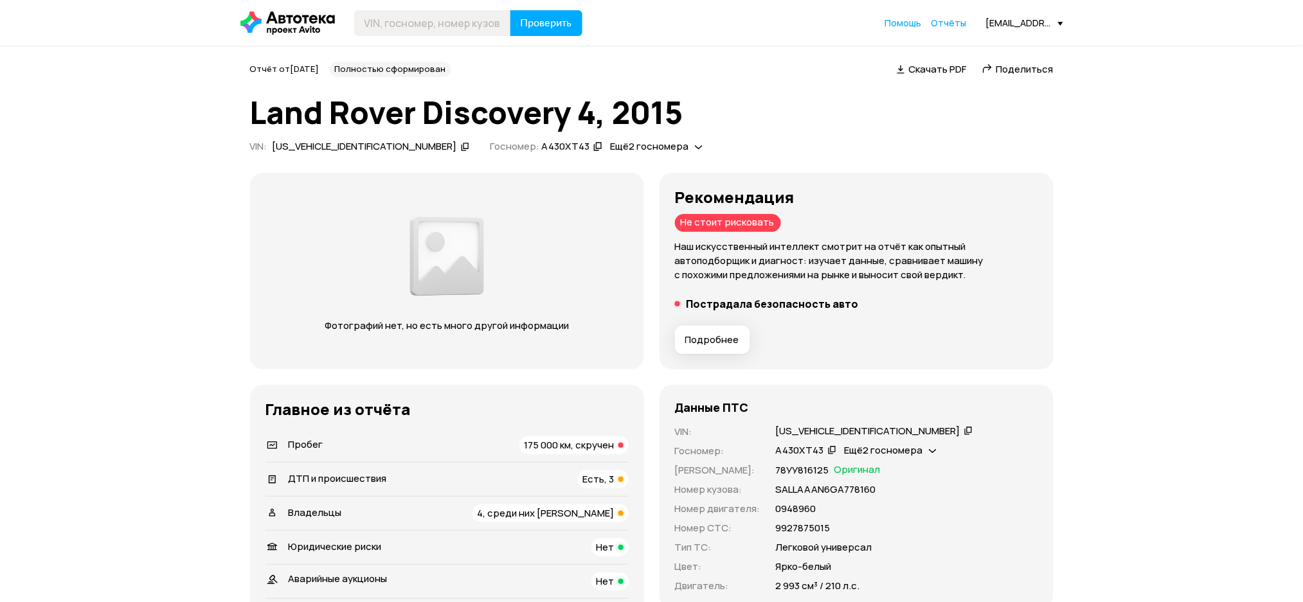
click at [379, 474] on span "ДТП и происшествия" at bounding box center [338, 478] width 98 height 13
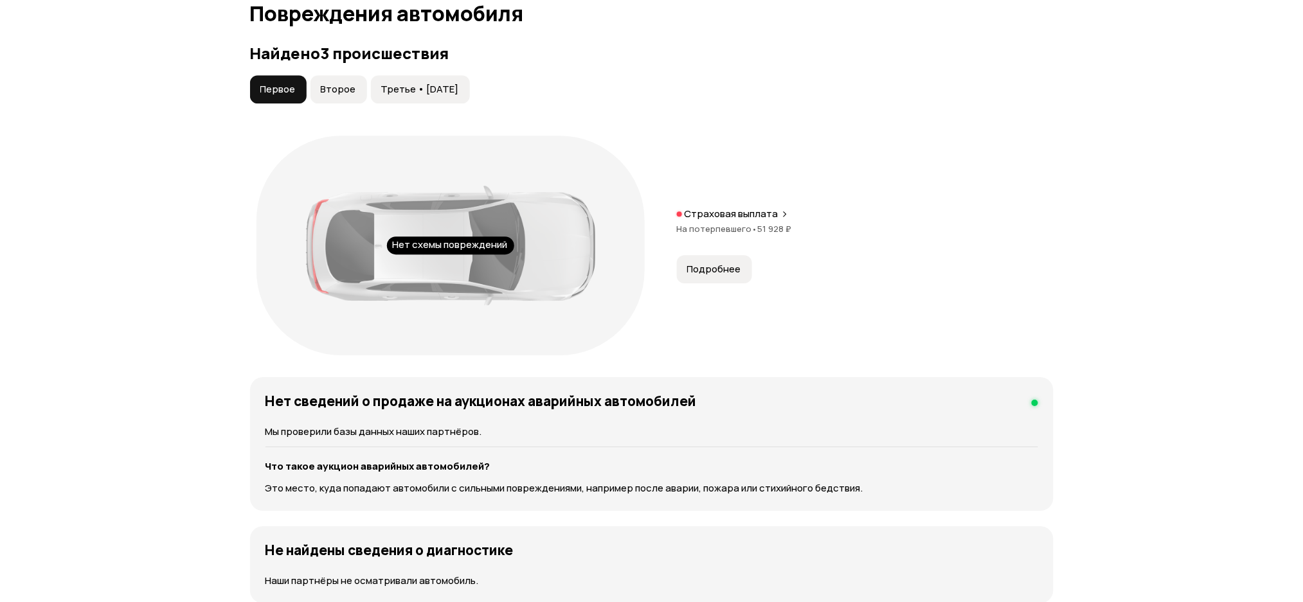
scroll to position [1278, 0]
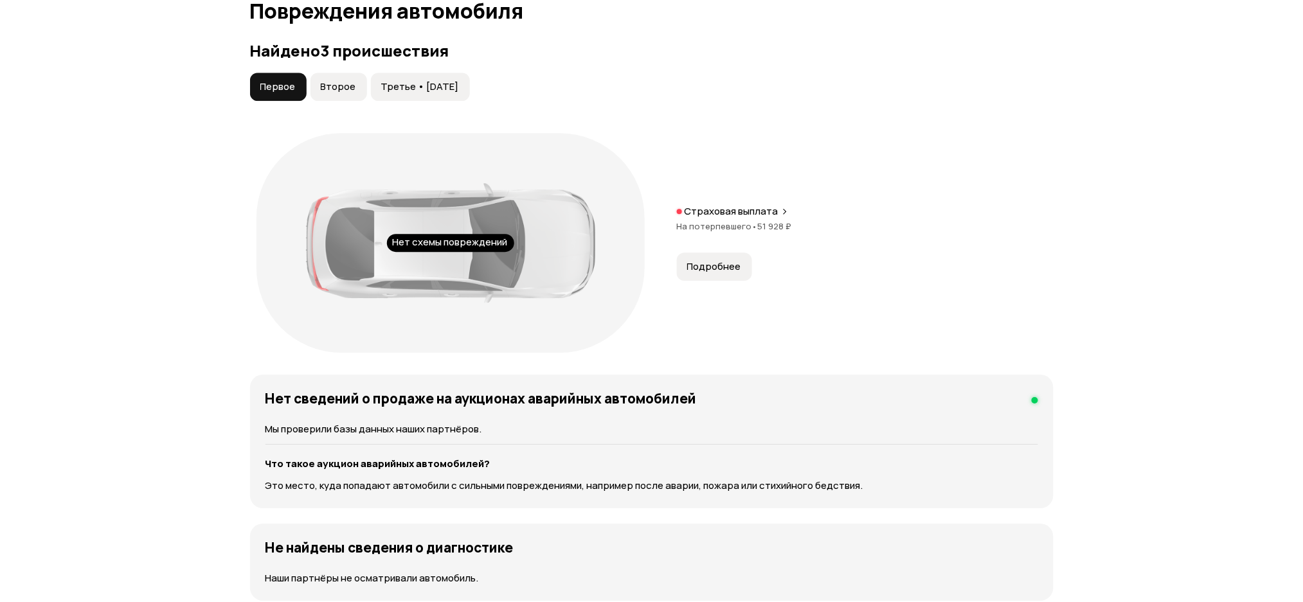
click at [341, 94] on button "Второе" at bounding box center [338, 87] width 57 height 28
click at [408, 84] on span "Третье • [DATE]" at bounding box center [420, 86] width 78 height 13
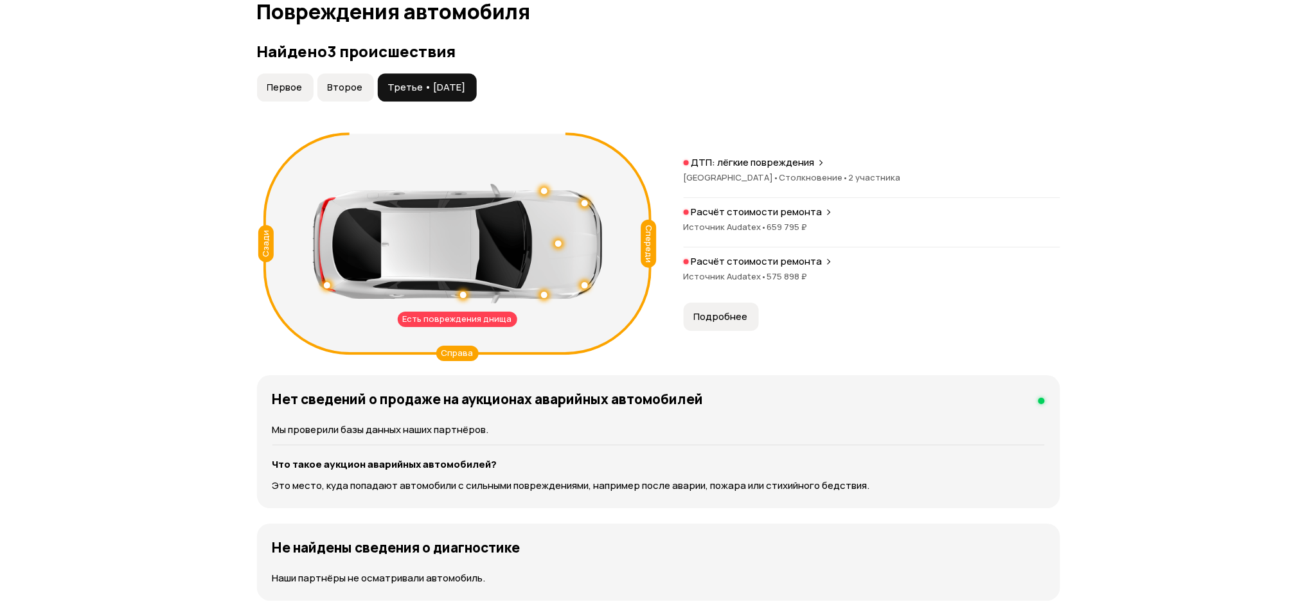
scroll to position [1279, 0]
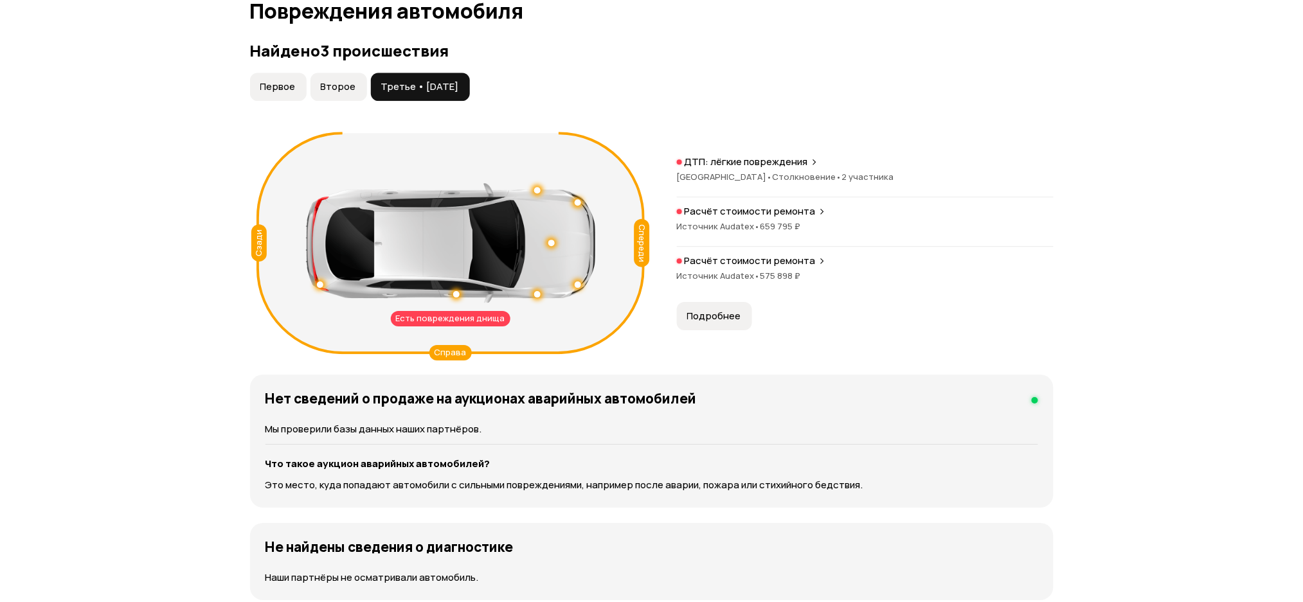
click at [755, 221] on span "•" at bounding box center [758, 226] width 6 height 12
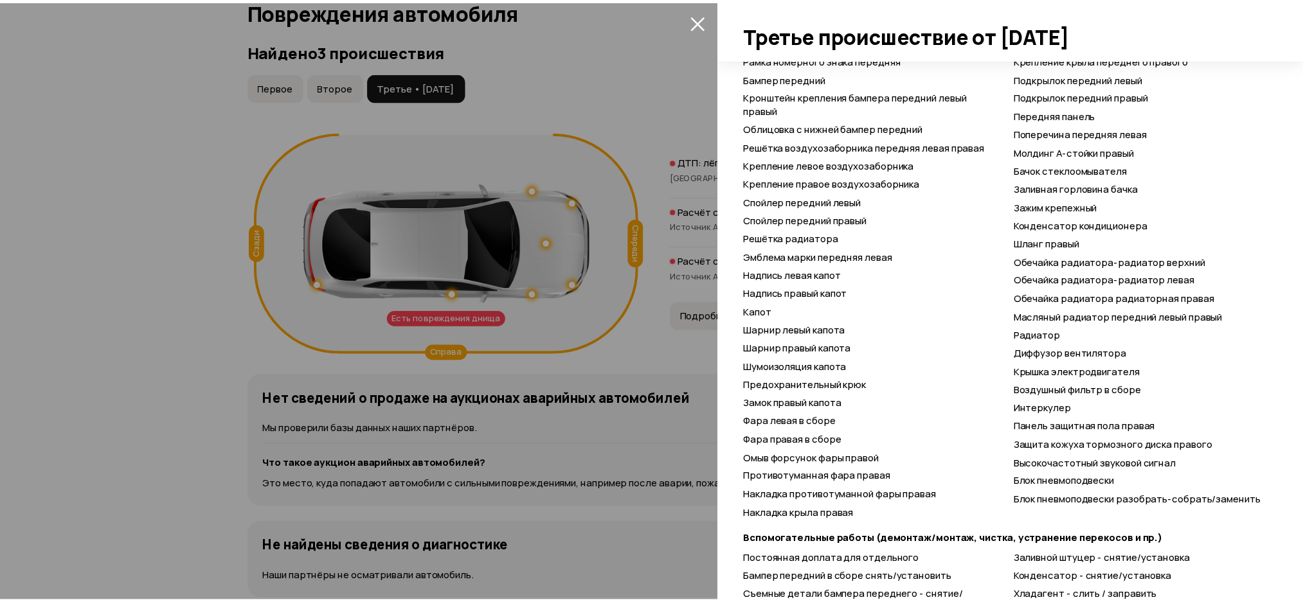
scroll to position [1006, 0]
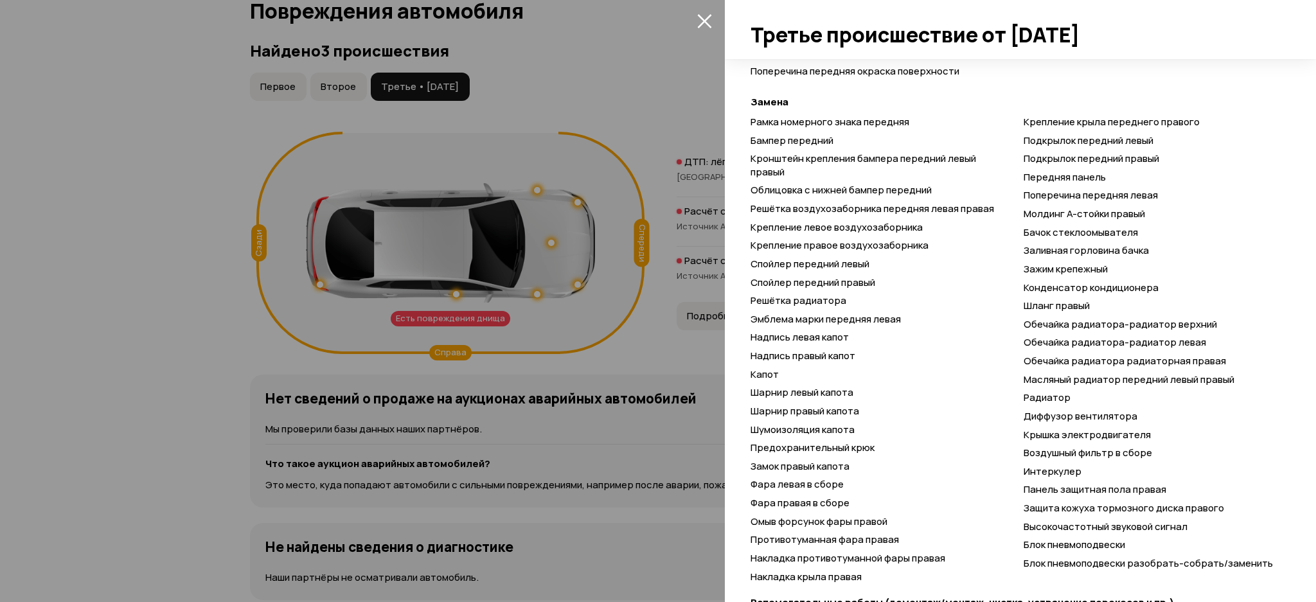
click at [587, 134] on div at bounding box center [658, 301] width 1316 height 602
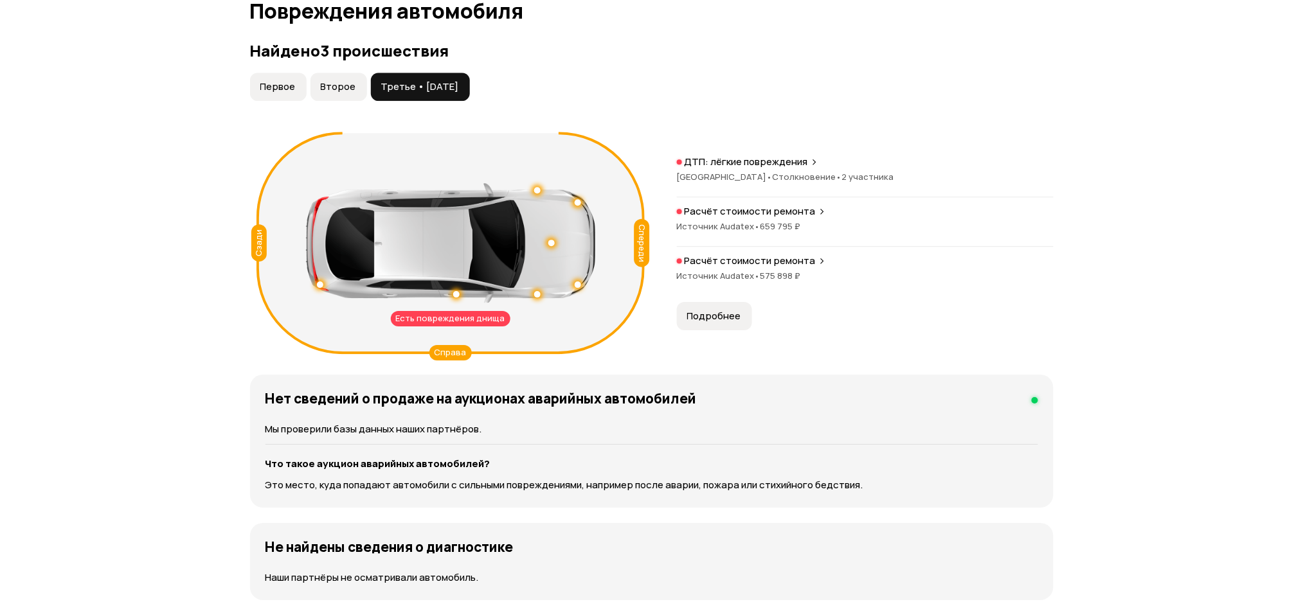
scroll to position [0, 0]
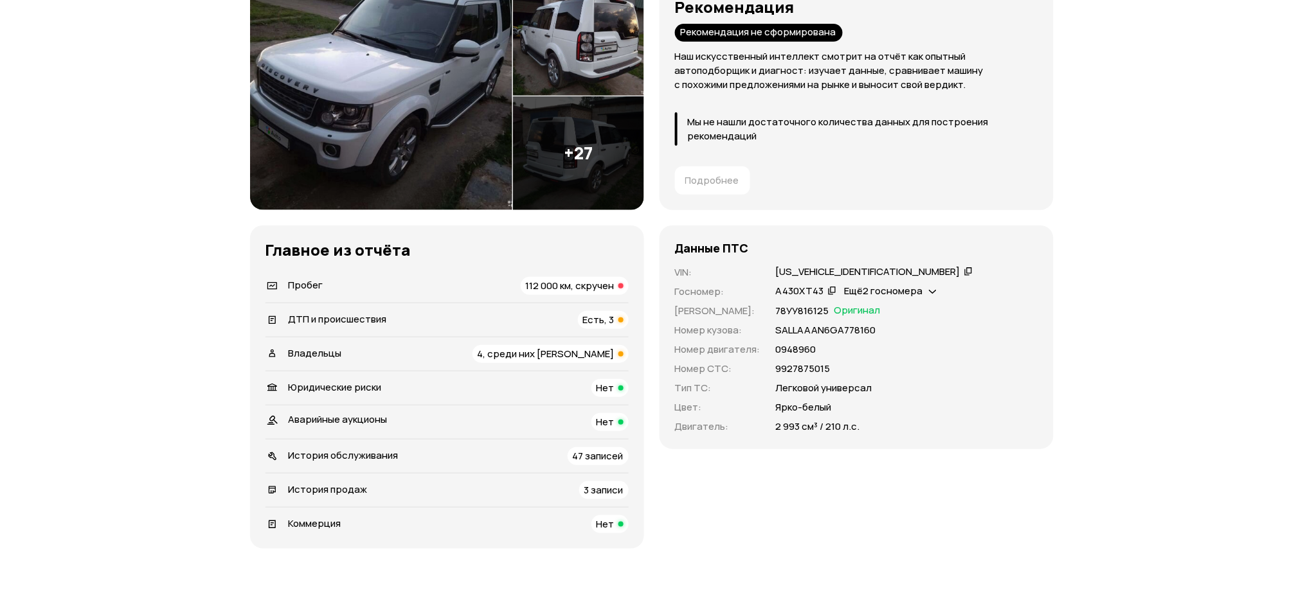
scroll to position [343, 0]
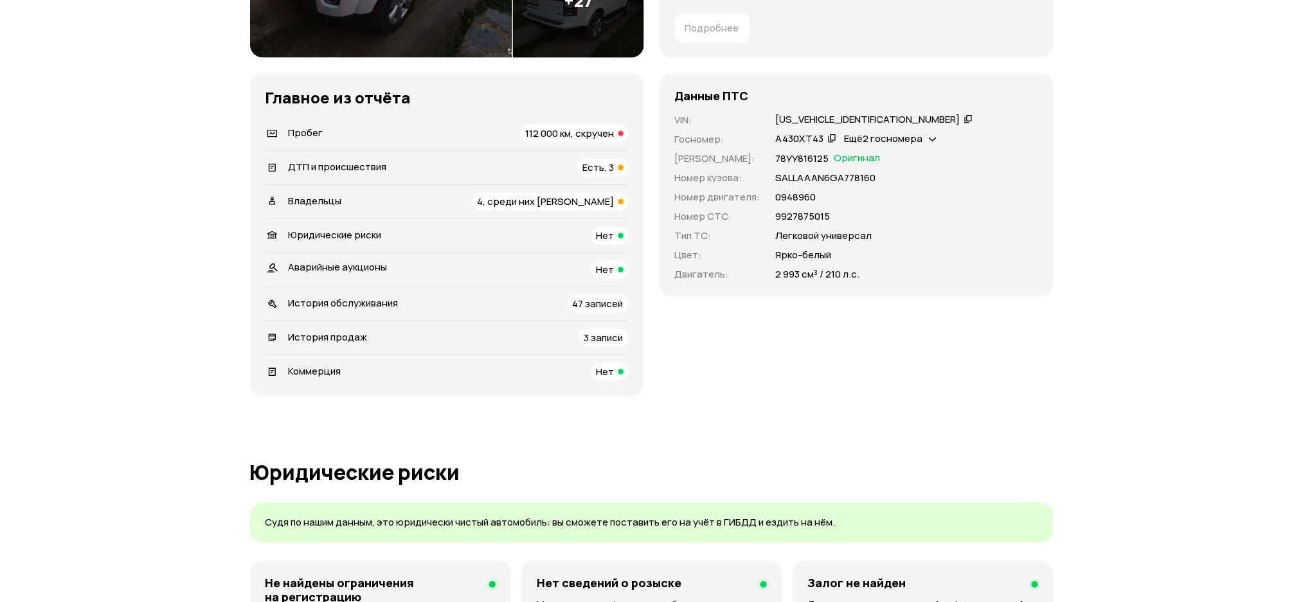
click at [357, 159] on div "ДТП и происшествия Есть, 3" at bounding box center [446, 168] width 363 height 18
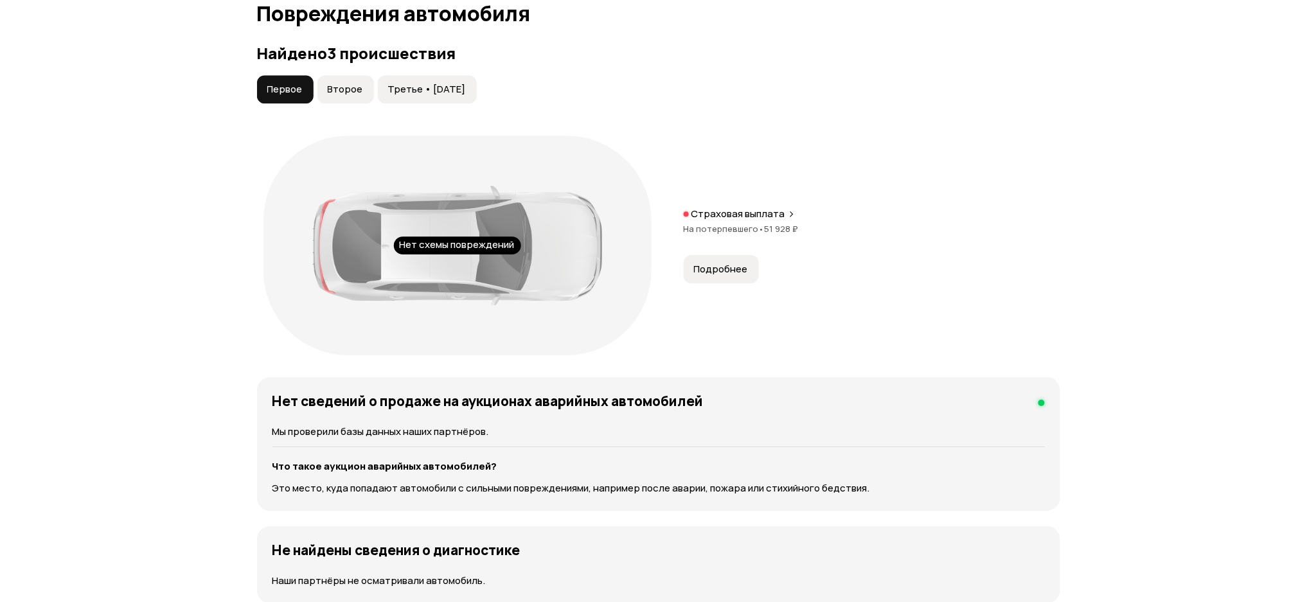
scroll to position [1309, 0]
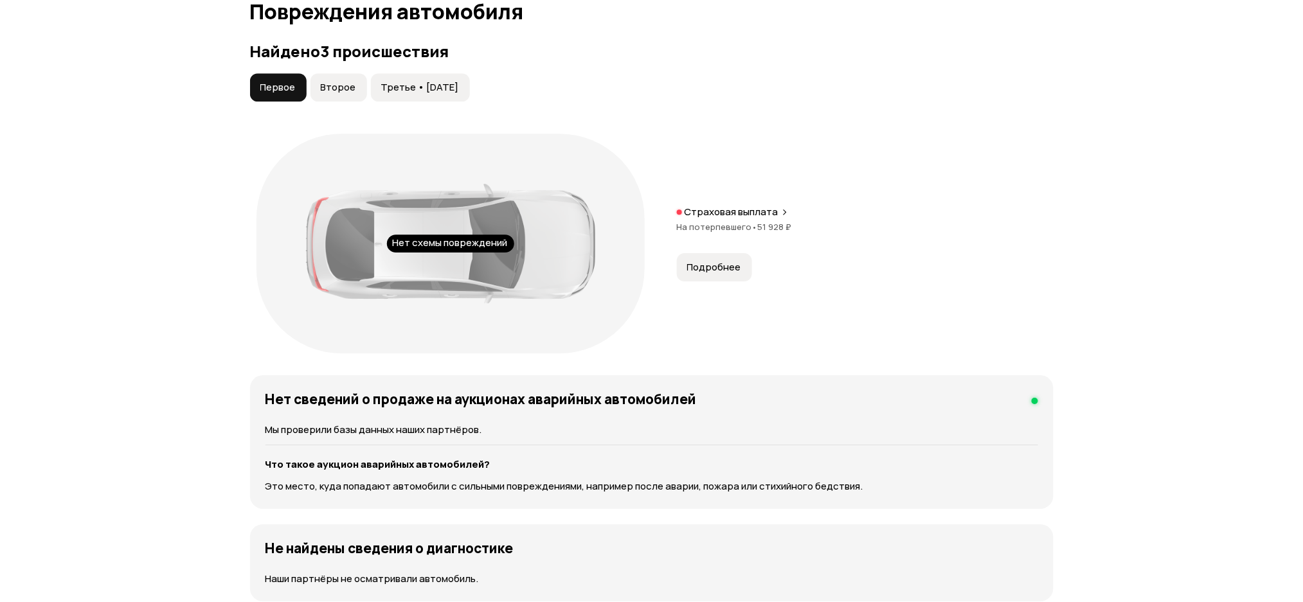
click at [364, 92] on button "Второе" at bounding box center [338, 87] width 57 height 28
click at [416, 89] on span "Третье • [DATE]" at bounding box center [420, 87] width 78 height 13
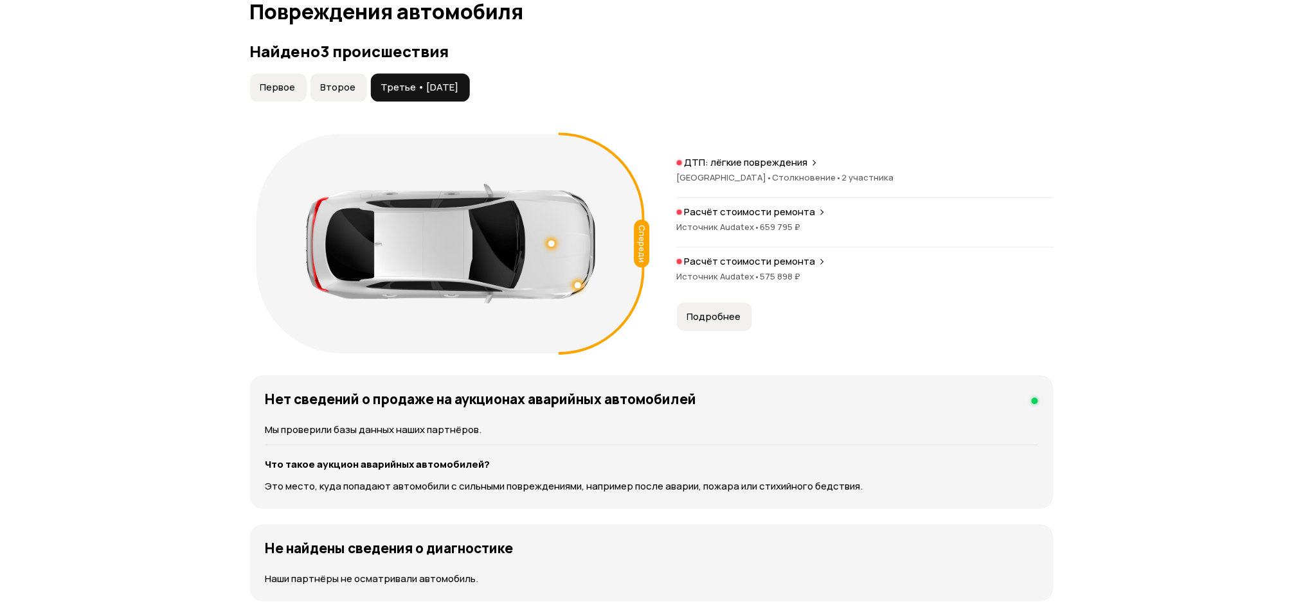
click at [742, 226] on span "Источник Audatex •" at bounding box center [719, 227] width 84 height 12
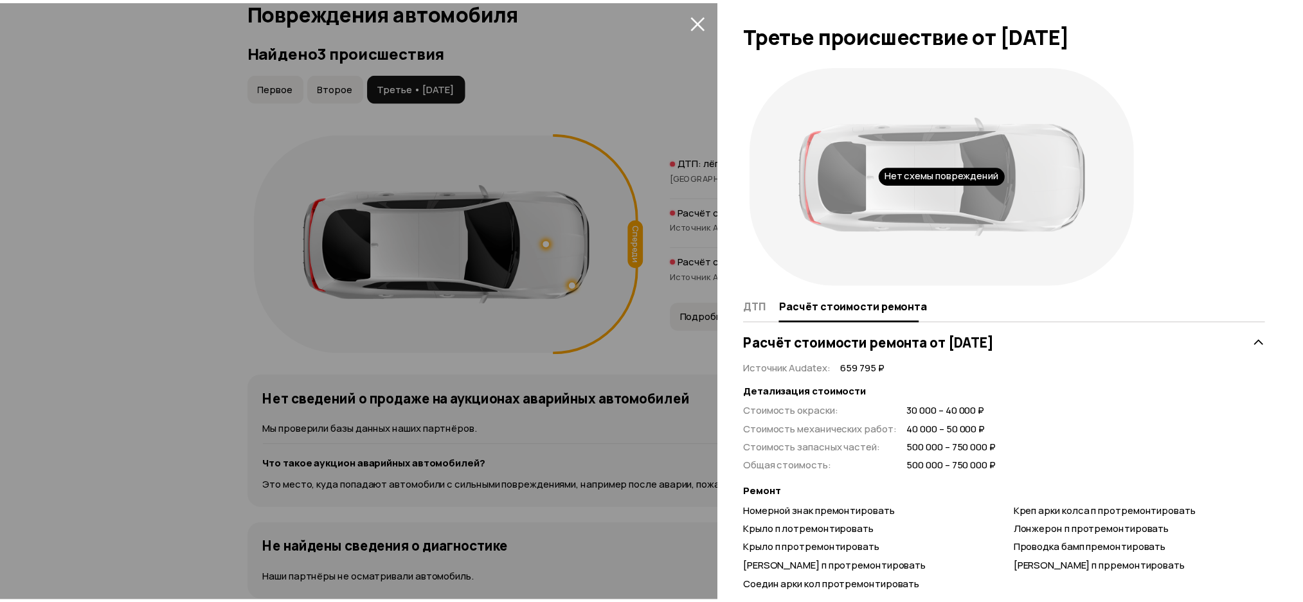
scroll to position [257, 0]
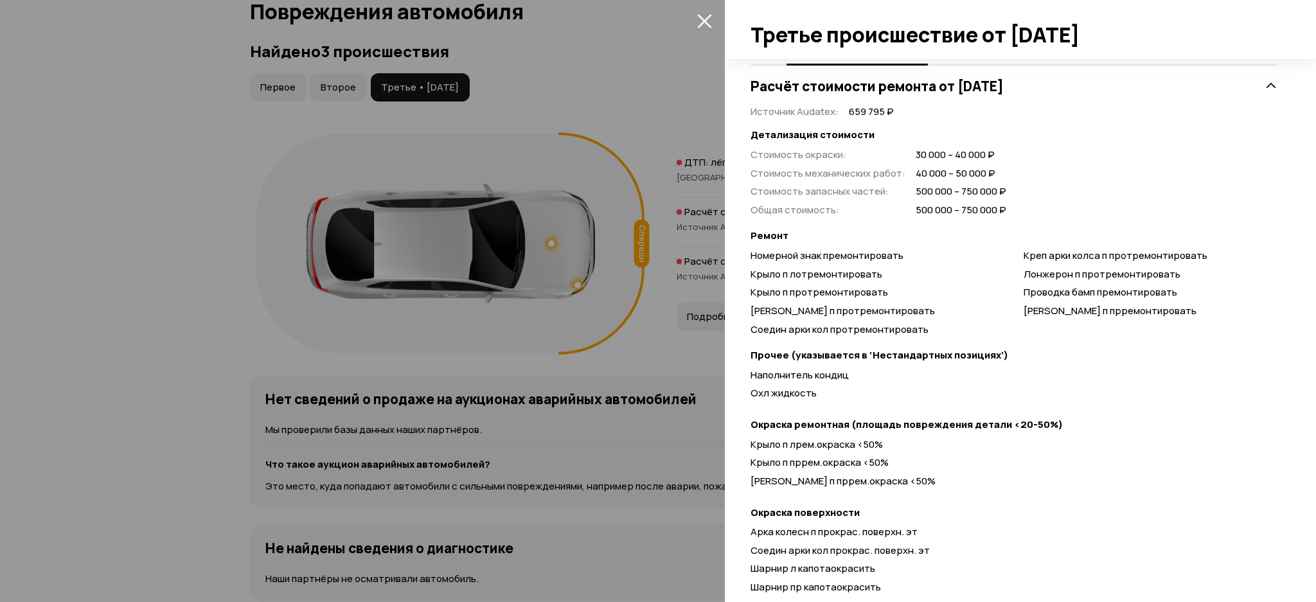
click at [654, 134] on div at bounding box center [658, 301] width 1316 height 602
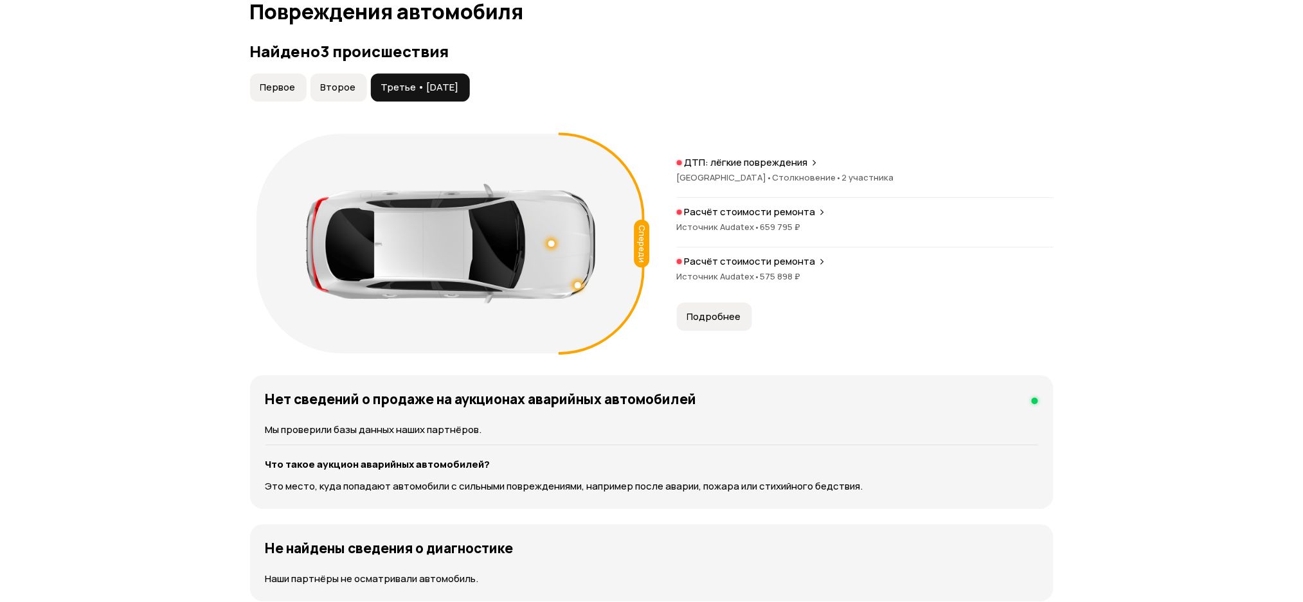
scroll to position [0, 0]
